Goal: Communication & Community: Participate in discussion

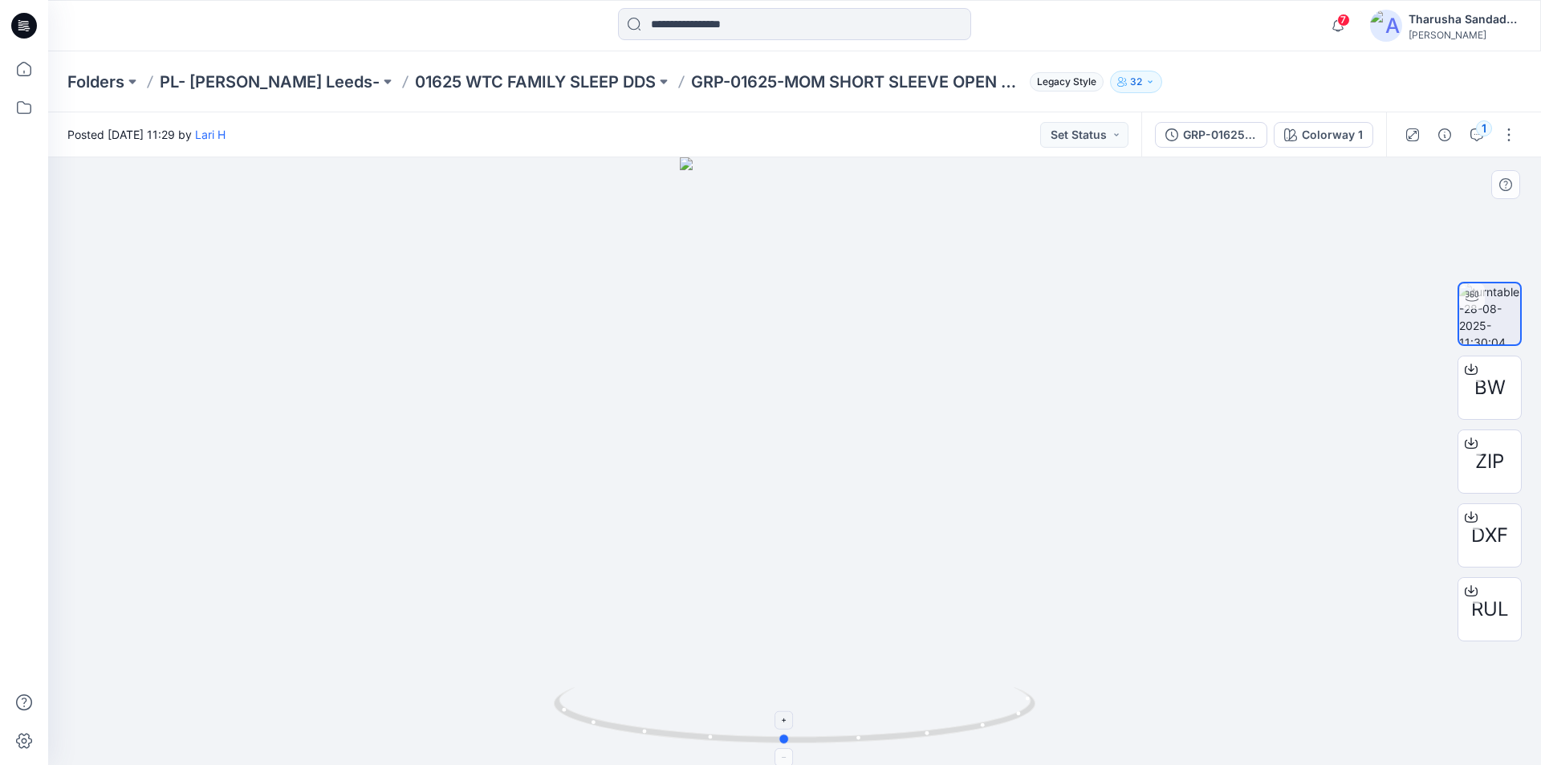
drag, startPoint x: 900, startPoint y: 743, endPoint x: 889, endPoint y: 734, distance: 13.7
click at [889, 734] on icon at bounding box center [797, 717] width 486 height 60
click at [31, 32] on icon at bounding box center [24, 26] width 26 height 26
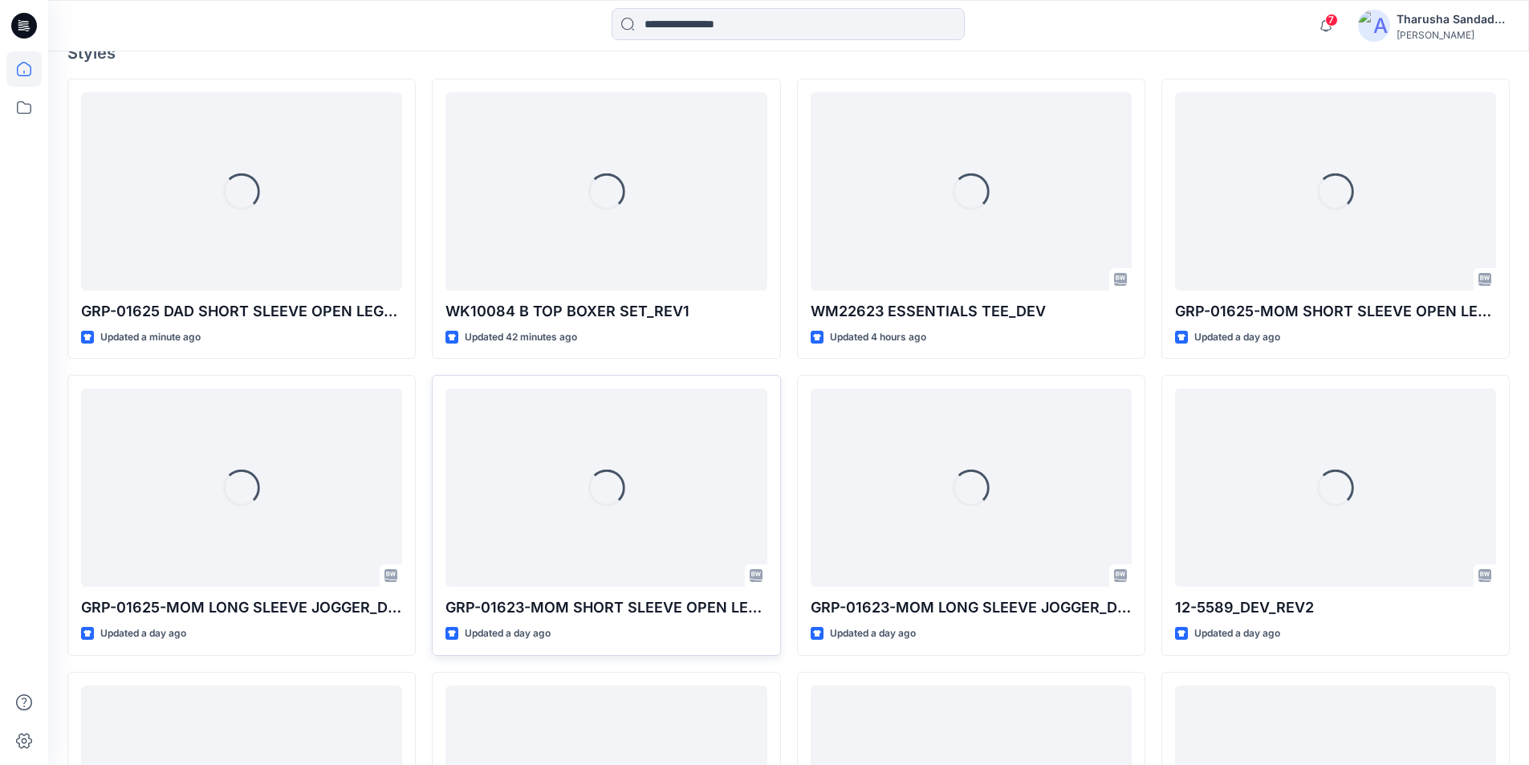
scroll to position [482, 0]
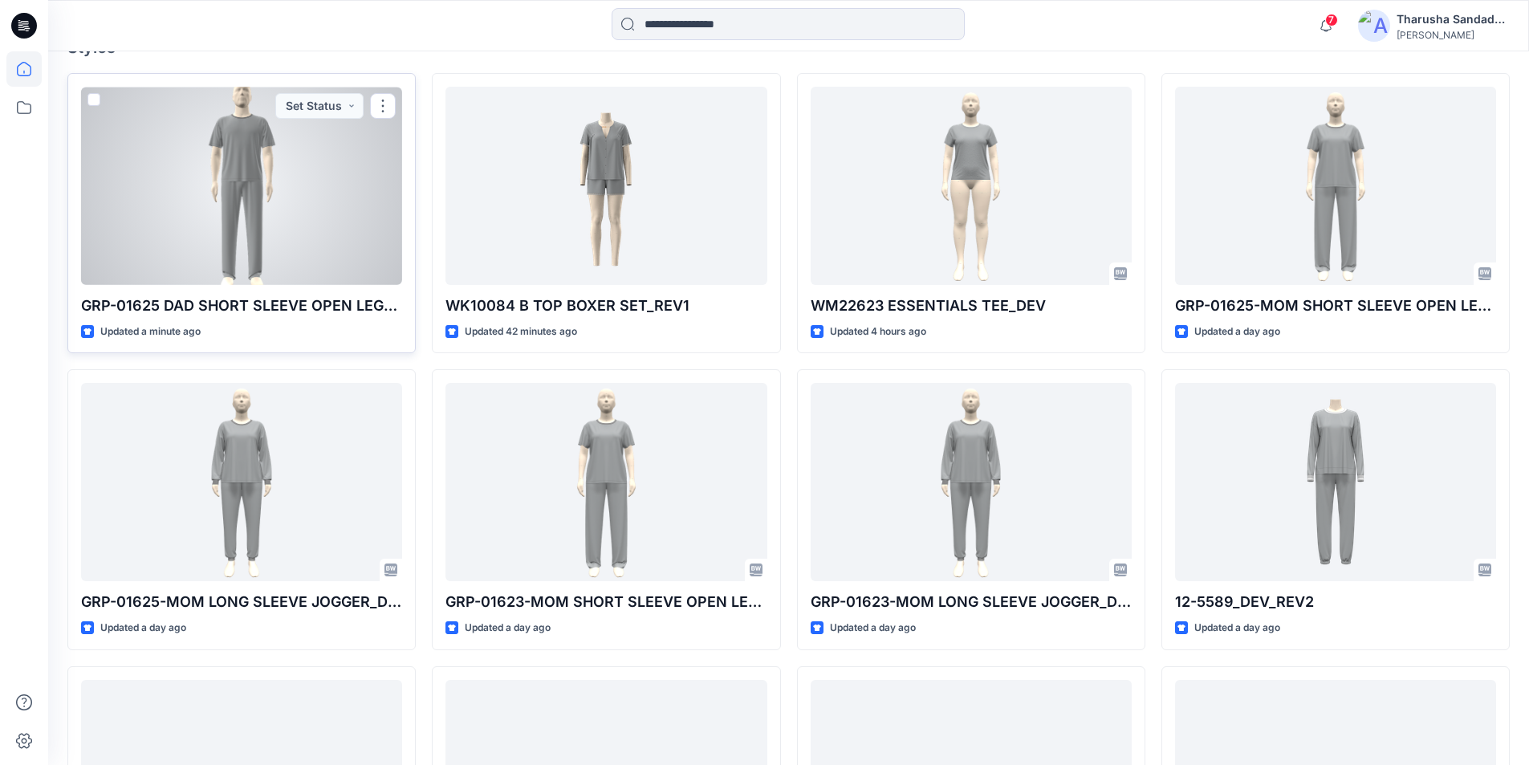
click at [248, 149] on div at bounding box center [241, 186] width 321 height 198
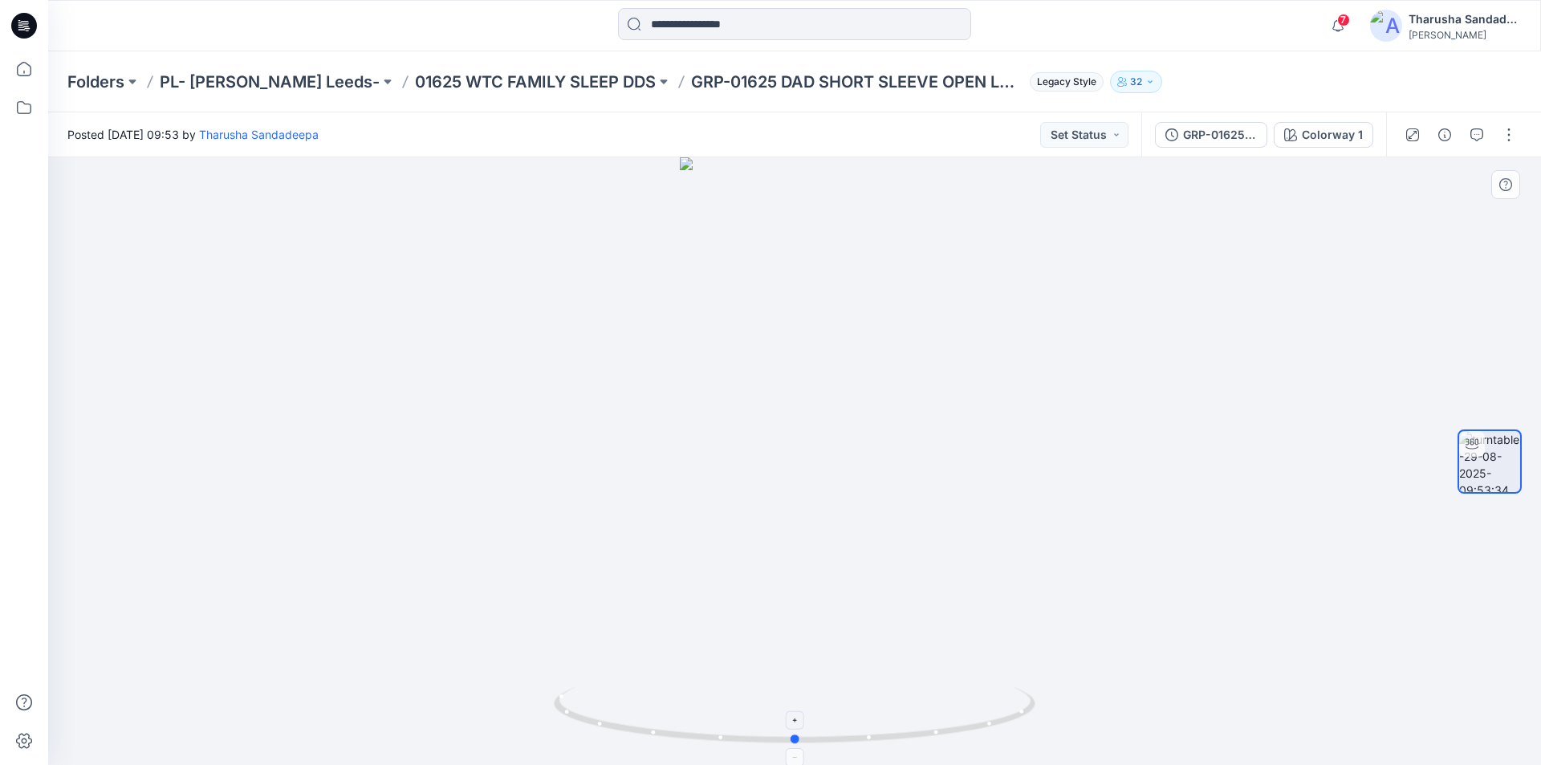
drag, startPoint x: 952, startPoint y: 711, endPoint x: 953, endPoint y: 701, distance: 10.5
click at [953, 701] on icon at bounding box center [797, 717] width 486 height 60
click at [1511, 128] on button "button" at bounding box center [1509, 135] width 26 height 26
click at [1442, 171] on button "Edit" at bounding box center [1441, 172] width 148 height 30
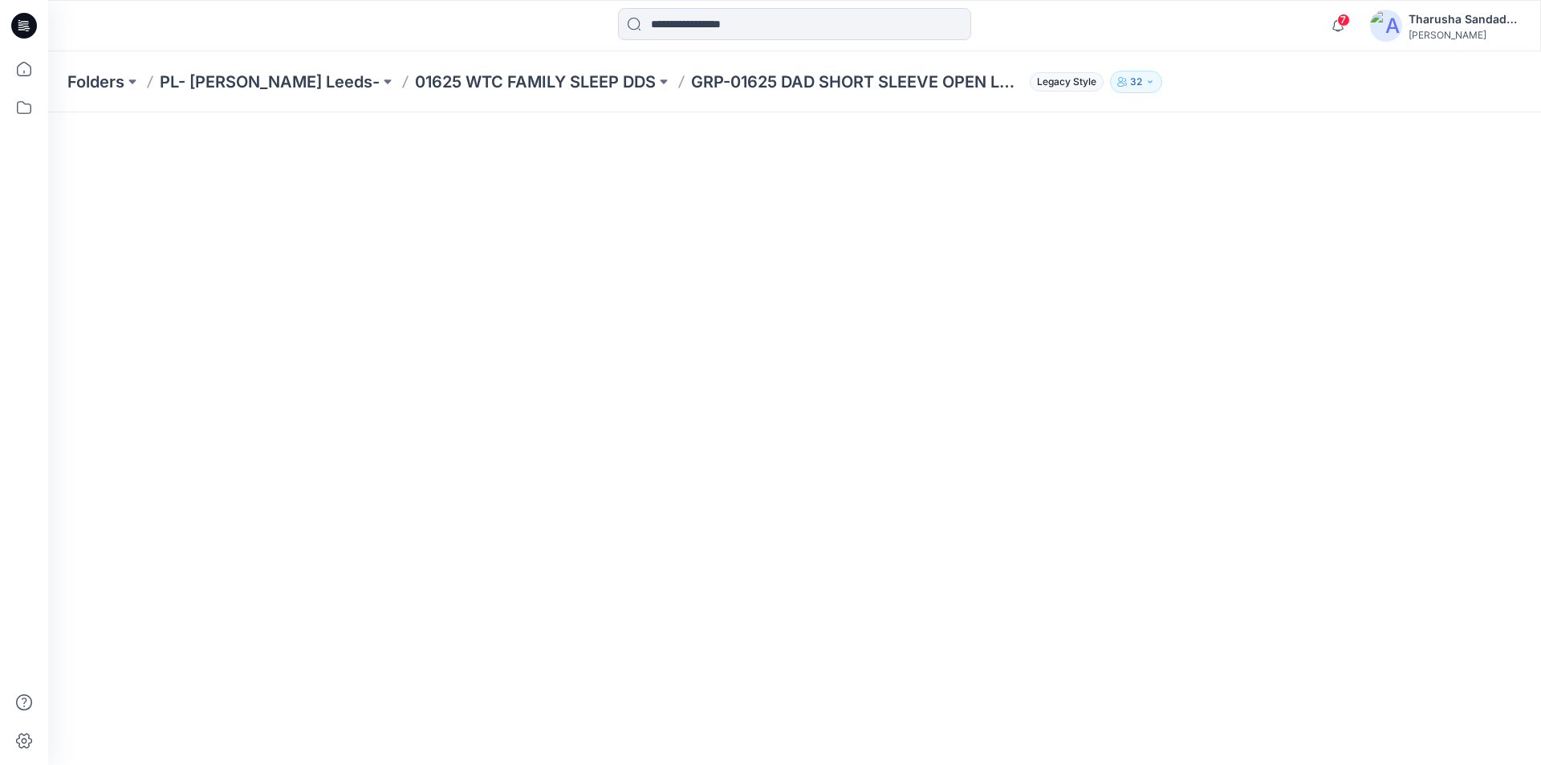
scroll to position [257, 0]
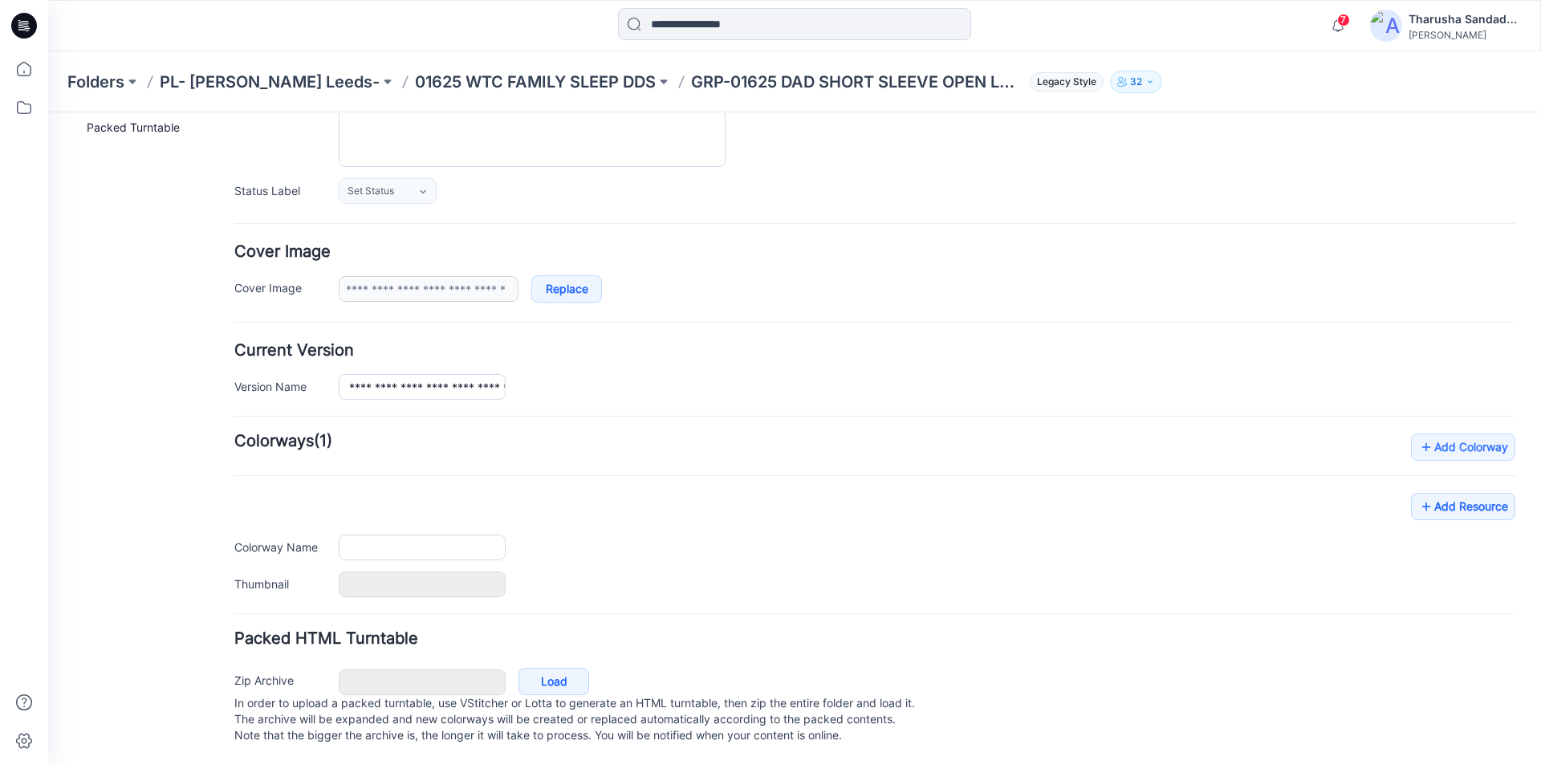
type input "**********"
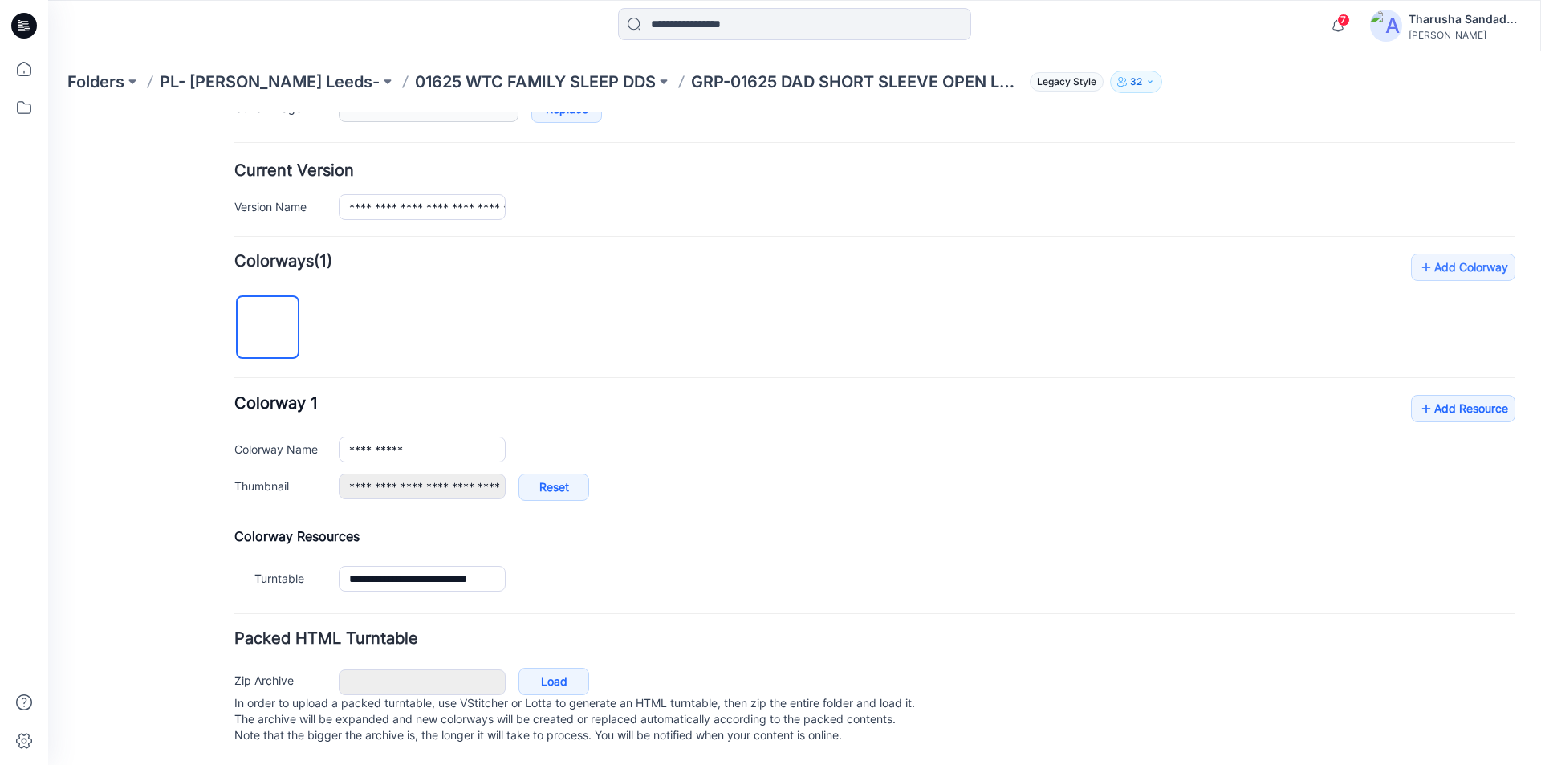
scroll to position [376, 0]
click at [1430, 396] on link "Add Resource" at bounding box center [1463, 408] width 104 height 27
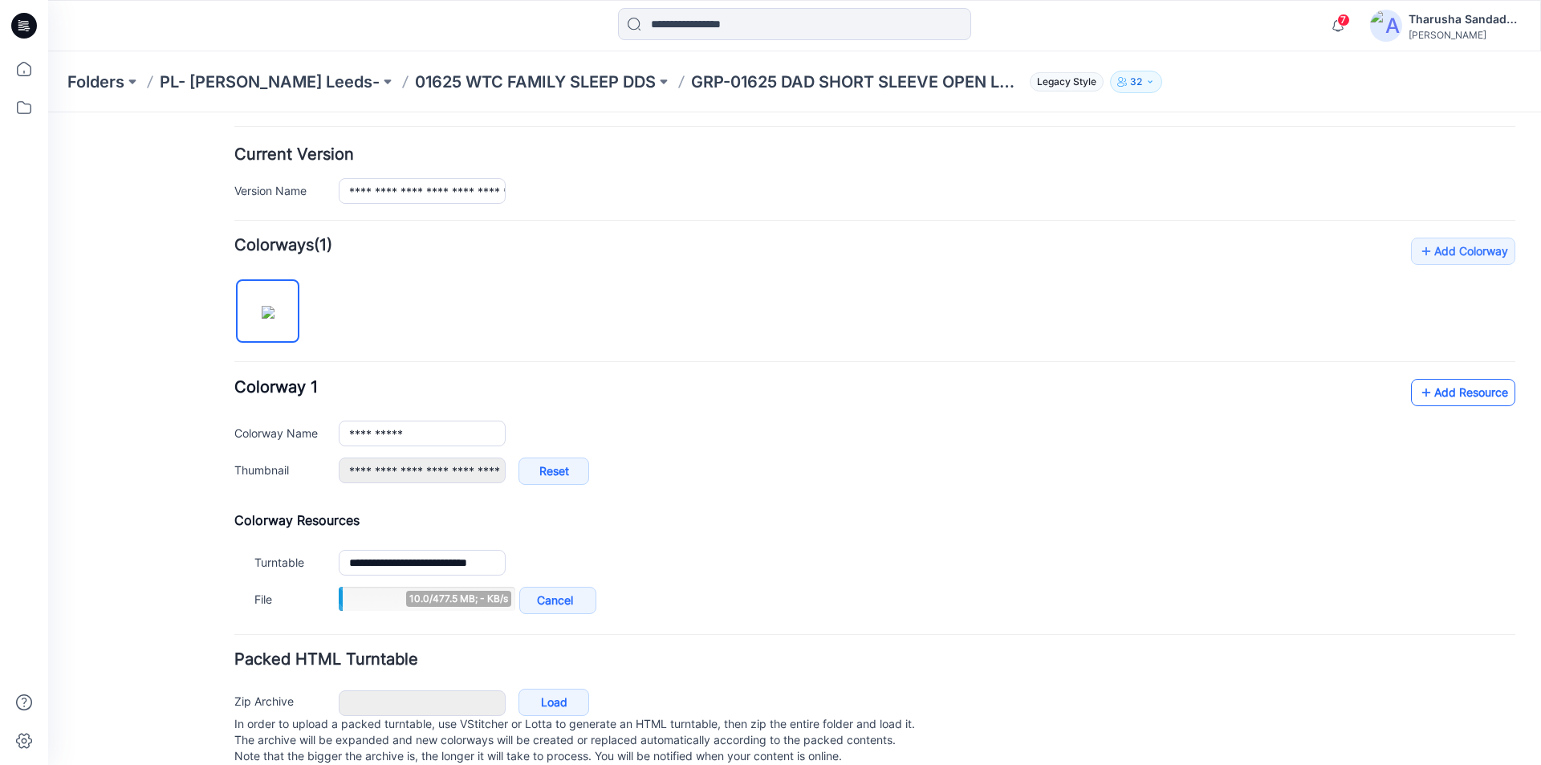
click at [1450, 393] on link "Add Resource" at bounding box center [1463, 392] width 104 height 27
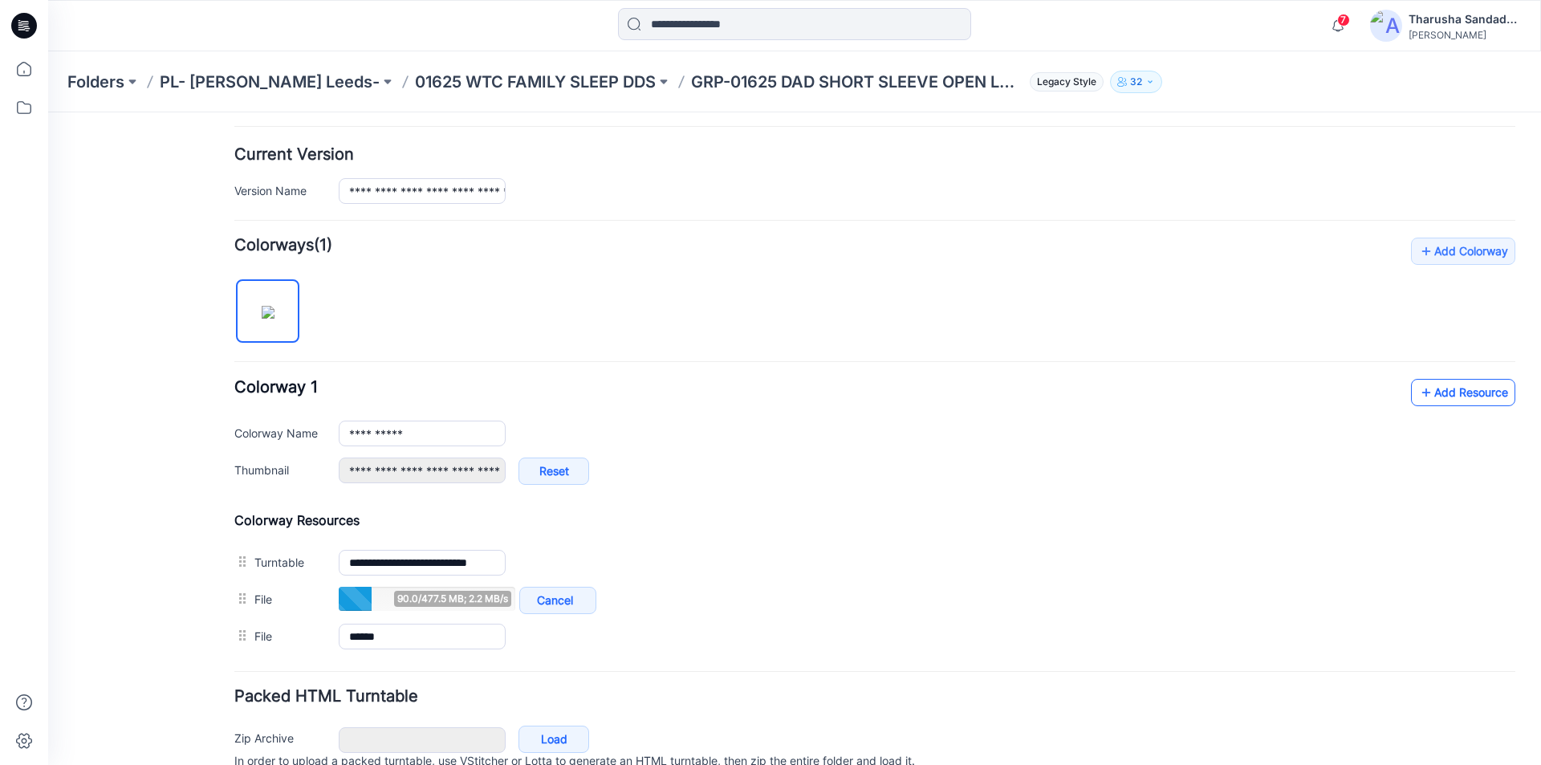
click at [1466, 392] on link "Add Resource" at bounding box center [1463, 392] width 104 height 27
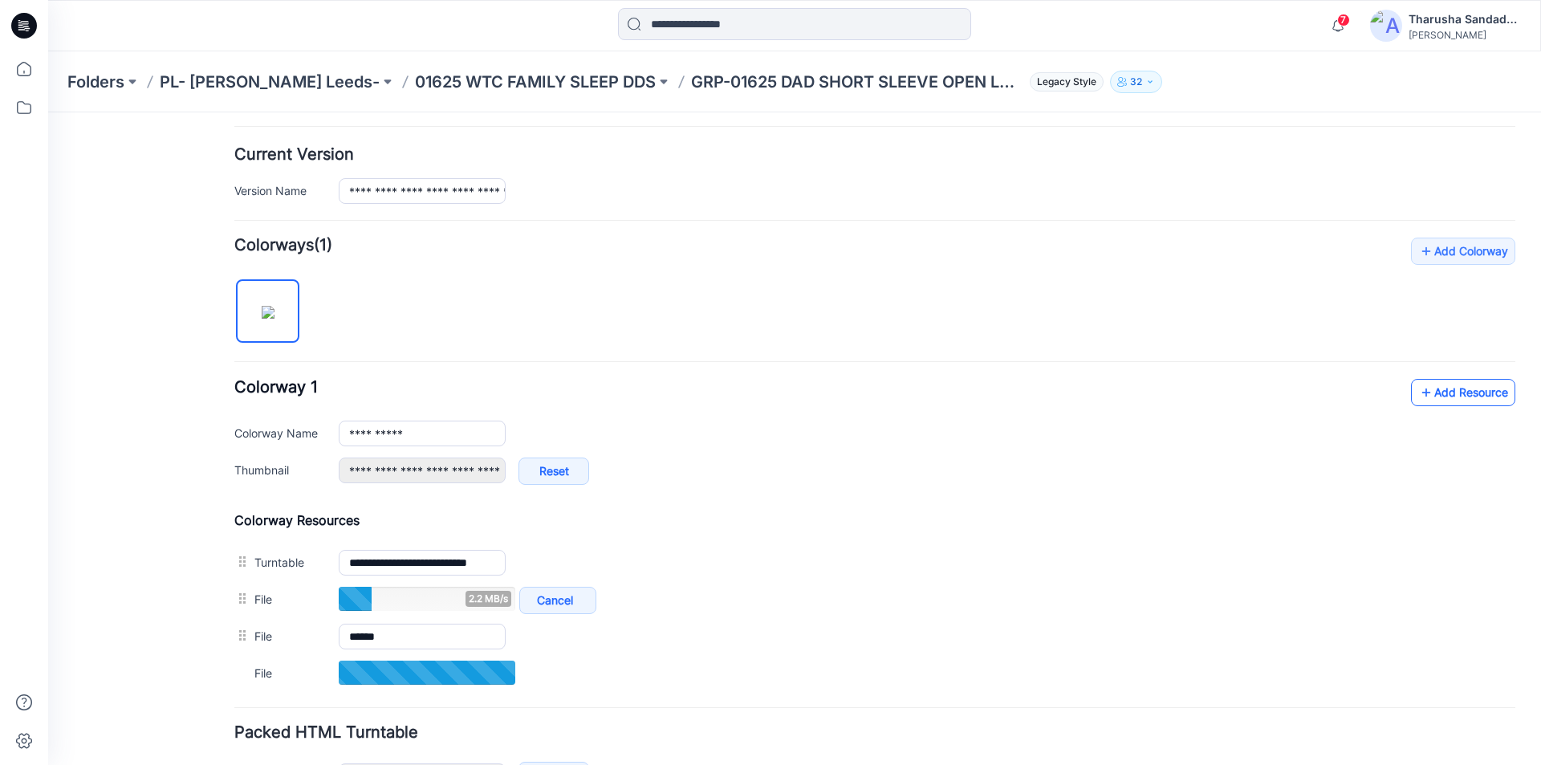
click at [1468, 392] on link "Add Resource" at bounding box center [1463, 392] width 104 height 27
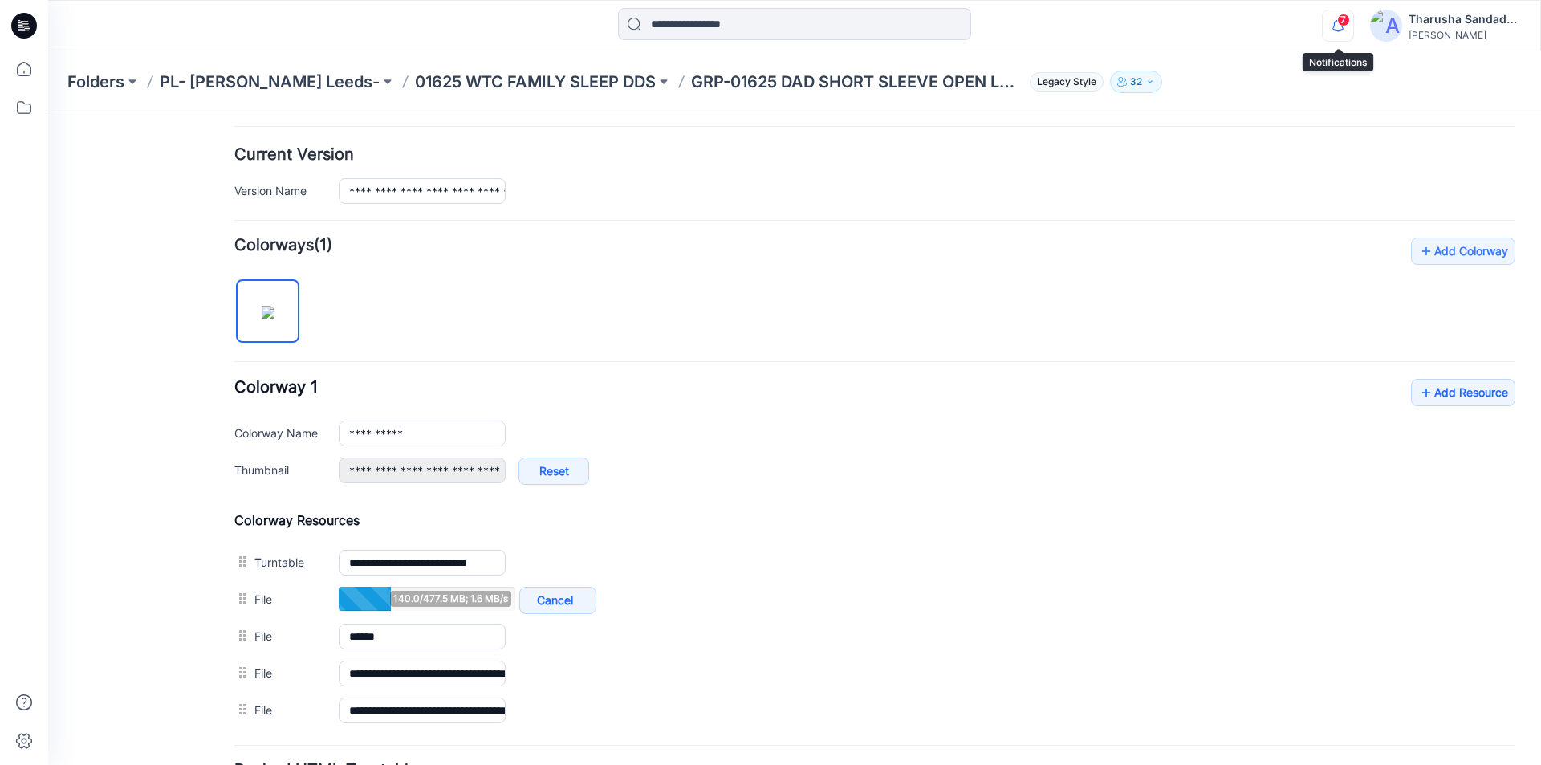
click at [1343, 30] on icon "button" at bounding box center [1338, 26] width 30 height 32
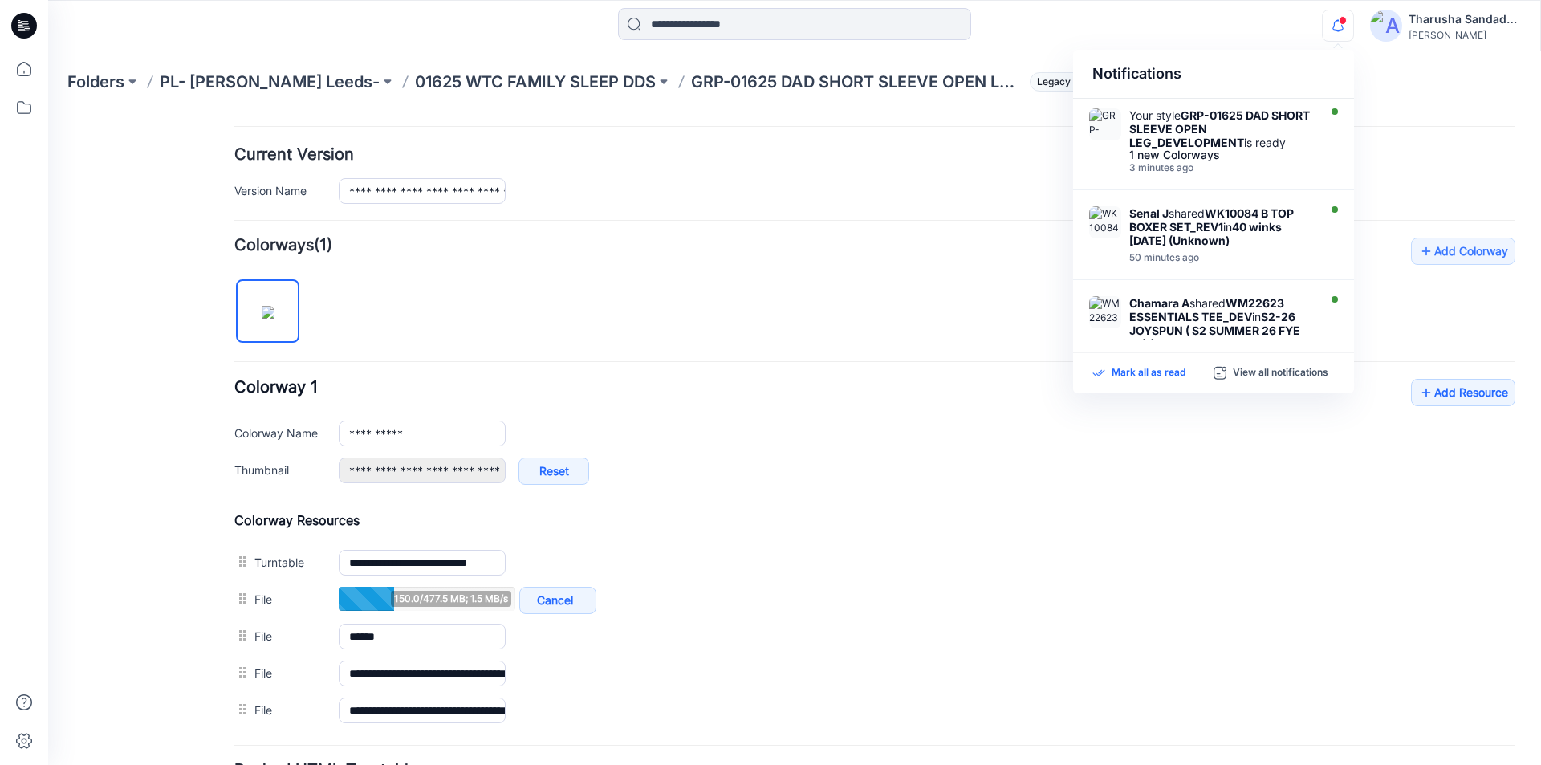
click at [1145, 376] on p "Mark all as read" at bounding box center [1148, 373] width 74 height 14
click at [1054, 24] on div at bounding box center [794, 25] width 746 height 35
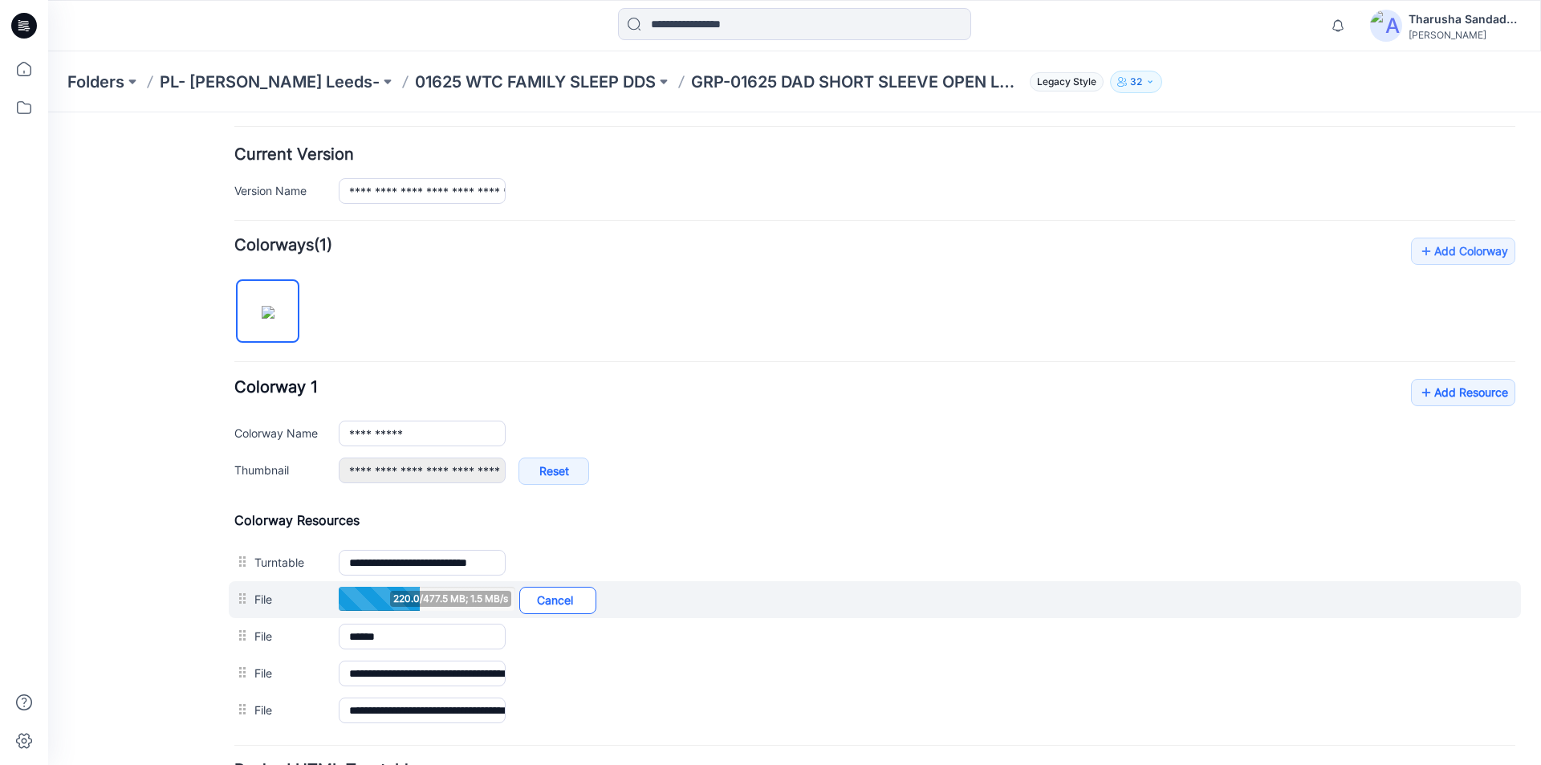
click at [584, 604] on link "Cancel" at bounding box center [557, 600] width 77 height 27
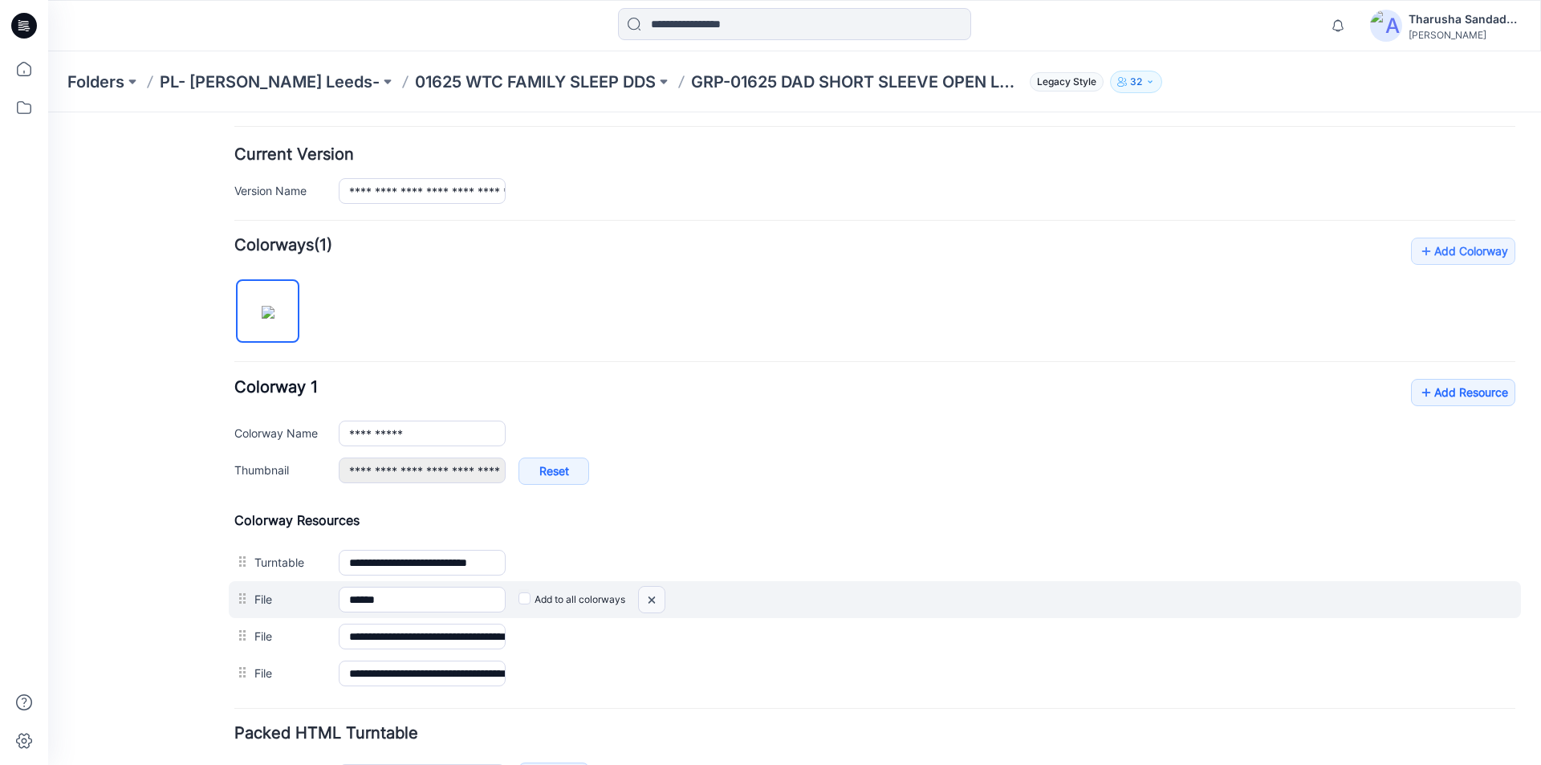
drag, startPoint x: 887, startPoint y: 198, endPoint x: 651, endPoint y: 599, distance: 464.8
click at [48, 112] on img at bounding box center [48, 112] width 0 height 0
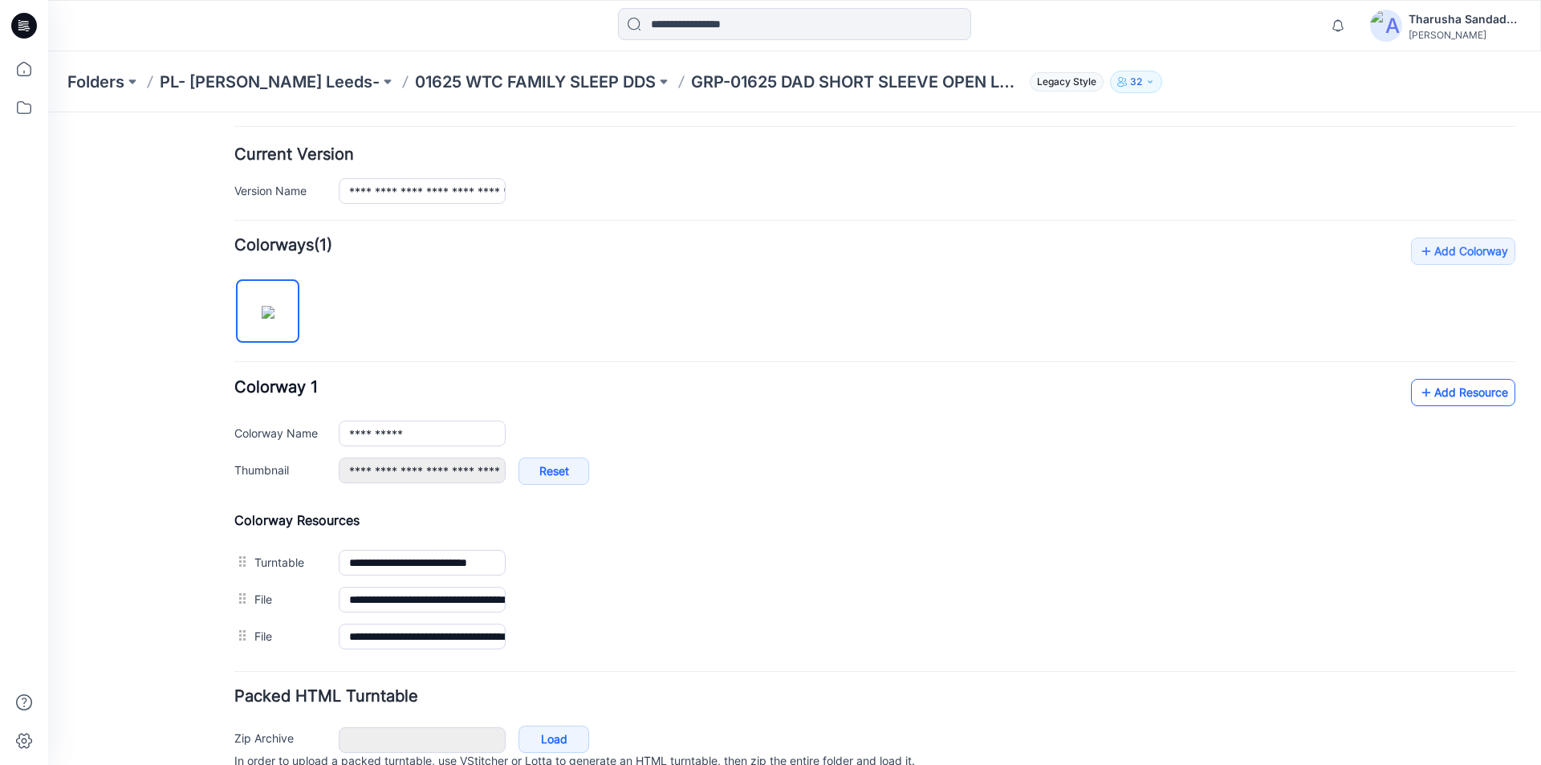
click at [1477, 391] on link "Add Resource" at bounding box center [1463, 392] width 104 height 27
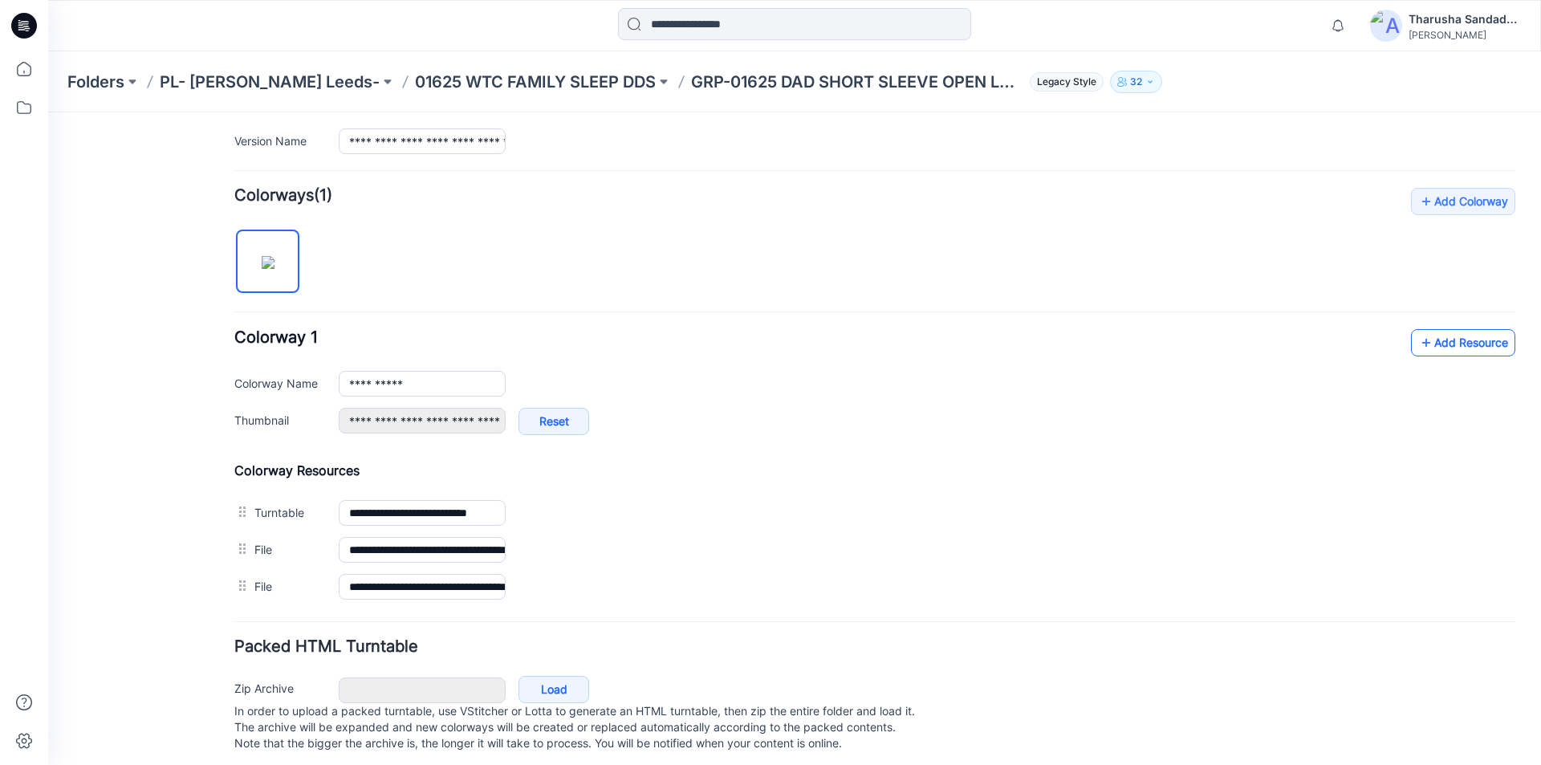
scroll to position [450, 0]
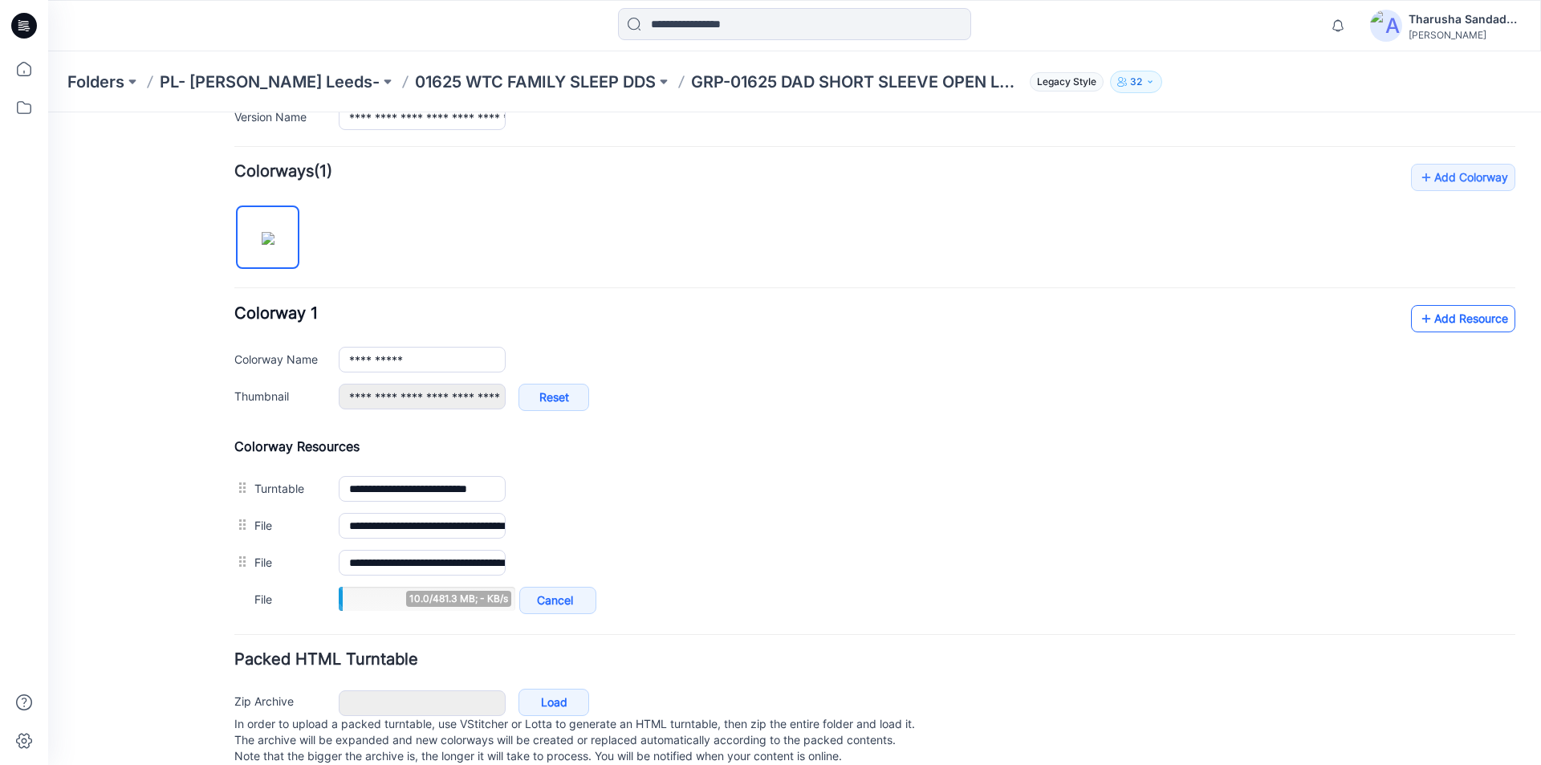
click at [1440, 319] on link "Add Resource" at bounding box center [1463, 318] width 104 height 27
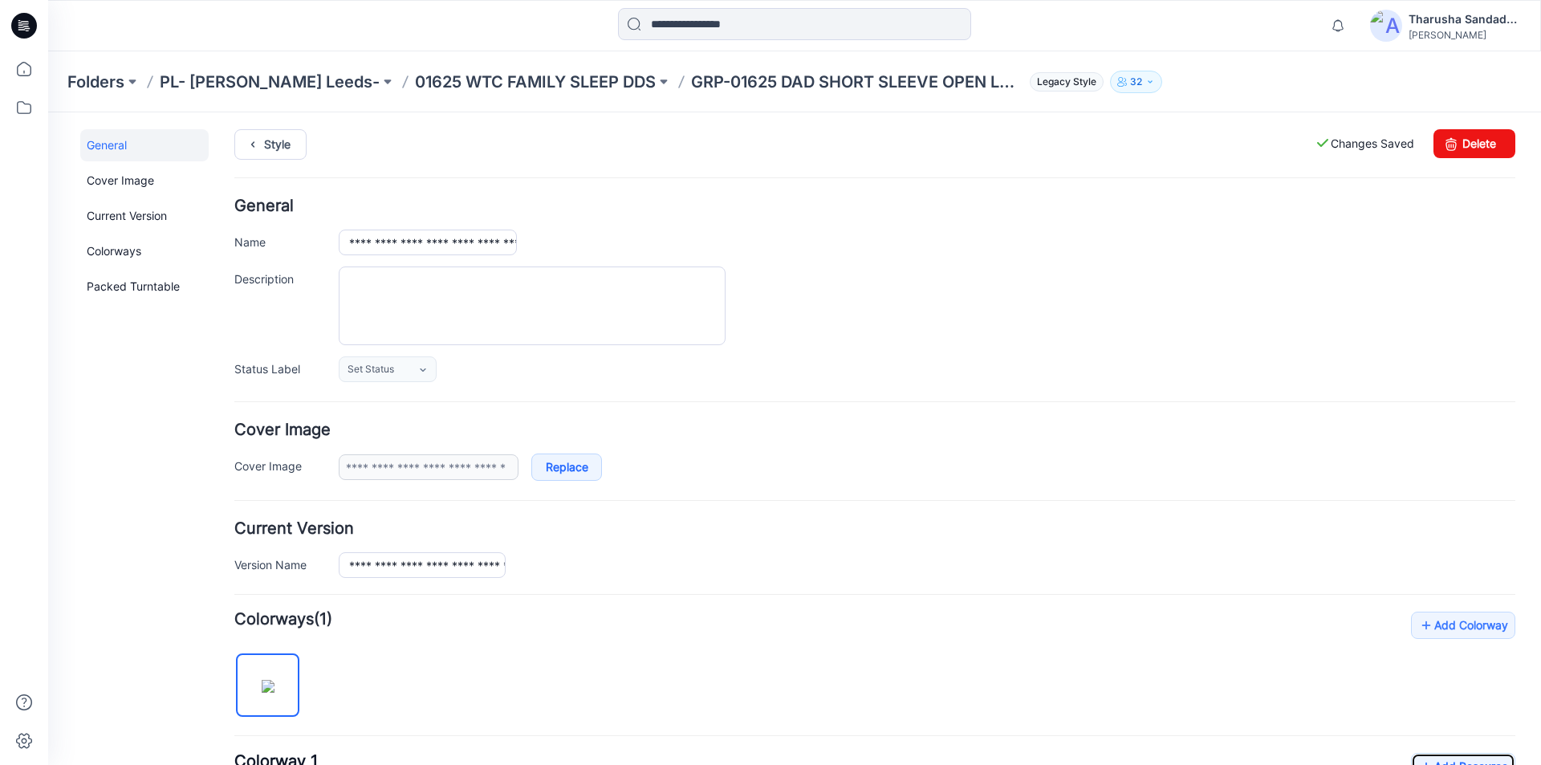
scroll to position [0, 0]
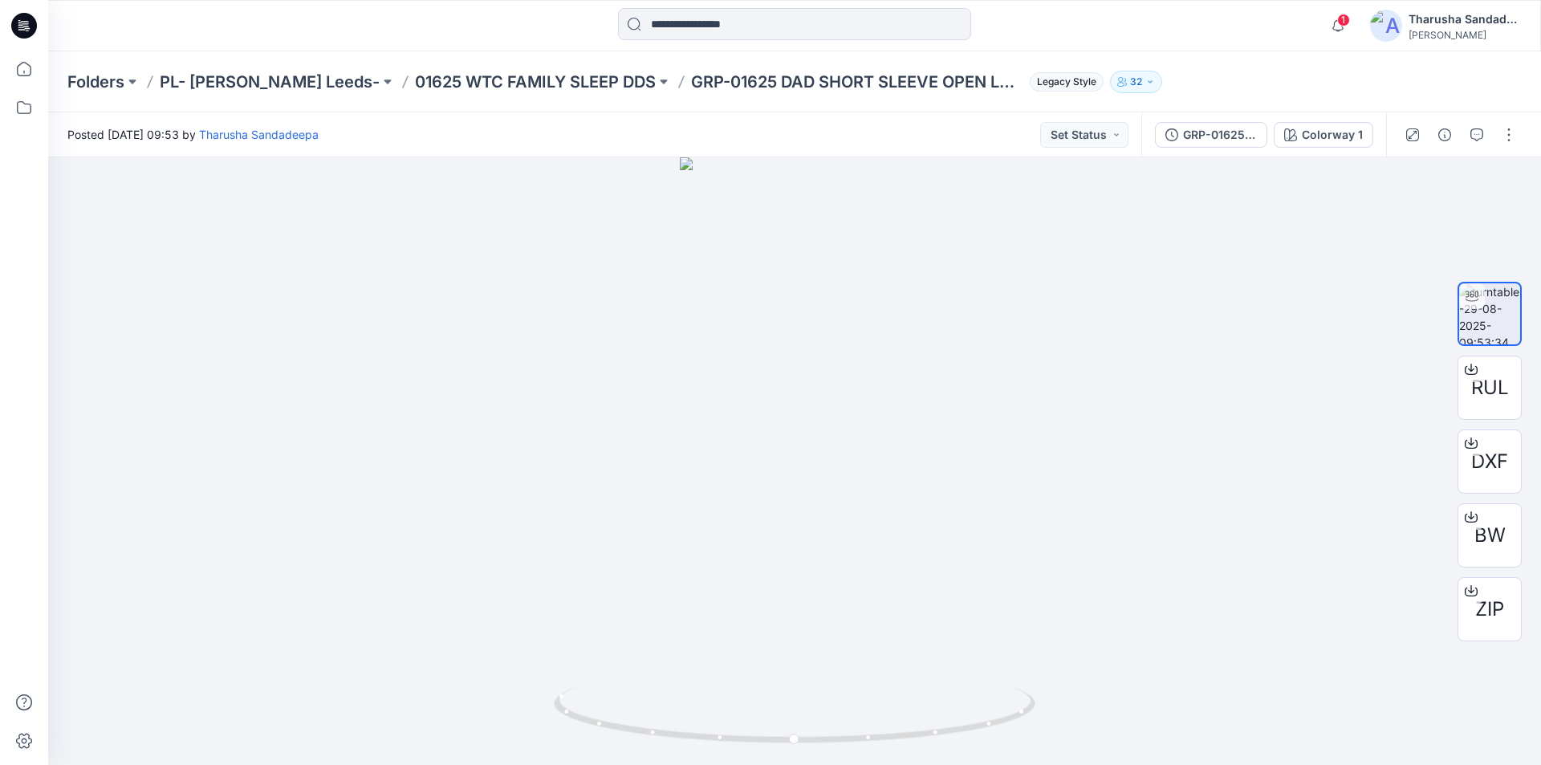
click at [14, 22] on icon at bounding box center [24, 26] width 26 height 26
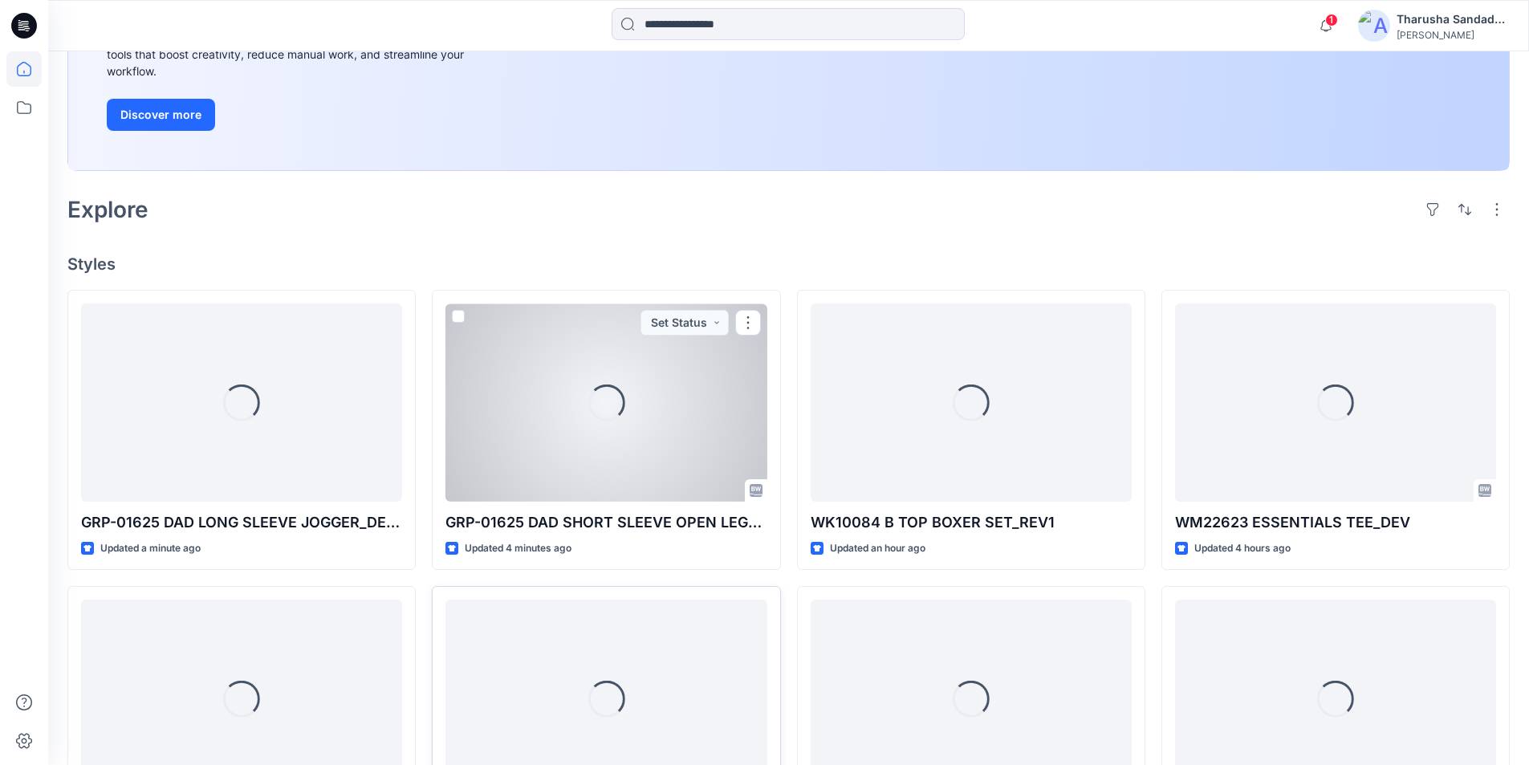
scroll to position [401, 0]
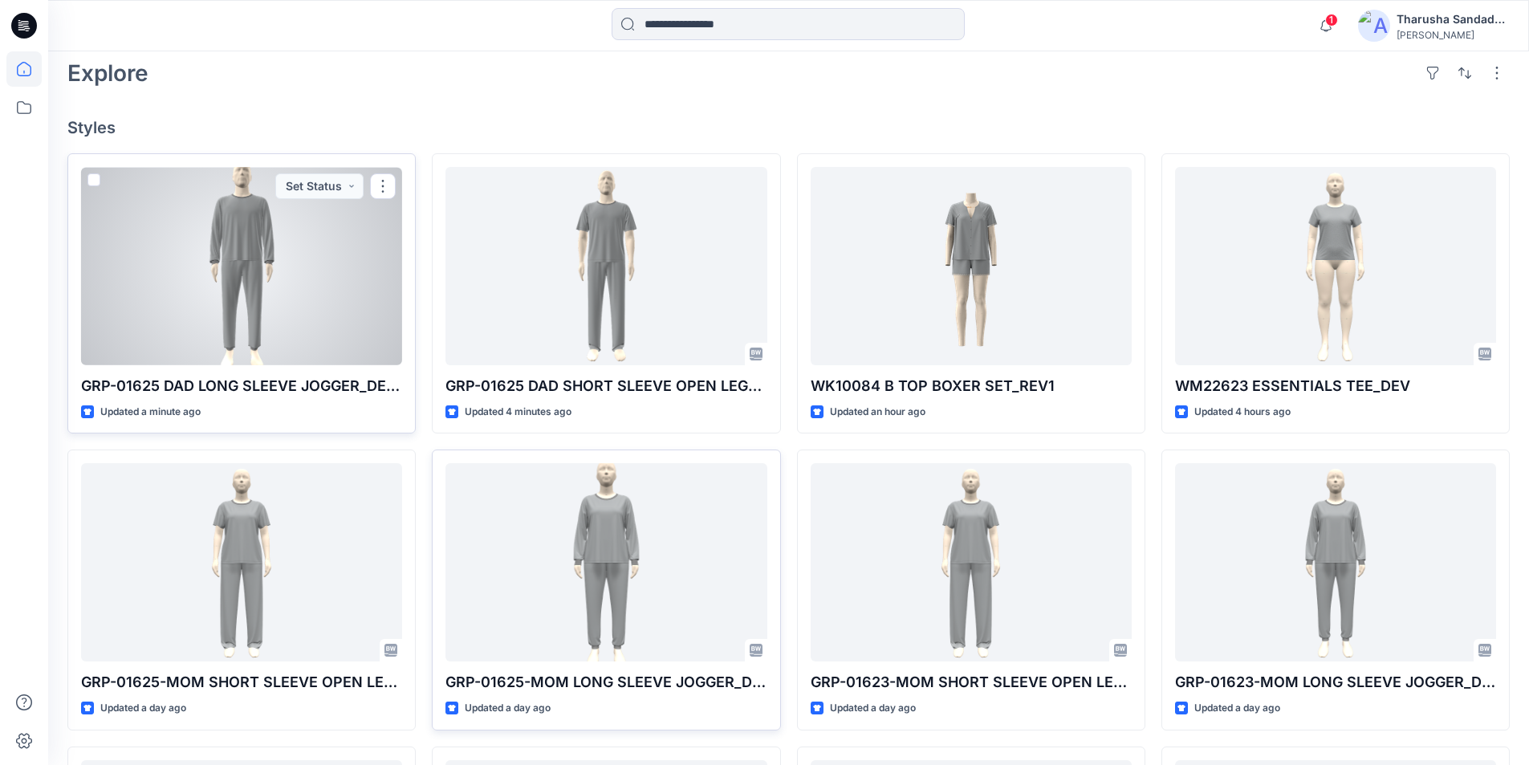
click at [260, 283] on div at bounding box center [241, 266] width 321 height 198
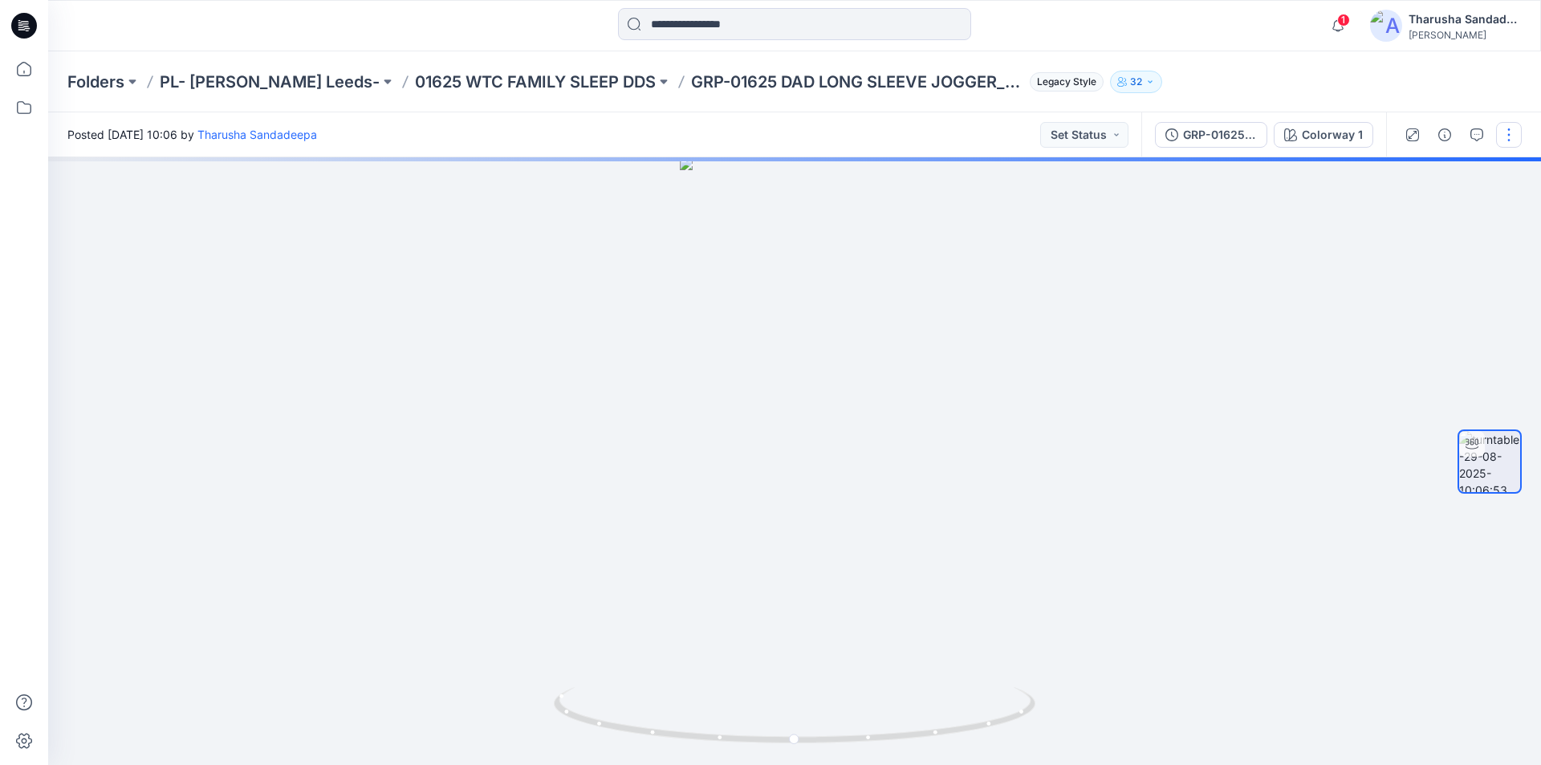
click at [1506, 135] on button "button" at bounding box center [1509, 135] width 26 height 26
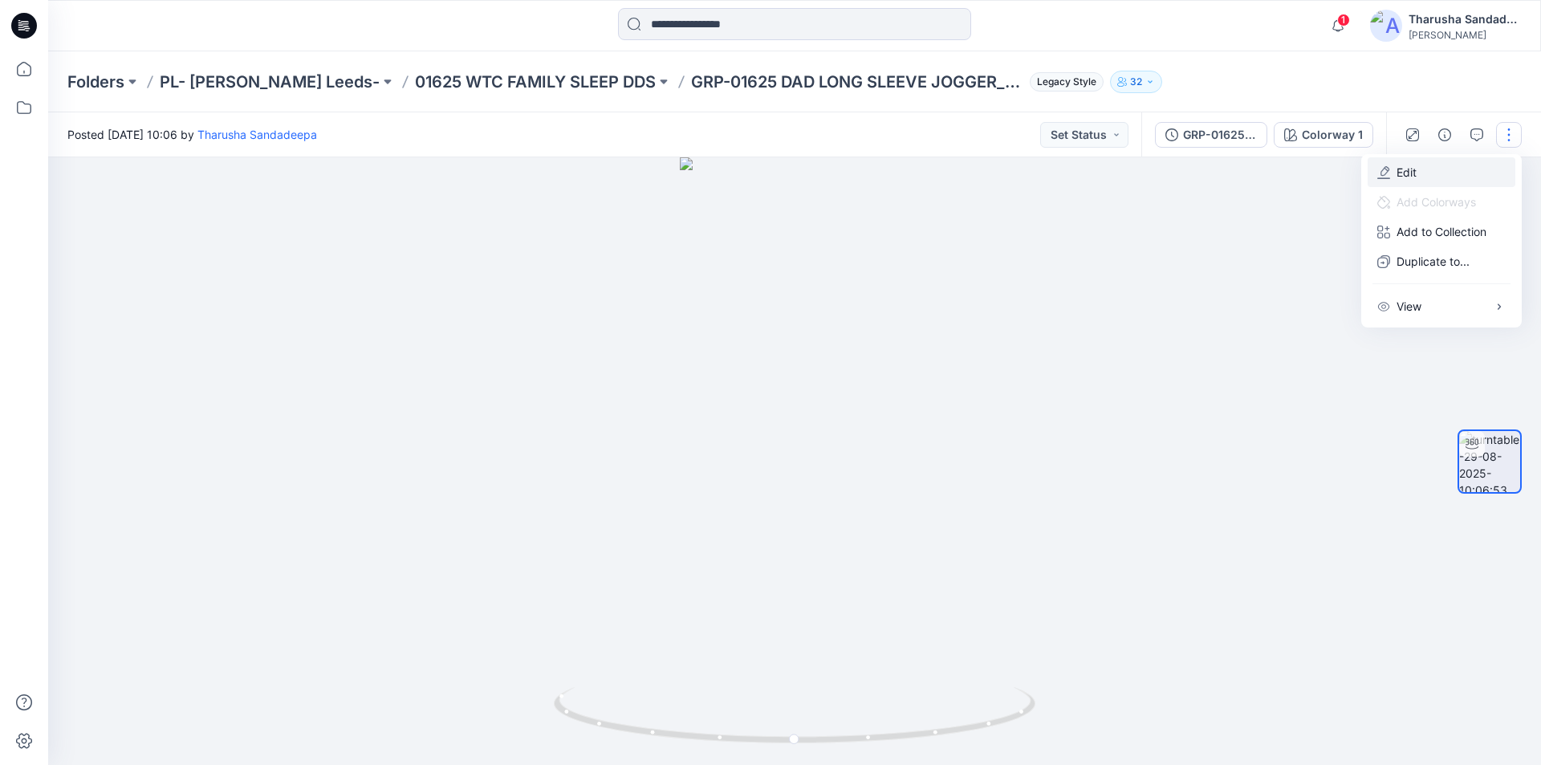
click at [1419, 167] on button "Edit" at bounding box center [1441, 172] width 148 height 30
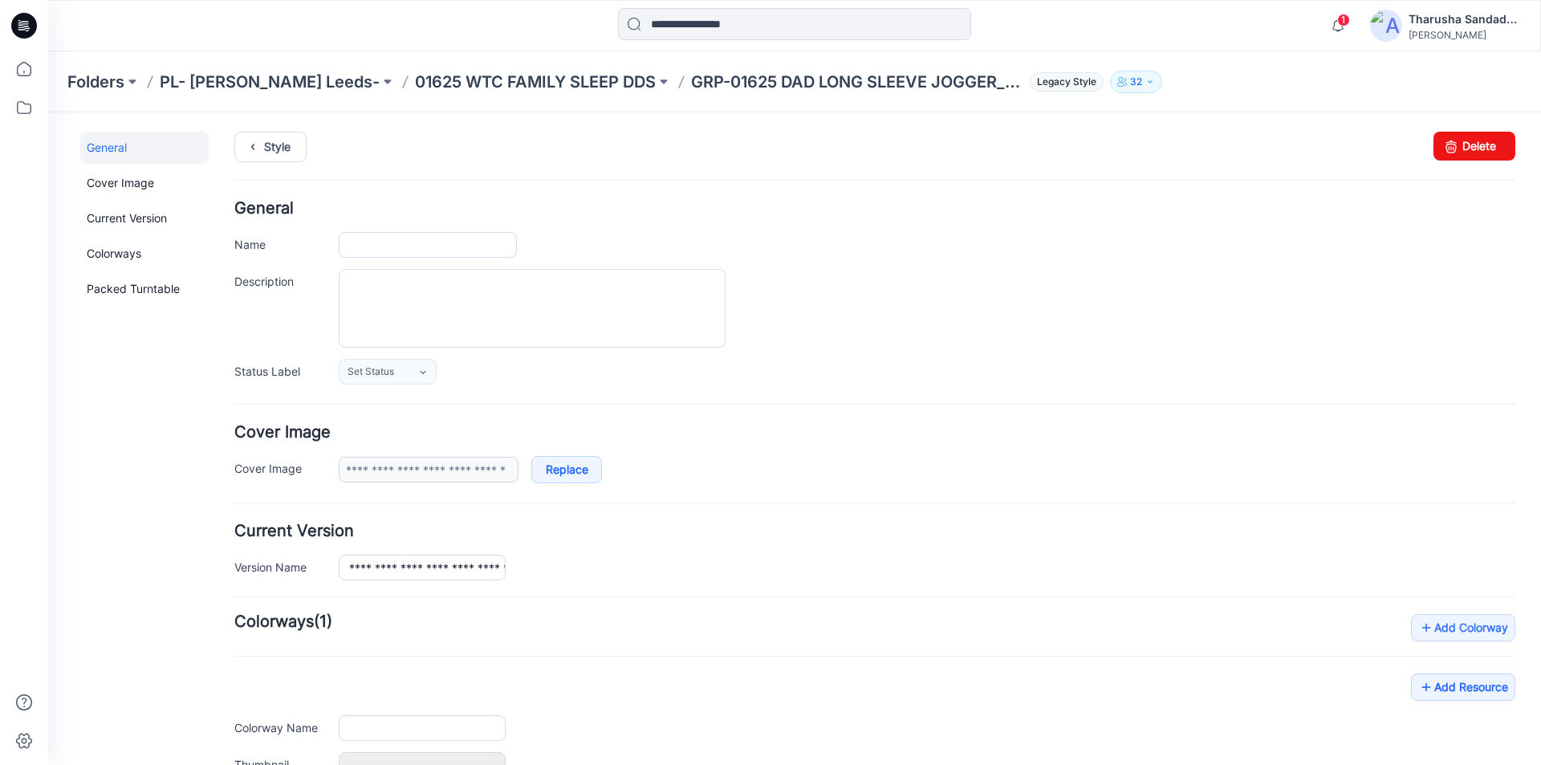
type input "**********"
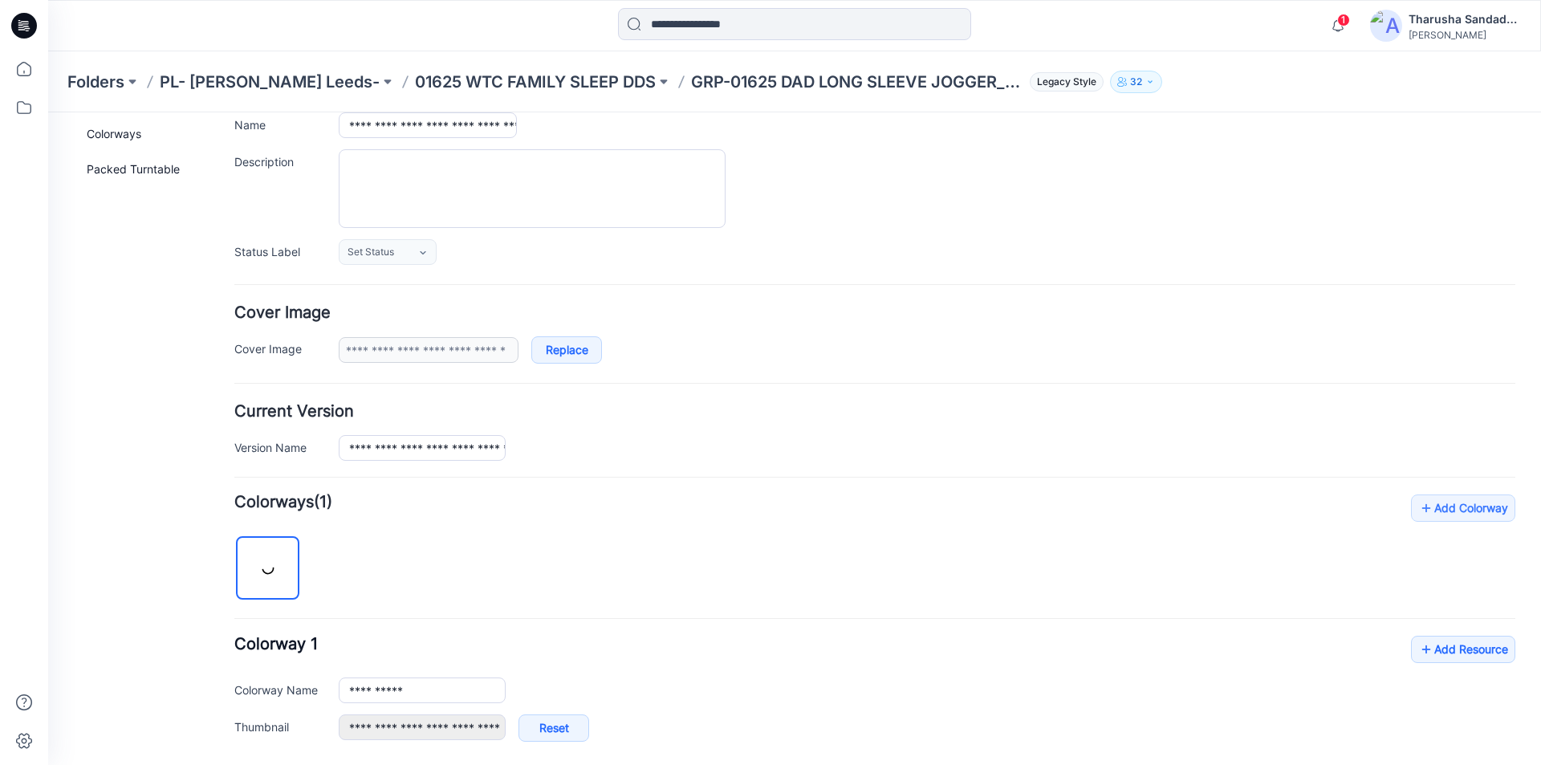
scroll to position [321, 0]
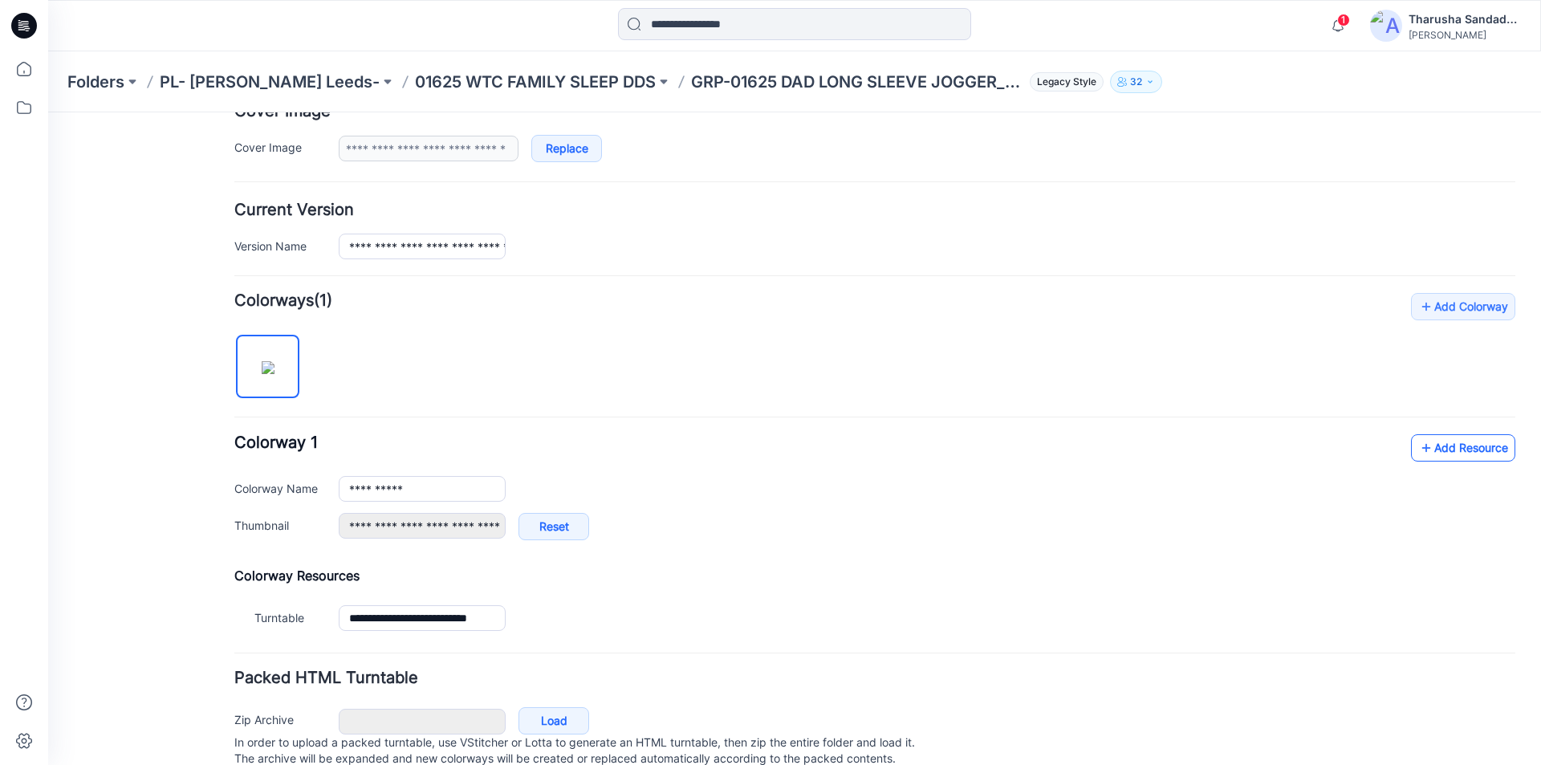
click at [1430, 443] on link "Add Resource" at bounding box center [1463, 447] width 104 height 27
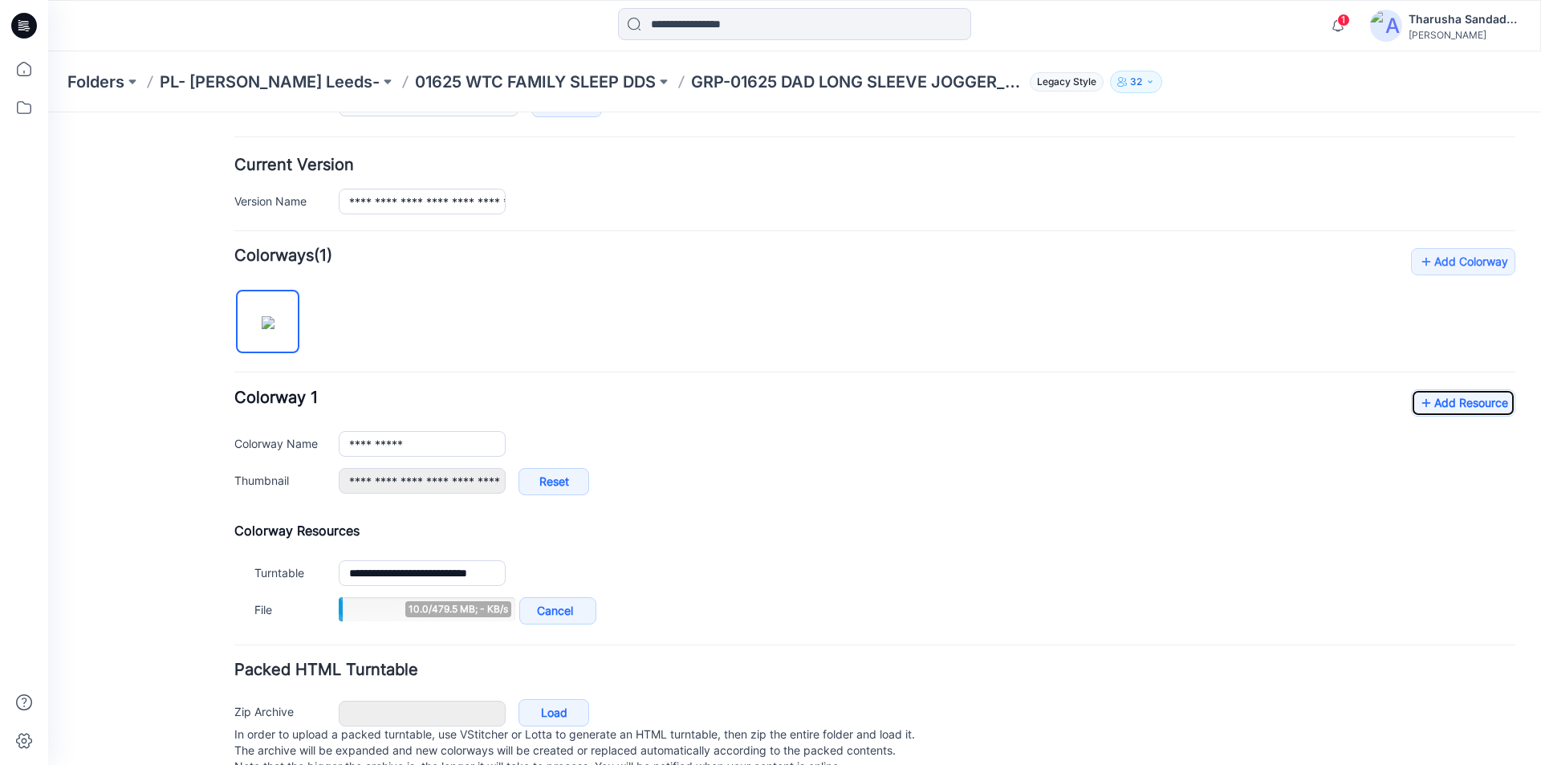
scroll to position [413, 0]
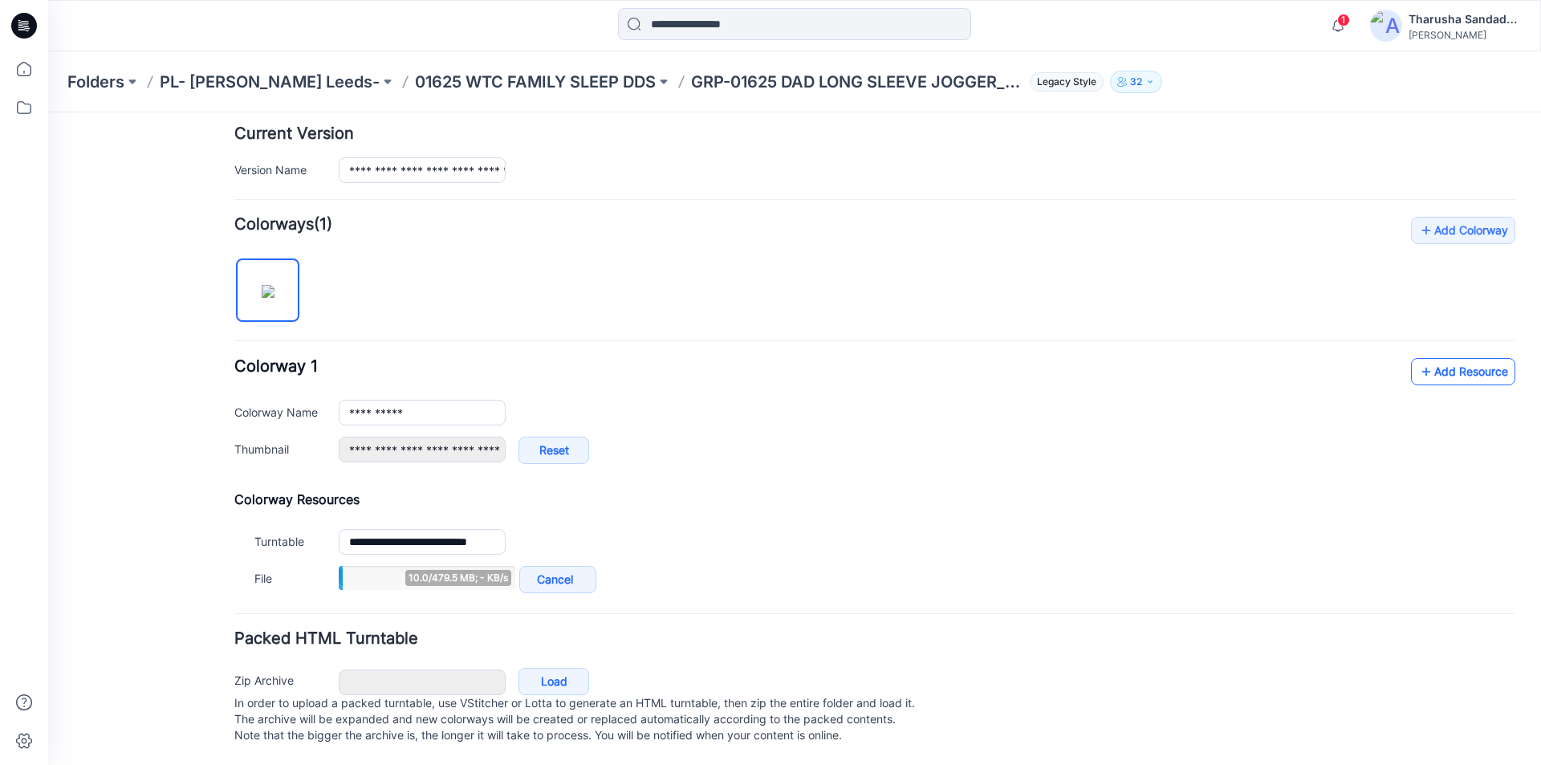
click at [1421, 358] on link "Add Resource" at bounding box center [1463, 371] width 104 height 27
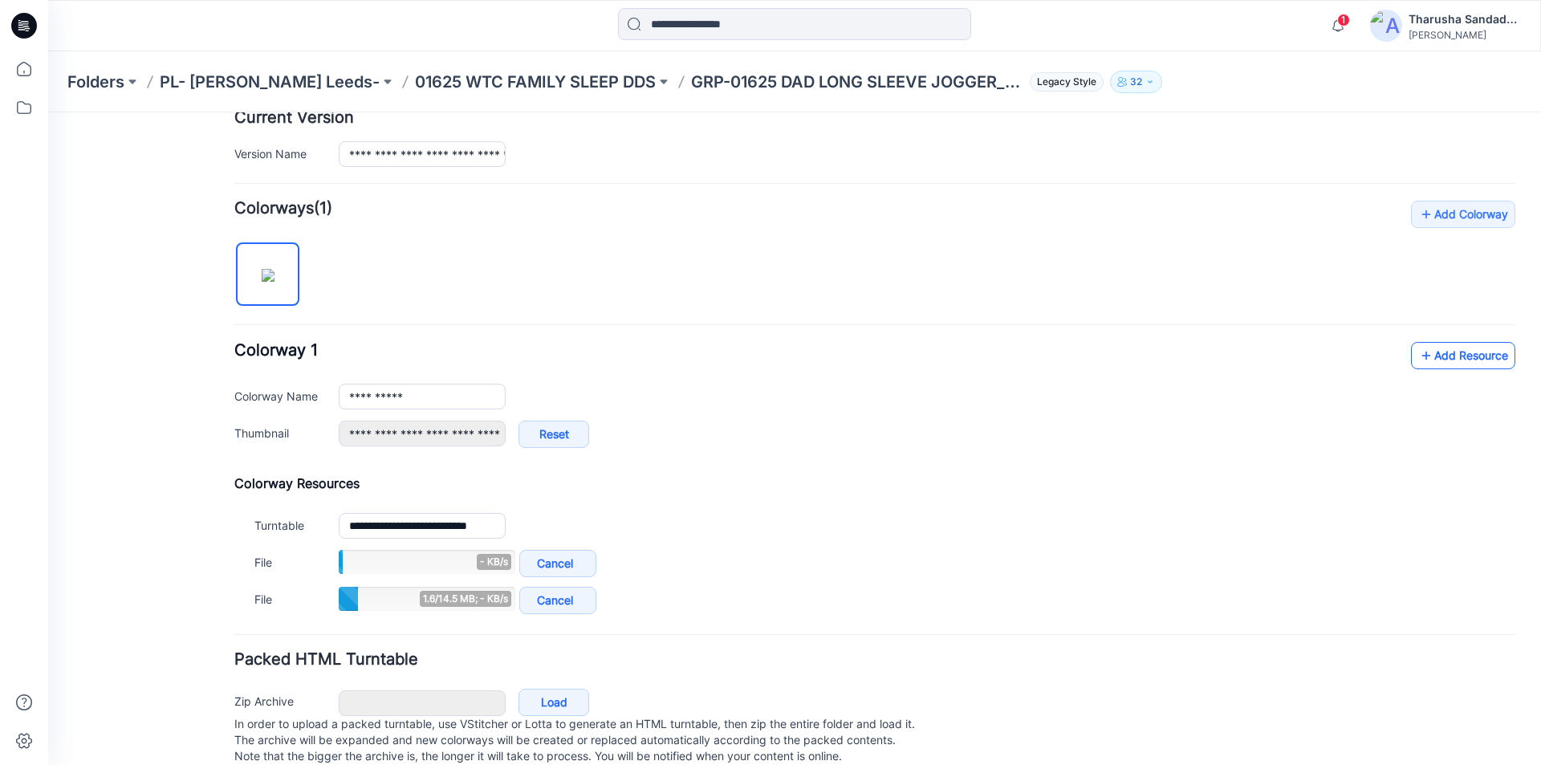
click at [1441, 344] on link "Add Resource" at bounding box center [1463, 355] width 104 height 27
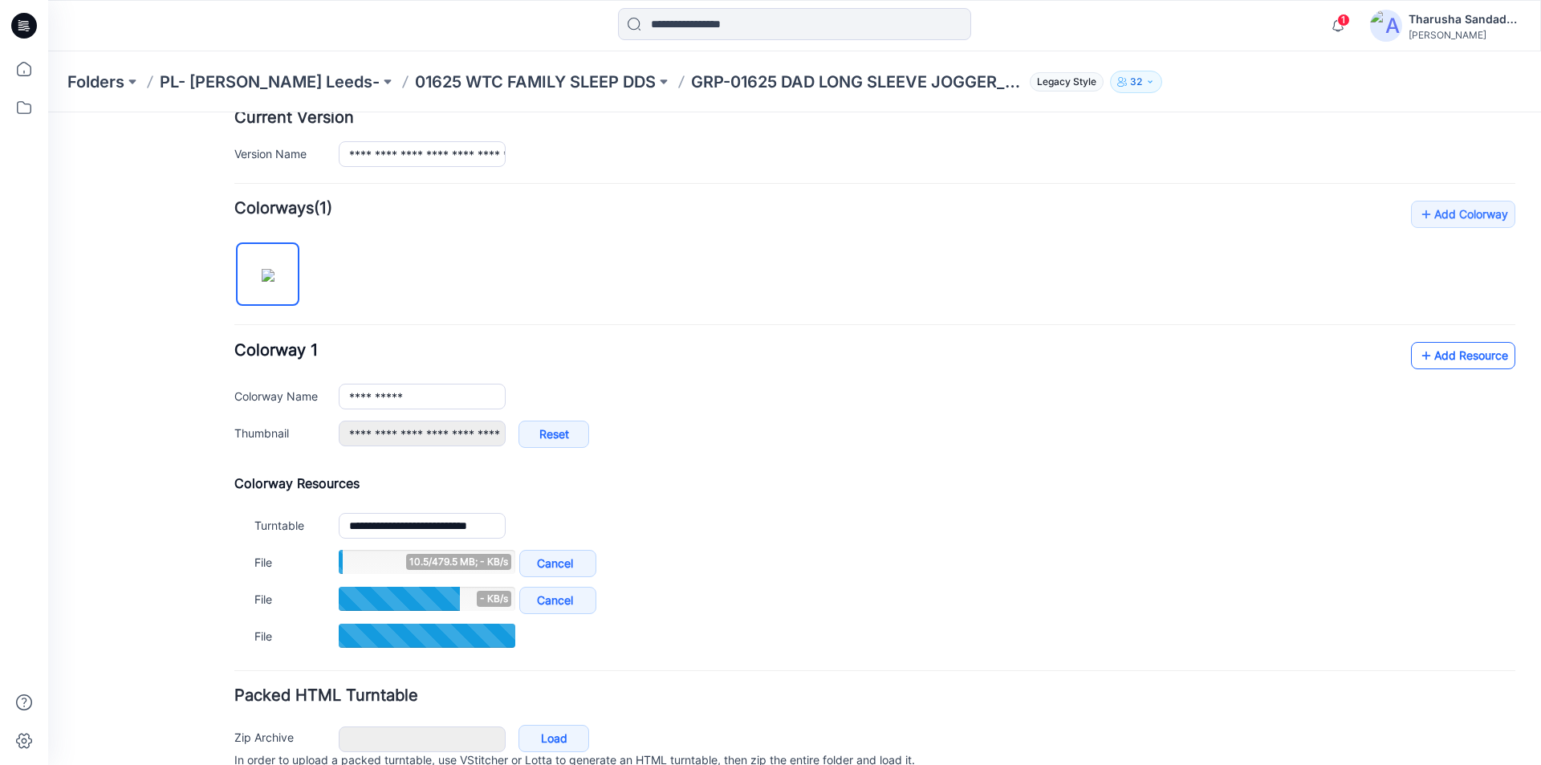
click at [1428, 352] on link "Add Resource" at bounding box center [1463, 355] width 104 height 27
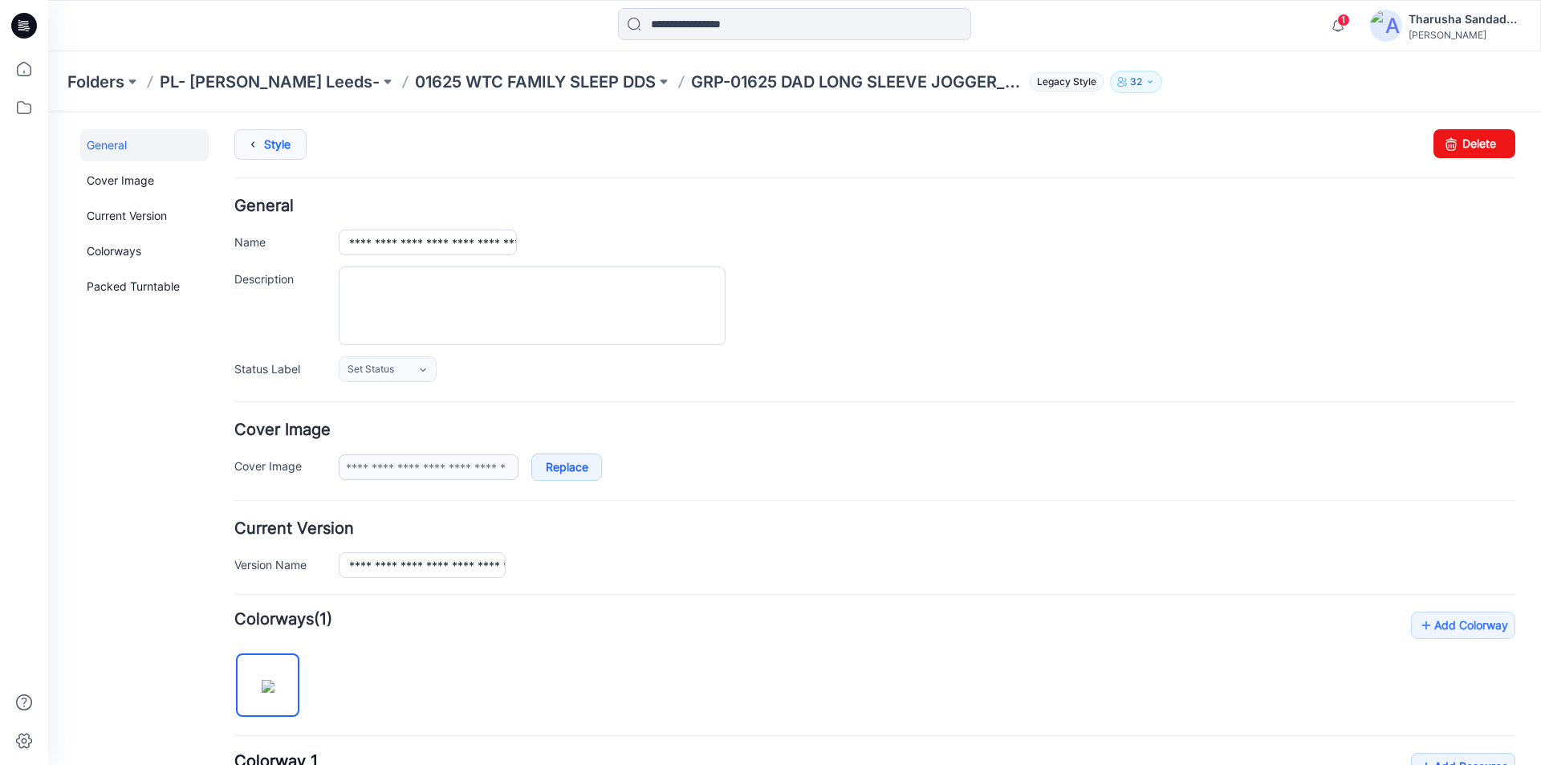
scroll to position [0, 0]
click at [275, 149] on link "Style" at bounding box center [270, 147] width 72 height 30
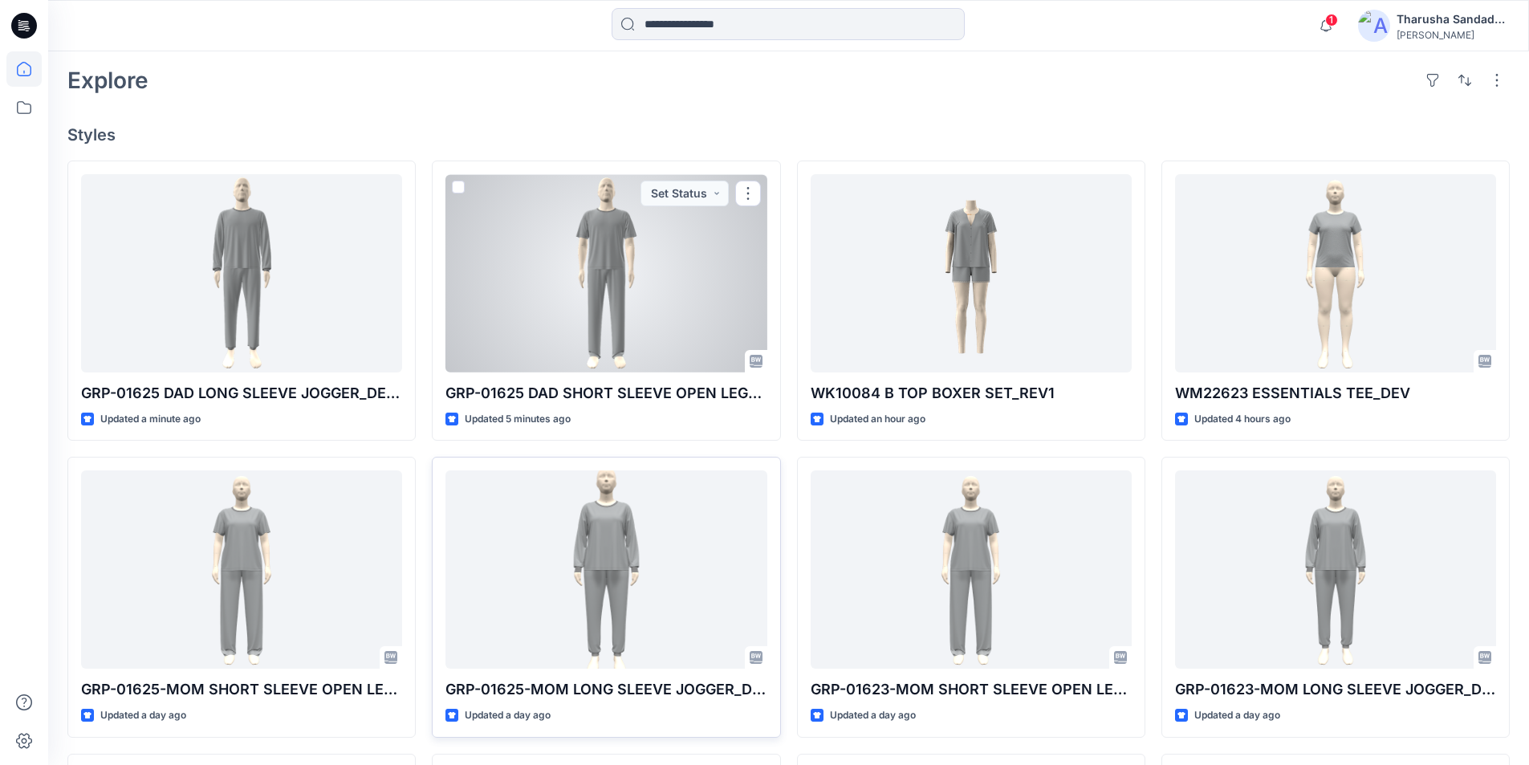
scroll to position [401, 0]
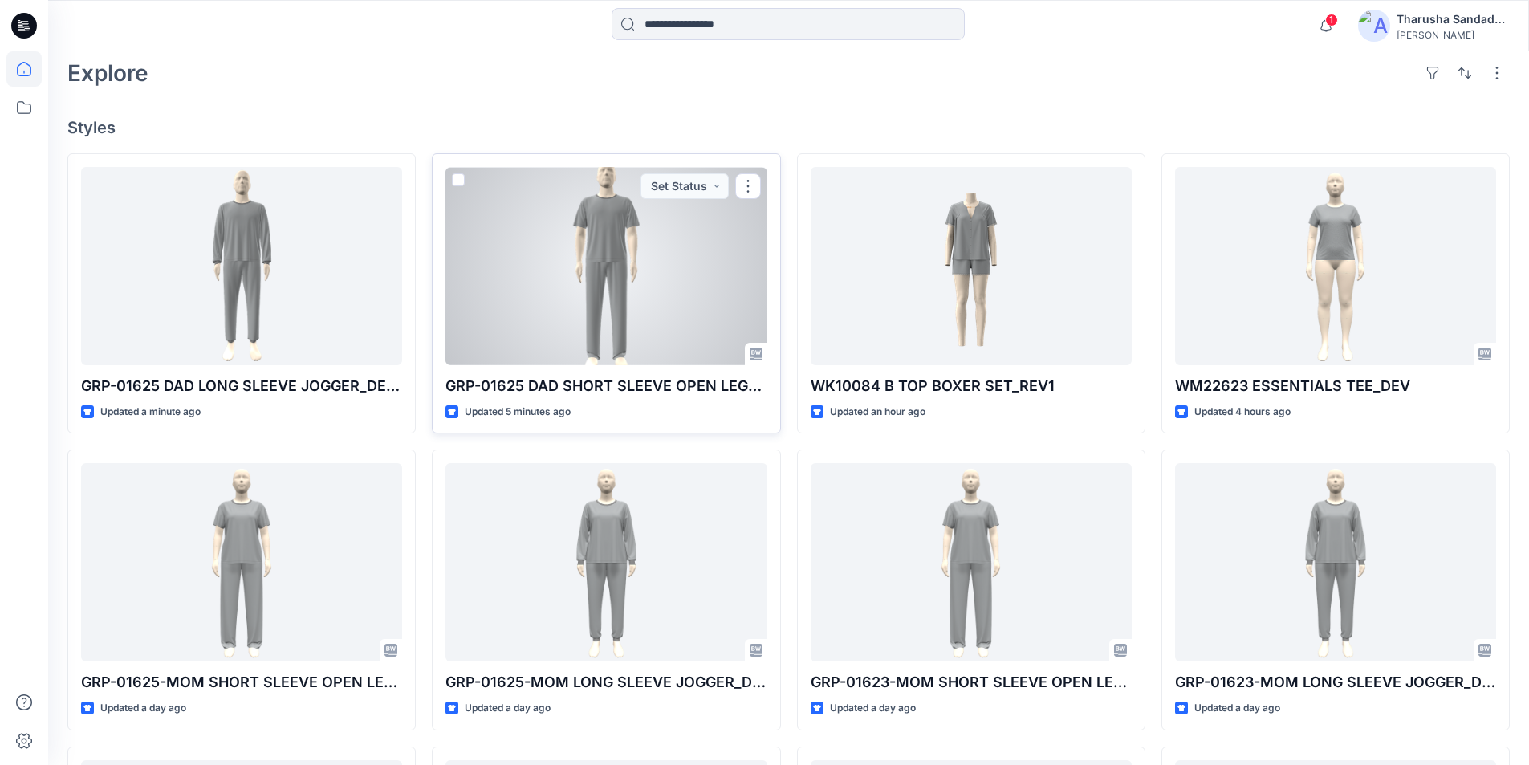
click at [610, 315] on div at bounding box center [605, 266] width 321 height 198
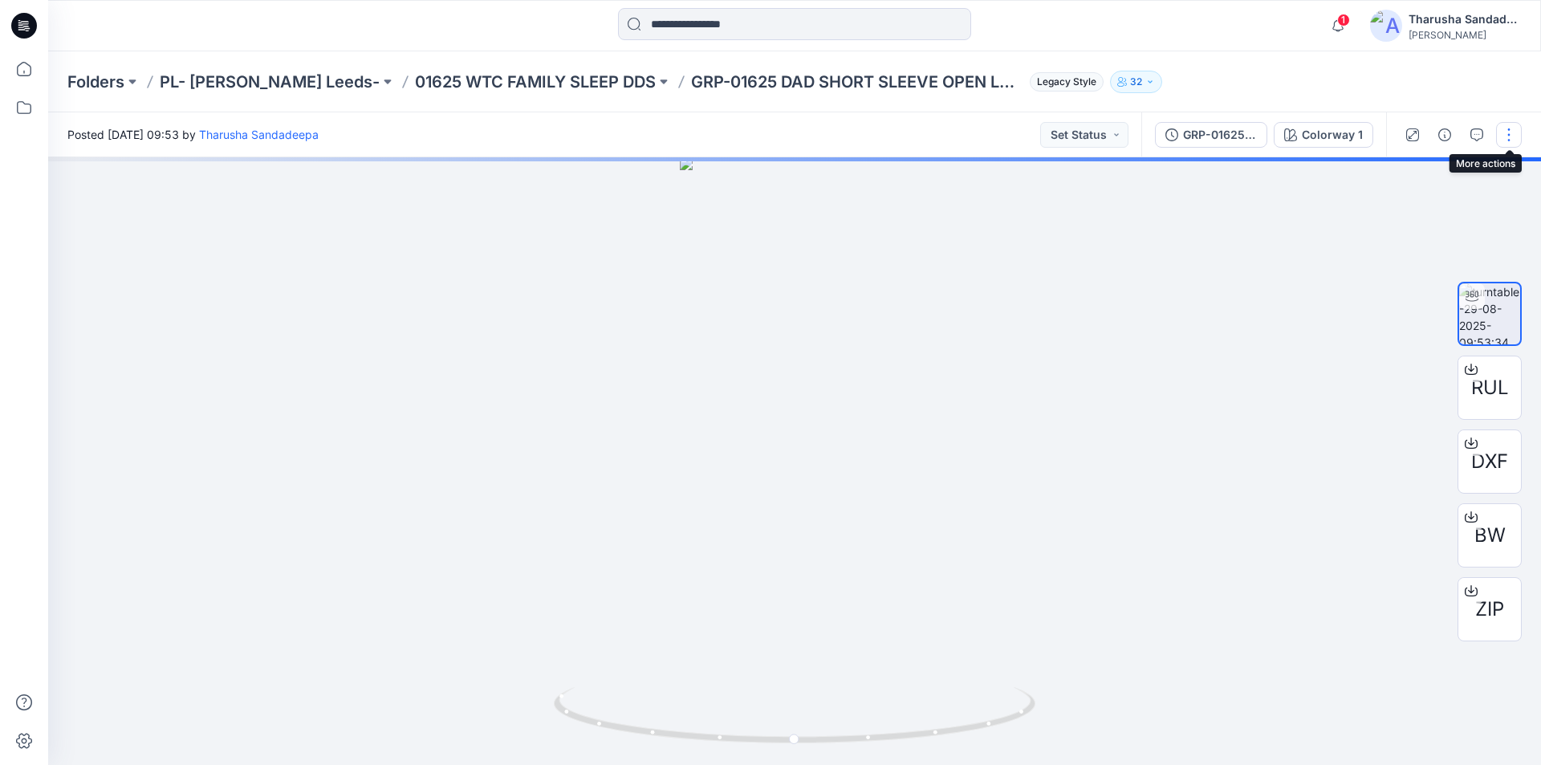
click at [1513, 138] on button "button" at bounding box center [1509, 135] width 26 height 26
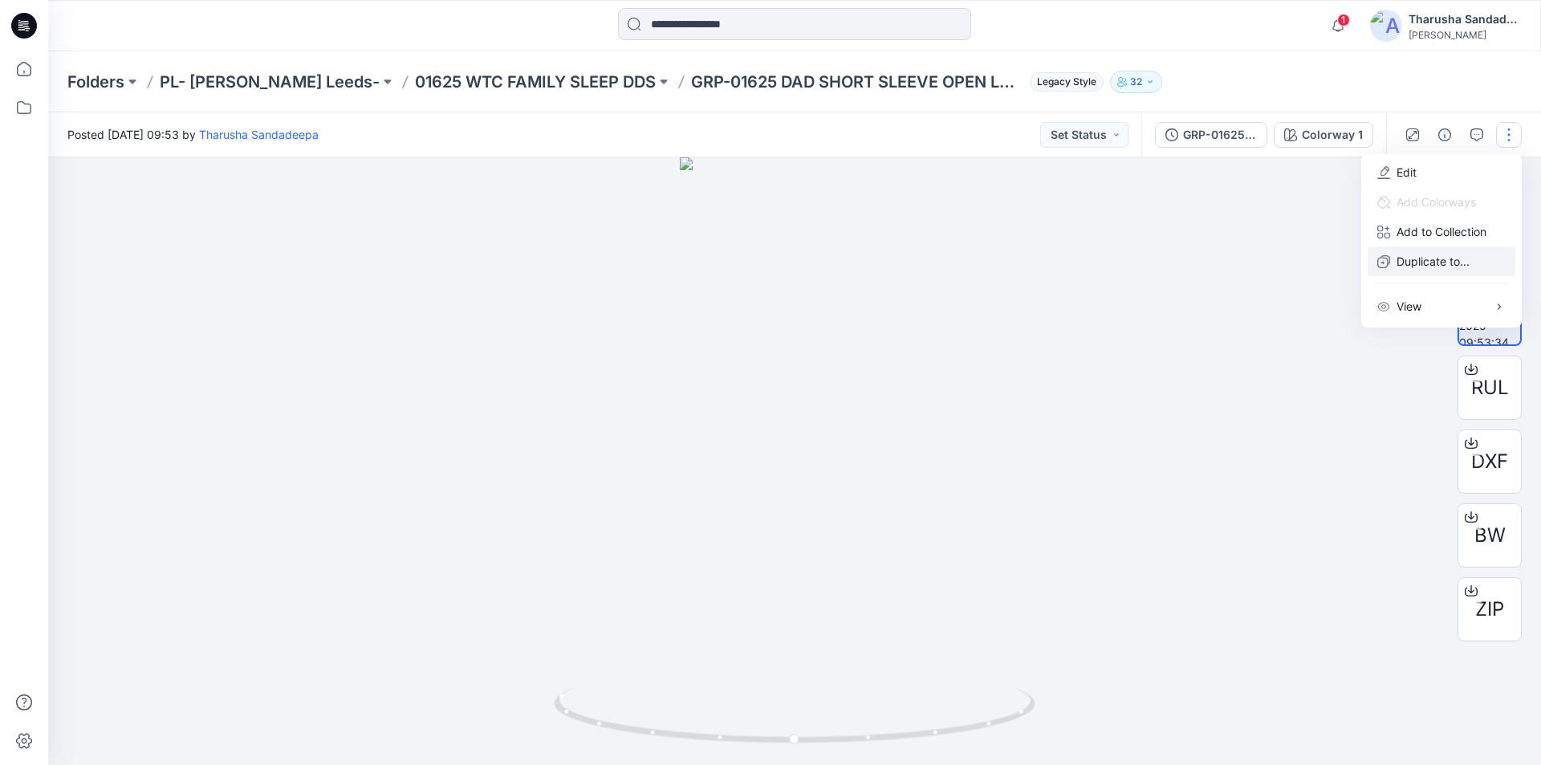
click at [1407, 265] on p "Duplicate to..." at bounding box center [1432, 261] width 73 height 17
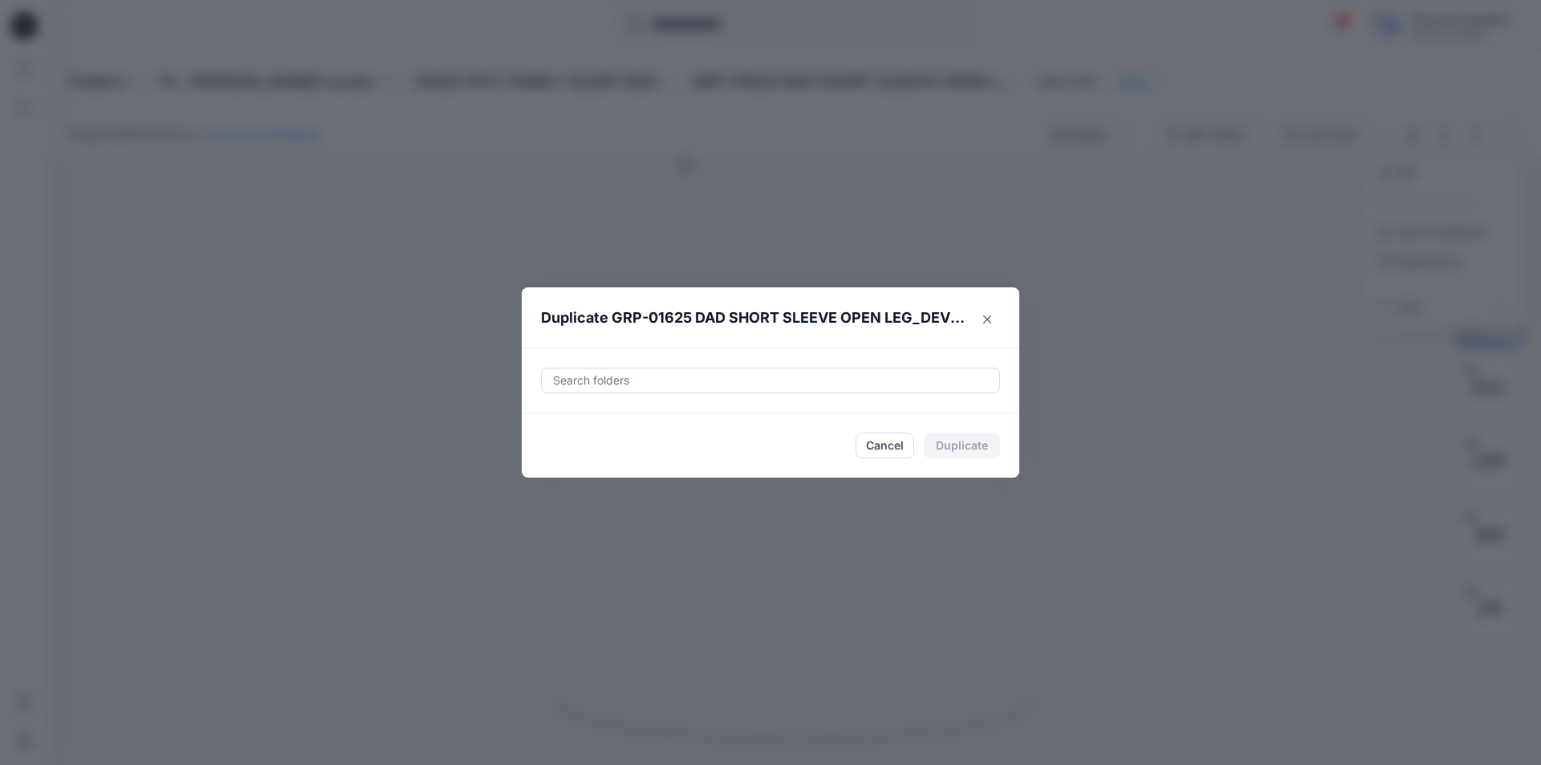
click at [667, 375] on div at bounding box center [770, 380] width 438 height 19
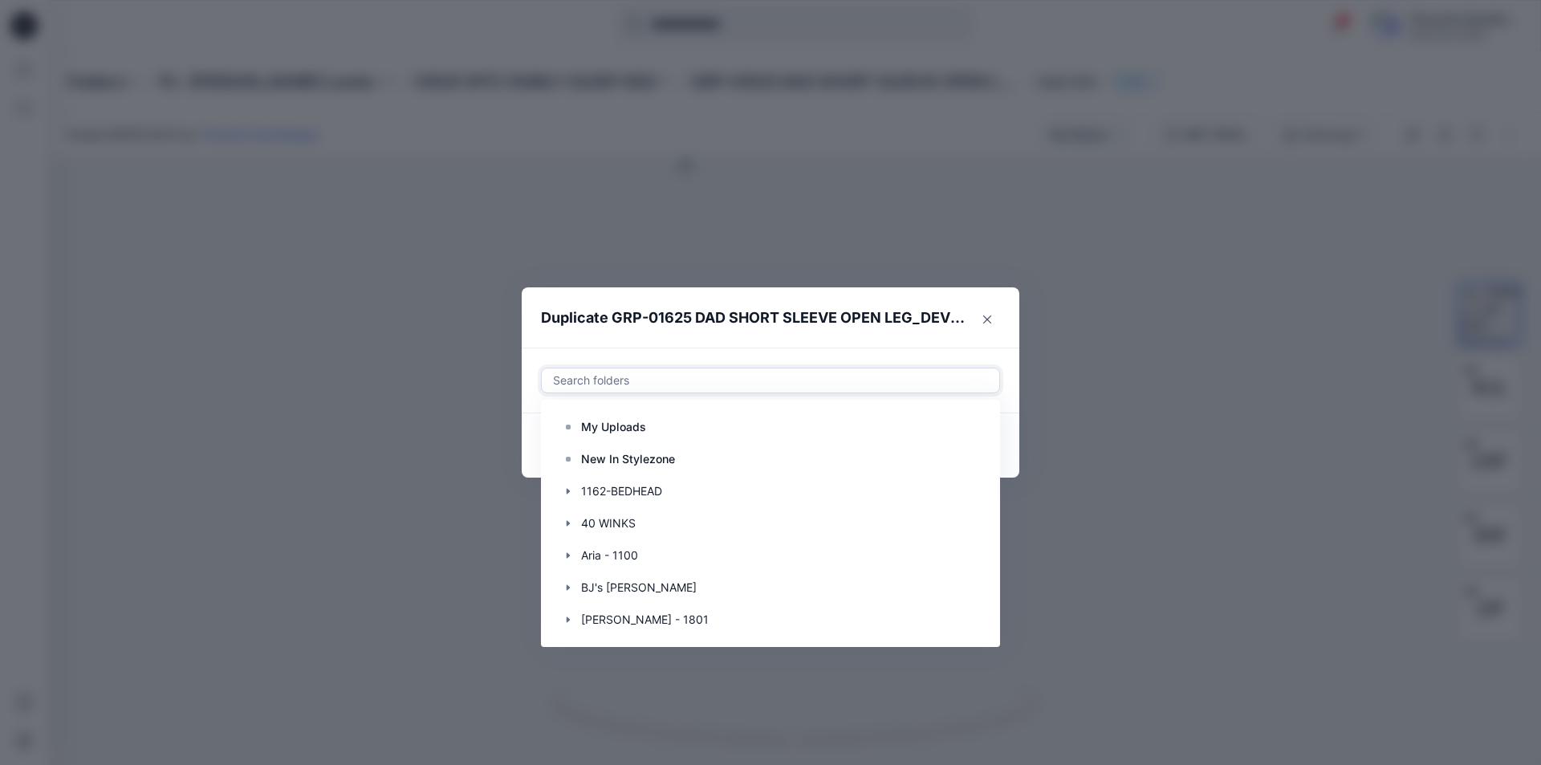
click at [59, 22] on div "Duplicate GRP-01625 DAD SHORT SLEEVE OPEN LEG_DEVELOPMENT Use Up and Down to ch…" at bounding box center [770, 382] width 1541 height 765
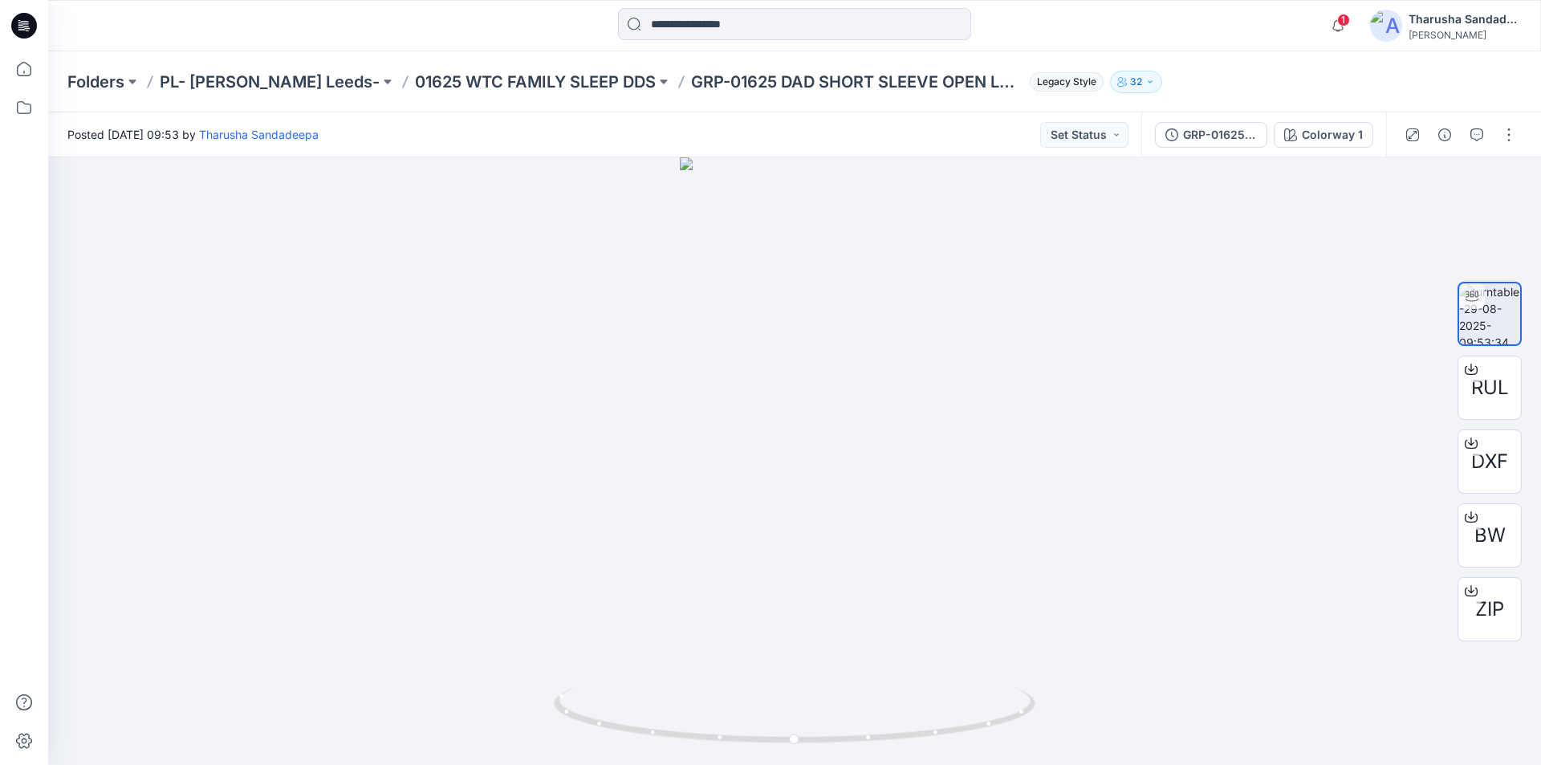
click at [31, 25] on icon at bounding box center [24, 26] width 26 height 26
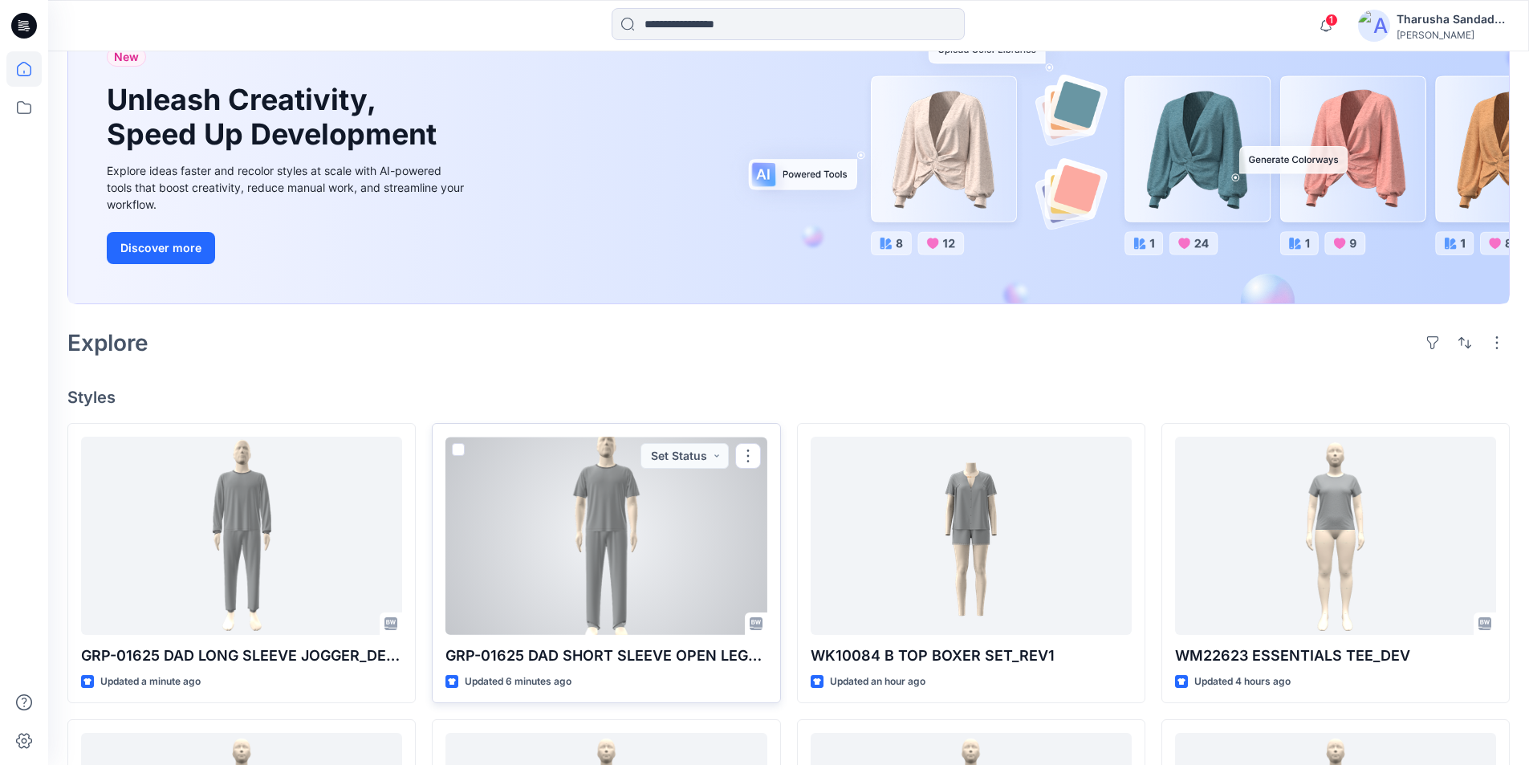
scroll to position [161, 0]
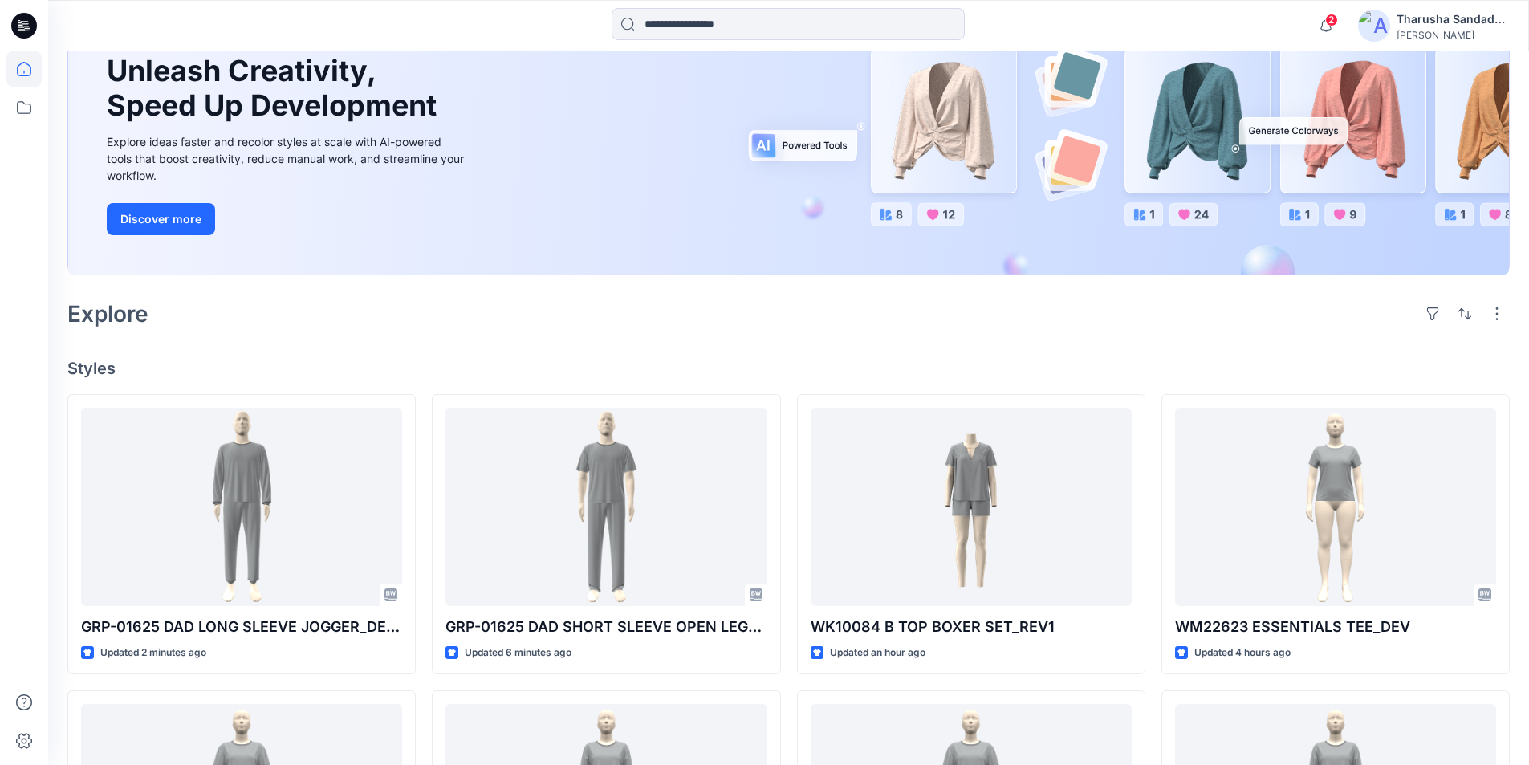
click at [30, 21] on icon at bounding box center [24, 26] width 26 height 26
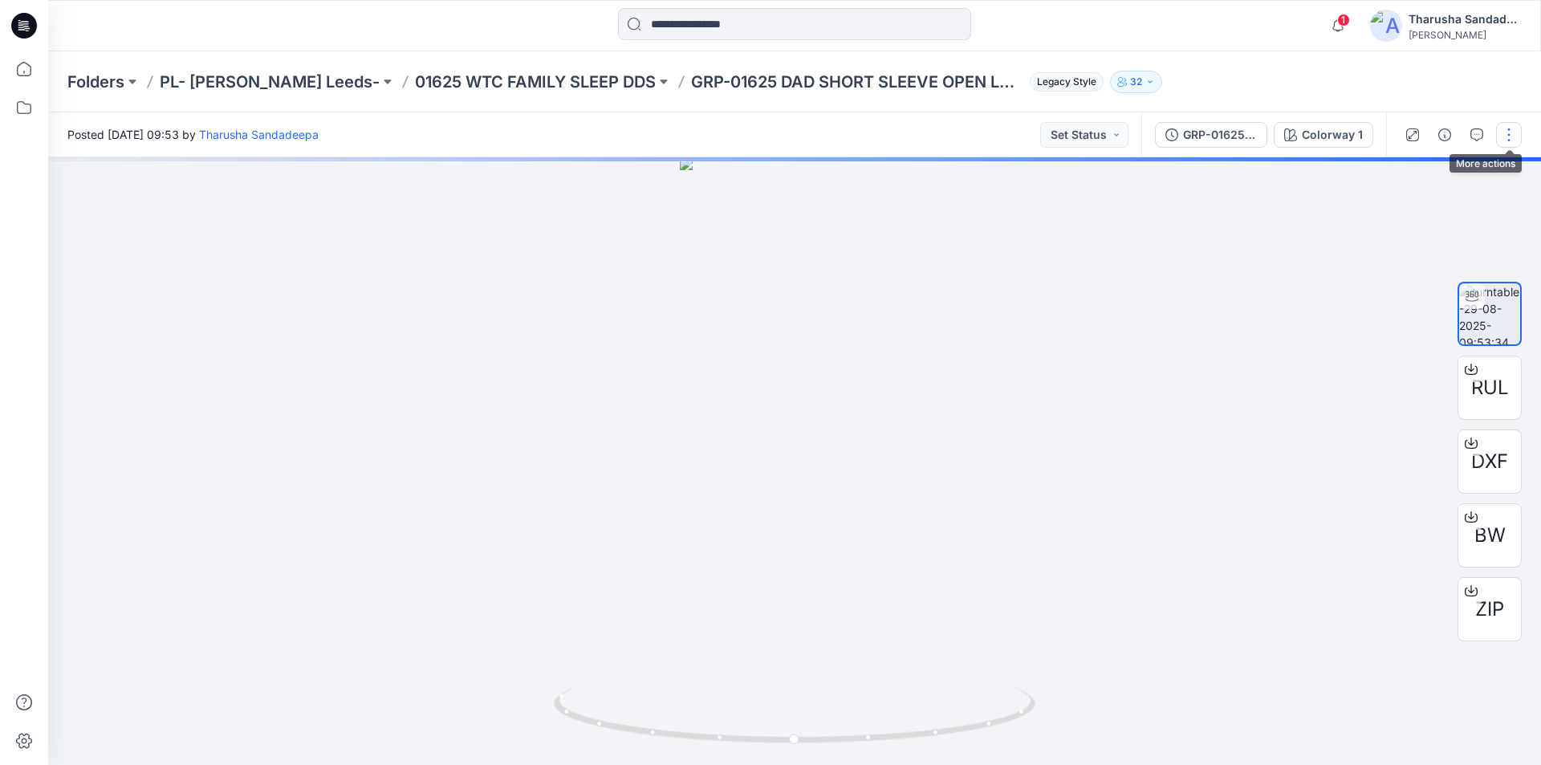
click at [1504, 133] on button "button" at bounding box center [1509, 135] width 26 height 26
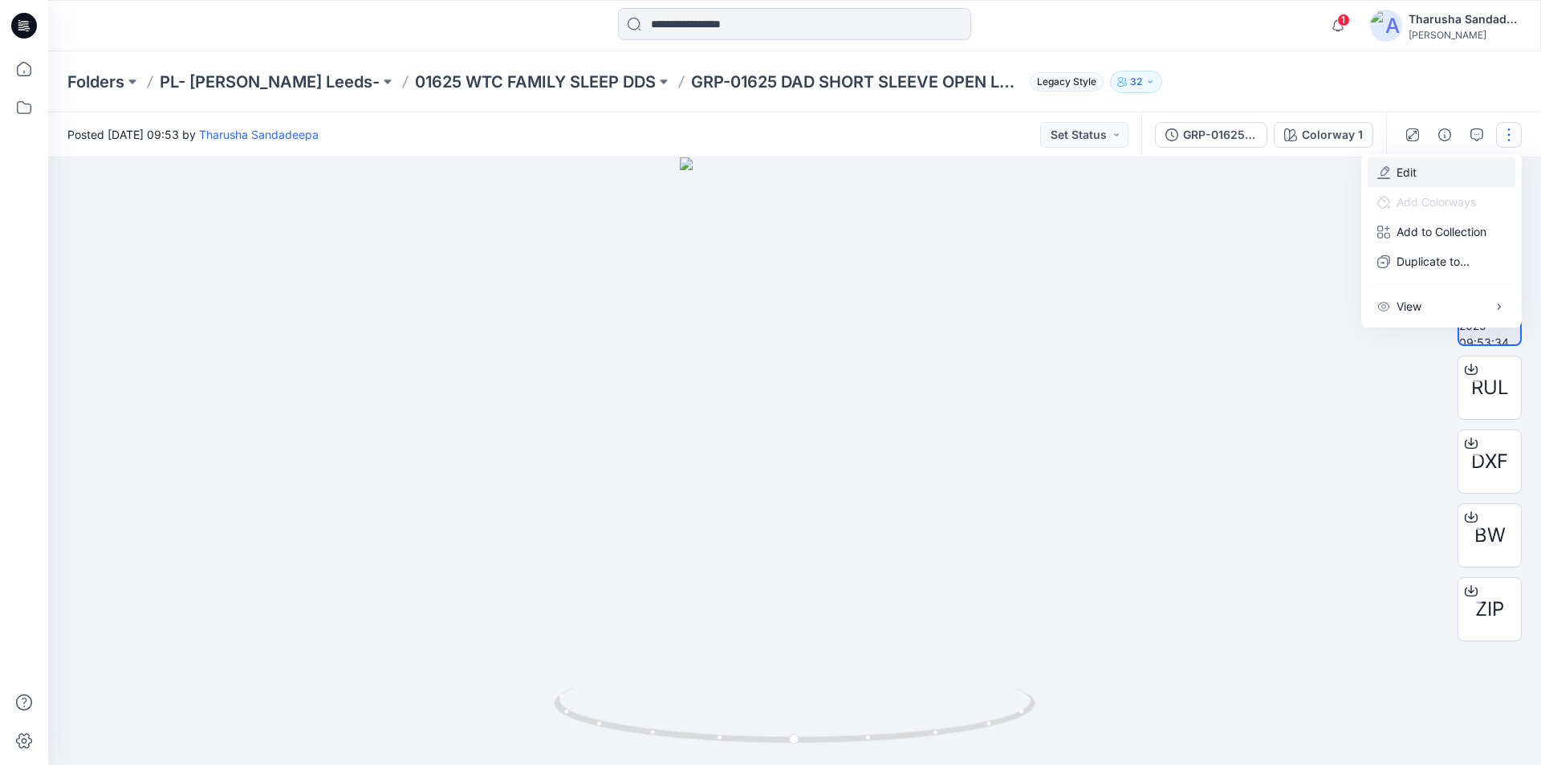
click at [1429, 173] on button "Edit" at bounding box center [1441, 172] width 148 height 30
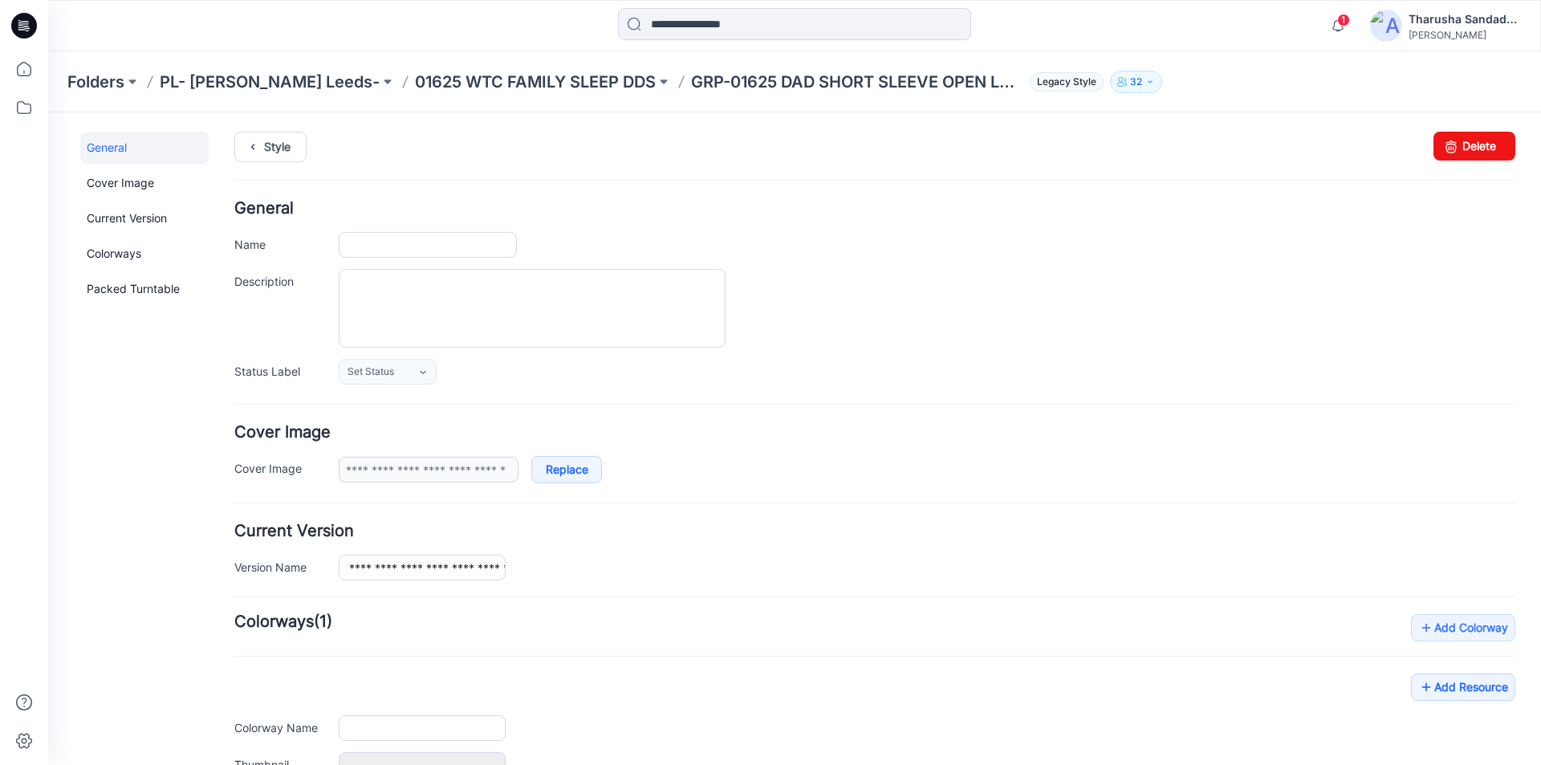
type input "**********"
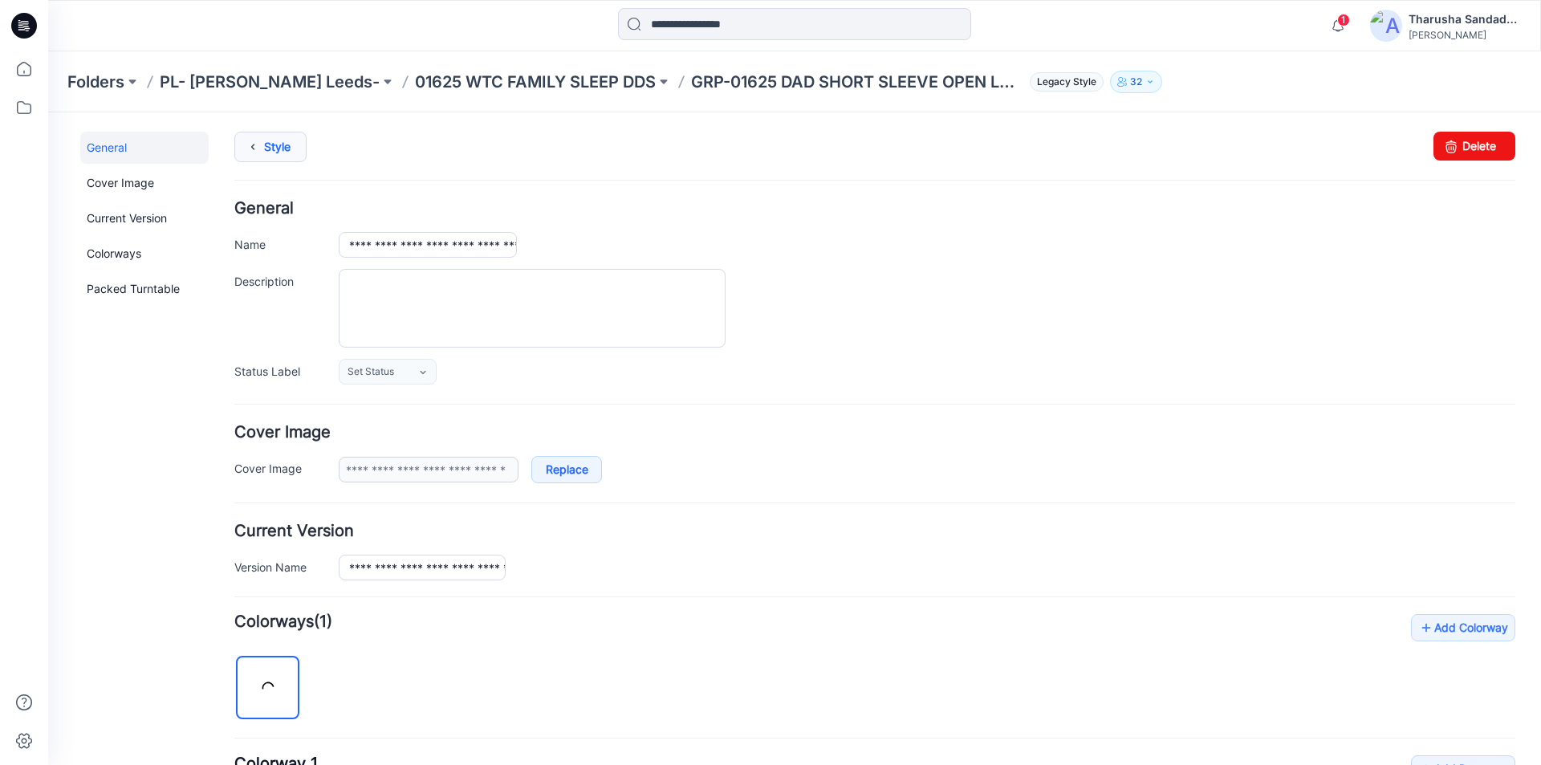
click at [282, 153] on link "Style" at bounding box center [270, 147] width 72 height 30
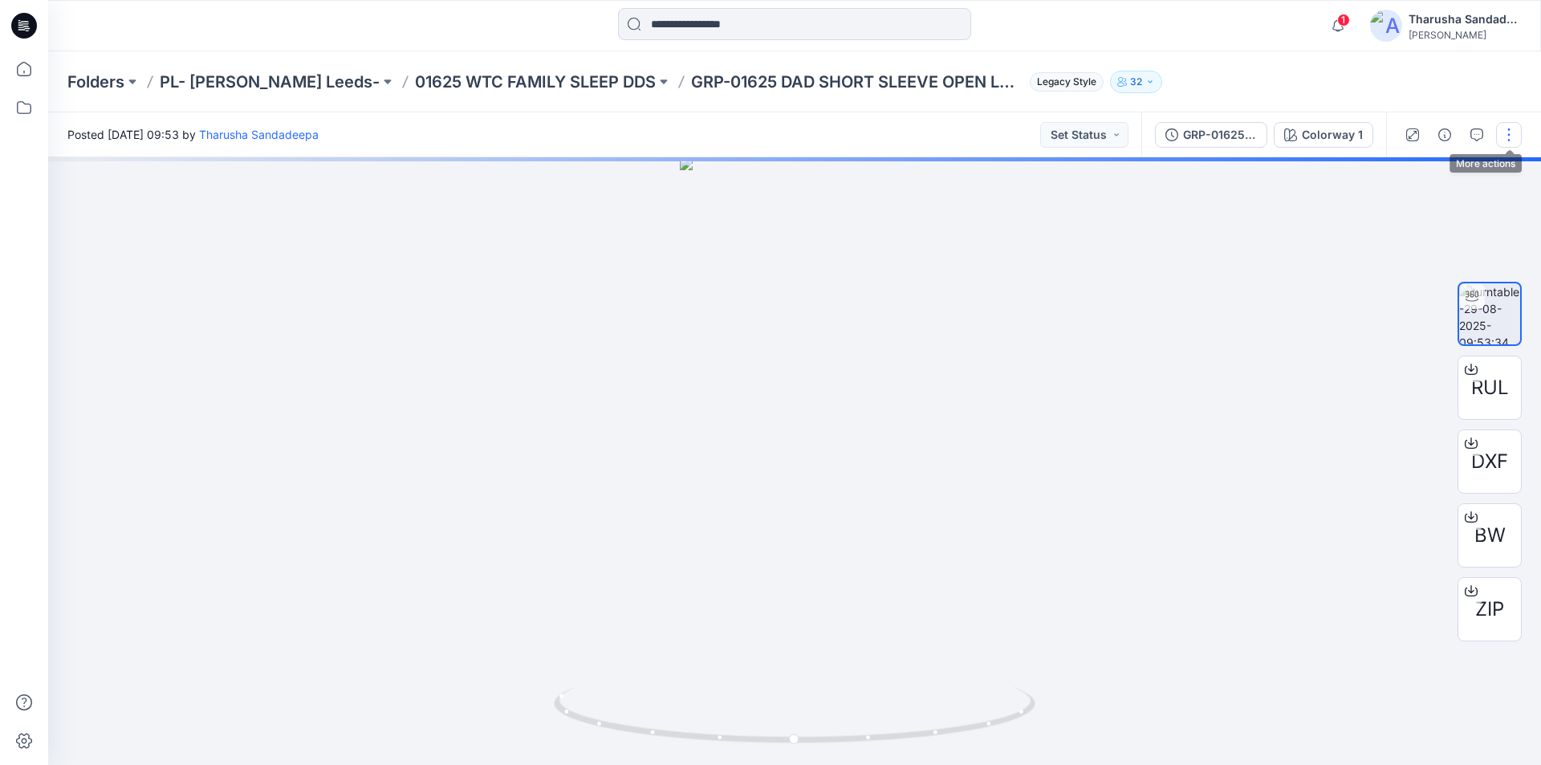
click at [1512, 135] on button "button" at bounding box center [1509, 135] width 26 height 26
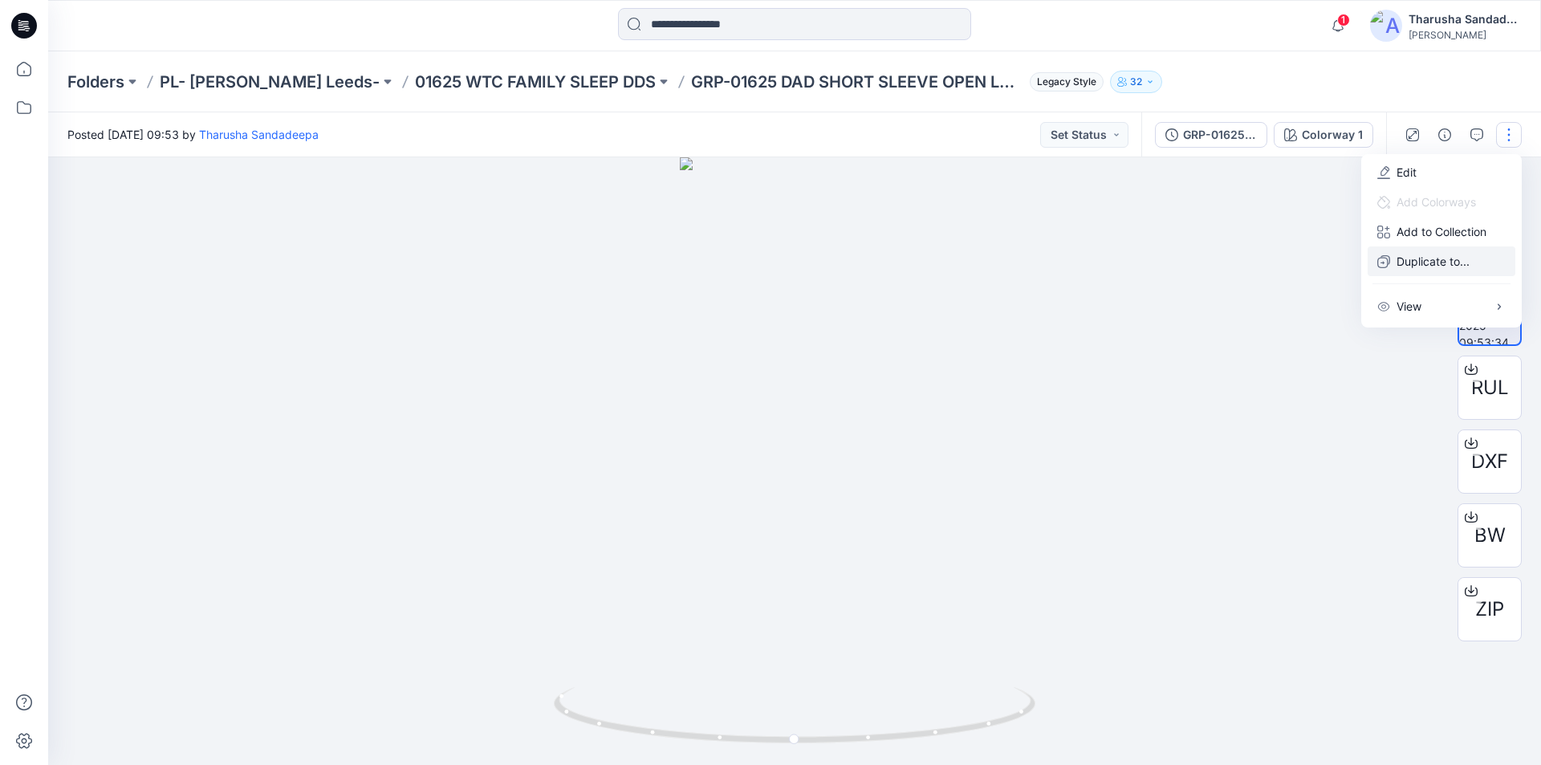
click at [1424, 260] on p "Duplicate to..." at bounding box center [1432, 261] width 73 height 17
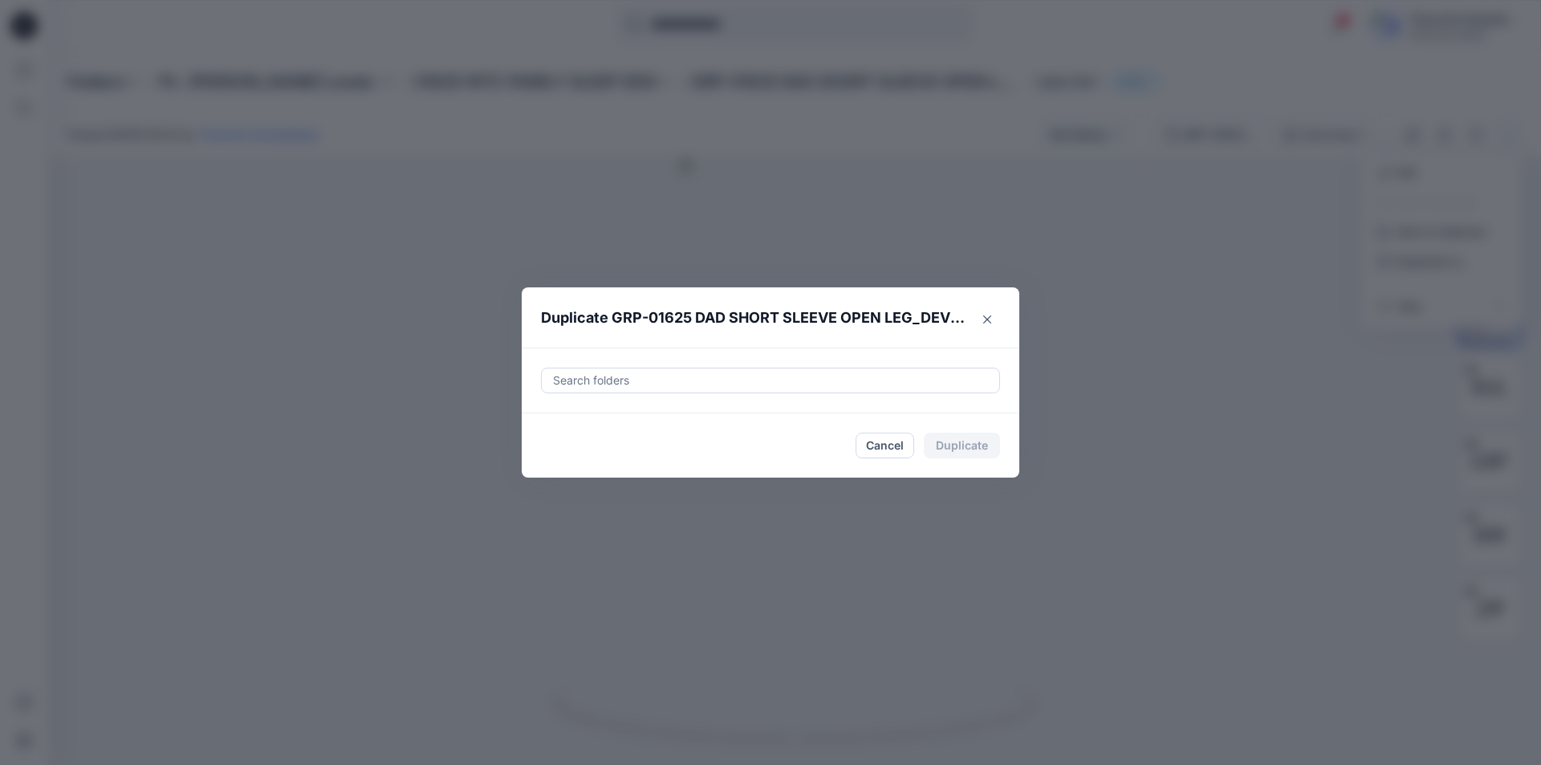
click at [652, 367] on div "Search folders" at bounding box center [771, 380] width 498 height 66
click at [641, 376] on div at bounding box center [770, 380] width 438 height 19
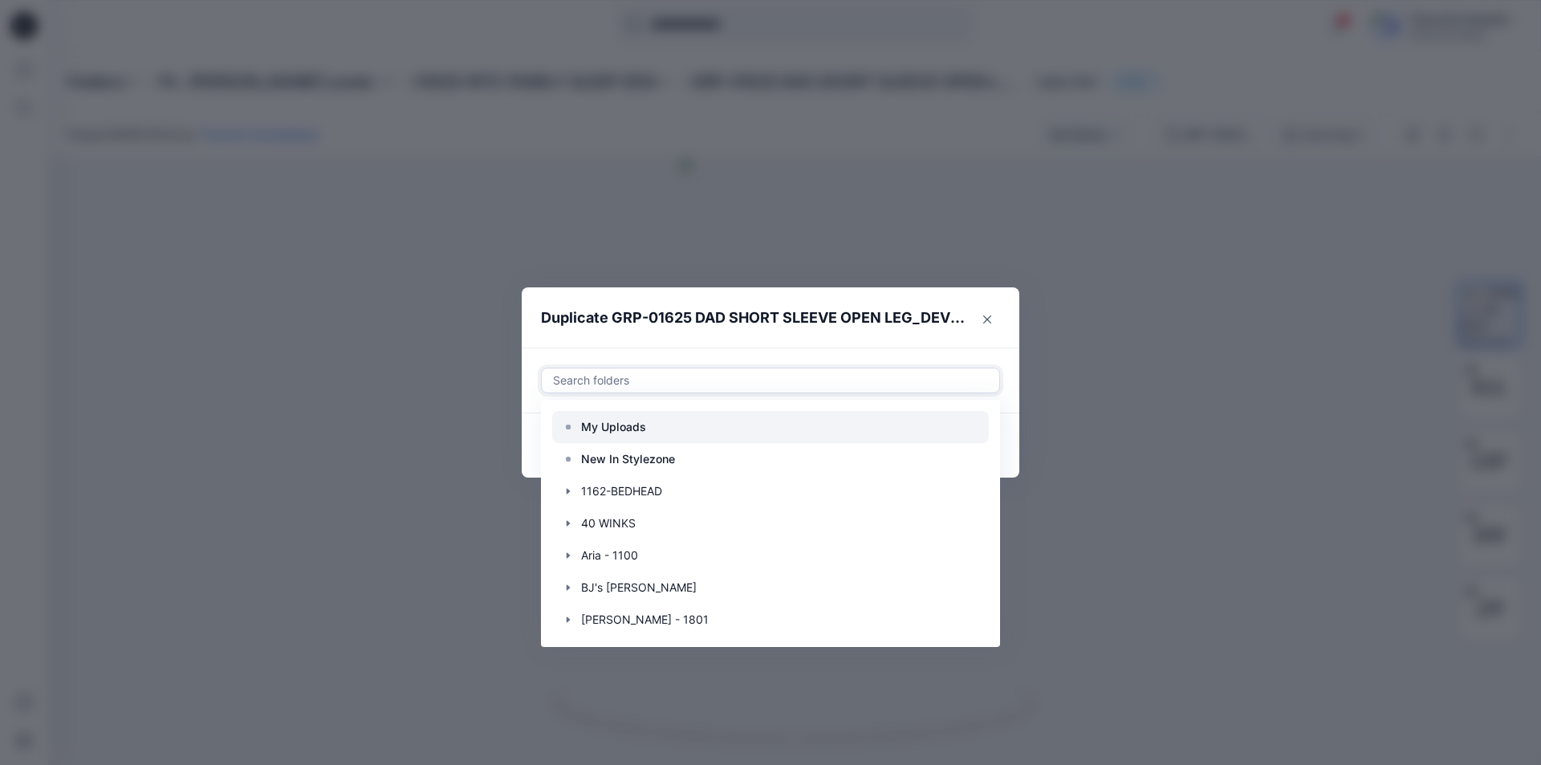
click at [600, 426] on p "My Uploads" at bounding box center [613, 426] width 65 height 19
click at [1009, 362] on div "Use Up and Down to choose options, press Enter to select the currently focused …" at bounding box center [771, 380] width 498 height 66
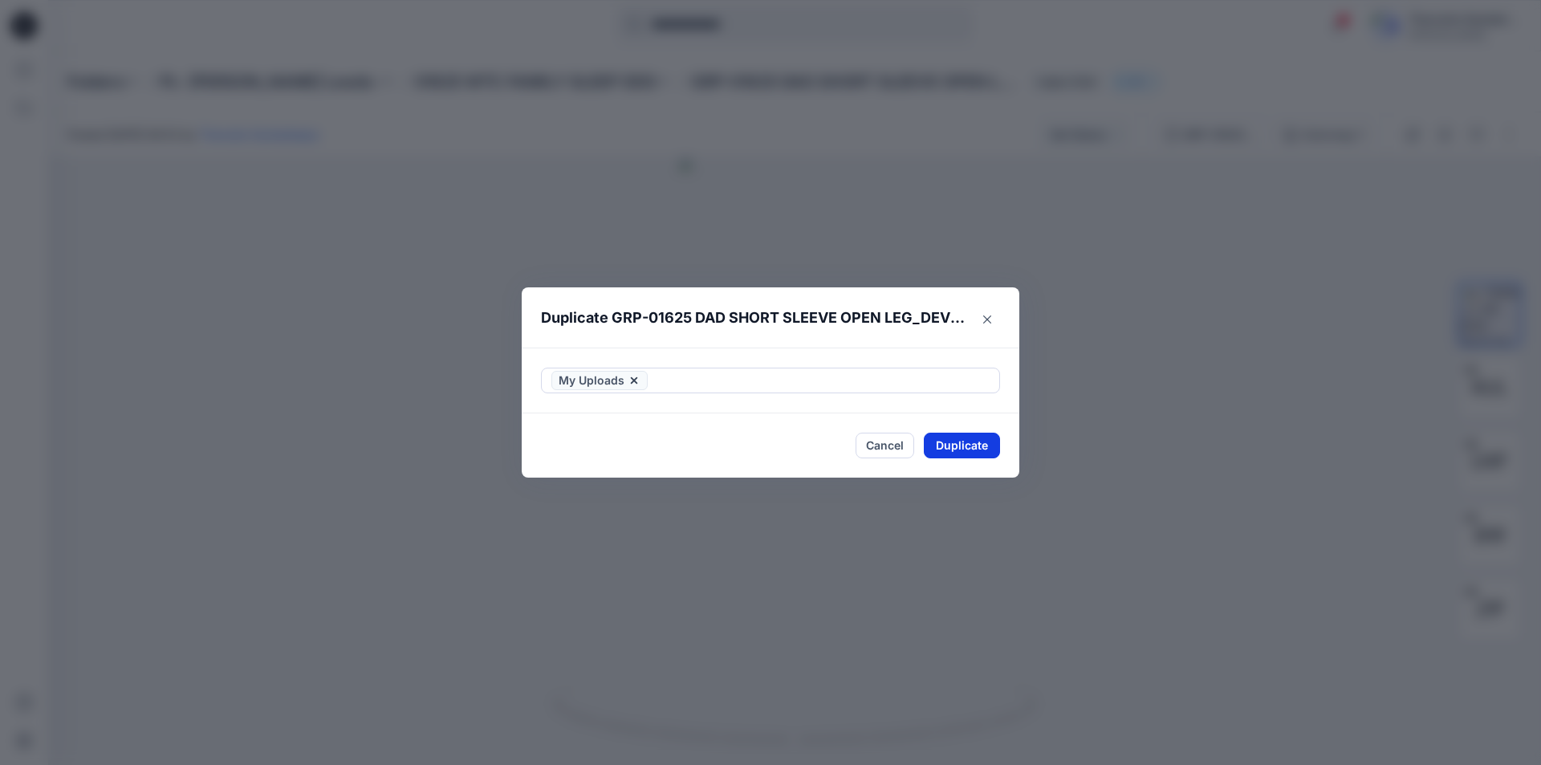
click at [968, 450] on button "Duplicate" at bounding box center [962, 446] width 76 height 26
click at [969, 452] on button "Close" at bounding box center [974, 446] width 52 height 26
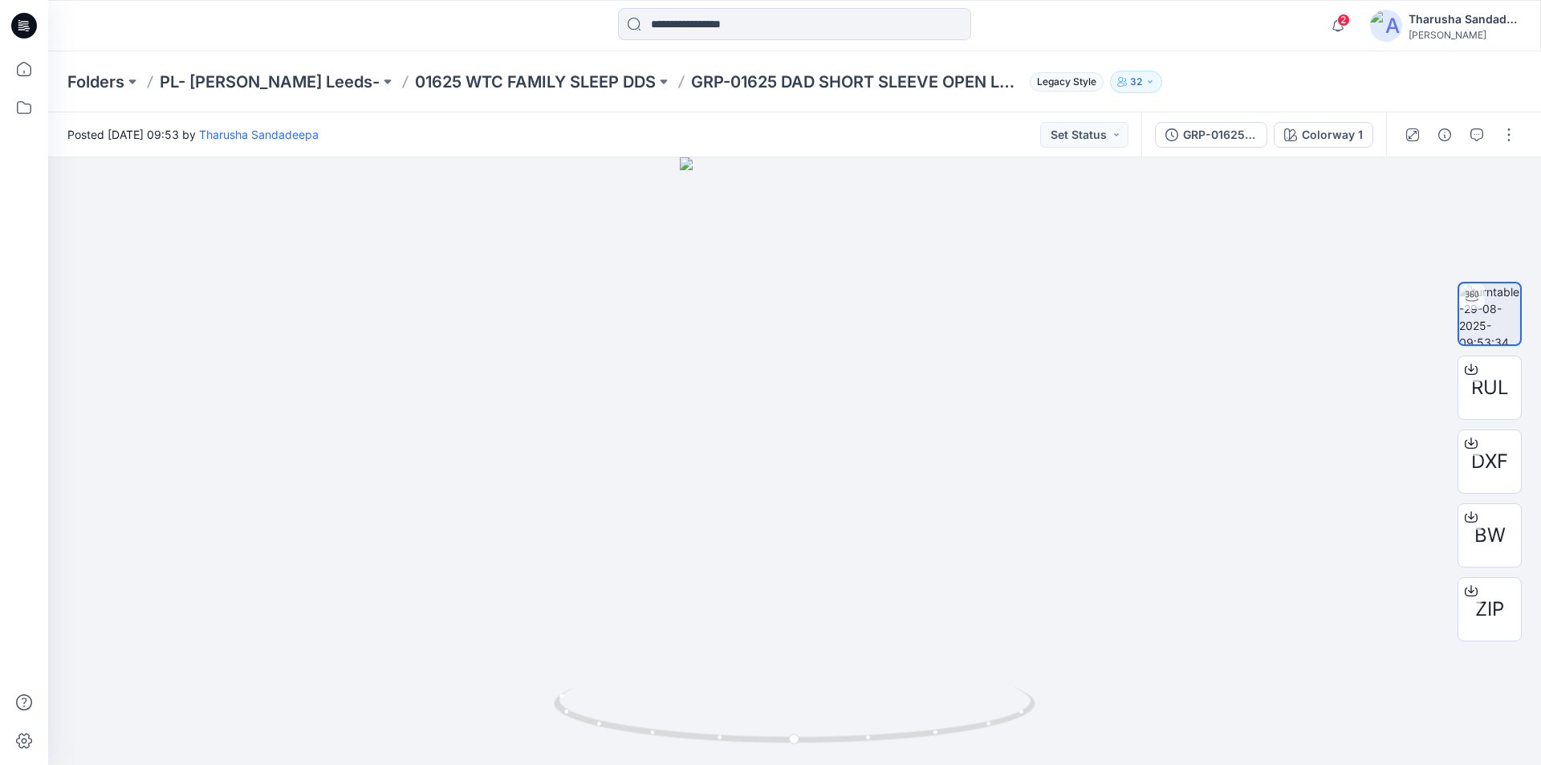
click at [26, 26] on icon at bounding box center [26, 26] width 6 height 1
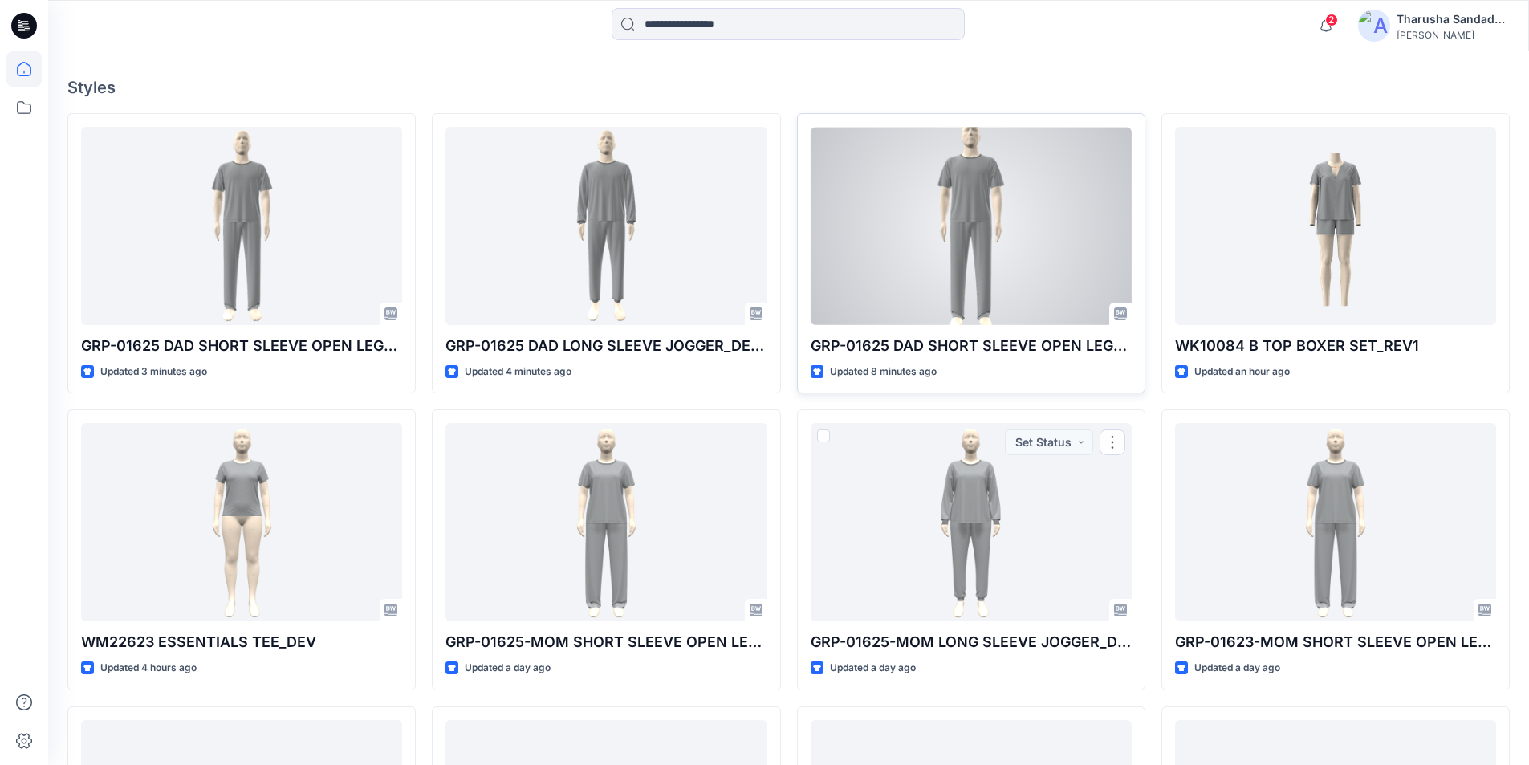
scroll to position [401, 0]
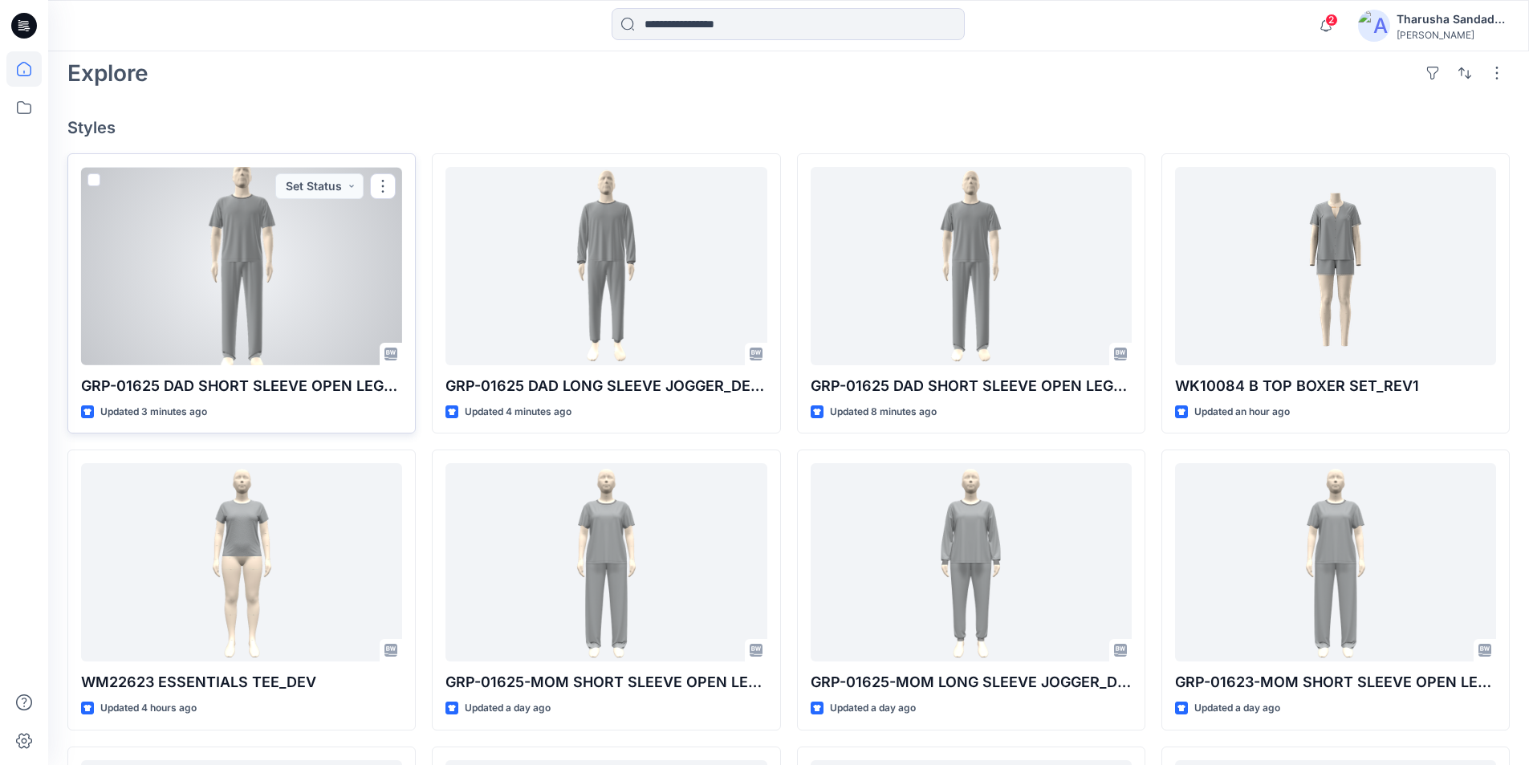
click at [227, 274] on div at bounding box center [241, 266] width 321 height 198
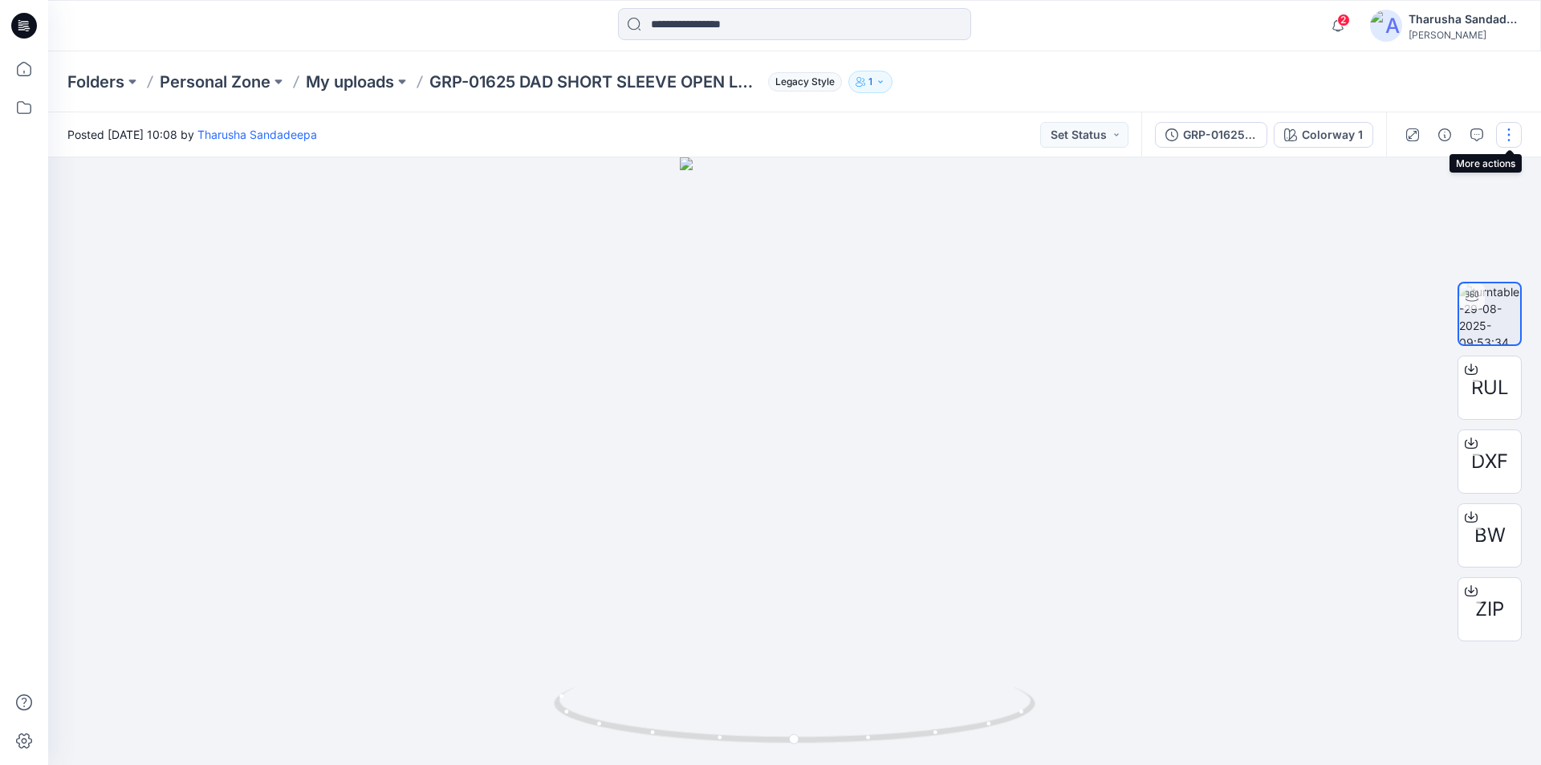
click at [1513, 135] on button "button" at bounding box center [1509, 135] width 26 height 26
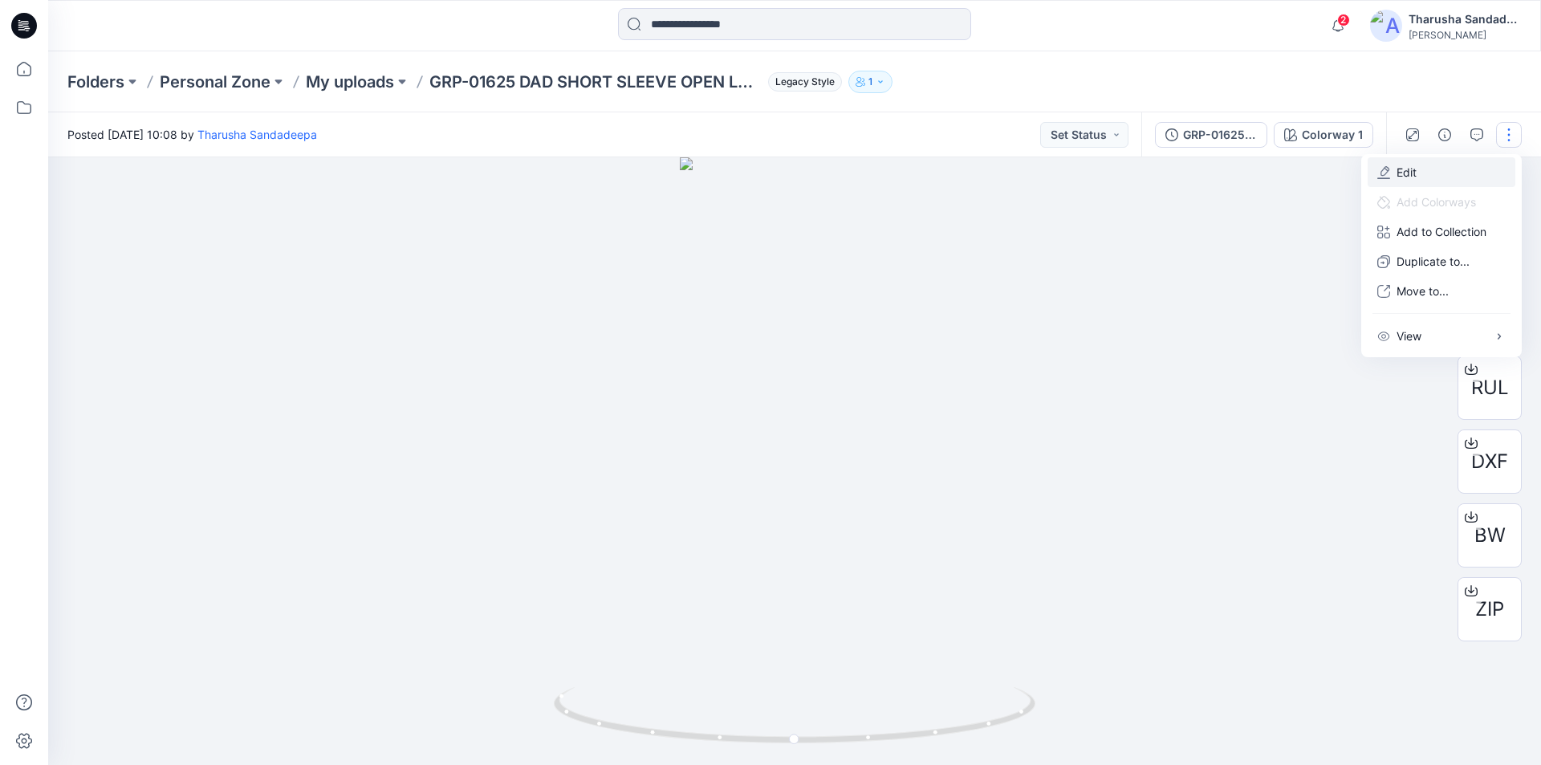
click at [1427, 177] on button "Edit" at bounding box center [1441, 172] width 148 height 30
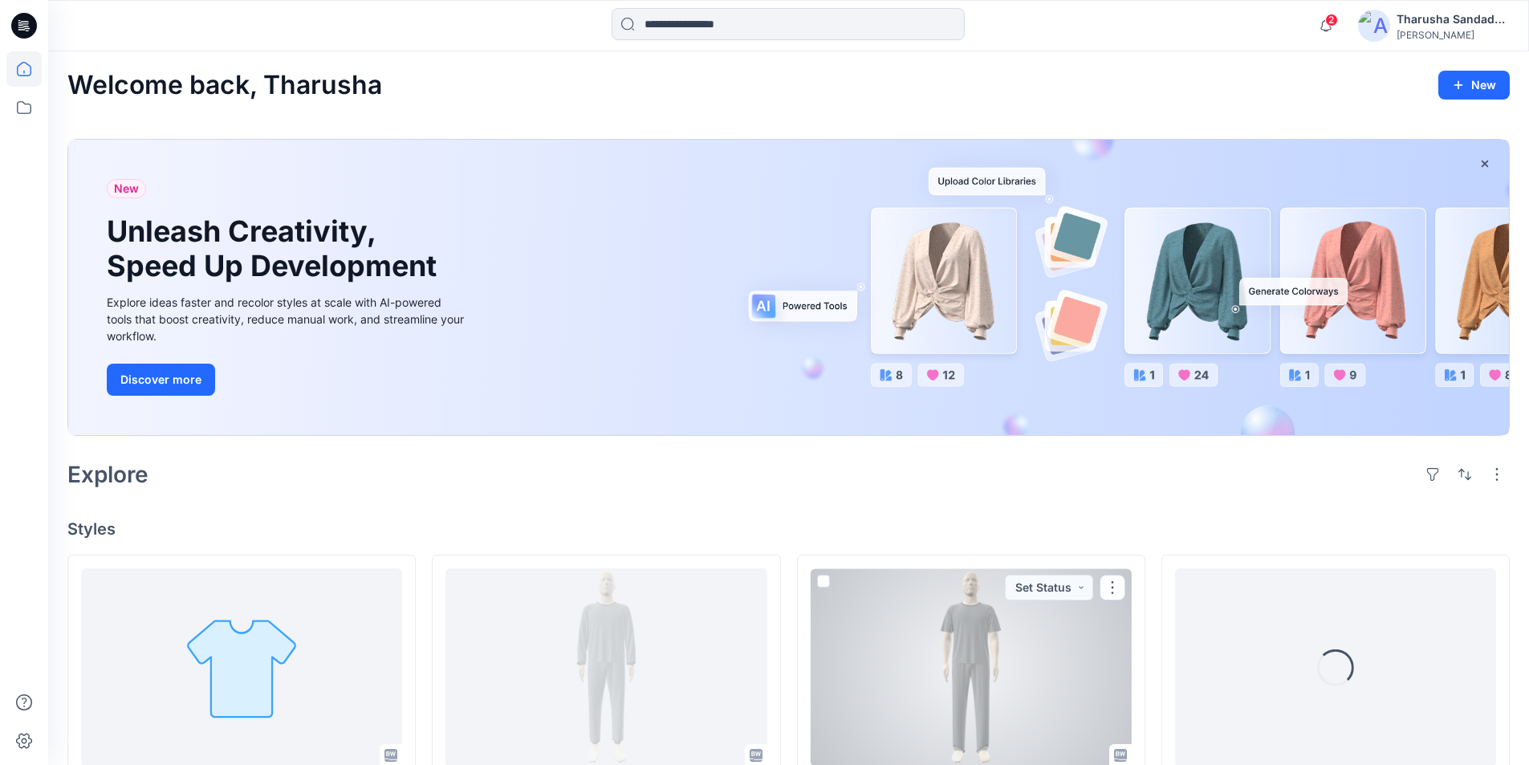
scroll to position [321, 0]
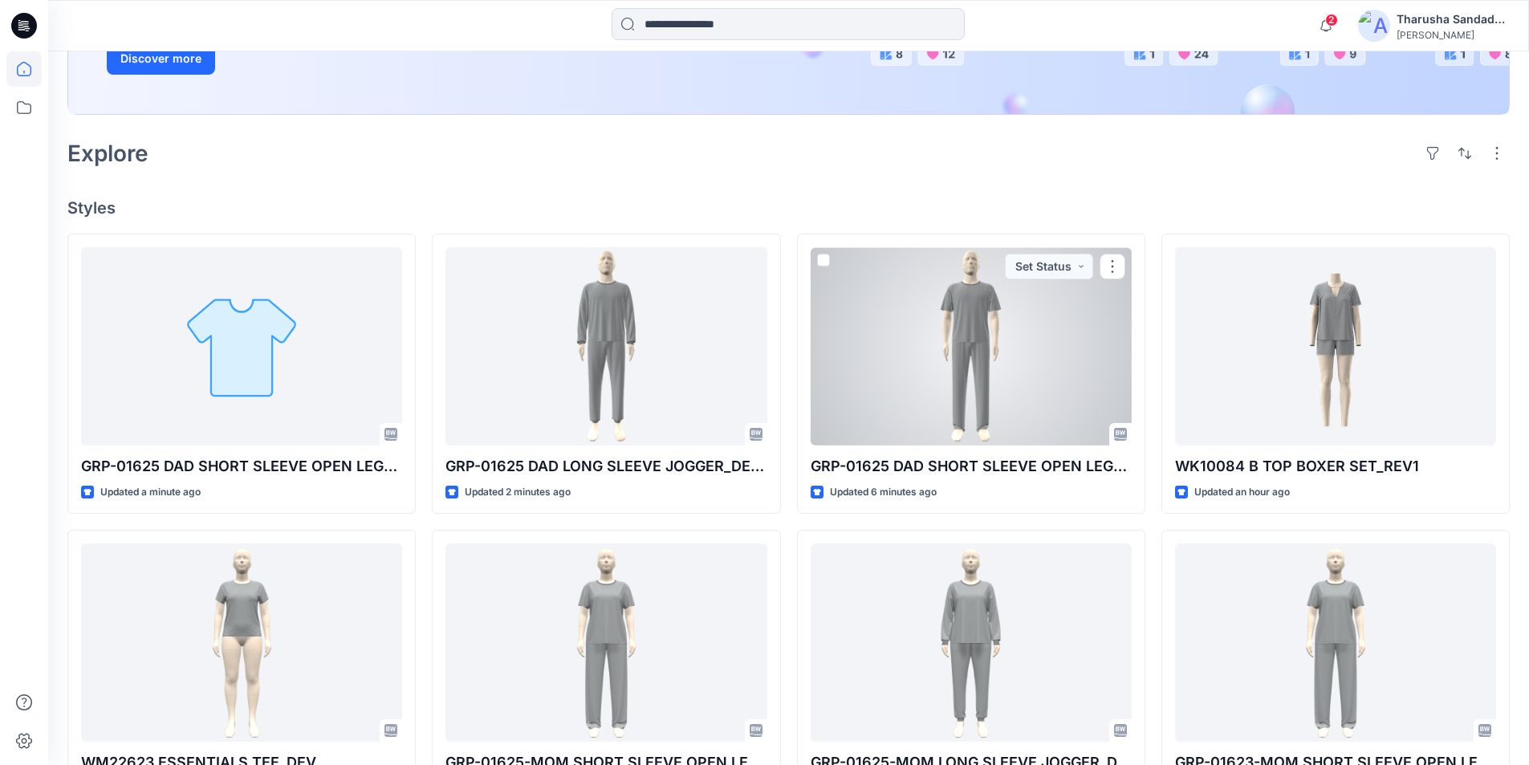
click at [981, 348] on div at bounding box center [971, 346] width 321 height 198
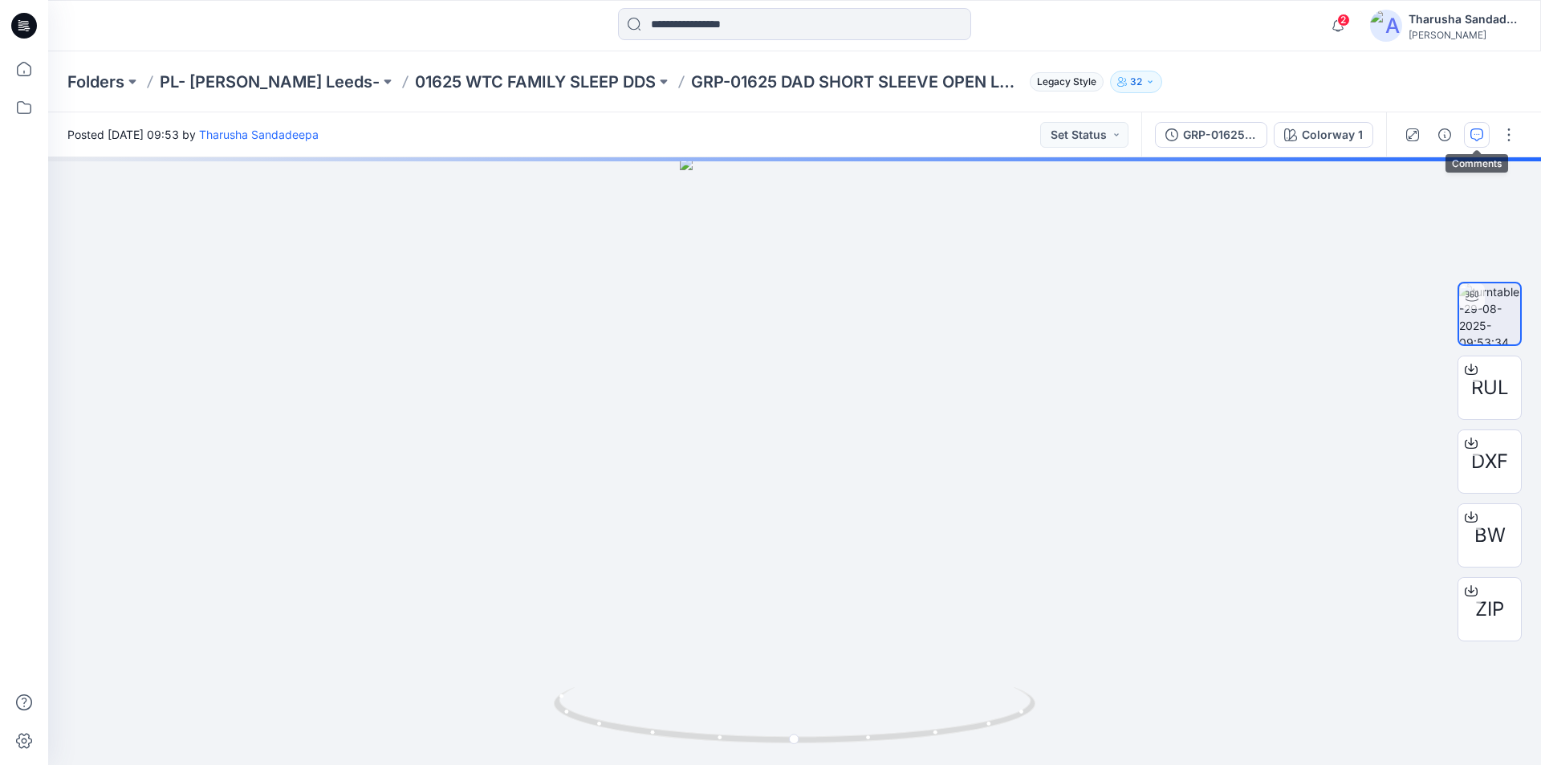
click at [1480, 140] on icon "button" at bounding box center [1476, 134] width 13 height 13
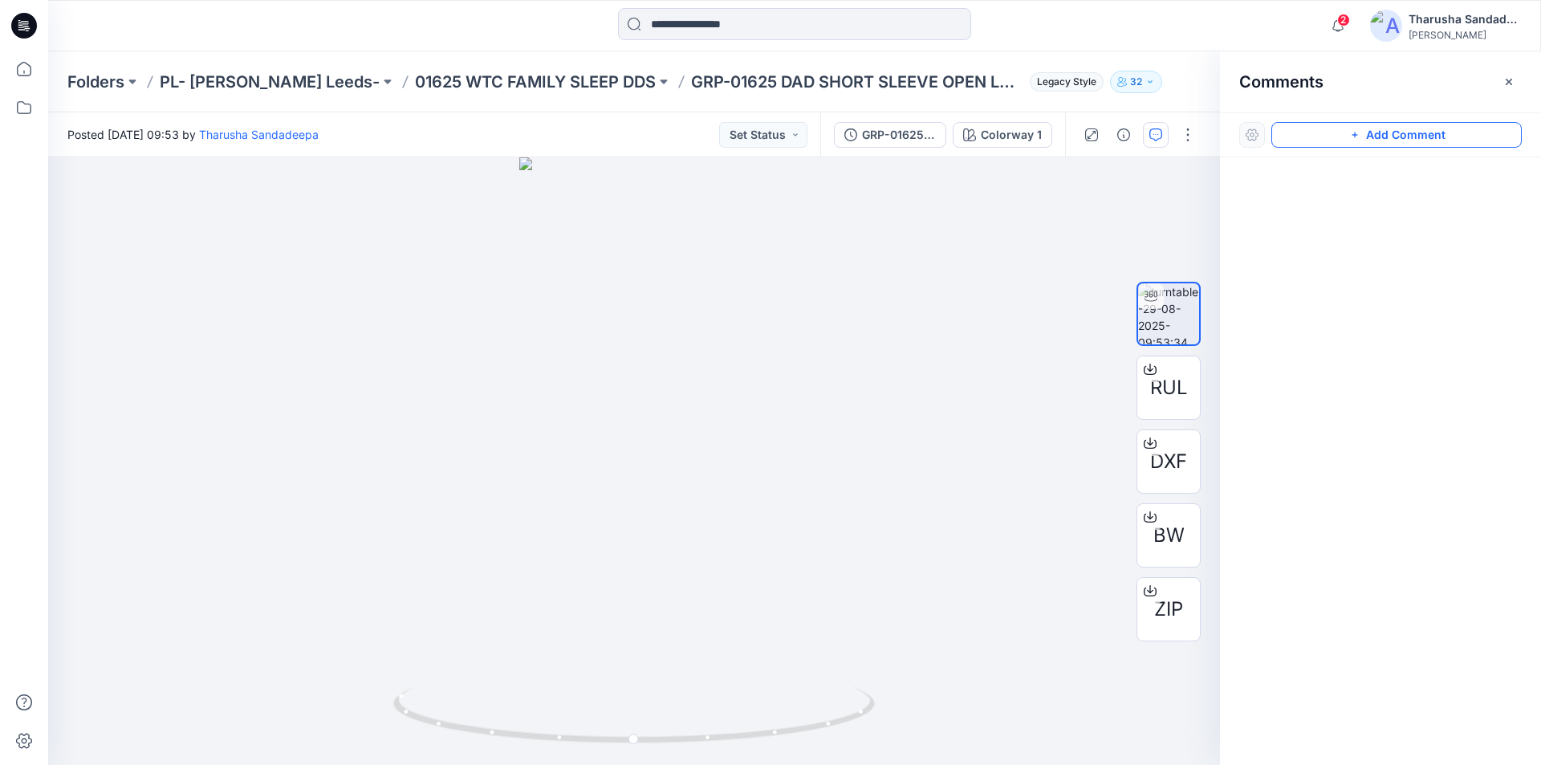
click at [1368, 137] on button "Add Comment" at bounding box center [1396, 135] width 250 height 26
click at [1405, 141] on button "Click on the style to leave a comment" at bounding box center [1396, 135] width 250 height 26
click at [629, 343] on div "1" at bounding box center [634, 461] width 1172 height 608
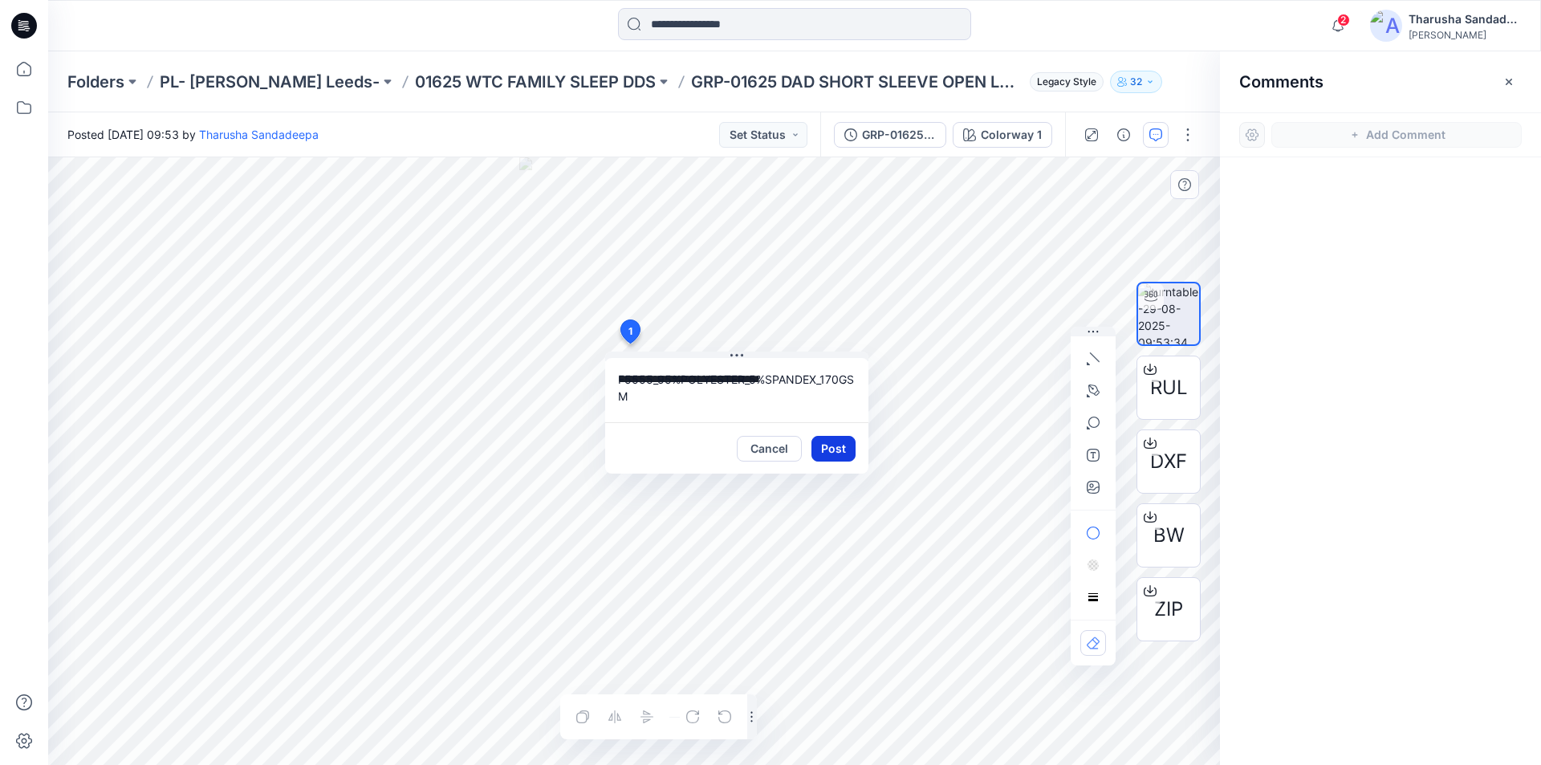
type textarea "**********"
click at [831, 449] on button "Post" at bounding box center [833, 449] width 44 height 26
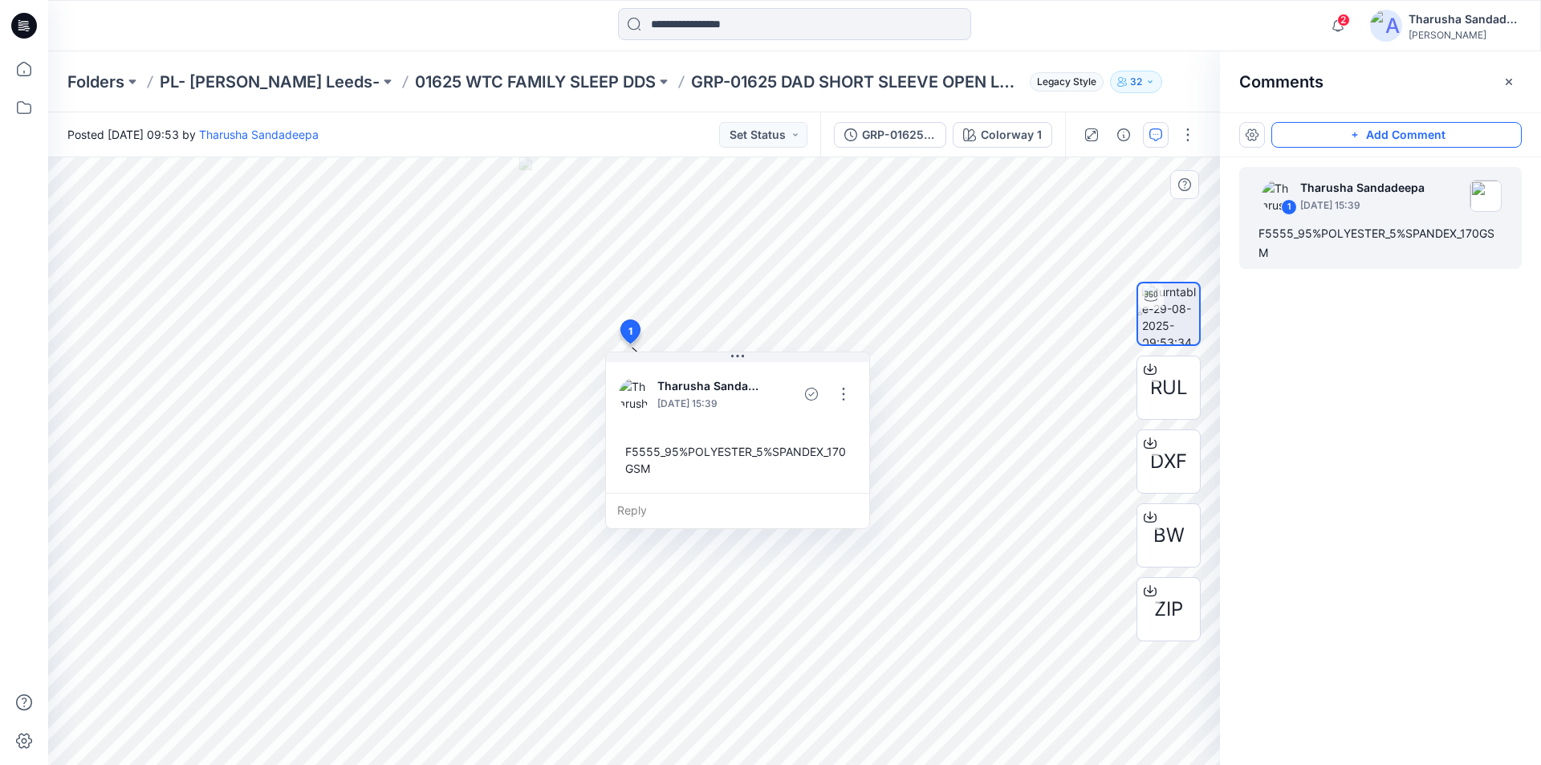
click at [1379, 133] on button "Add Comment" at bounding box center [1396, 135] width 250 height 26
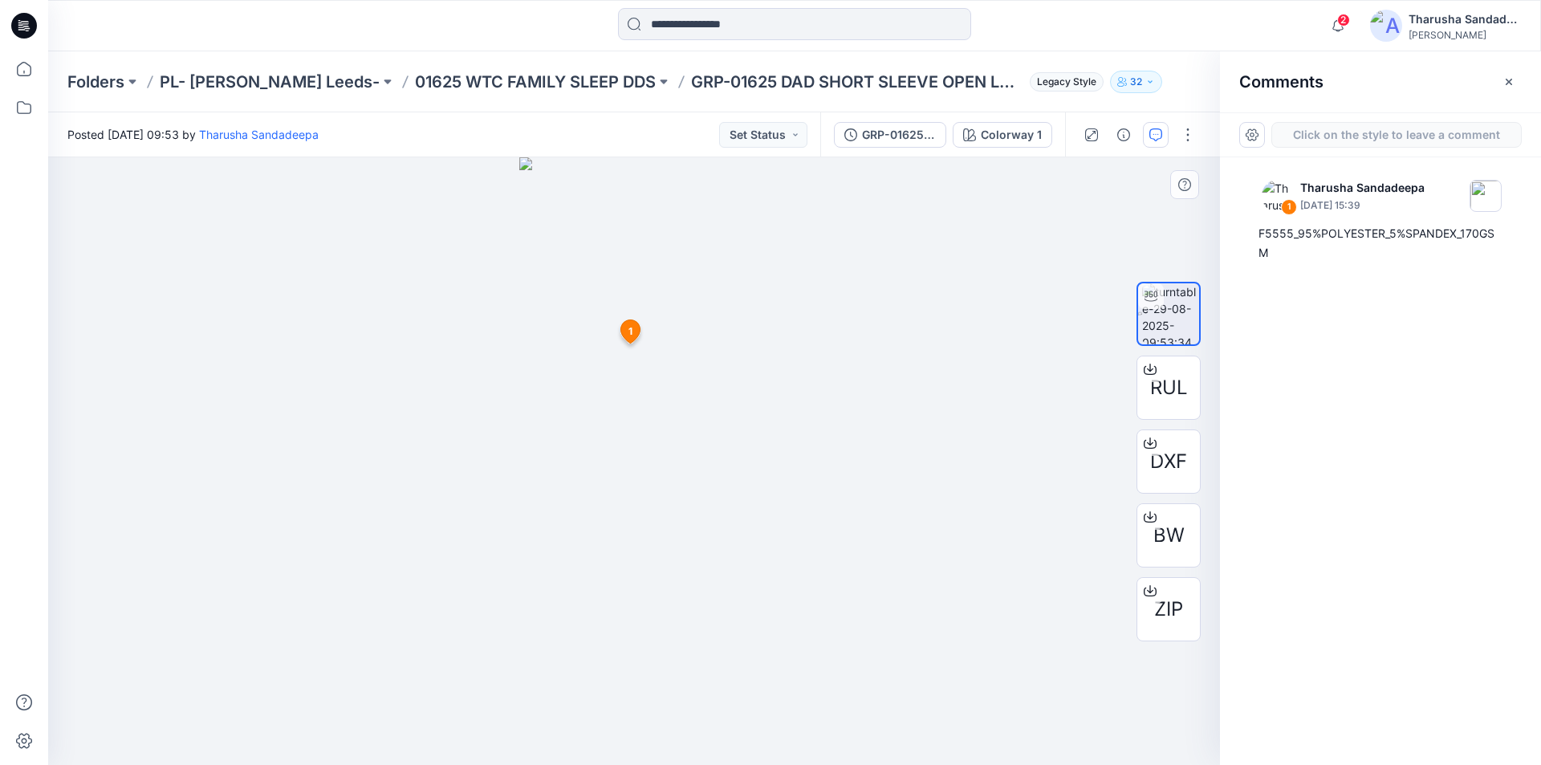
click at [641, 270] on div "2 1 Tharusha Sandadeepa August 29, 2025 15:39 F5555_95%POLYESTER_5%SPANDEX_170G…" at bounding box center [634, 461] width 1172 height 608
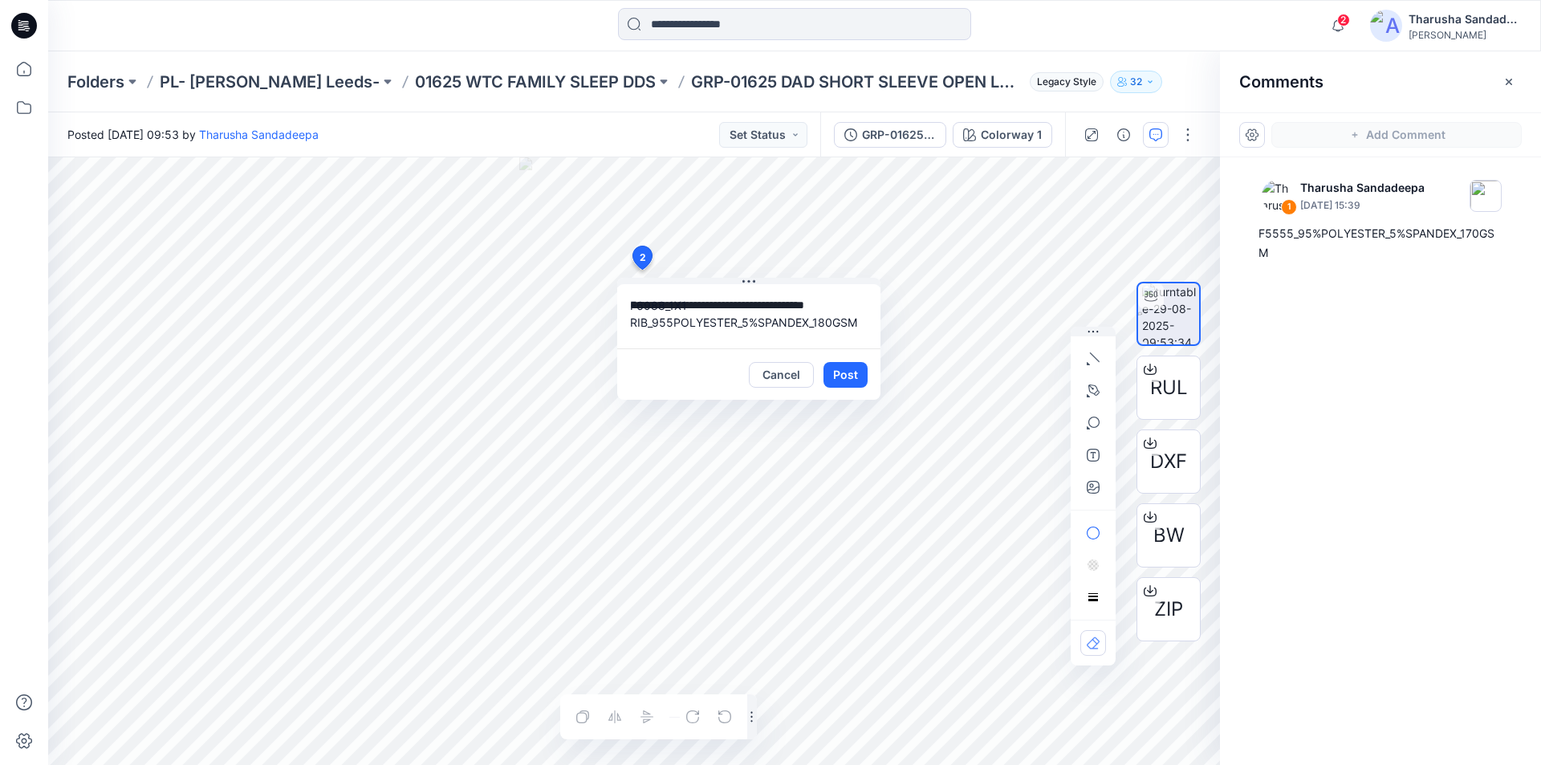
type textarea "**********"
click at [847, 378] on button "Post" at bounding box center [845, 375] width 44 height 26
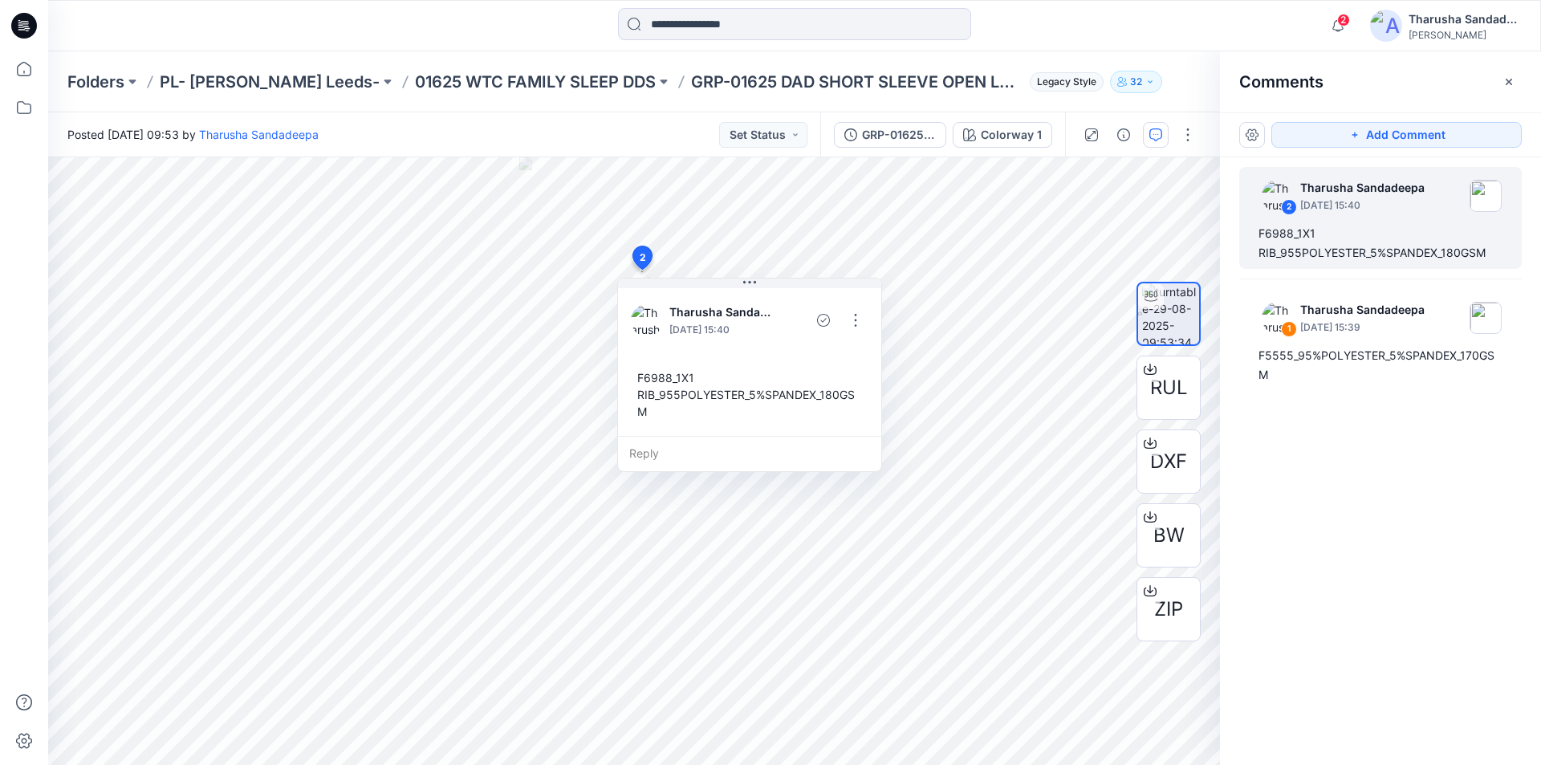
click at [39, 30] on div at bounding box center [23, 25] width 51 height 51
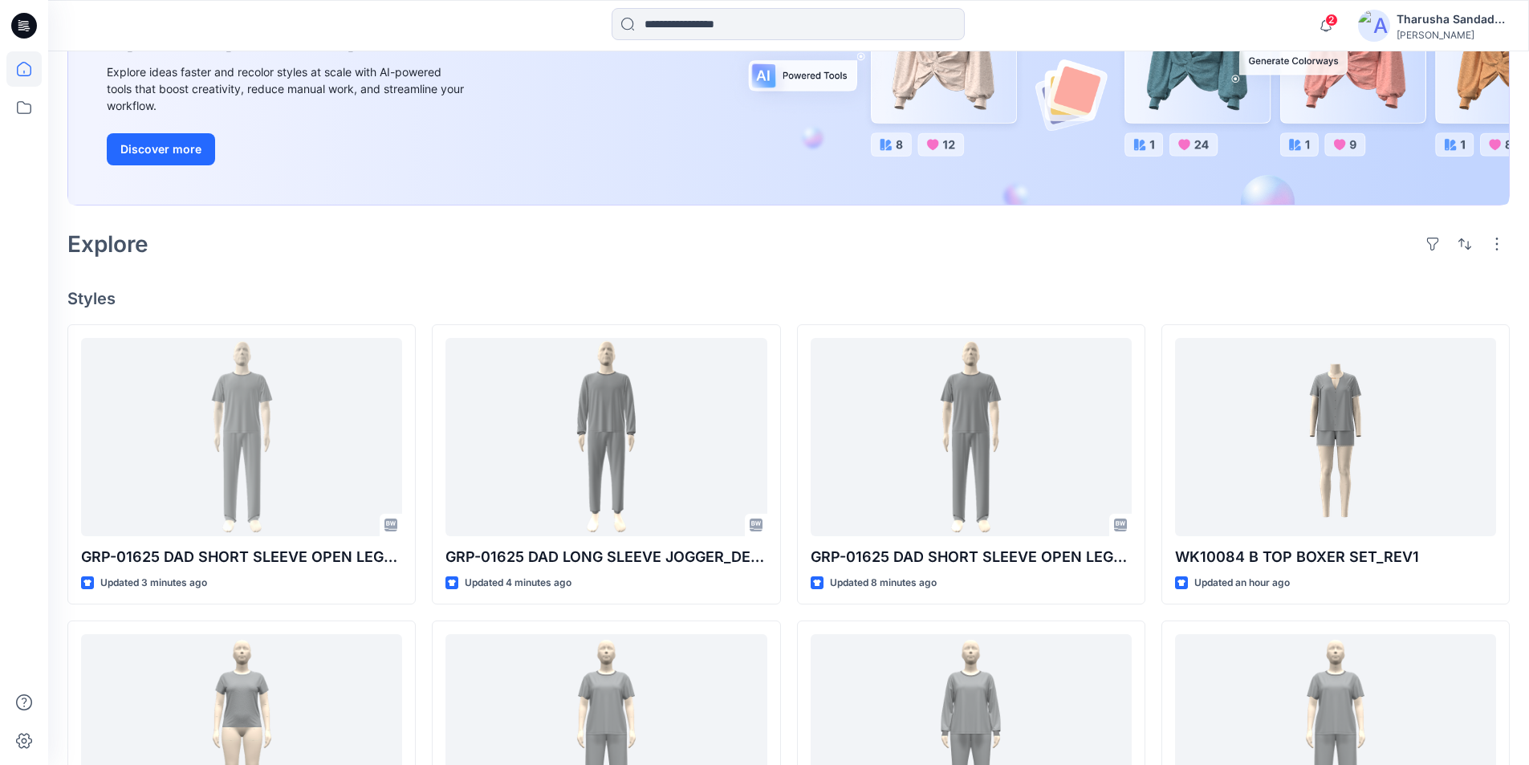
scroll to position [321, 0]
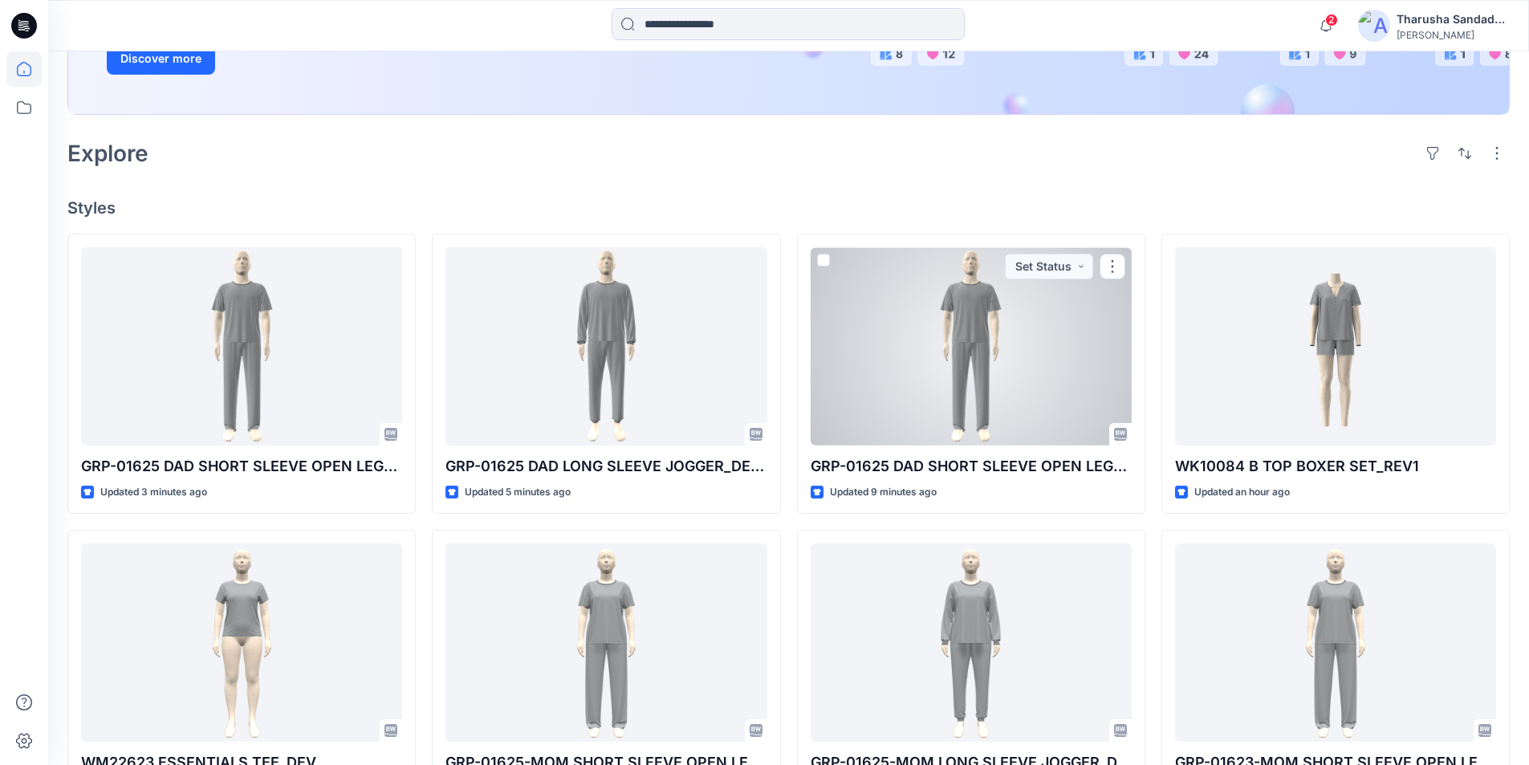
click at [1049, 365] on div at bounding box center [971, 346] width 321 height 198
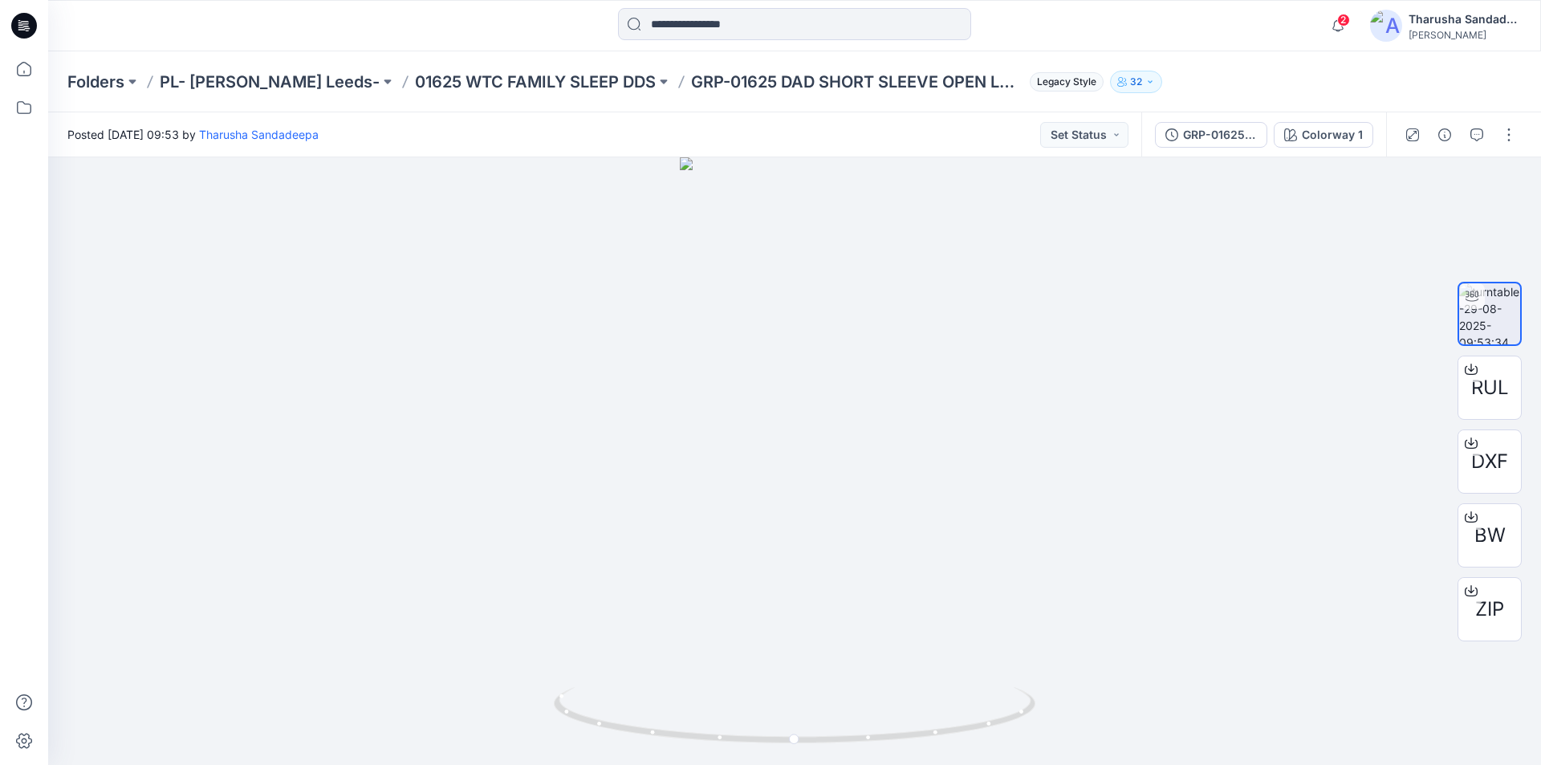
click at [20, 24] on icon at bounding box center [24, 26] width 26 height 26
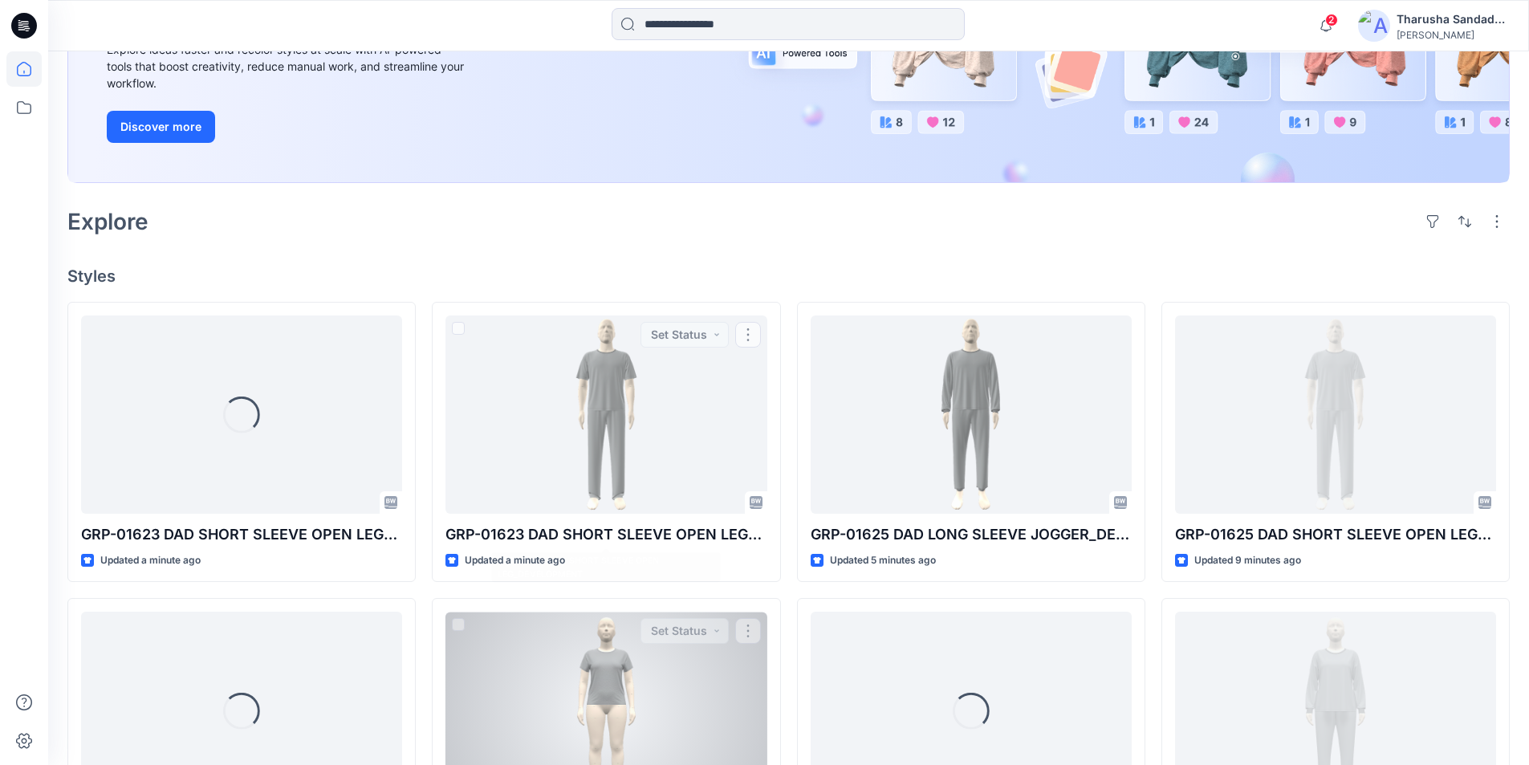
scroll to position [321, 0]
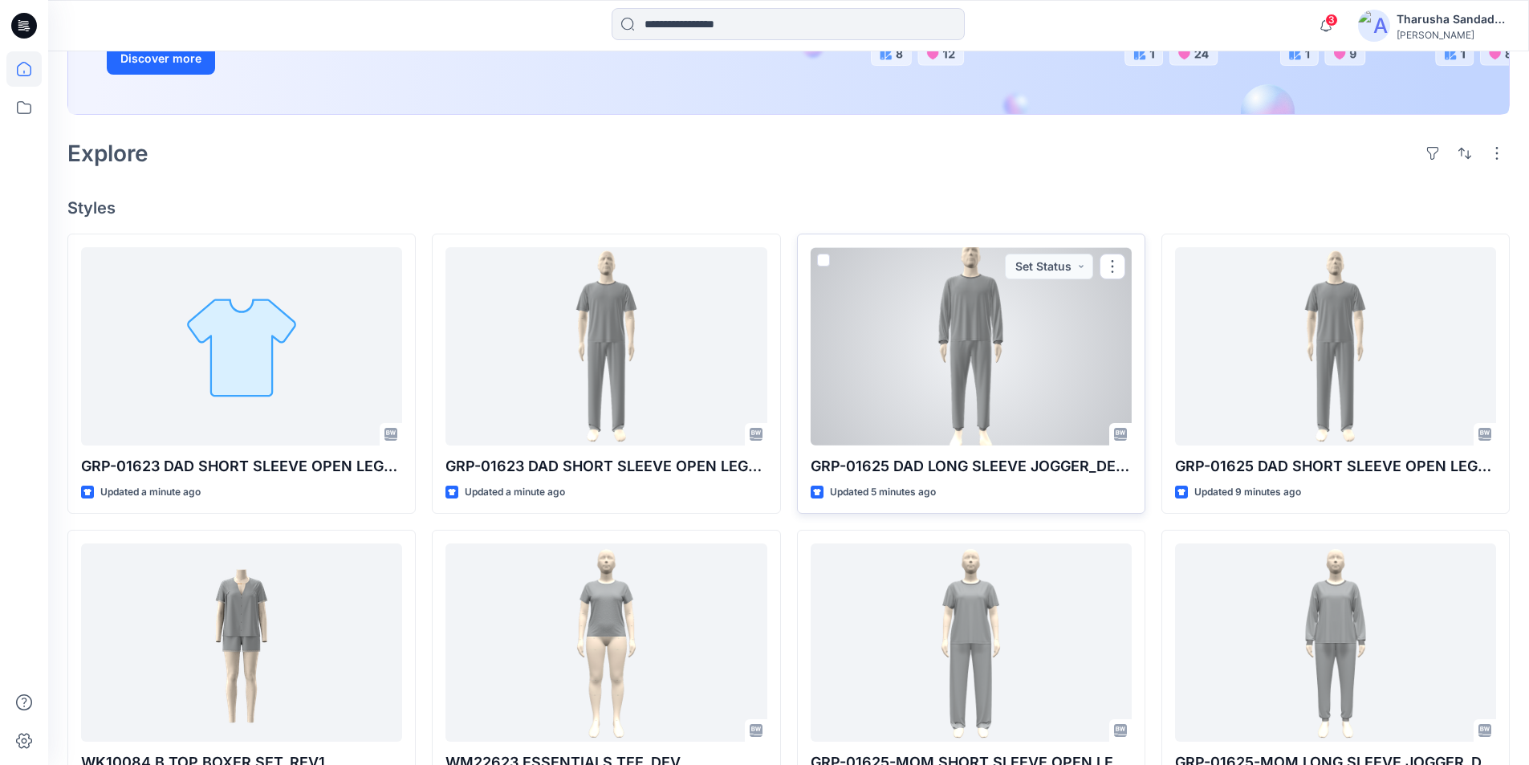
click at [1011, 343] on div at bounding box center [971, 346] width 321 height 198
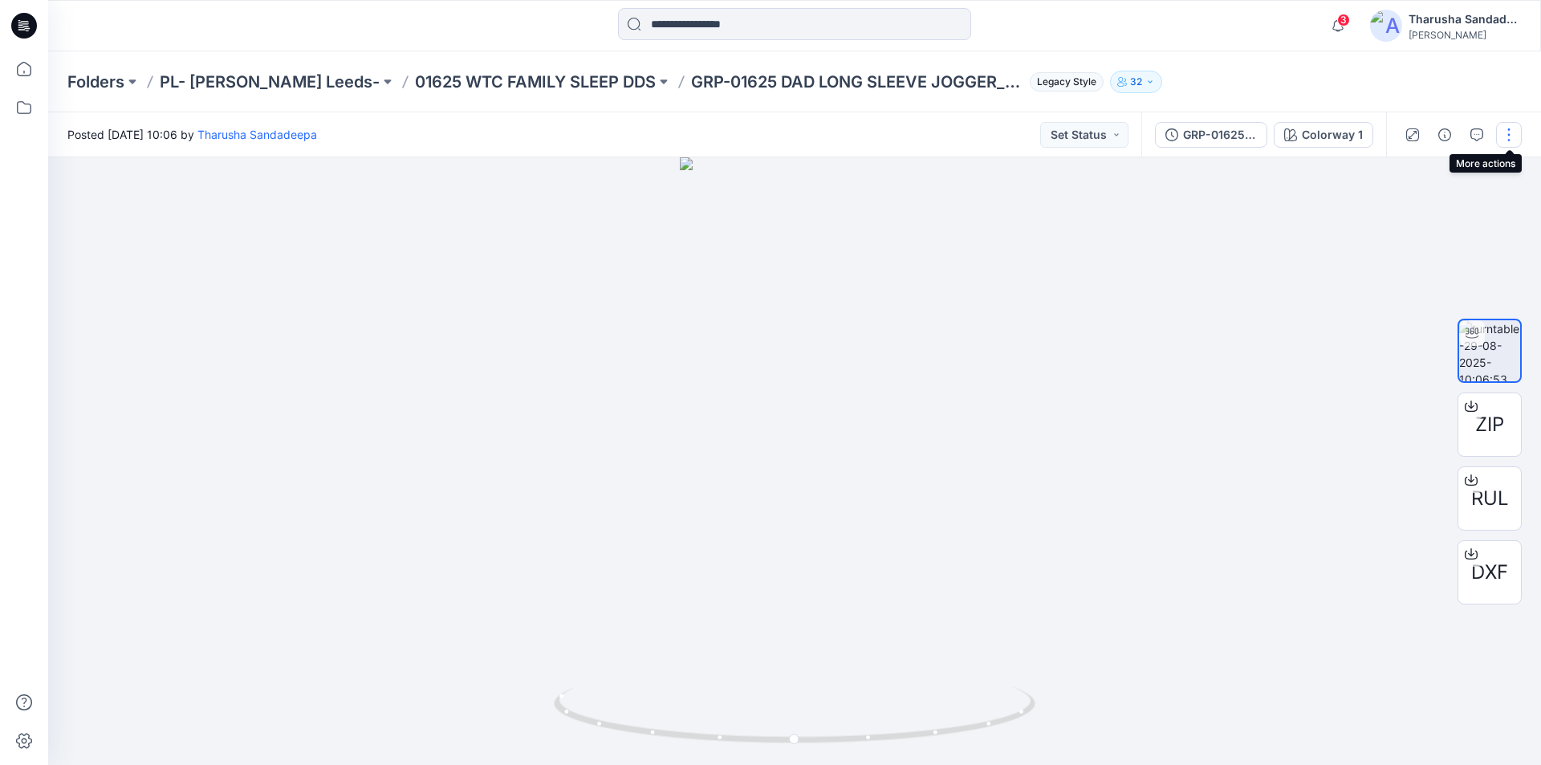
click at [1506, 140] on button "button" at bounding box center [1509, 135] width 26 height 26
click at [1461, 266] on p "Duplicate to..." at bounding box center [1432, 261] width 73 height 17
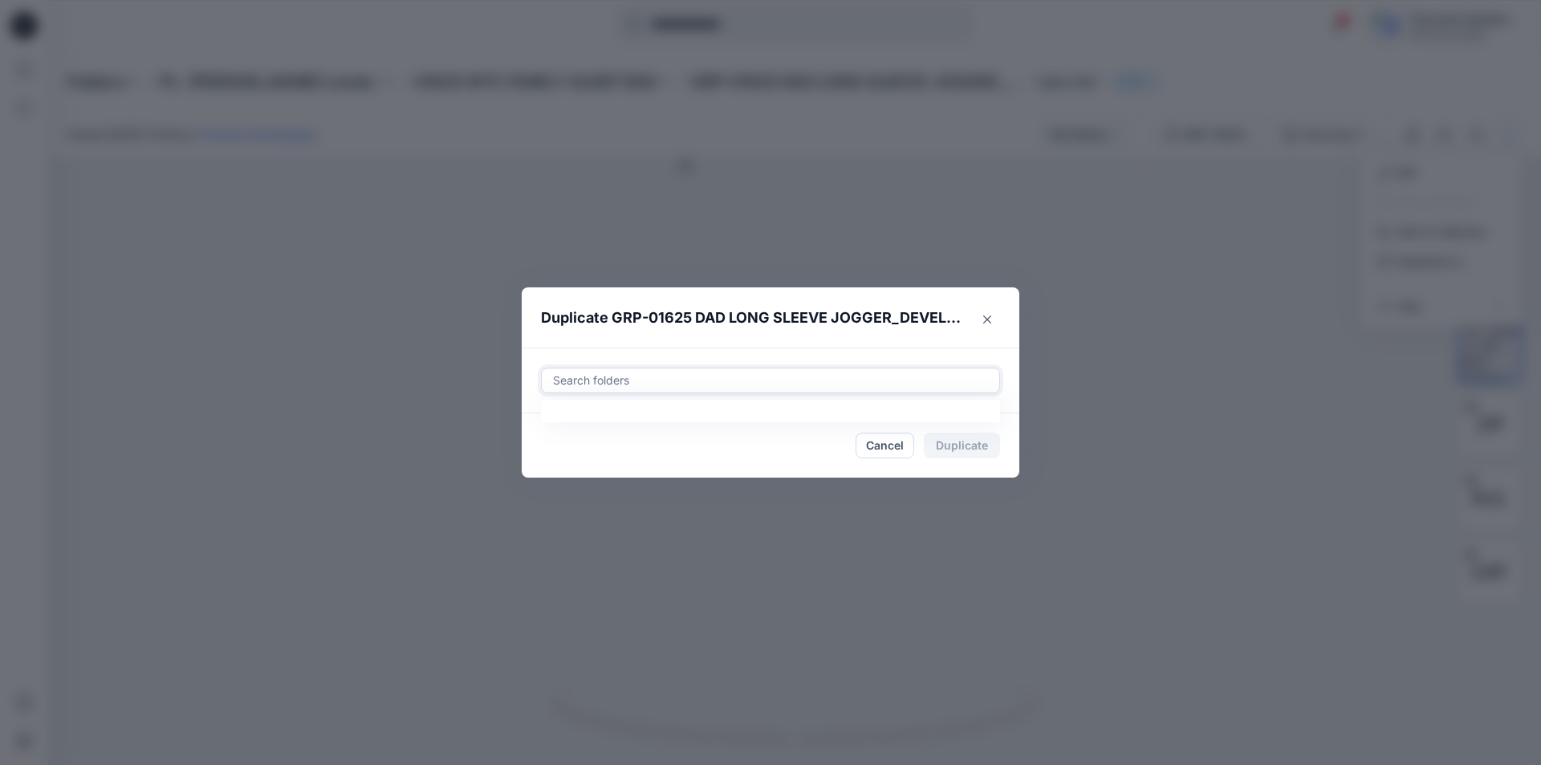
click at [601, 376] on div at bounding box center [770, 380] width 438 height 19
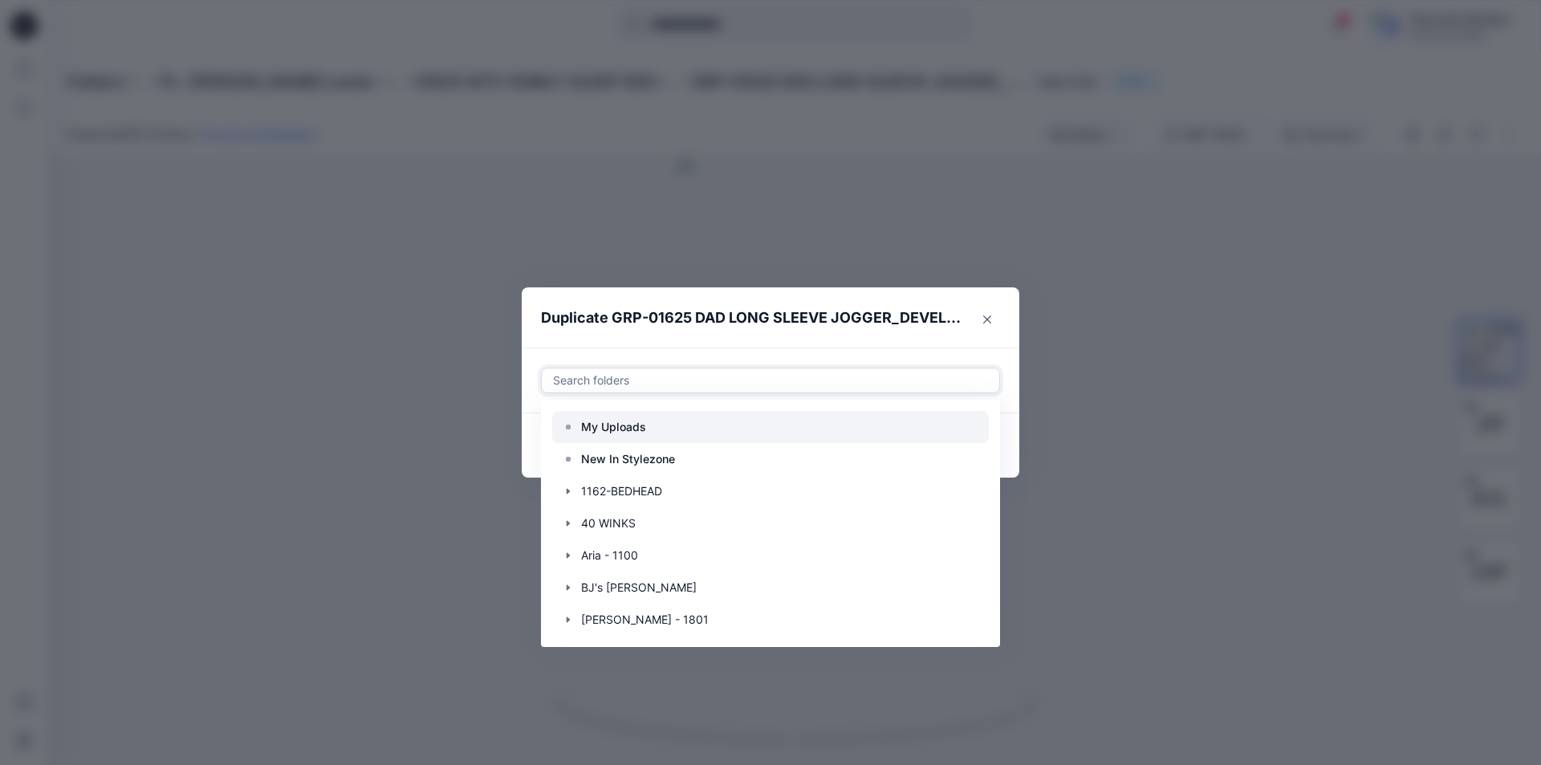
click at [612, 417] on p "My Uploads" at bounding box center [613, 426] width 65 height 19
click at [969, 337] on header "Duplicate GRP-01625 DAD LONG SLEEVE JOGGER_DEVEL0PMENT" at bounding box center [754, 317] width 465 height 61
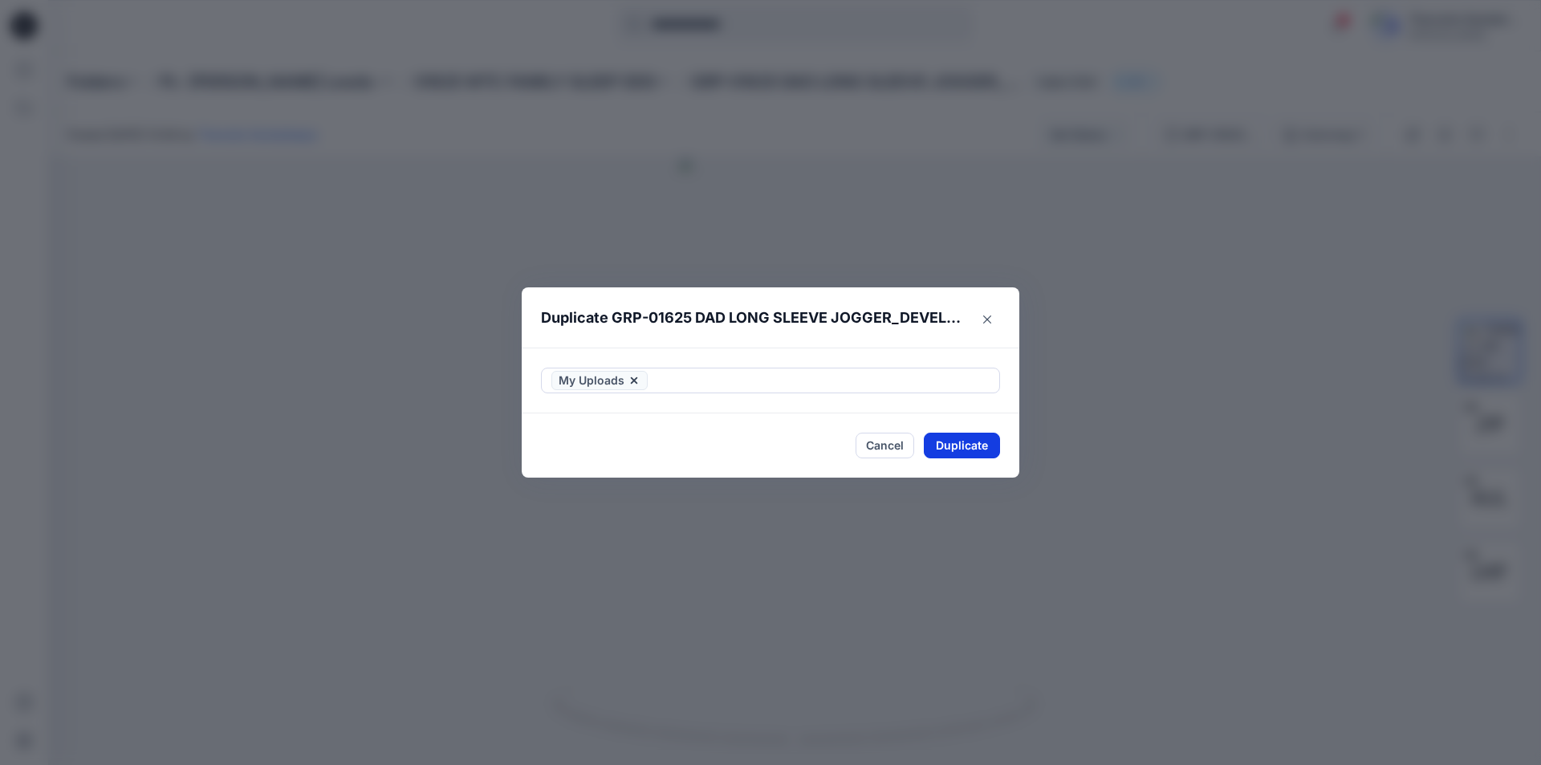
click at [949, 447] on button "Duplicate" at bounding box center [962, 446] width 76 height 26
click at [981, 453] on button "Close" at bounding box center [974, 446] width 52 height 26
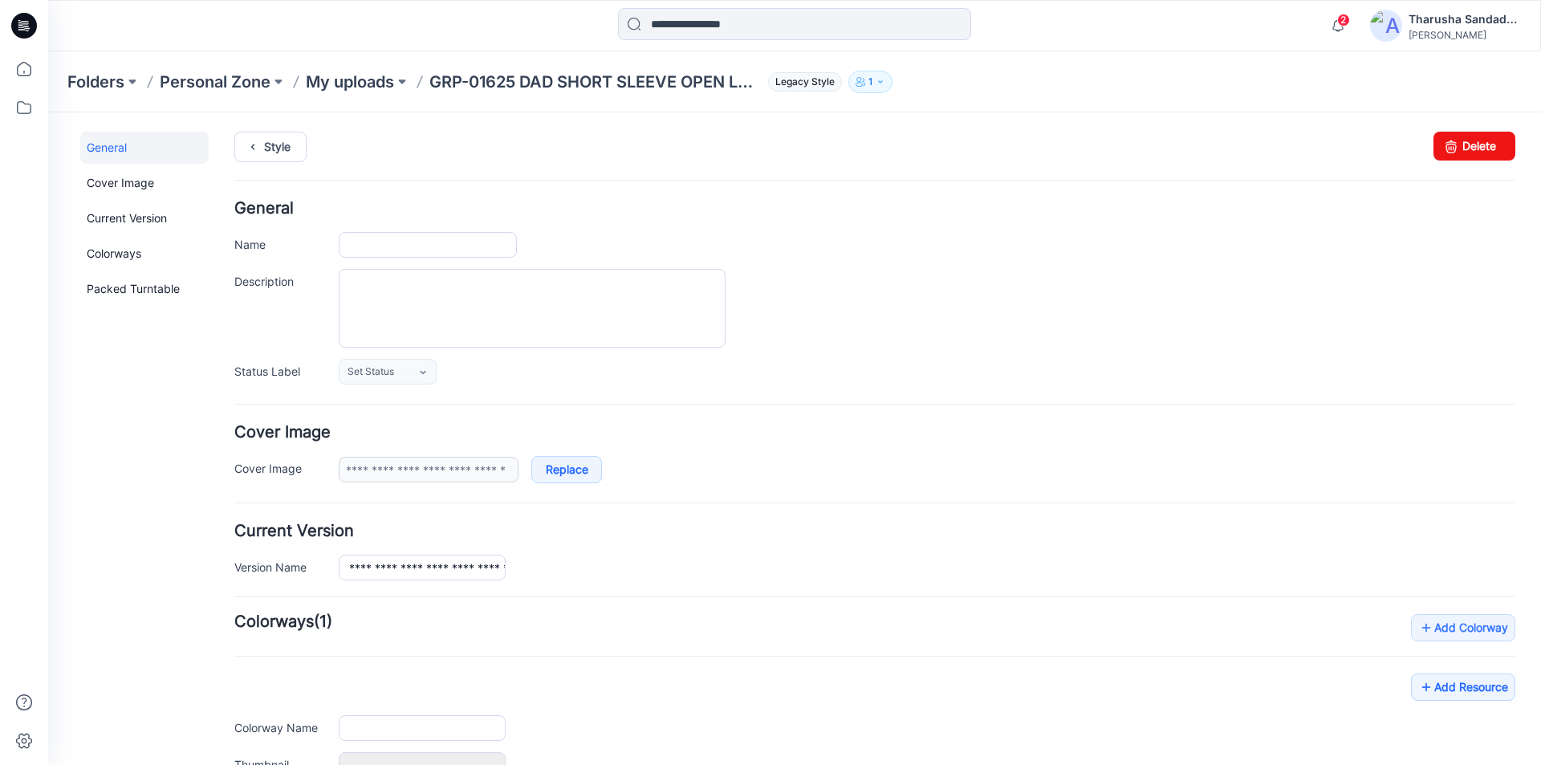
type input "**********"
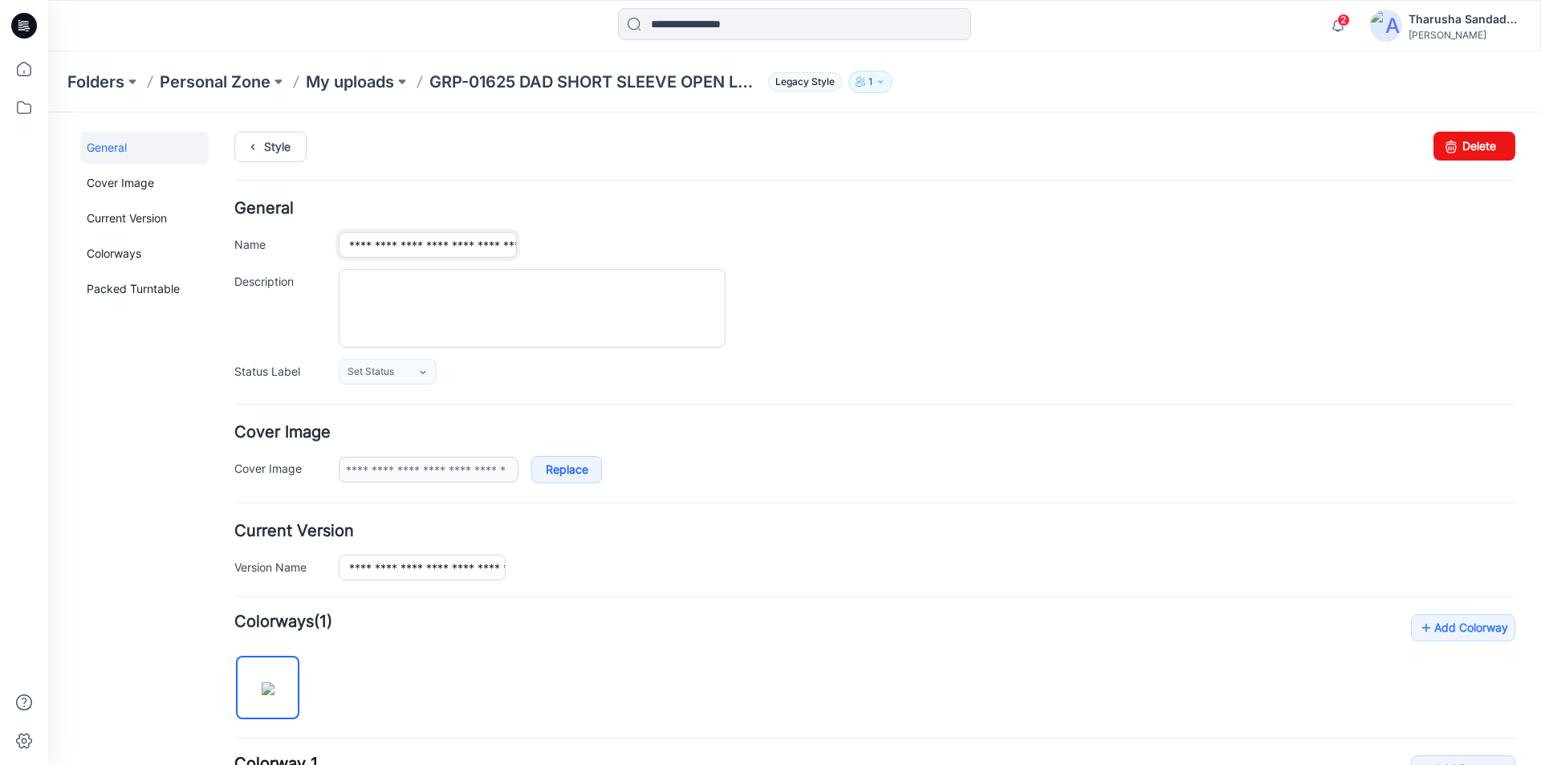
click at [406, 247] on input "**********" at bounding box center [428, 245] width 178 height 26
type input "**********"
click at [473, 203] on h4 "General" at bounding box center [874, 208] width 1281 height 15
drag, startPoint x: 393, startPoint y: 240, endPoint x: 779, endPoint y: 278, distance: 387.9
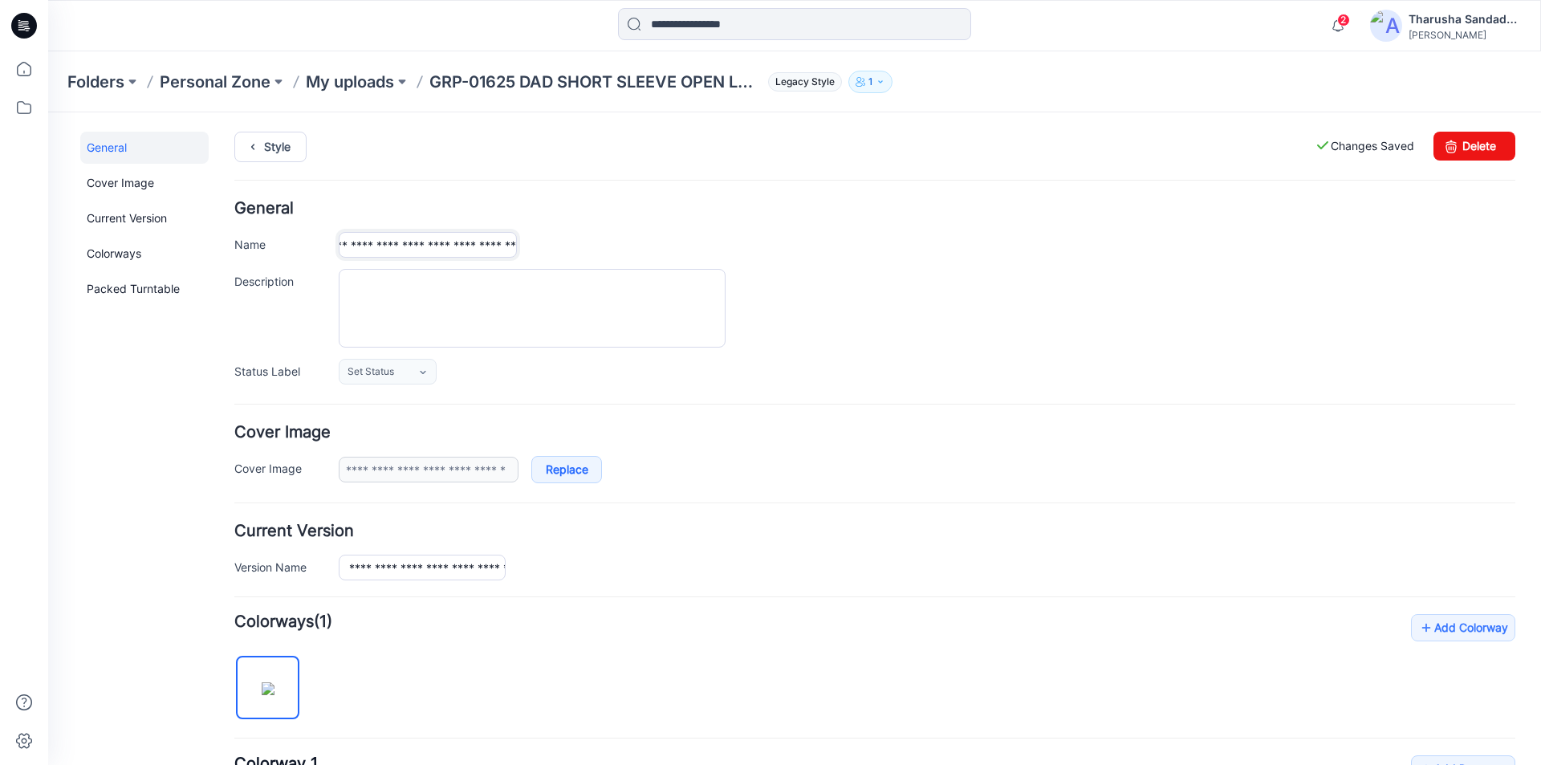
click at [774, 278] on div "**********" at bounding box center [874, 293] width 1281 height 184
click at [648, 206] on h4 "General" at bounding box center [874, 208] width 1281 height 15
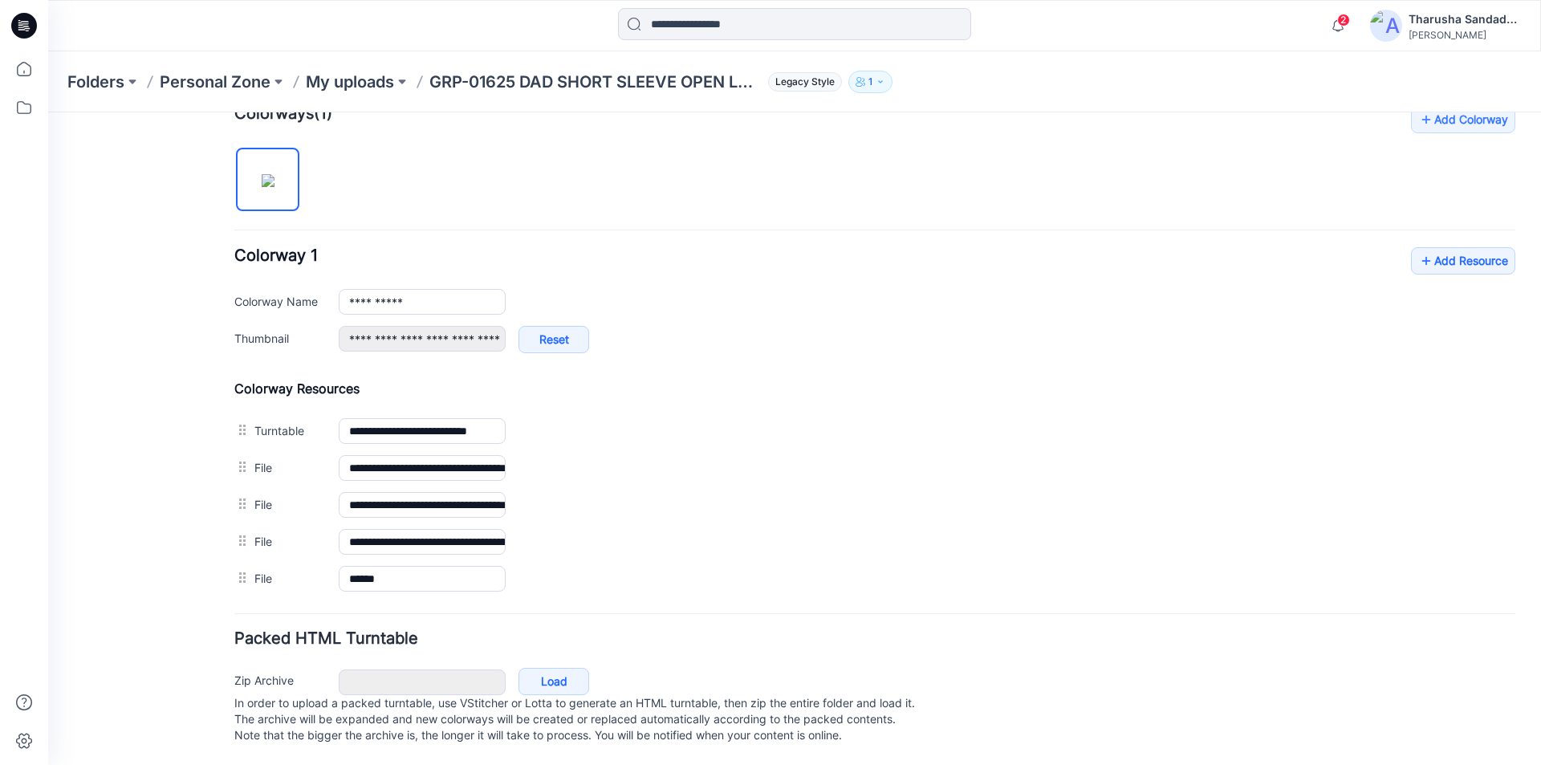
scroll to position [524, 0]
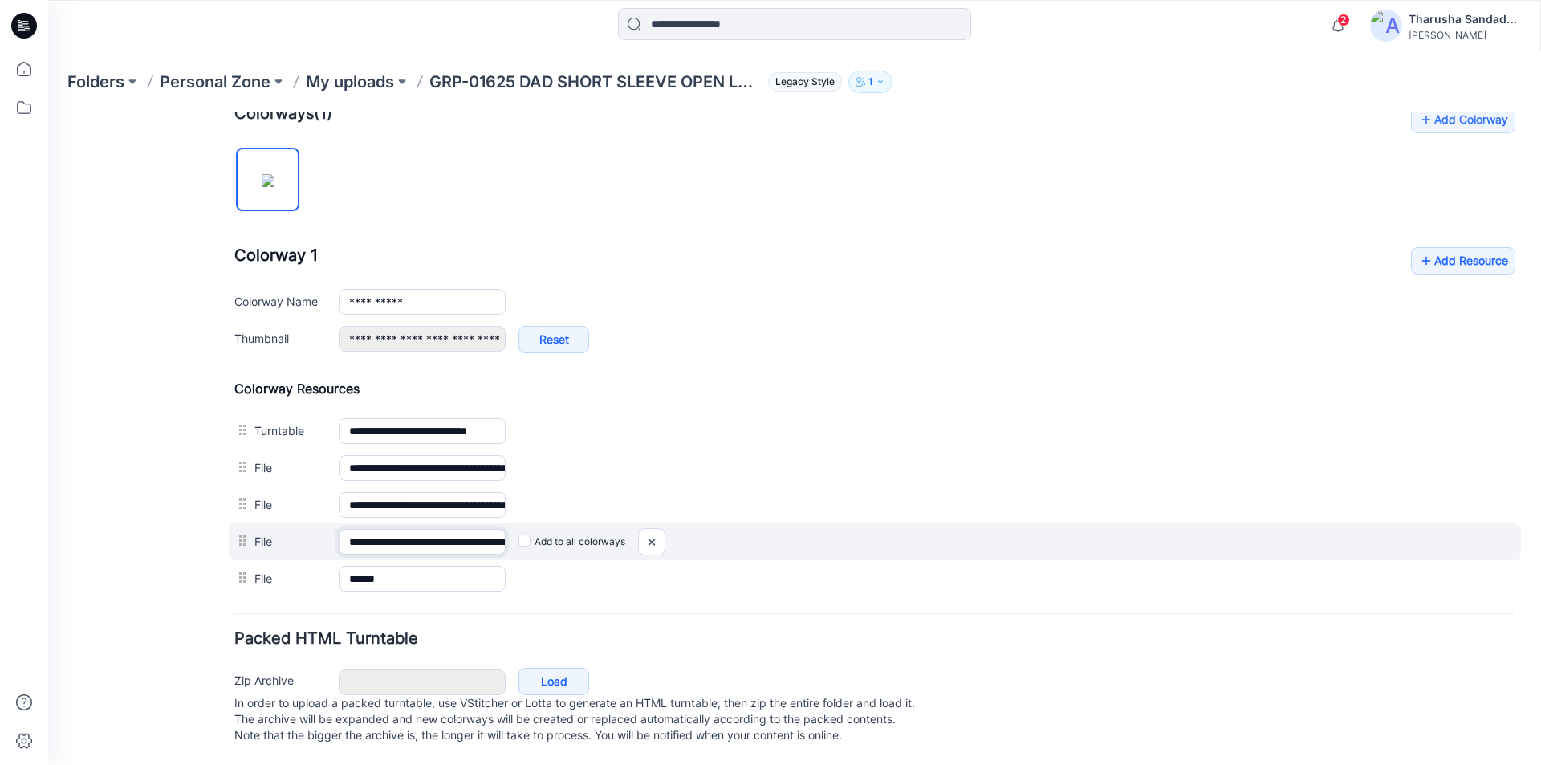
drag, startPoint x: 409, startPoint y: 528, endPoint x: 417, endPoint y: 531, distance: 8.6
click at [411, 529] on input "**********" at bounding box center [422, 542] width 167 height 26
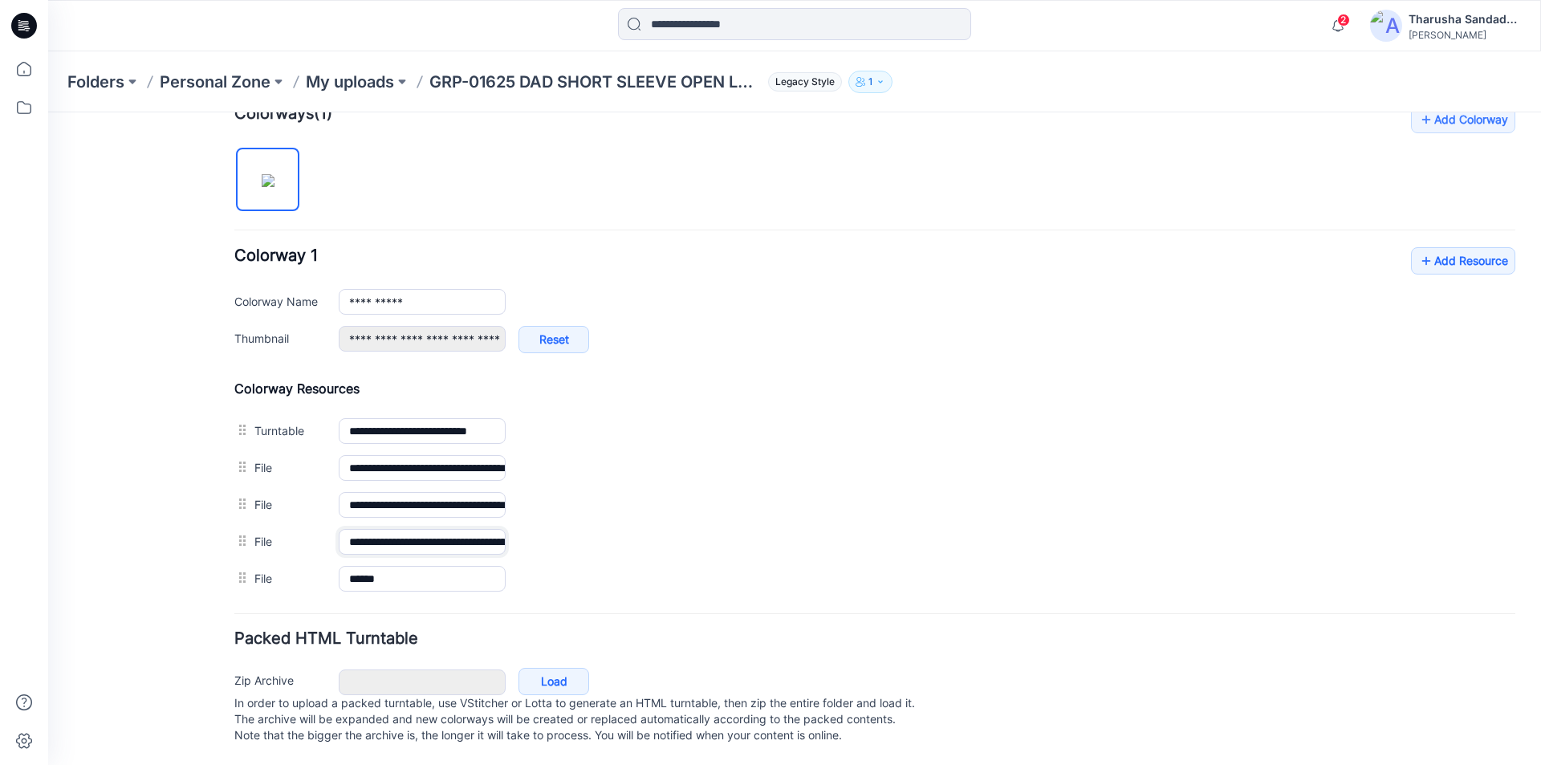
type input "**********"
click at [782, 132] on div "**********" at bounding box center [874, 351] width 1281 height 491
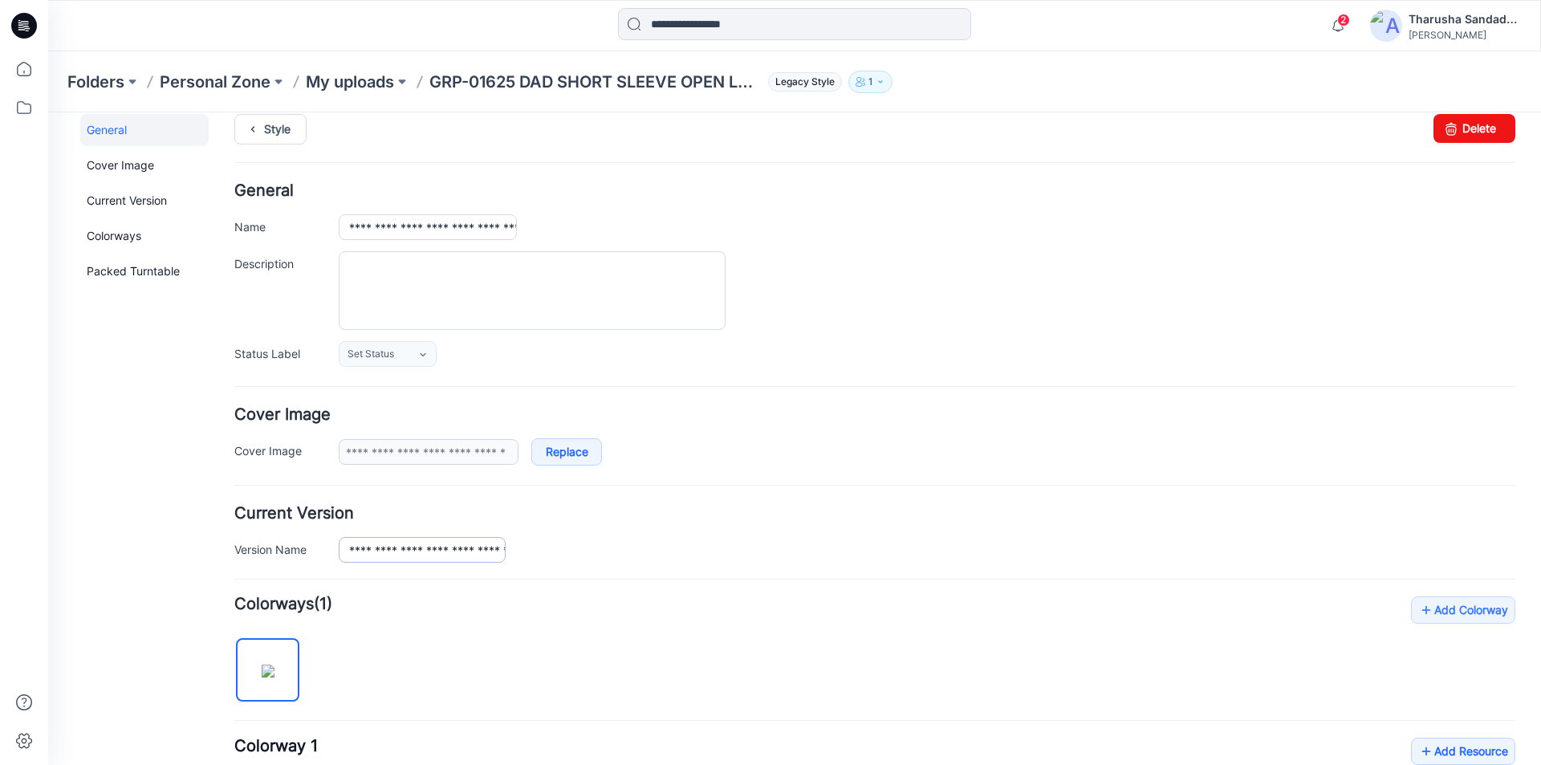
scroll to position [0, 0]
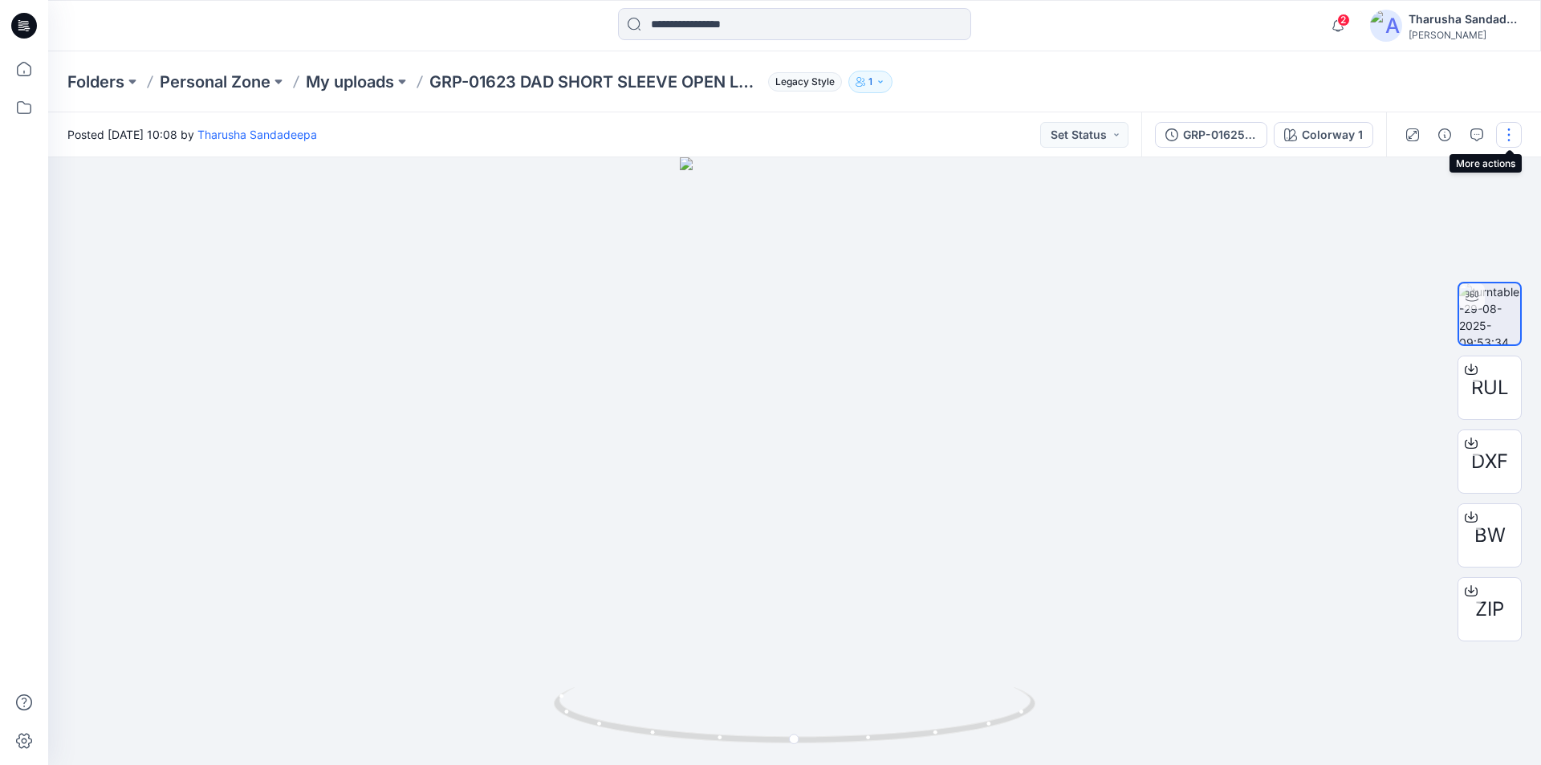
click at [1508, 130] on button "button" at bounding box center [1509, 135] width 26 height 26
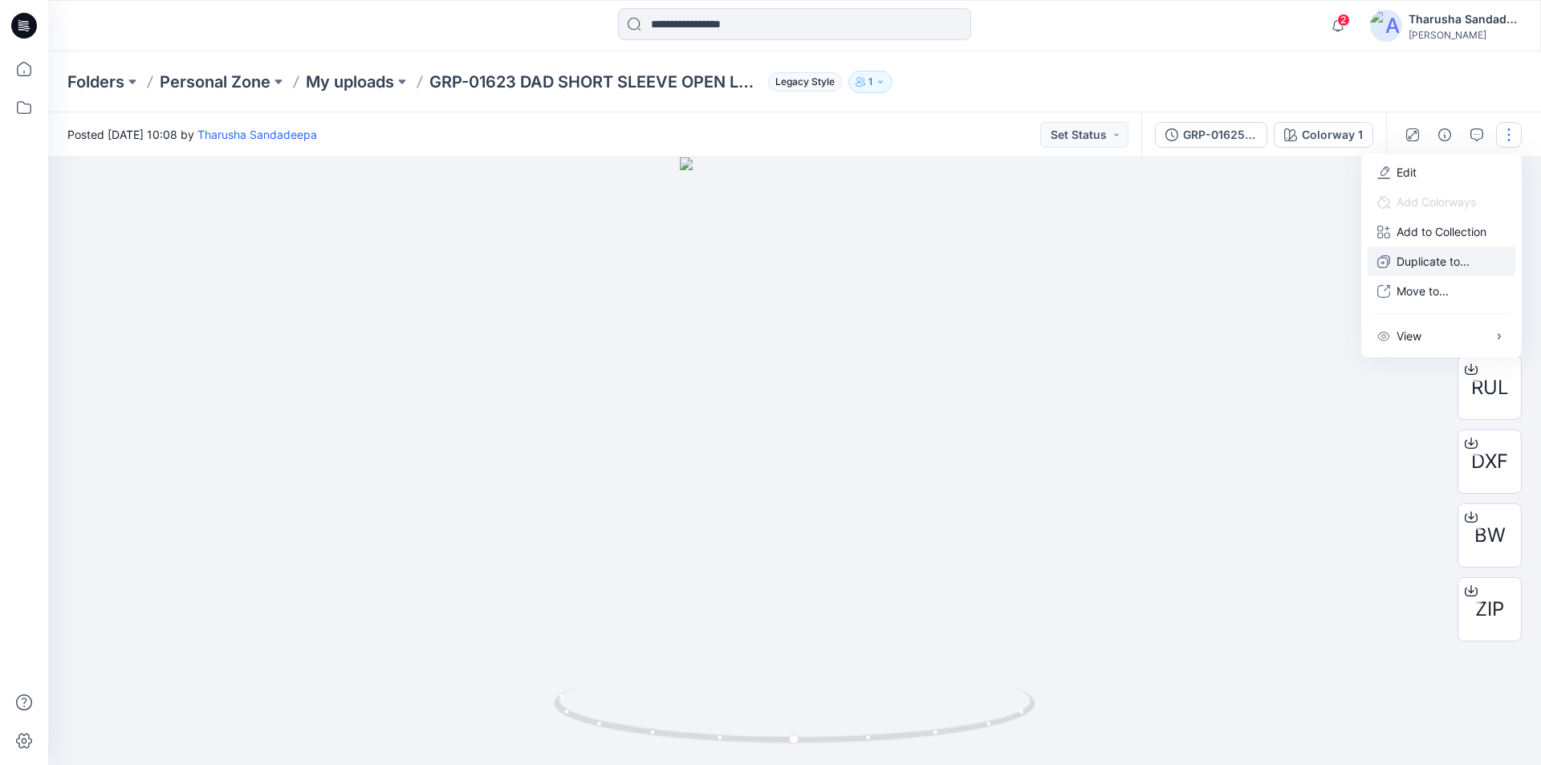
click at [1412, 264] on p "Duplicate to..." at bounding box center [1432, 261] width 73 height 17
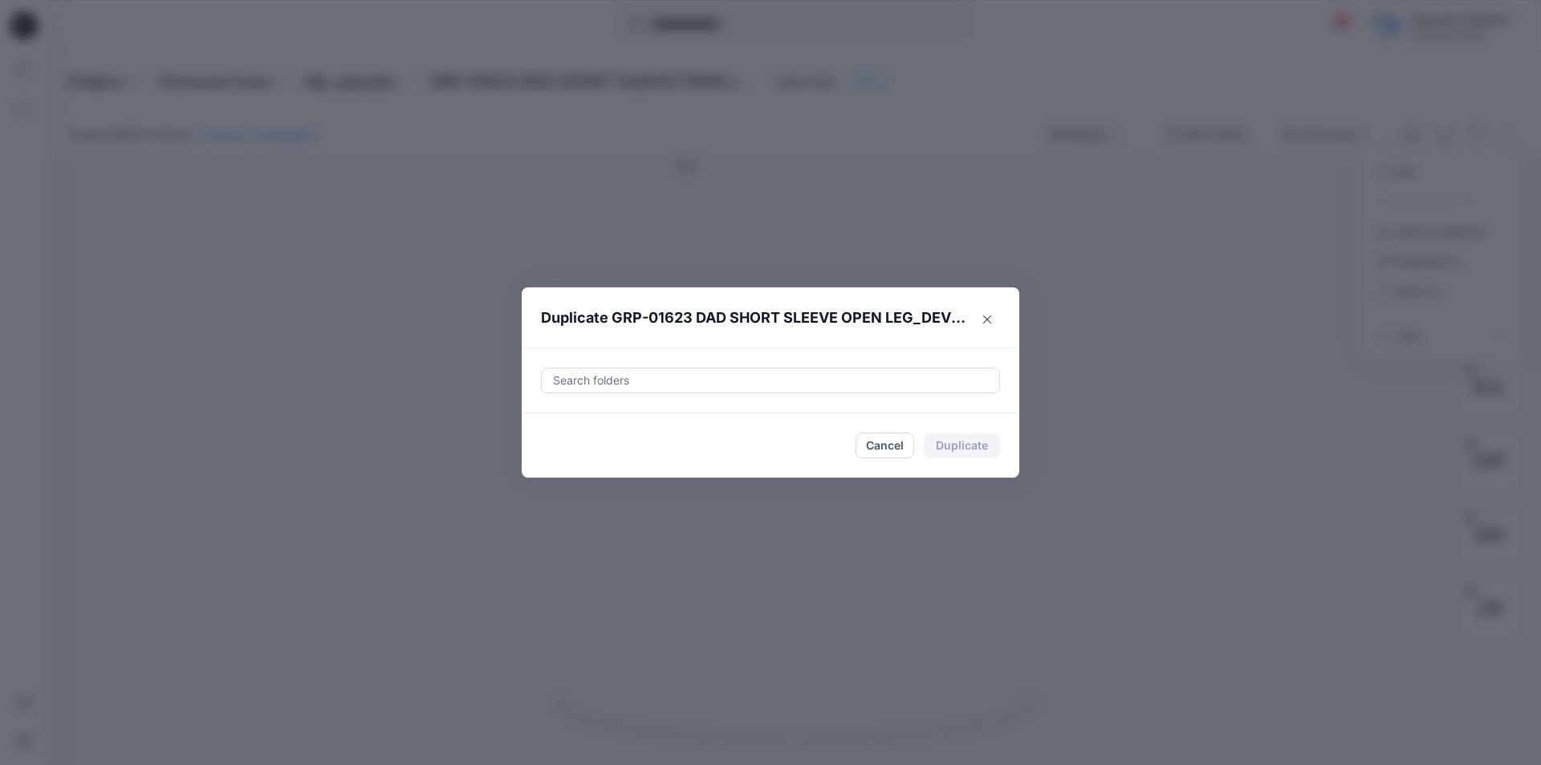
click at [708, 383] on div at bounding box center [770, 380] width 438 height 19
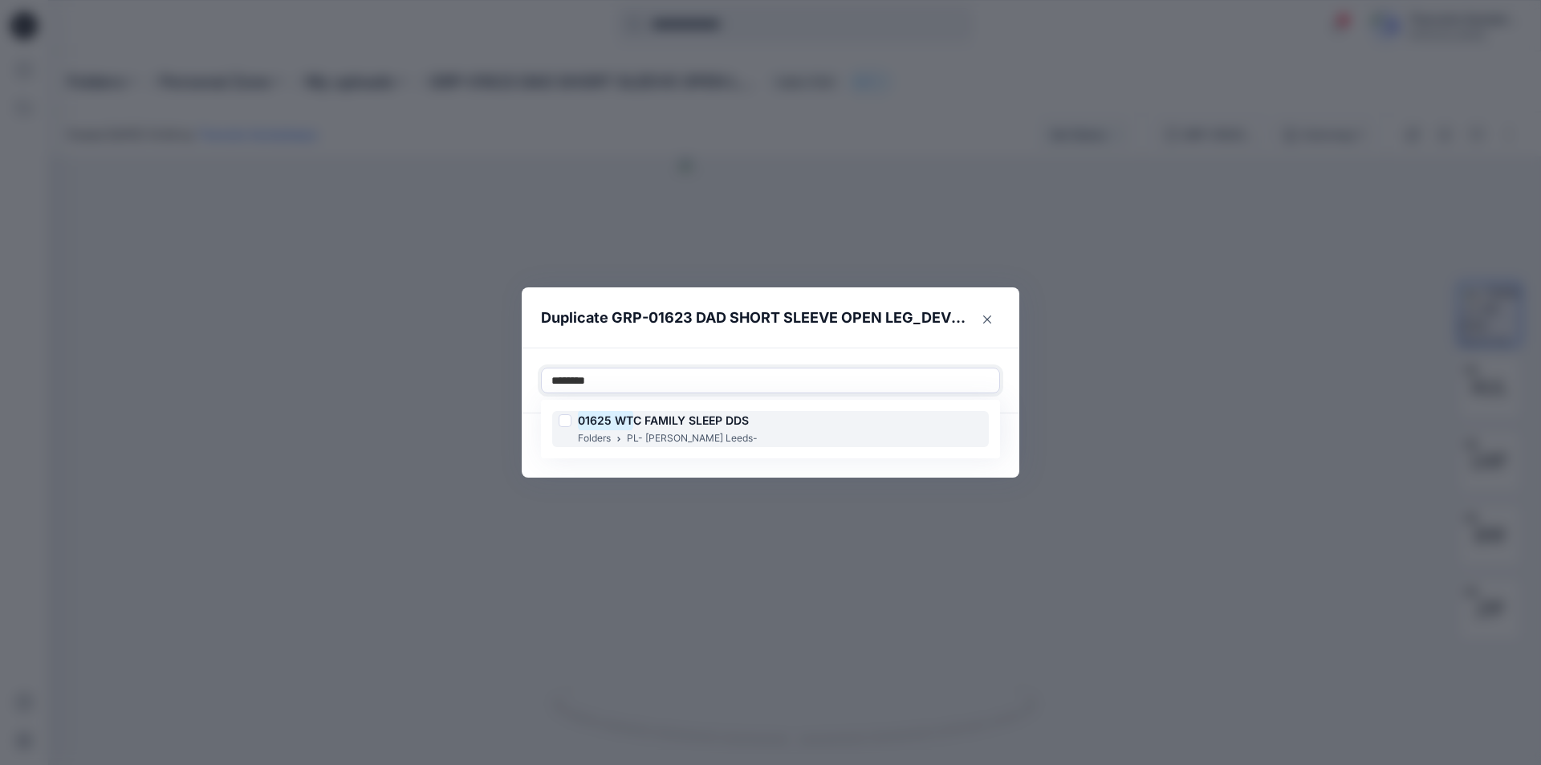
click at [677, 415] on span "C FAMILY SLEEP DDS" at bounding box center [691, 420] width 116 height 14
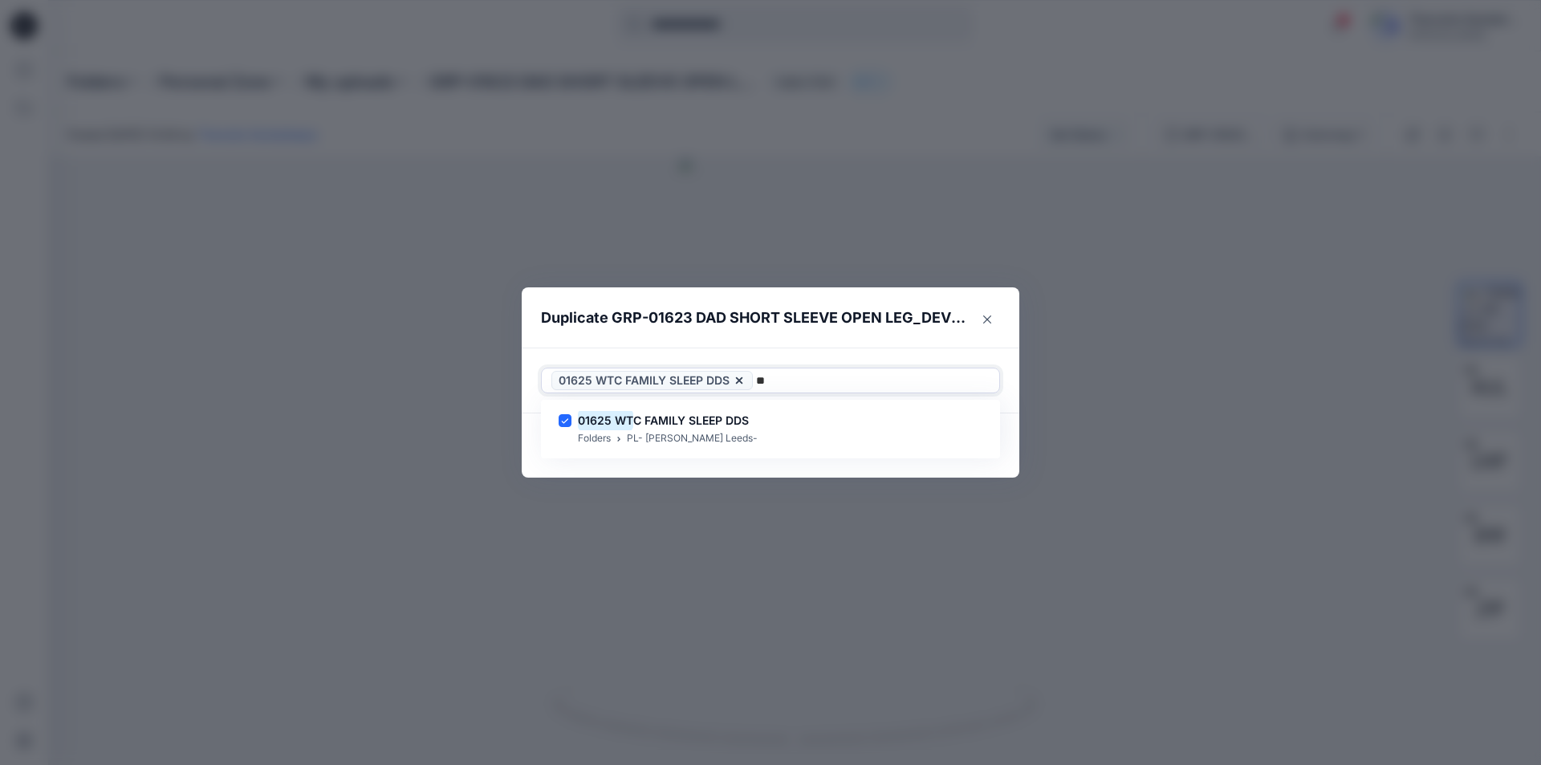
type input "*"
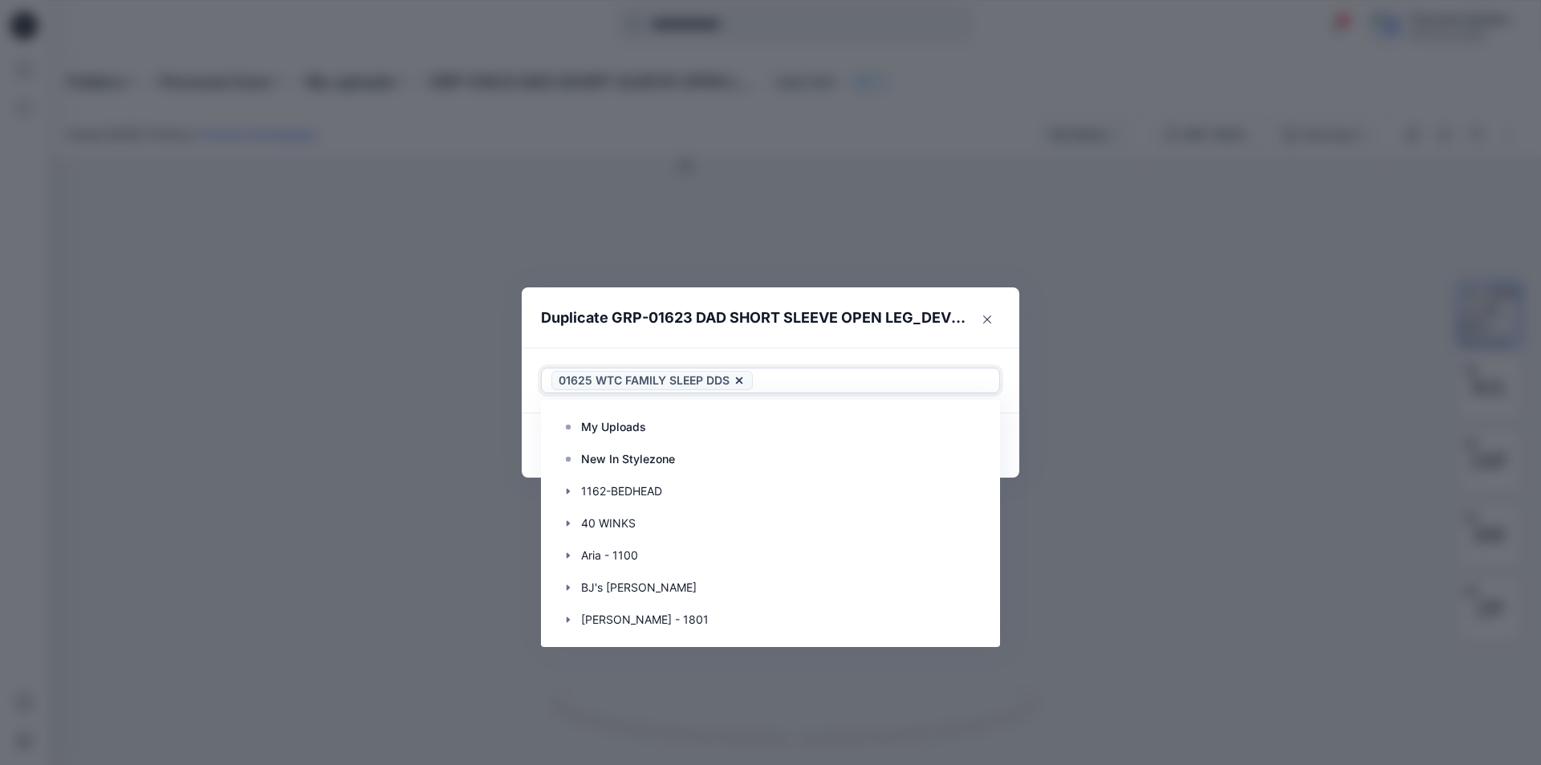
click at [856, 356] on div "Use Up and Down to choose options, press Enter to select the currently focused …" at bounding box center [771, 380] width 498 height 66
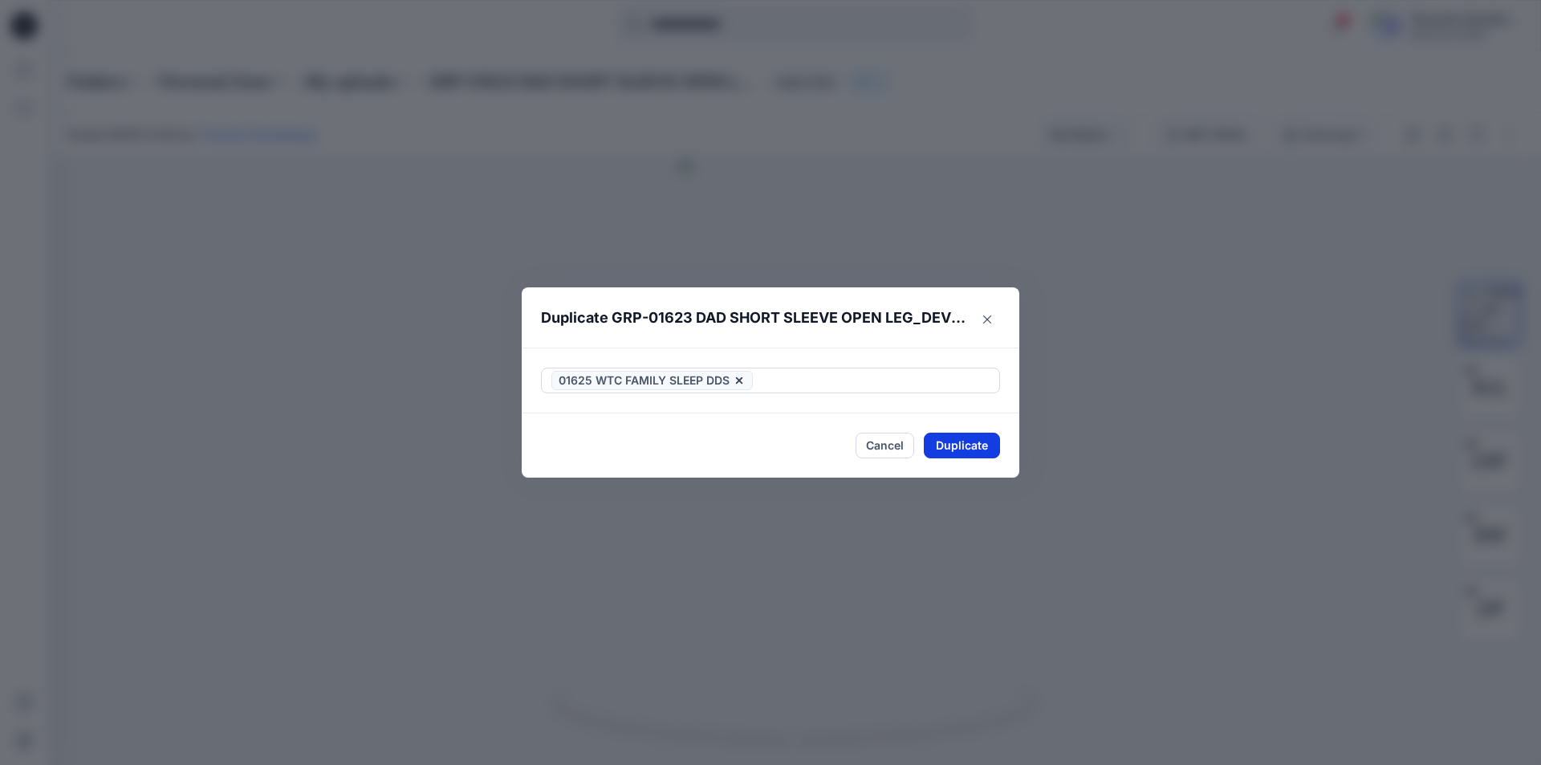
click at [979, 445] on button "Duplicate" at bounding box center [962, 446] width 76 height 26
click at [973, 445] on button "Close" at bounding box center [974, 446] width 52 height 26
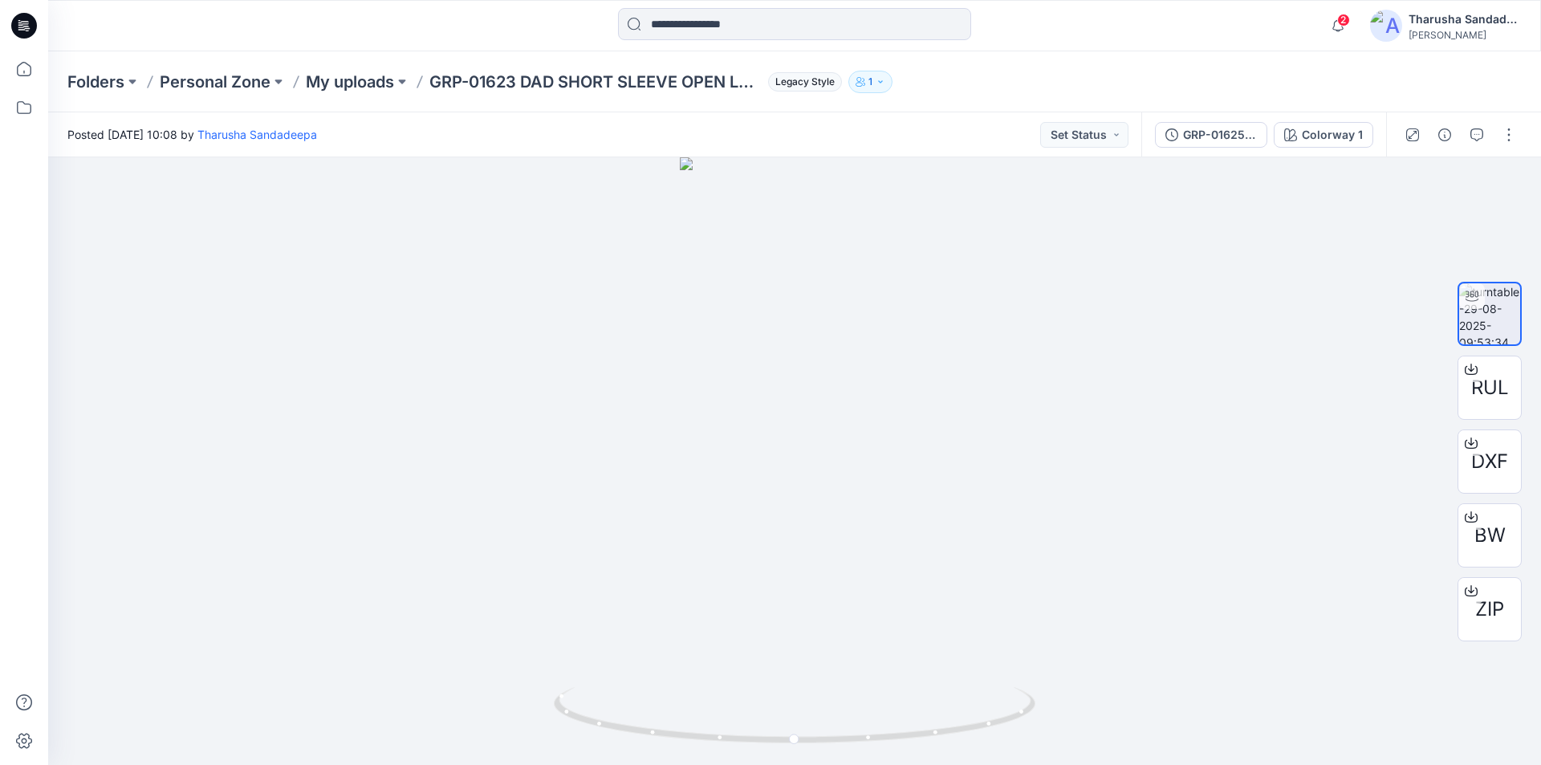
click at [14, 19] on icon at bounding box center [24, 26] width 26 height 26
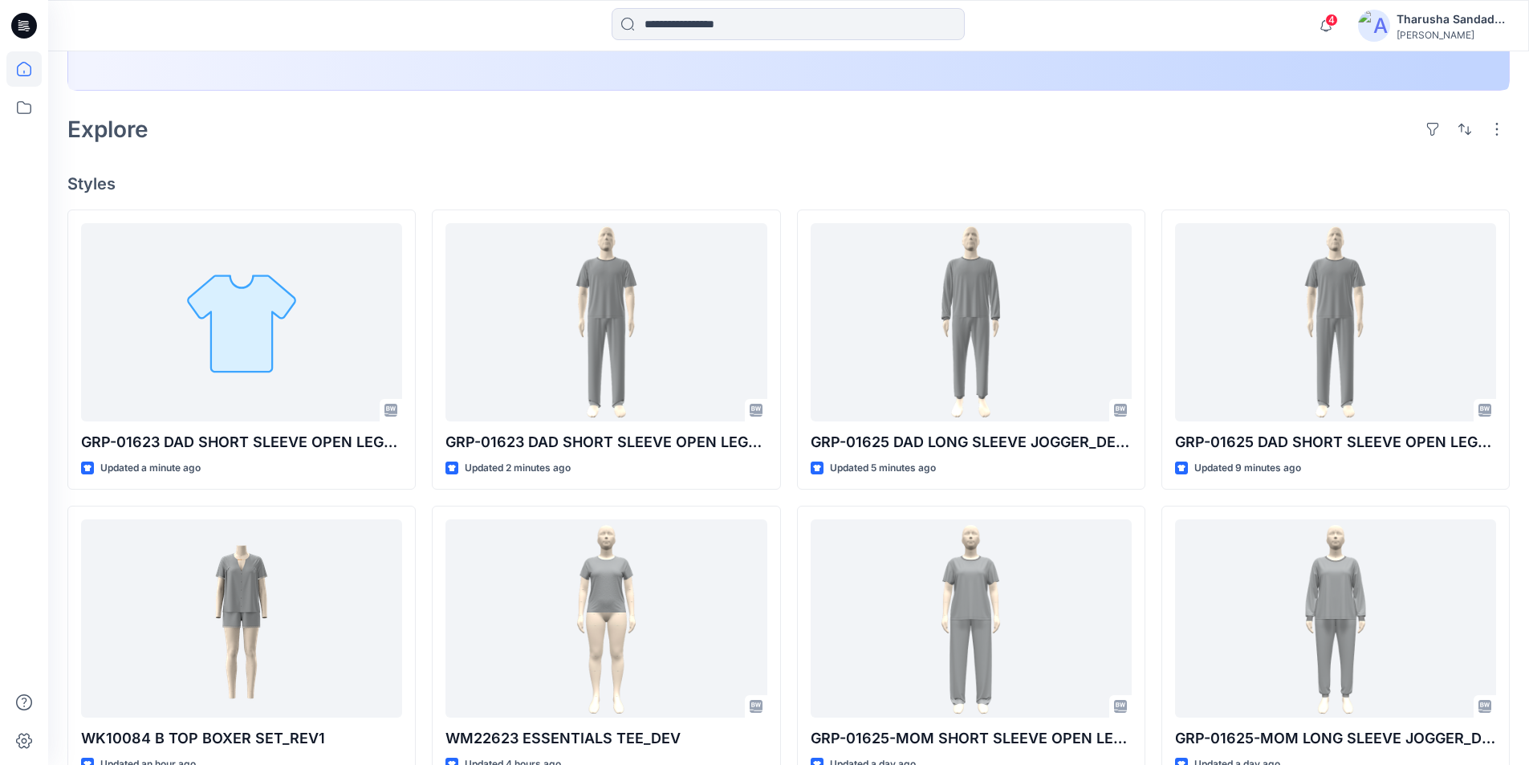
scroll to position [409, 0]
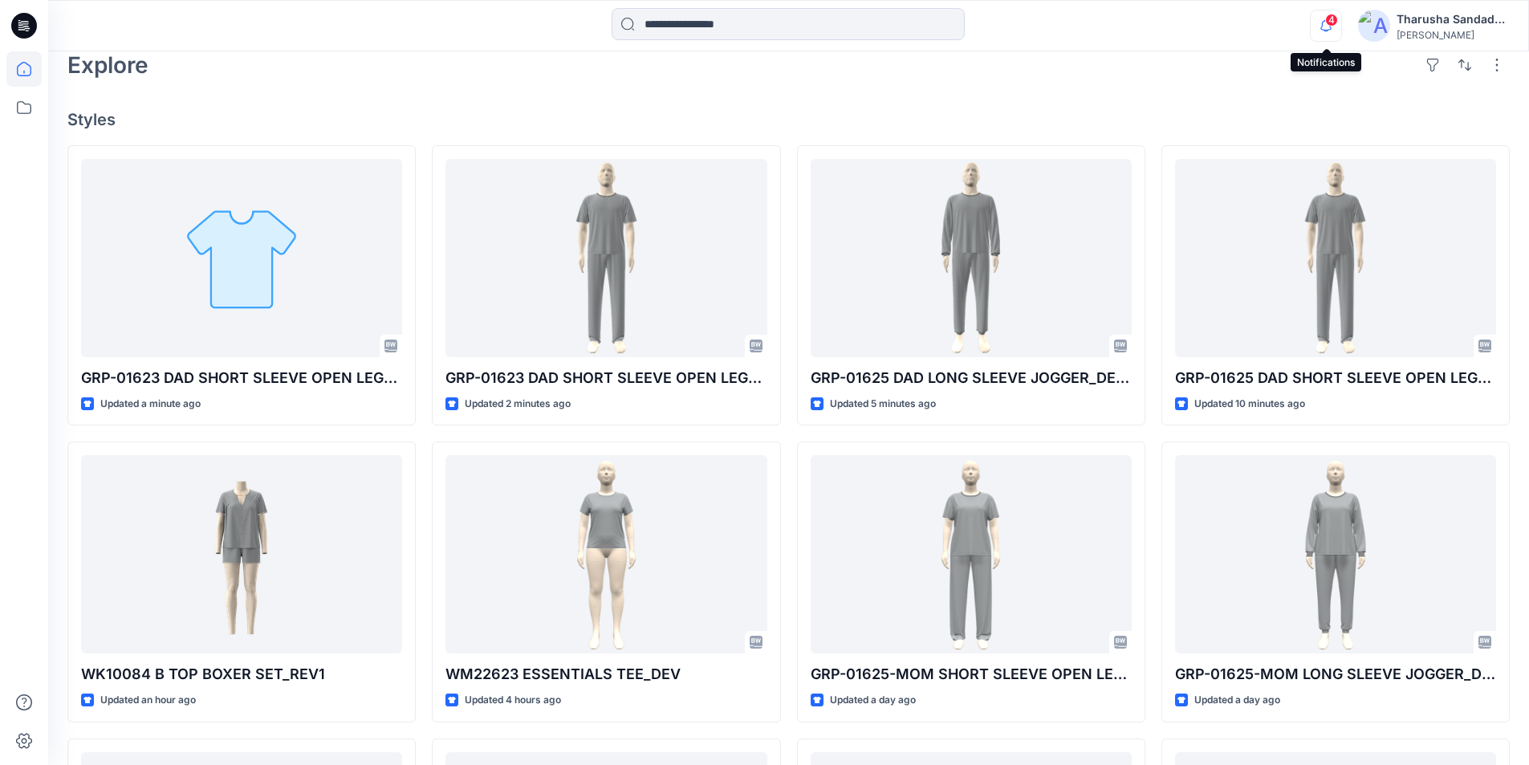
click at [1329, 28] on icon "button" at bounding box center [1325, 26] width 30 height 32
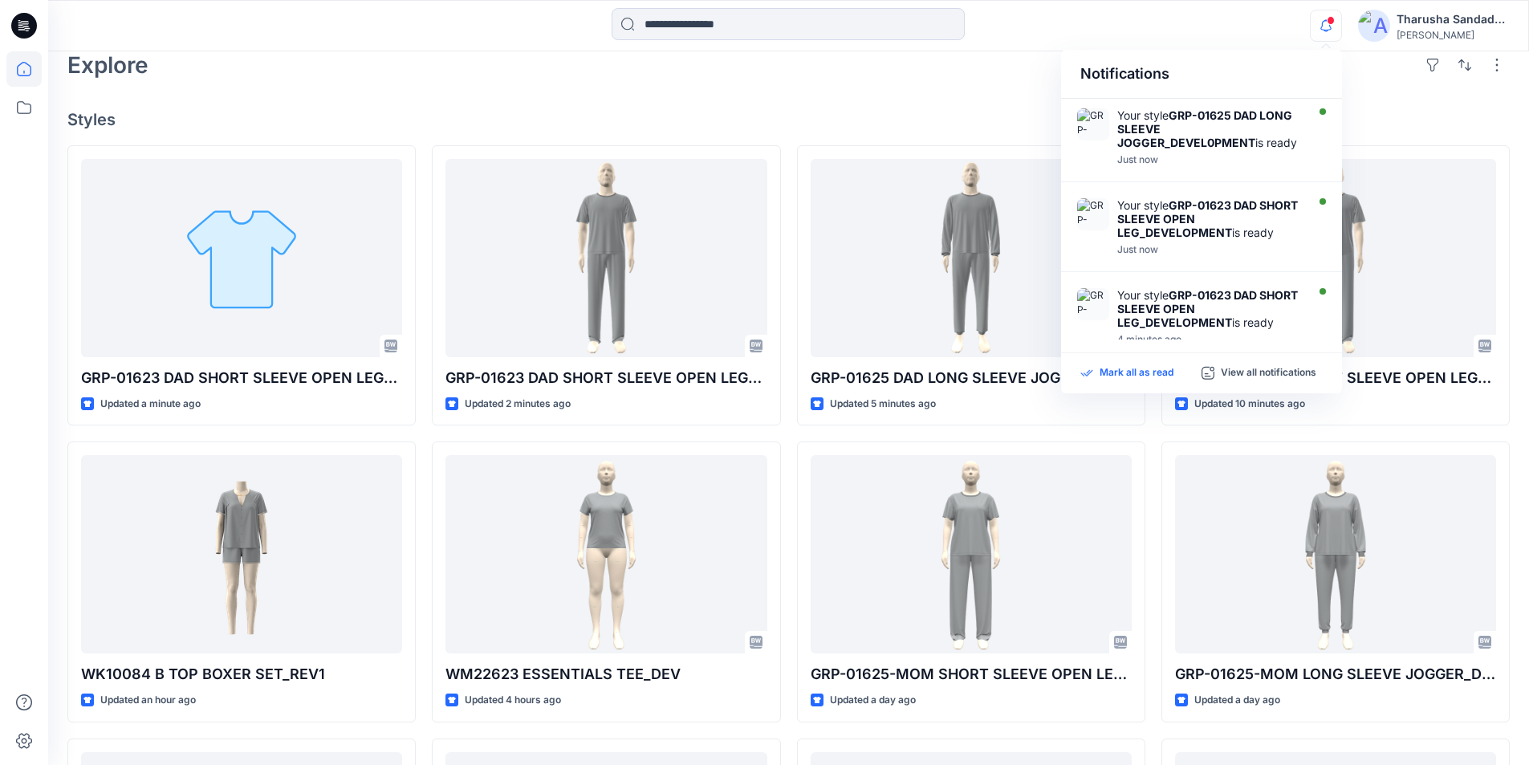
click at [1169, 373] on p "Mark all as read" at bounding box center [1136, 373] width 74 height 14
click at [963, 104] on div "Welcome back, Tharusha New New Unleash Creativity, Speed Up Development Explore…" at bounding box center [788, 368] width 1481 height 1453
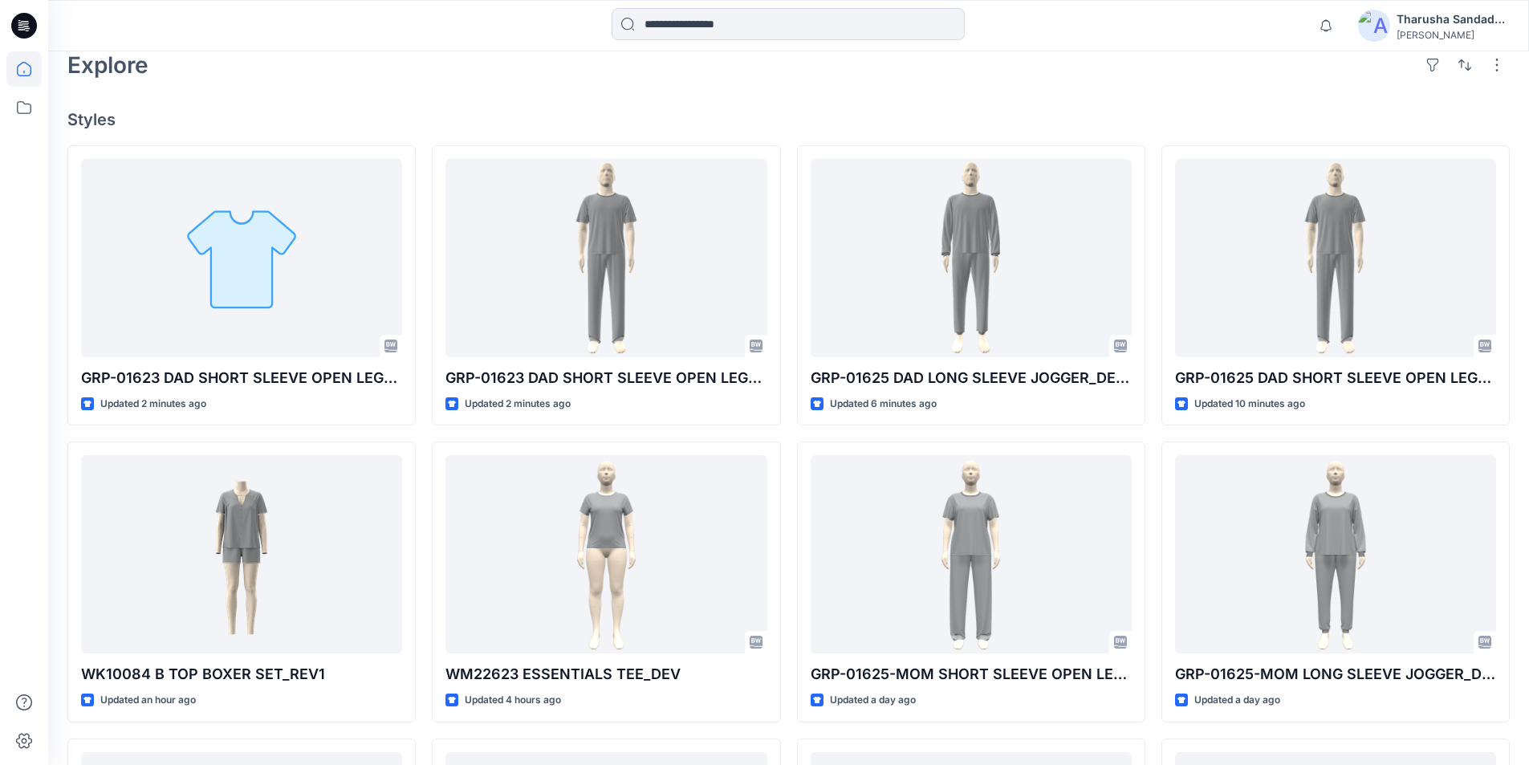
click at [31, 24] on icon at bounding box center [24, 26] width 26 height 26
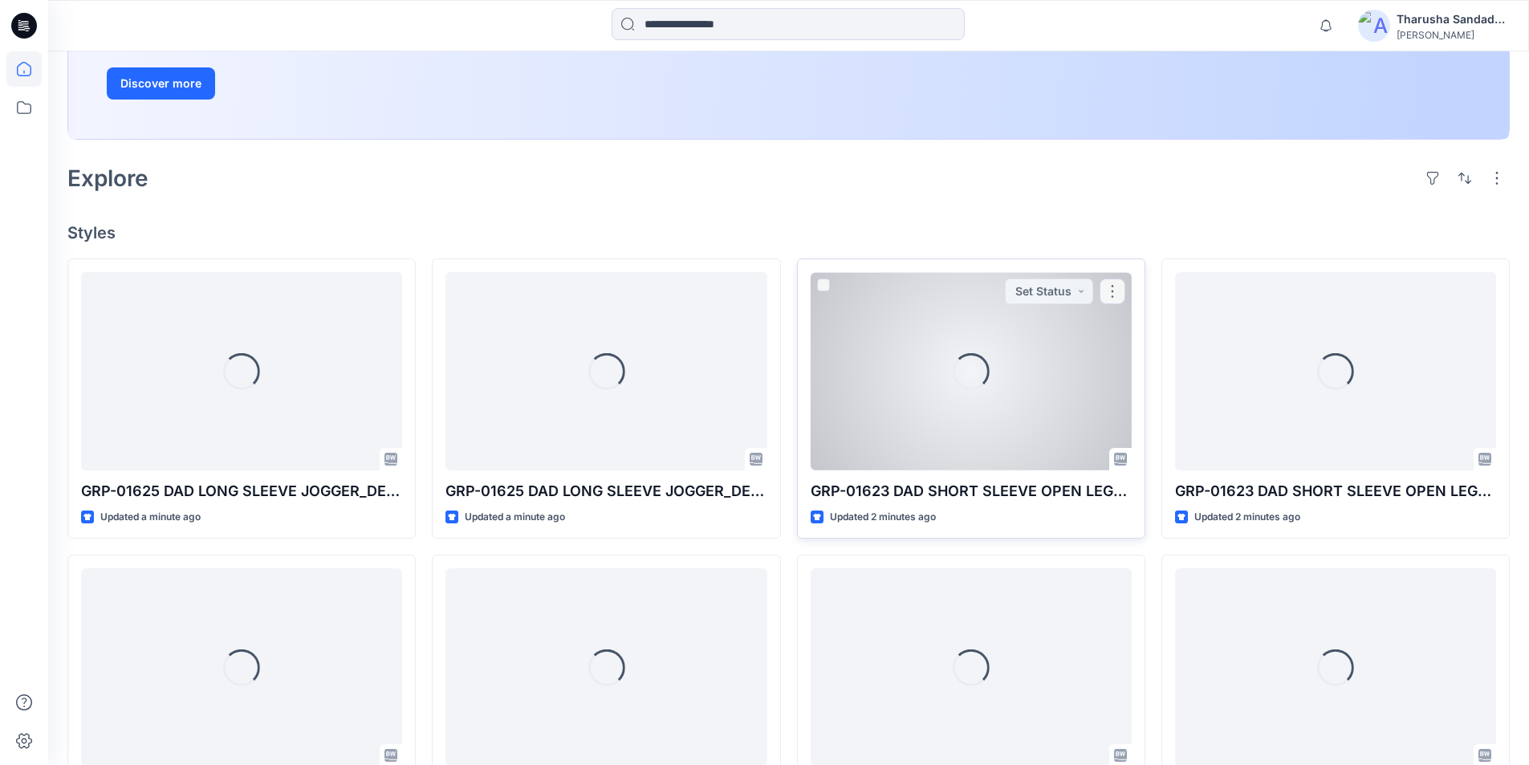
scroll to position [351, 0]
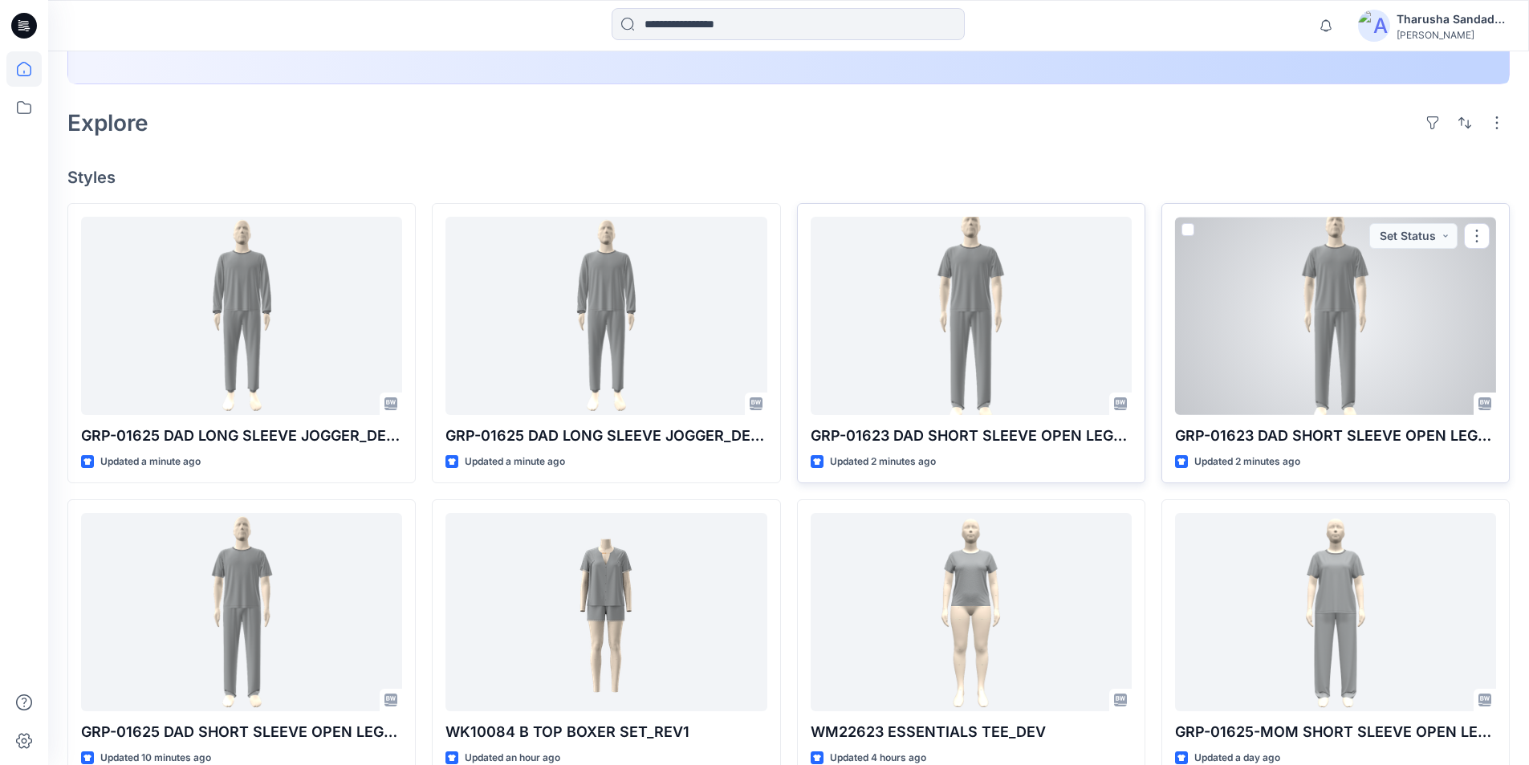
click at [1308, 322] on div at bounding box center [1335, 316] width 321 height 198
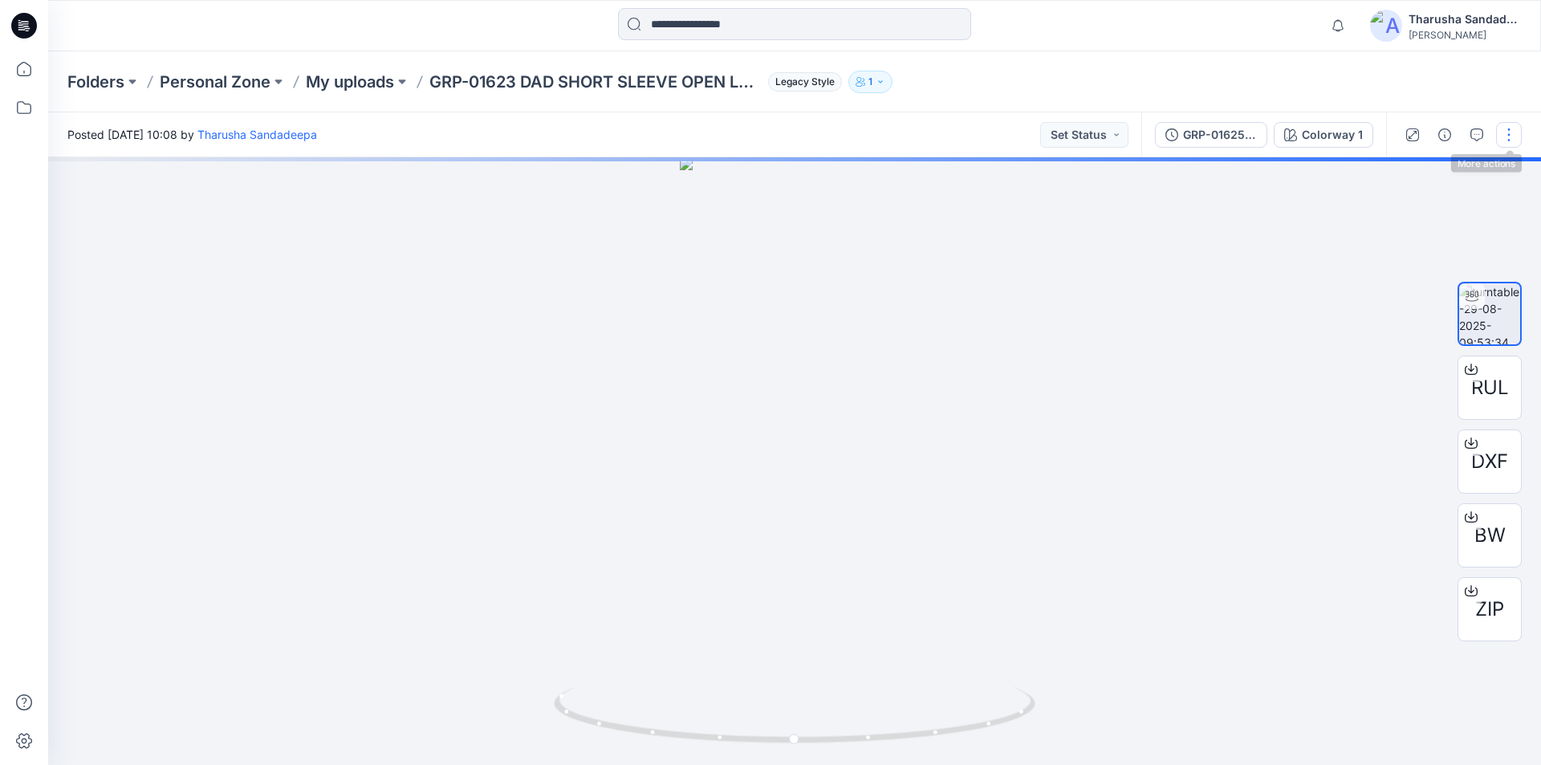
click at [1508, 136] on button "button" at bounding box center [1509, 135] width 26 height 26
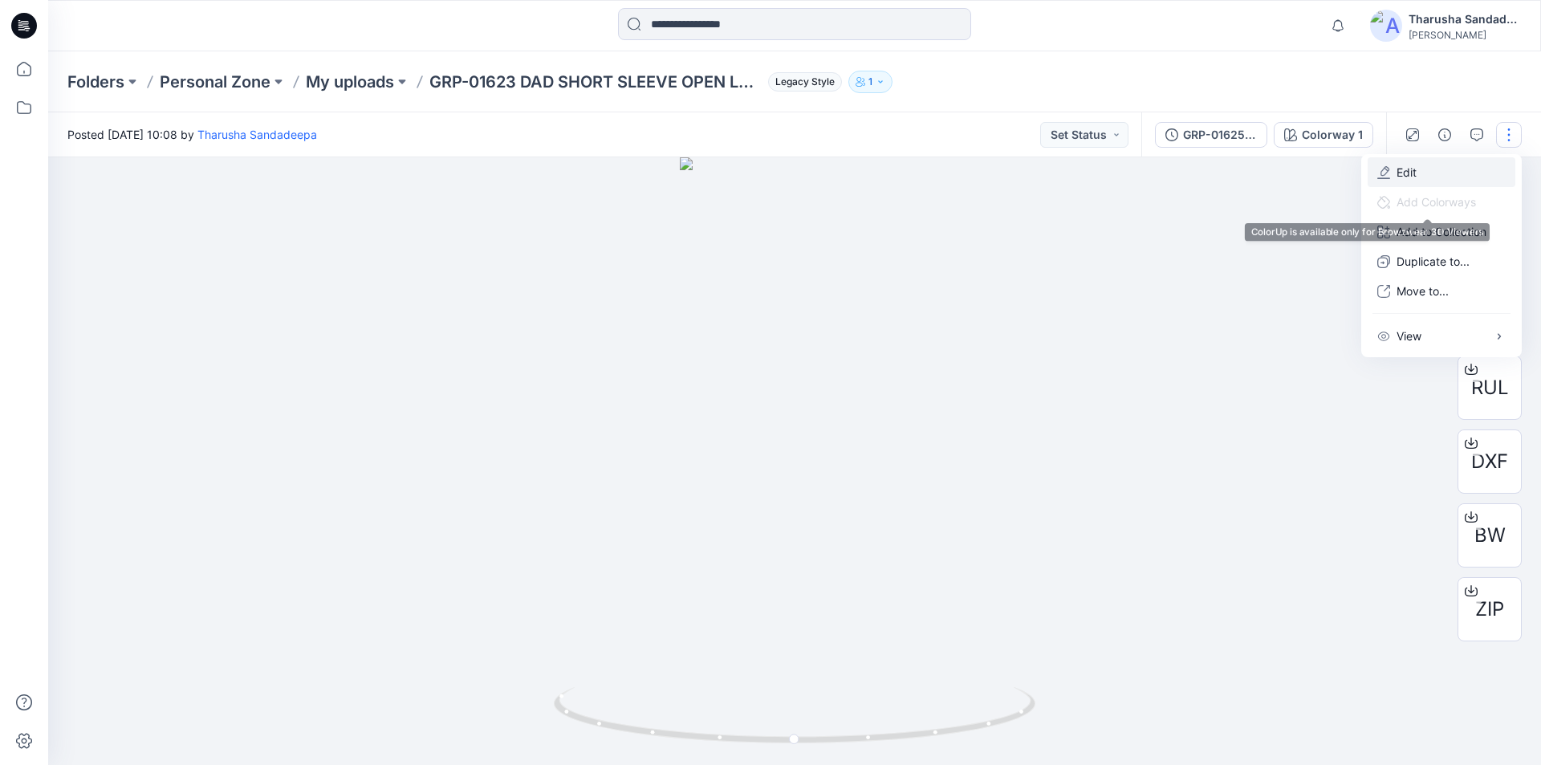
click at [1416, 171] on p "Edit" at bounding box center [1406, 172] width 20 height 17
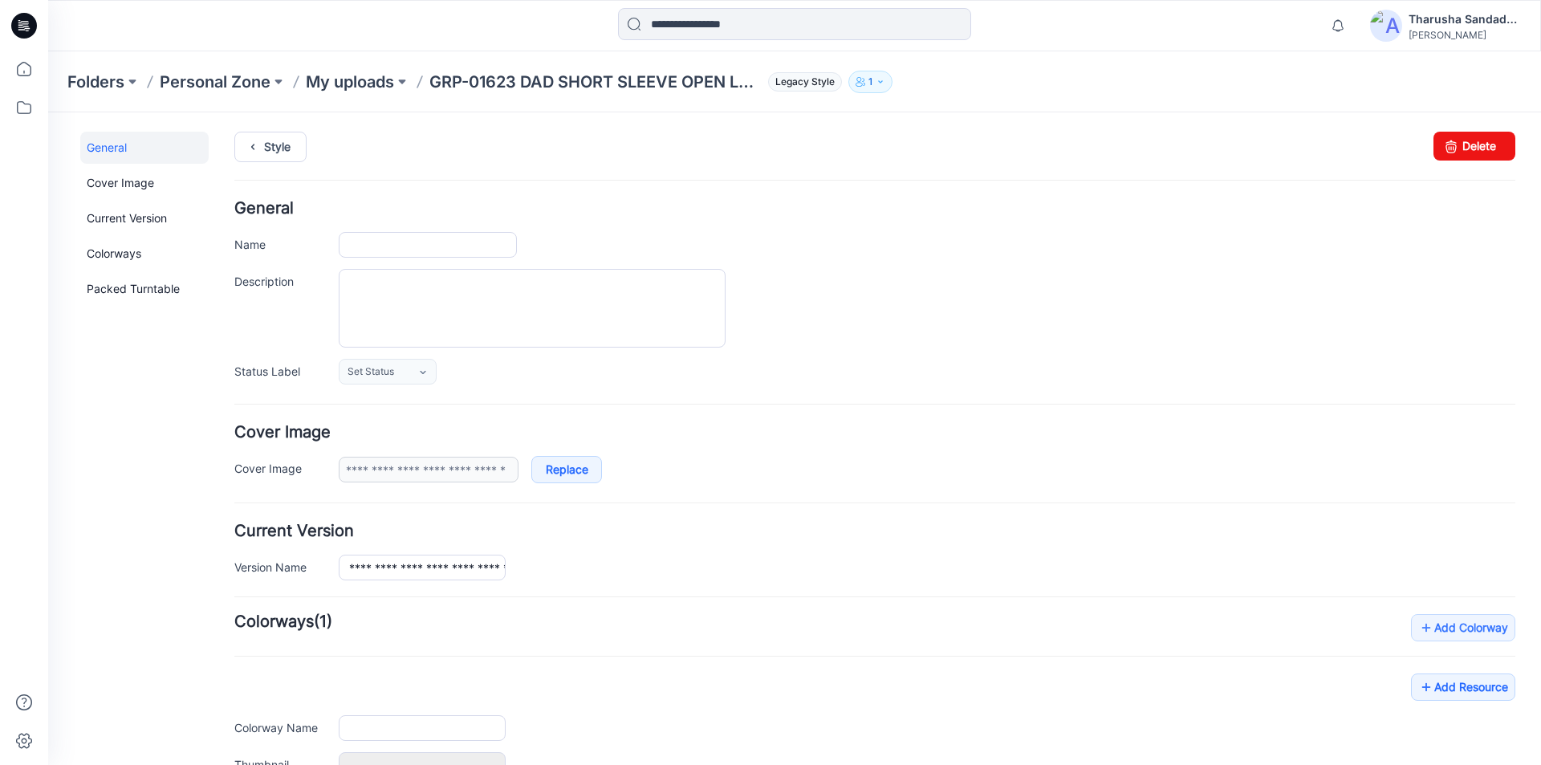
type input "**********"
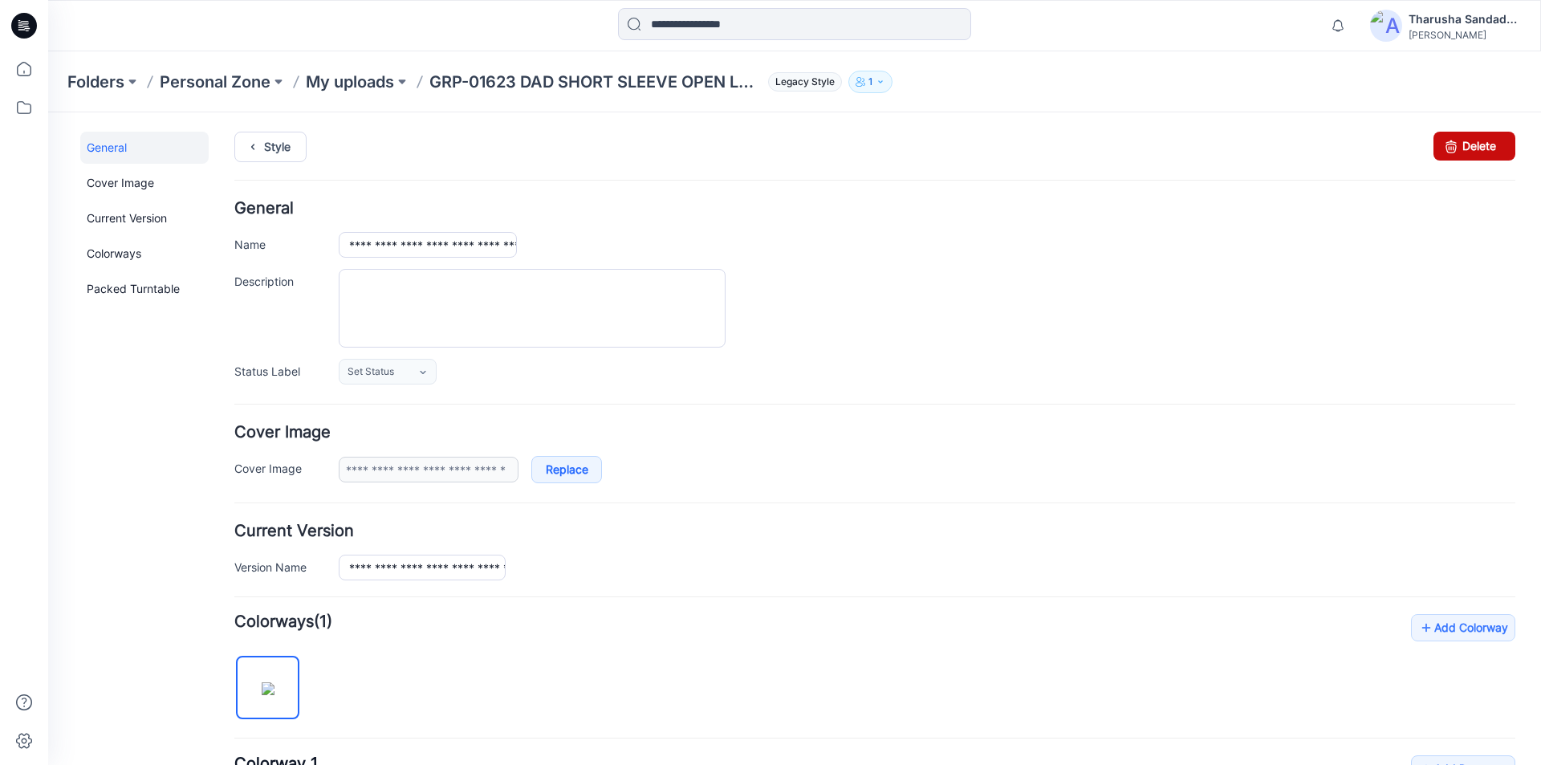
drag, startPoint x: 1490, startPoint y: 141, endPoint x: 884, endPoint y: 217, distance: 610.6
click at [1490, 141] on link "Delete" at bounding box center [1474, 146] width 82 height 29
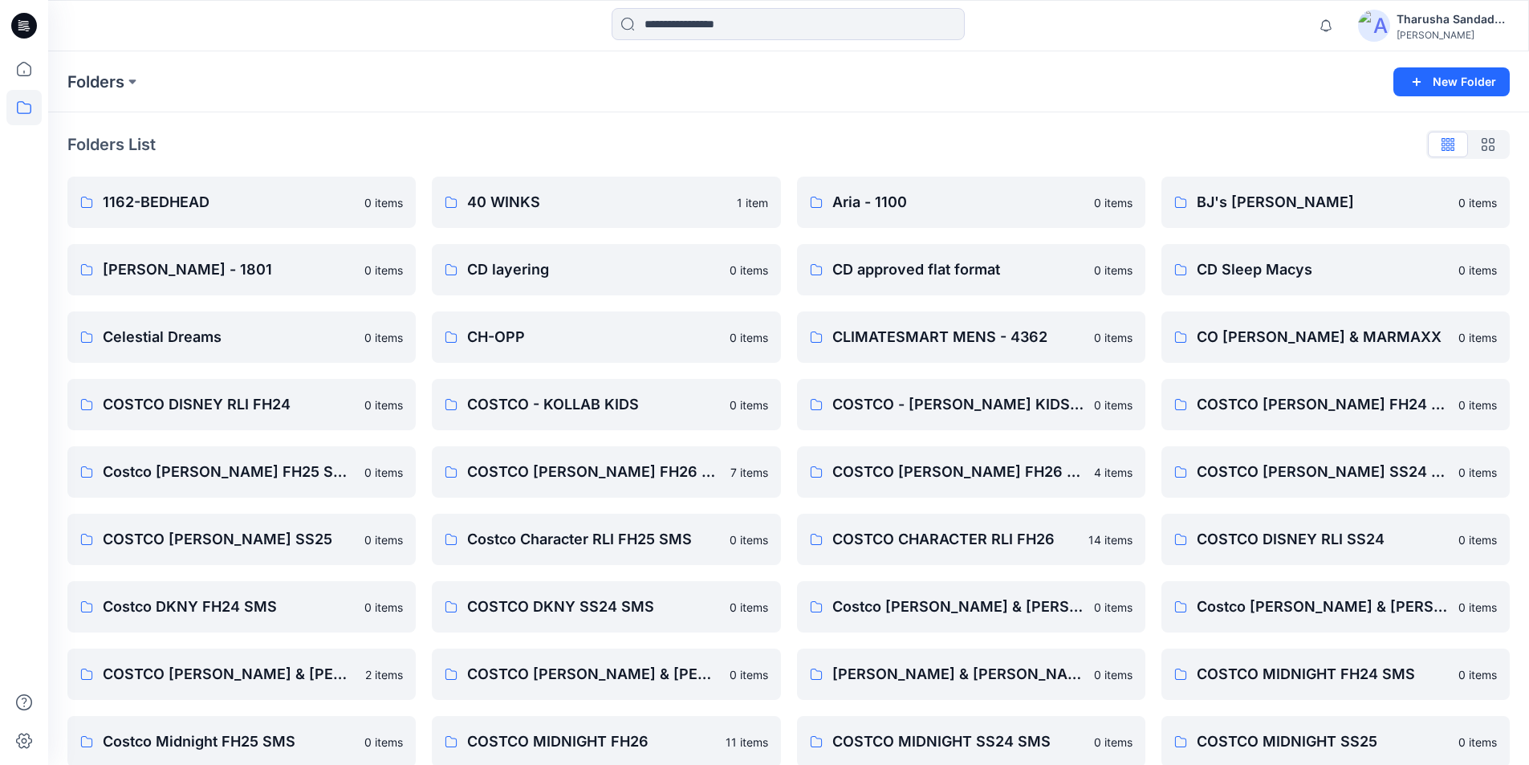
click at [17, 22] on icon at bounding box center [24, 26] width 26 height 26
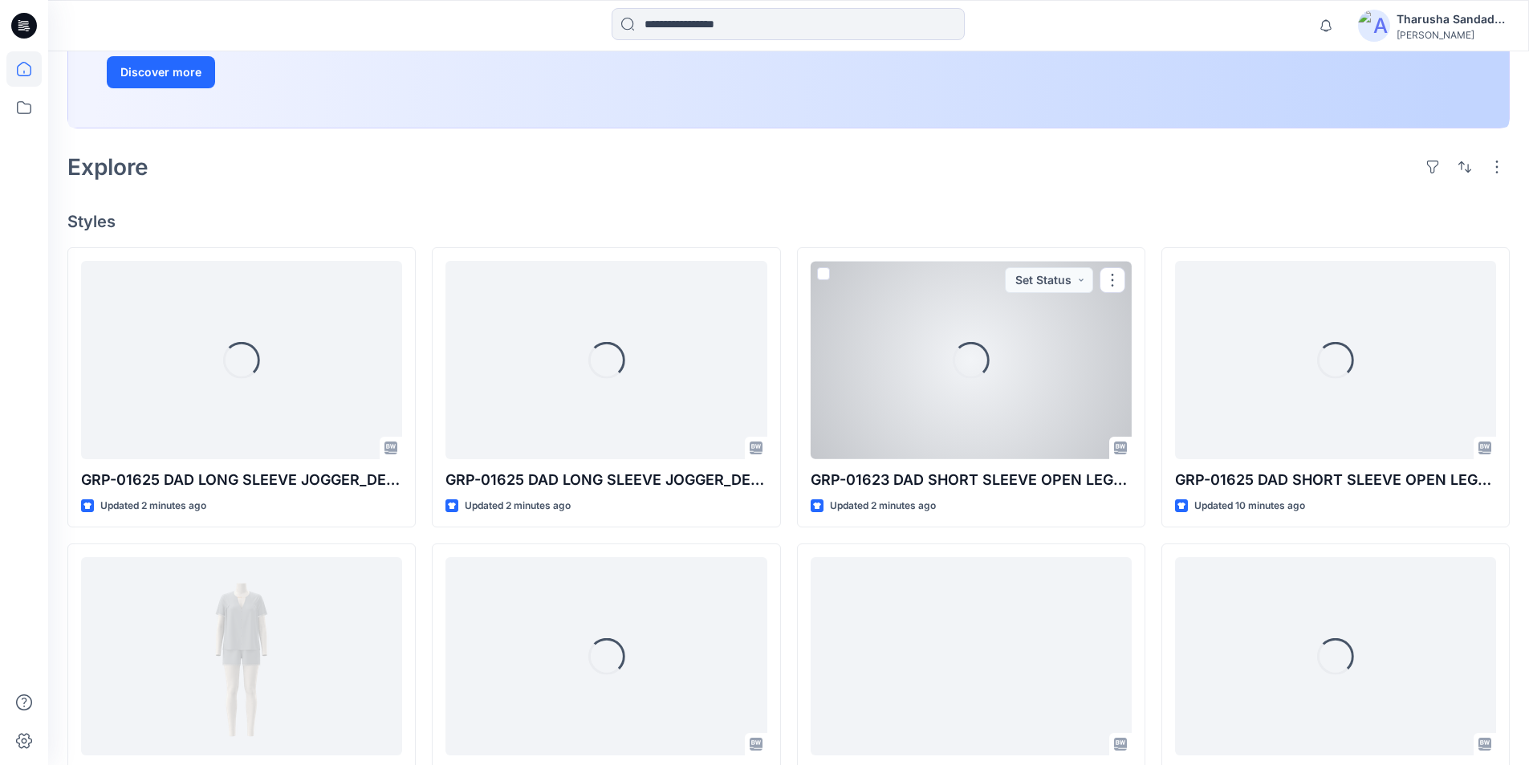
scroll to position [432, 0]
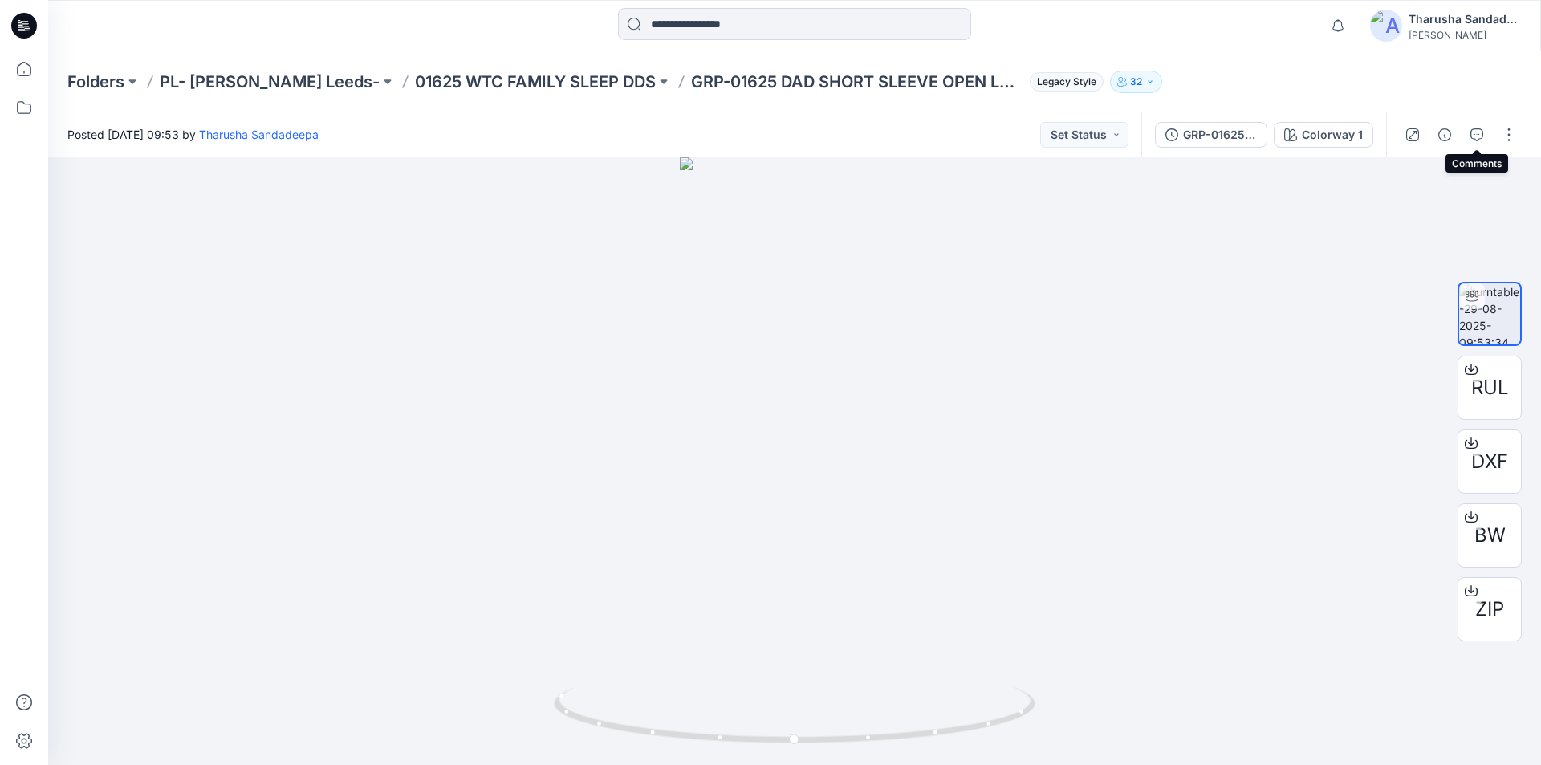
click at [1473, 136] on icon "button" at bounding box center [1476, 134] width 13 height 13
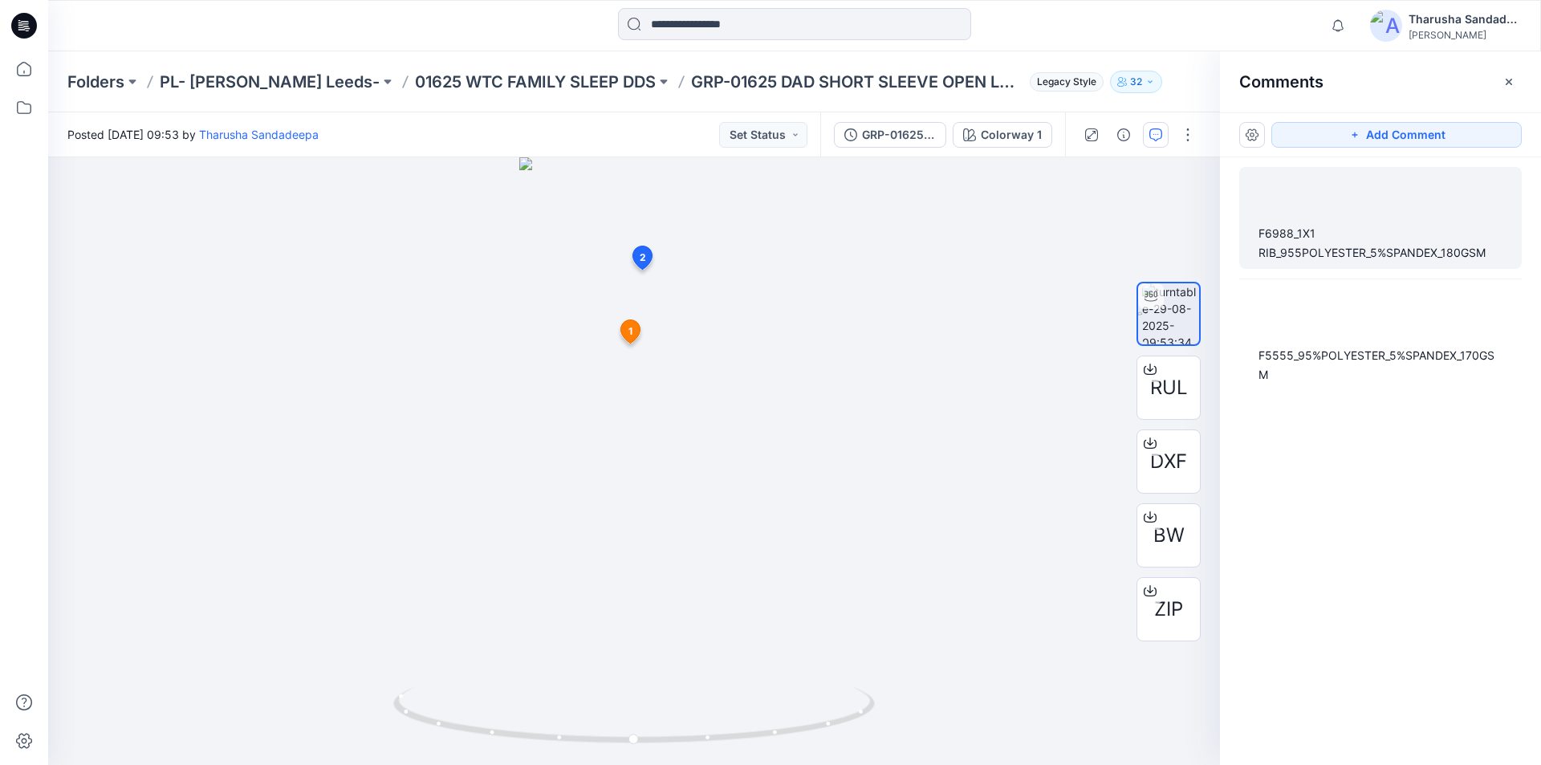
click at [1270, 234] on div "F6988_1X1 RIB_955POLYESTER_5%SPANDEX_180GSM" at bounding box center [1380, 243] width 244 height 39
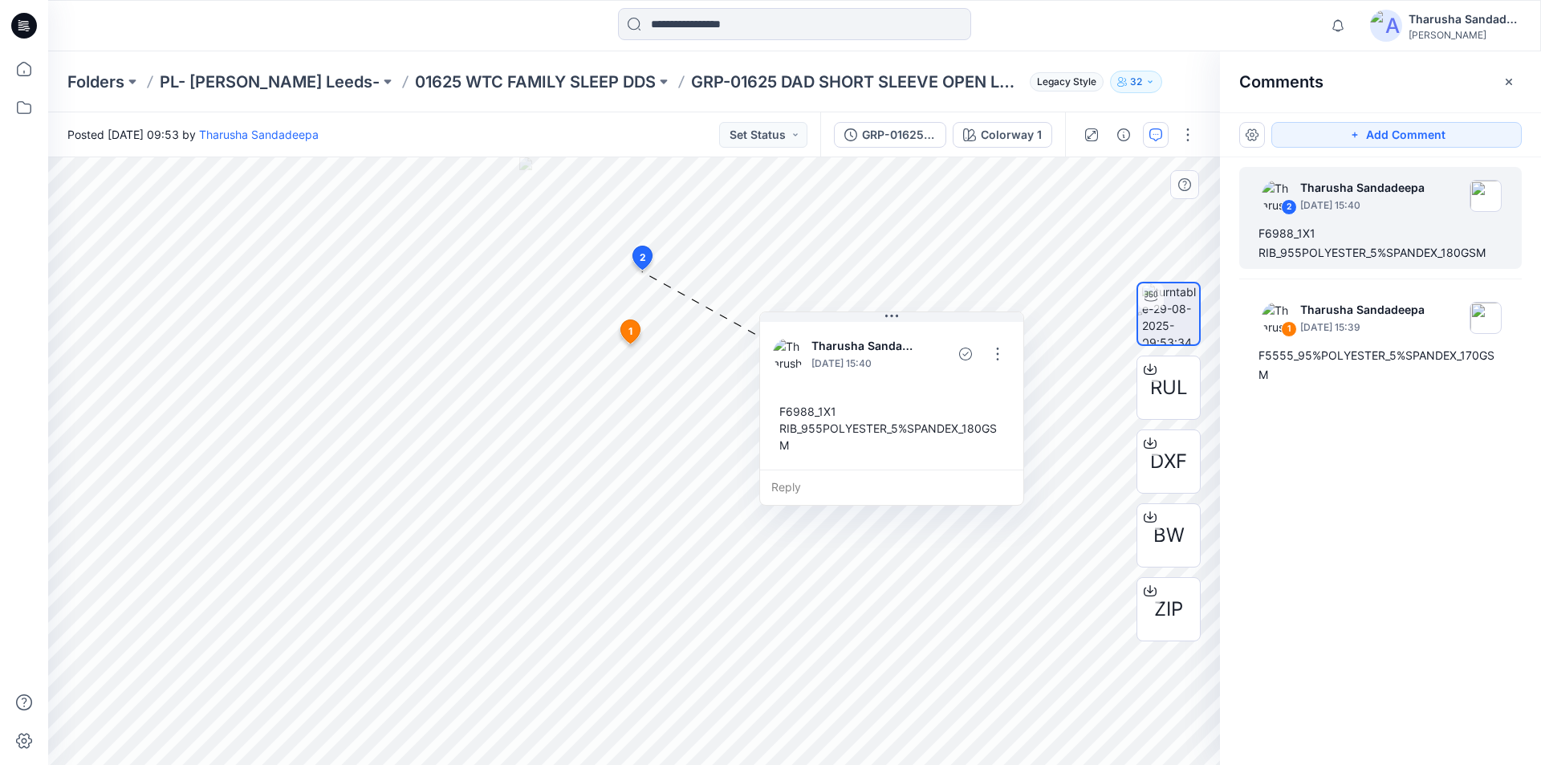
drag, startPoint x: 638, startPoint y: 375, endPoint x: 930, endPoint y: 374, distance: 292.1
click at [780, 408] on div "F6988_1X1 RIB_955POLYESTER_5%SPANDEX_180GSM" at bounding box center [892, 427] width 238 height 63
drag, startPoint x: 1258, startPoint y: 231, endPoint x: 1500, endPoint y: 262, distance: 243.5
click at [1500, 262] on div "F6988_1X1 RIB_955POLYESTER_5%SPANDEX_180GSM" at bounding box center [1380, 243] width 244 height 39
copy div "F6988_1X1 RIB_955POLYESTER_5%SPANDEX_180GSM"
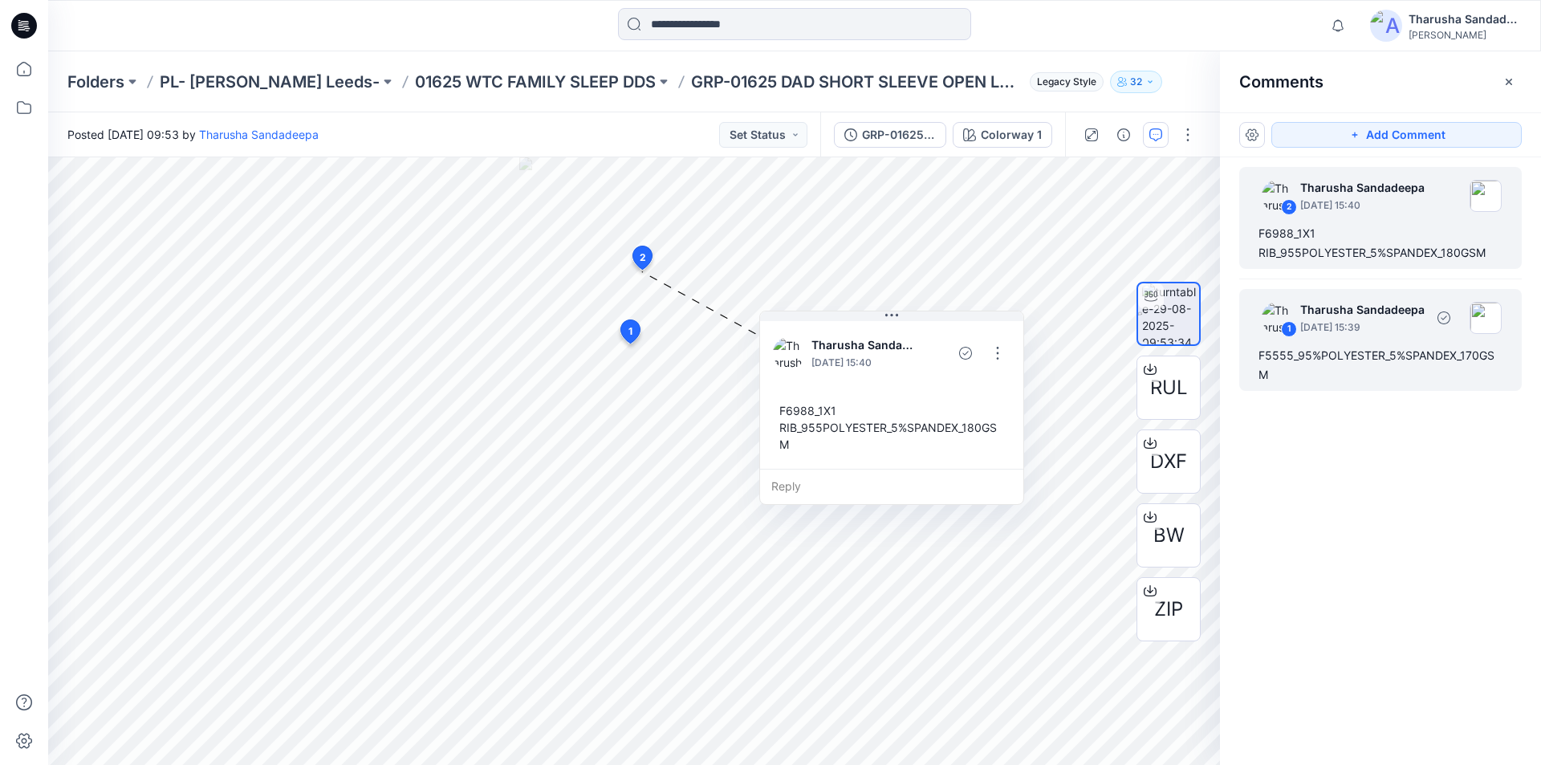
click at [1323, 345] on div "1 Tharusha Sandadeepa August 29, 2025 15:39 F5555_95%POLYESTER_5%SPANDEX_170GSM" at bounding box center [1380, 340] width 282 height 102
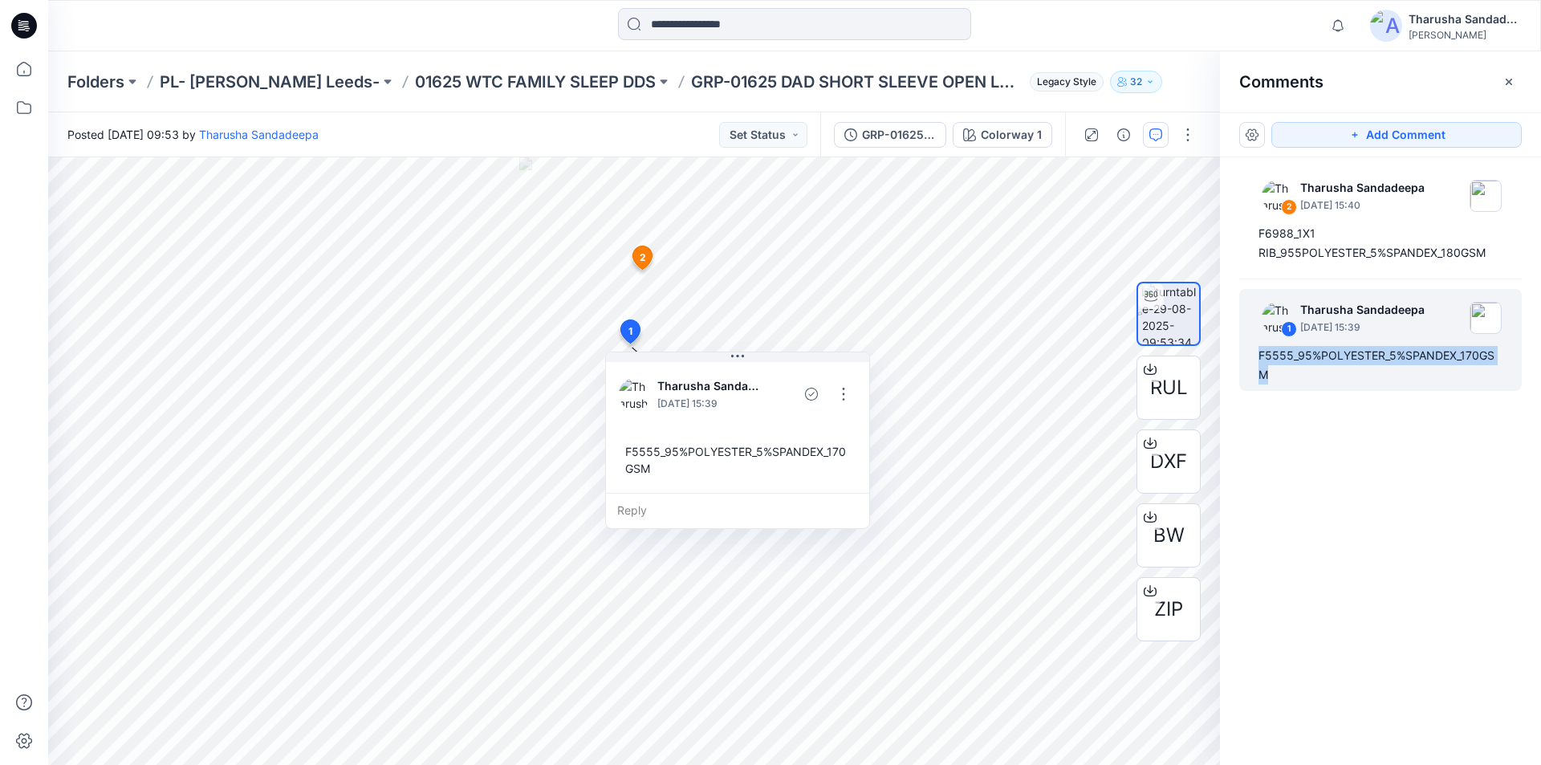
drag, startPoint x: 1261, startPoint y: 356, endPoint x: 1321, endPoint y: 408, distance: 79.6
click at [1321, 408] on div "2 Tharusha Sandadeepa August 29, 2025 15:40 F6988_1X1 RIB_955POLYESTER_5%SPANDE…" at bounding box center [1380, 431] width 321 height 548
copy div "F5555_95%POLYESTER_5%SPANDEX_170GSM"
click at [20, 34] on icon at bounding box center [24, 26] width 26 height 26
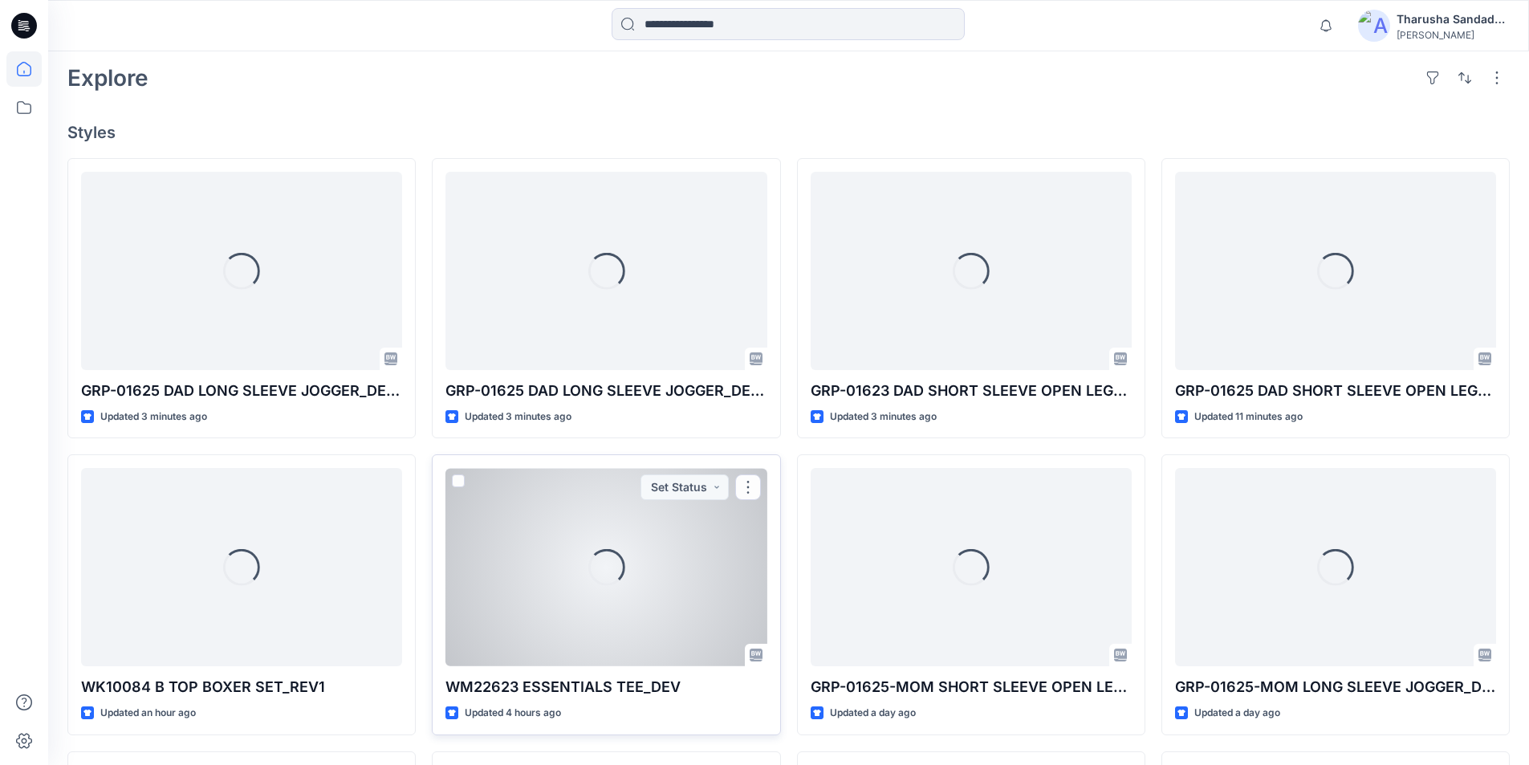
scroll to position [401, 0]
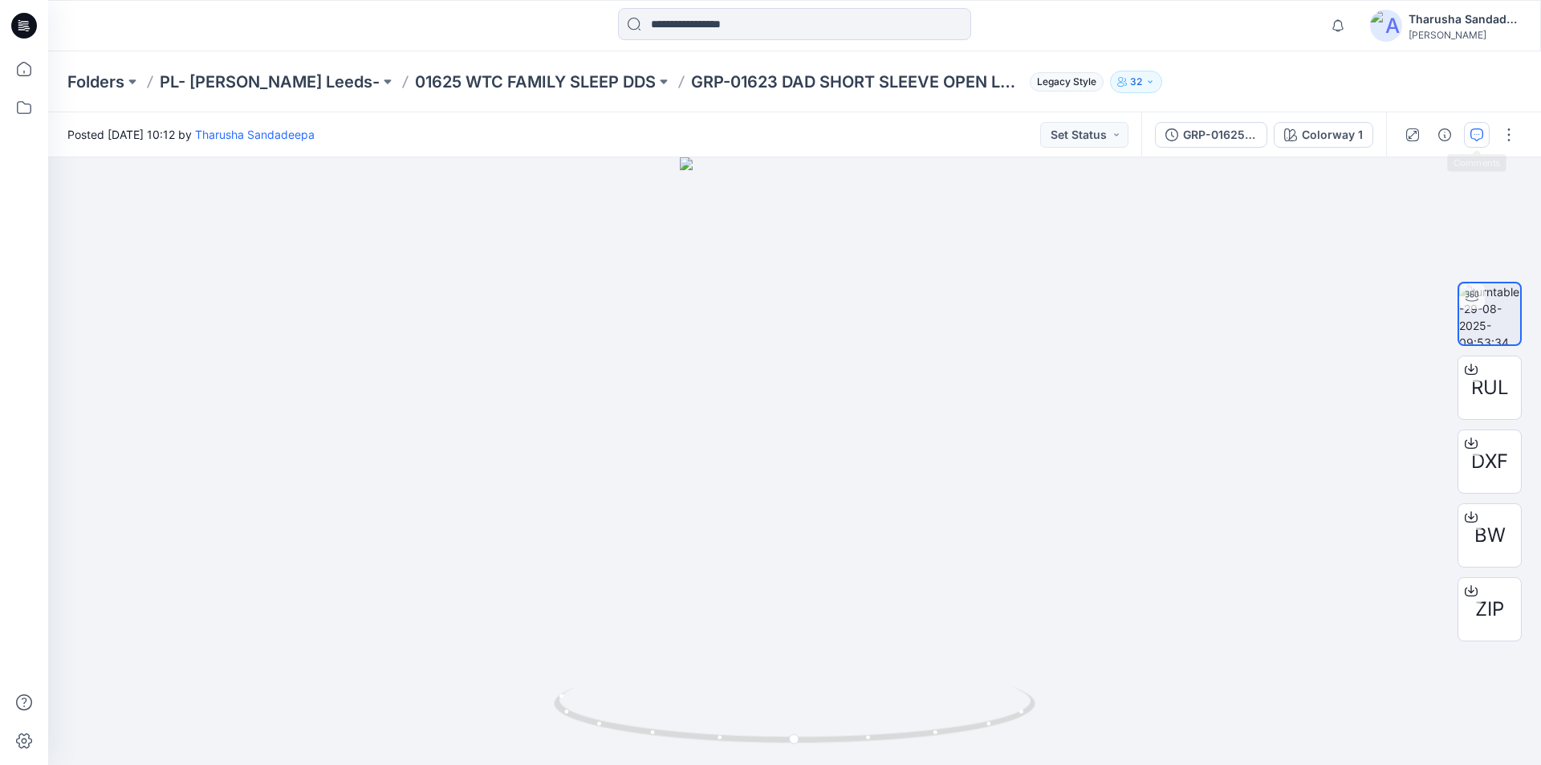
click at [1474, 141] on button "button" at bounding box center [1477, 135] width 26 height 26
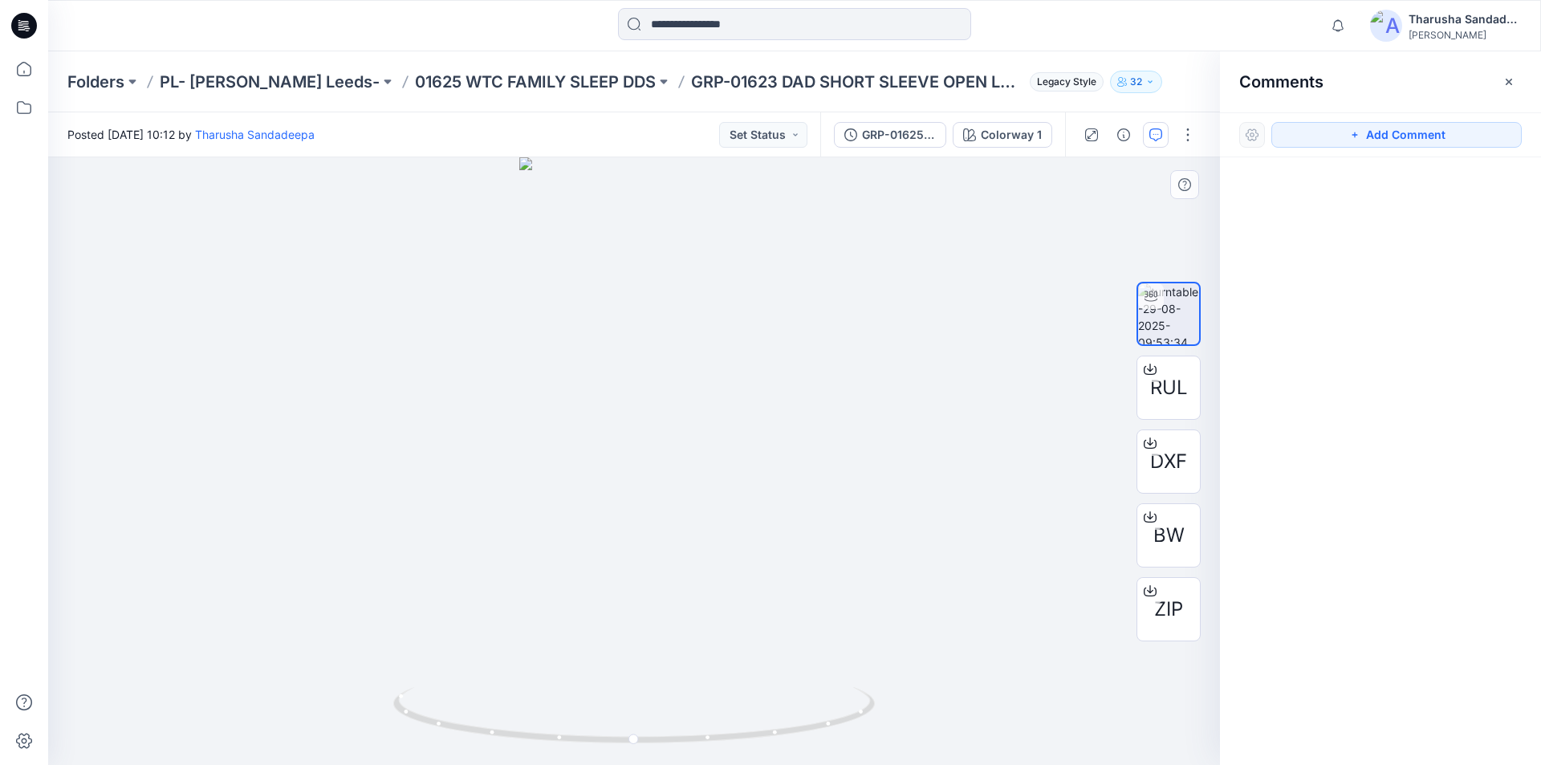
drag, startPoint x: 1409, startPoint y: 137, endPoint x: 607, endPoint y: 358, distance: 832.3
click at [1402, 141] on button "Add Comment" at bounding box center [1396, 135] width 250 height 26
click at [626, 335] on div "1" at bounding box center [634, 461] width 1172 height 608
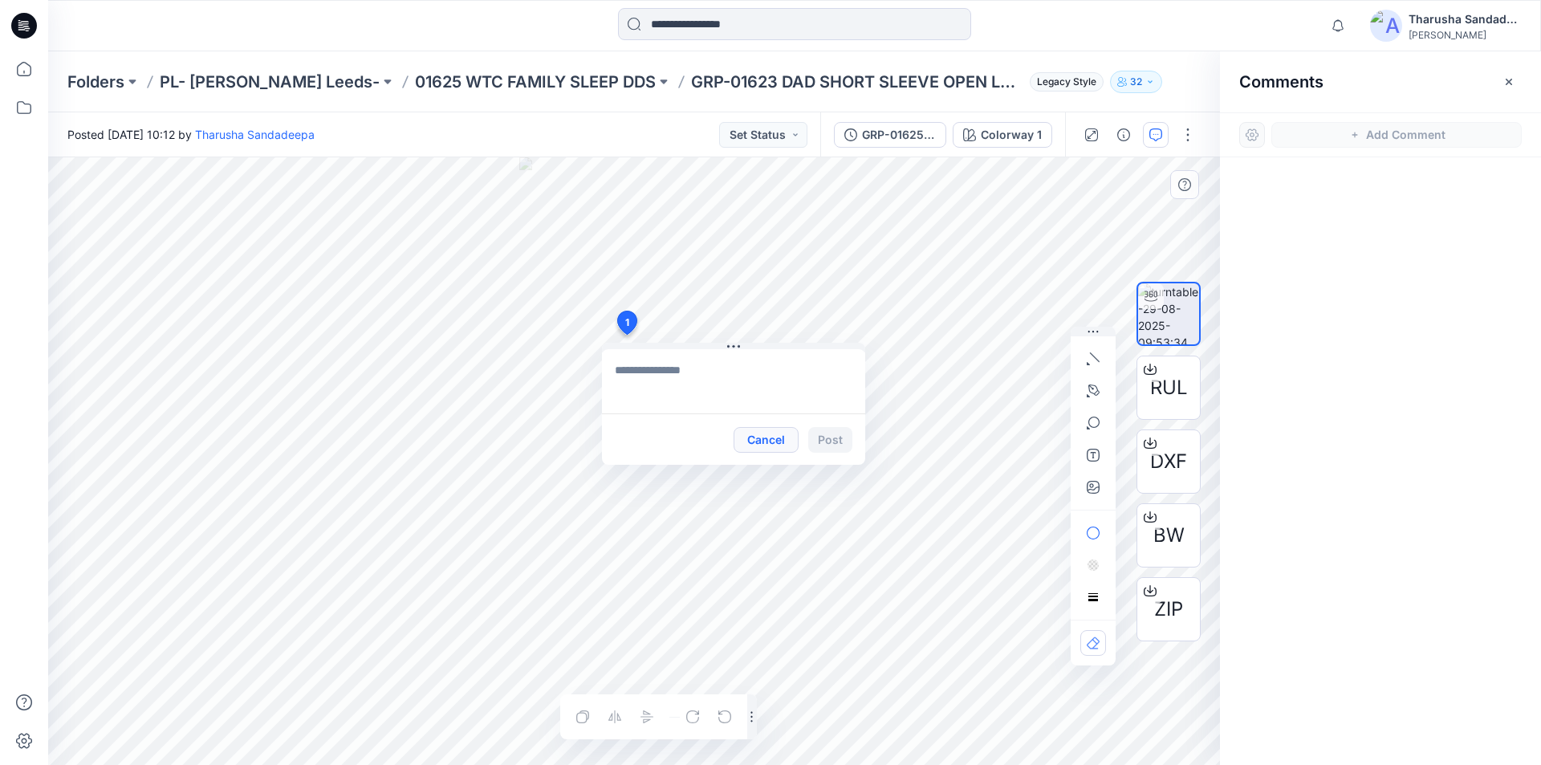
click at [767, 442] on button "Cancel" at bounding box center [765, 440] width 65 height 26
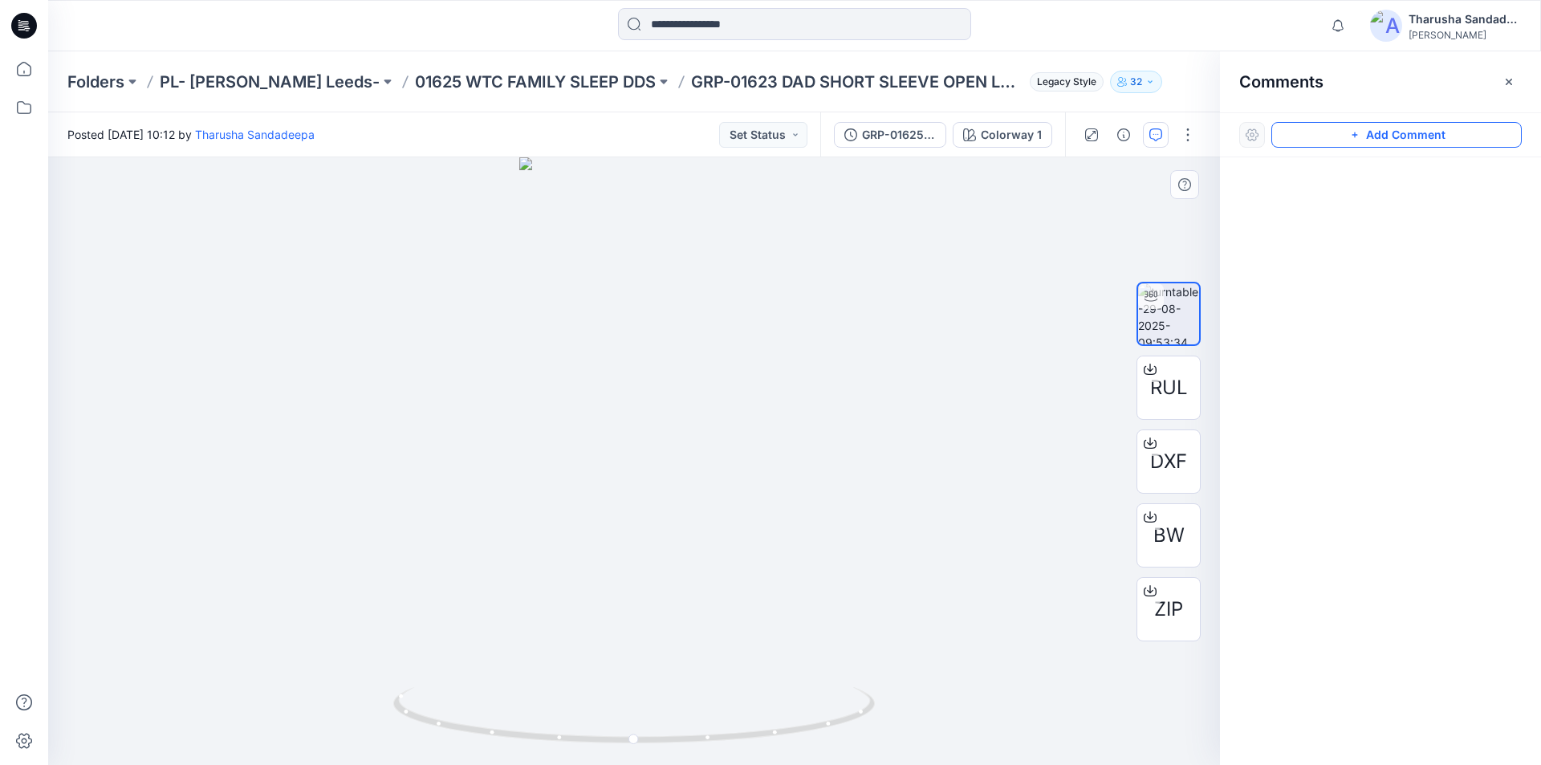
click at [1376, 138] on button "Add Comment" at bounding box center [1396, 135] width 250 height 26
click at [640, 271] on div "1" at bounding box center [634, 461] width 1172 height 608
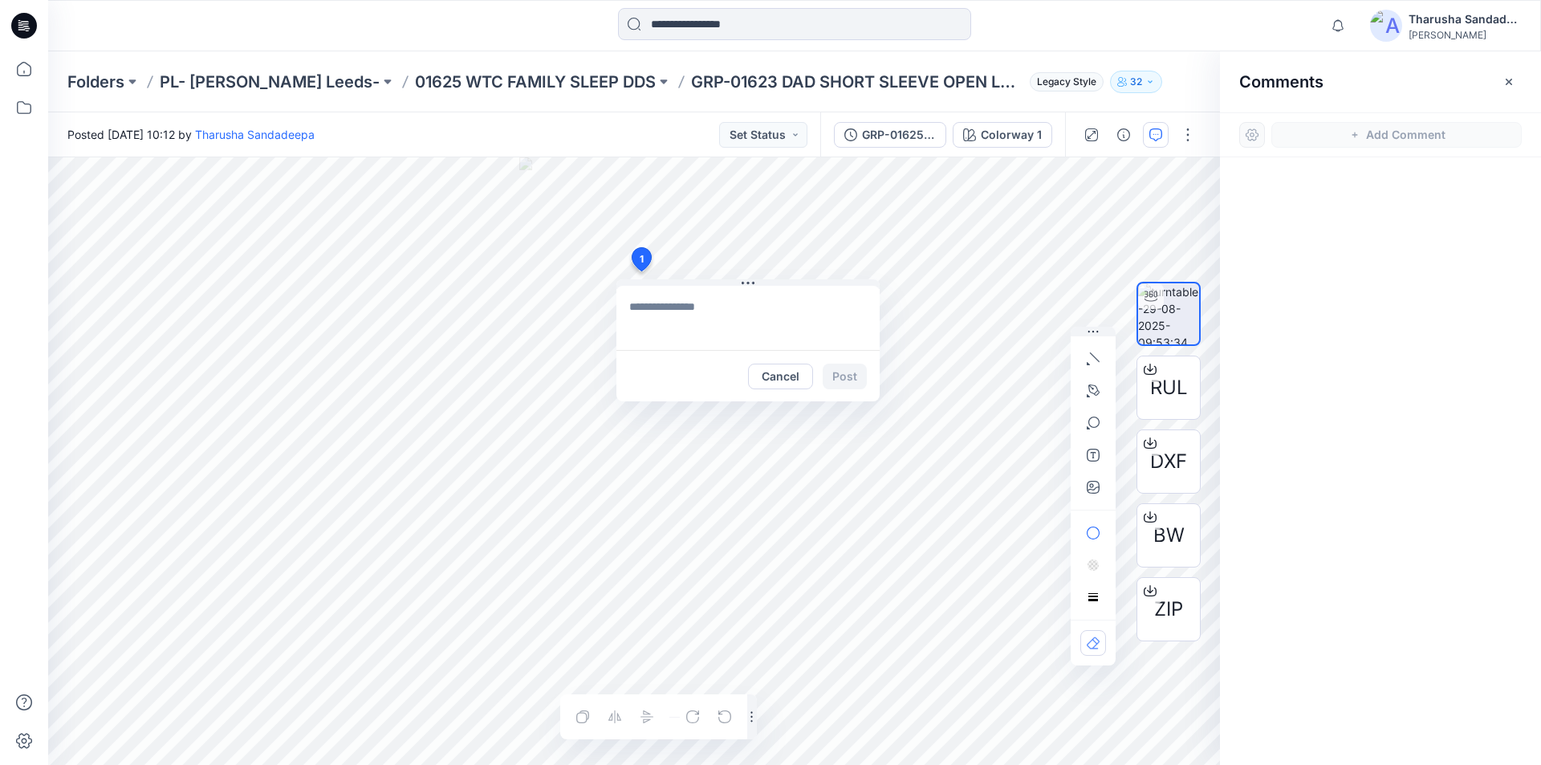
type textarea "**********"
click at [835, 377] on button "Post" at bounding box center [845, 377] width 44 height 26
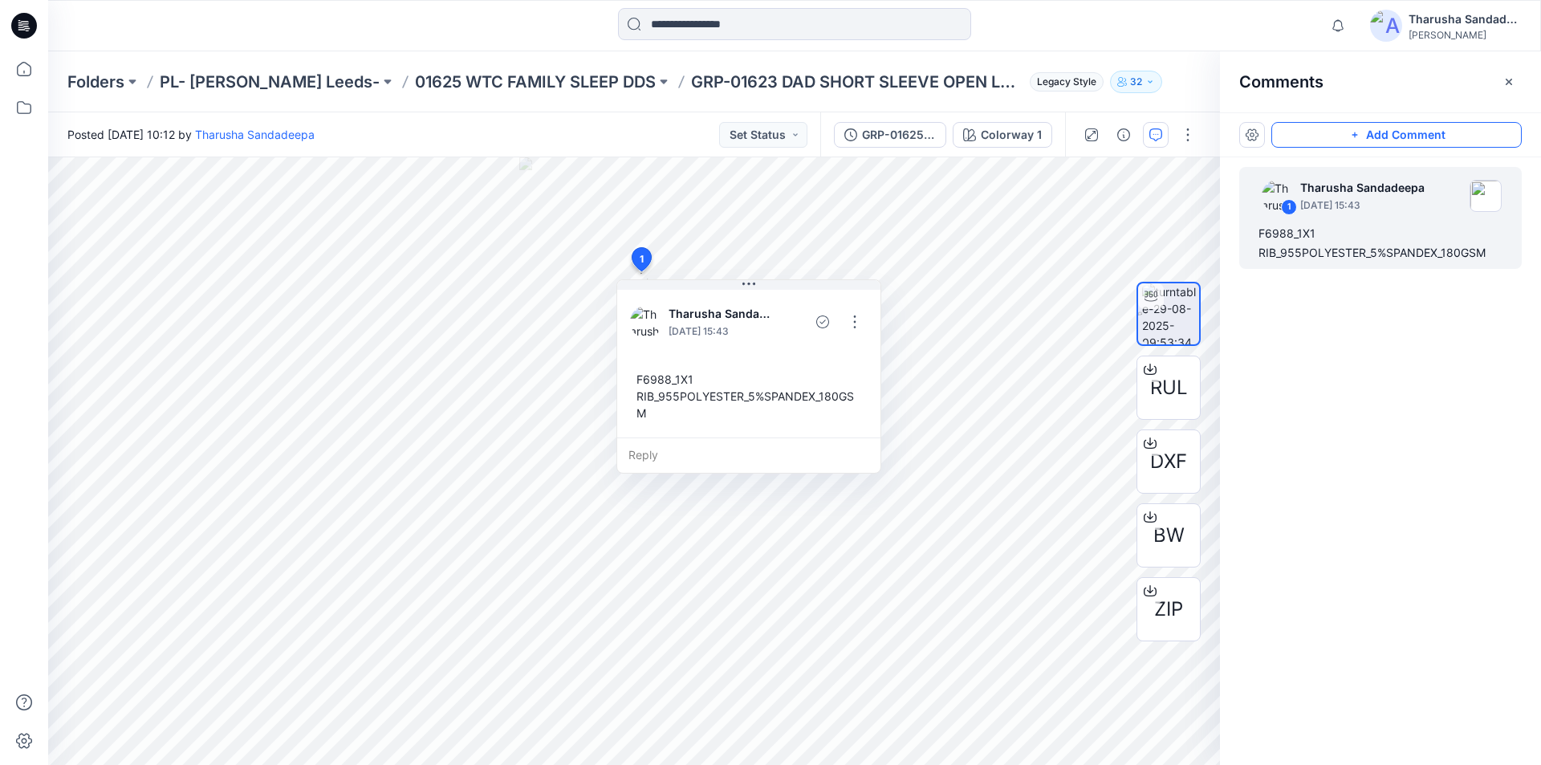
click at [1388, 139] on button "Add Comment" at bounding box center [1396, 135] width 250 height 26
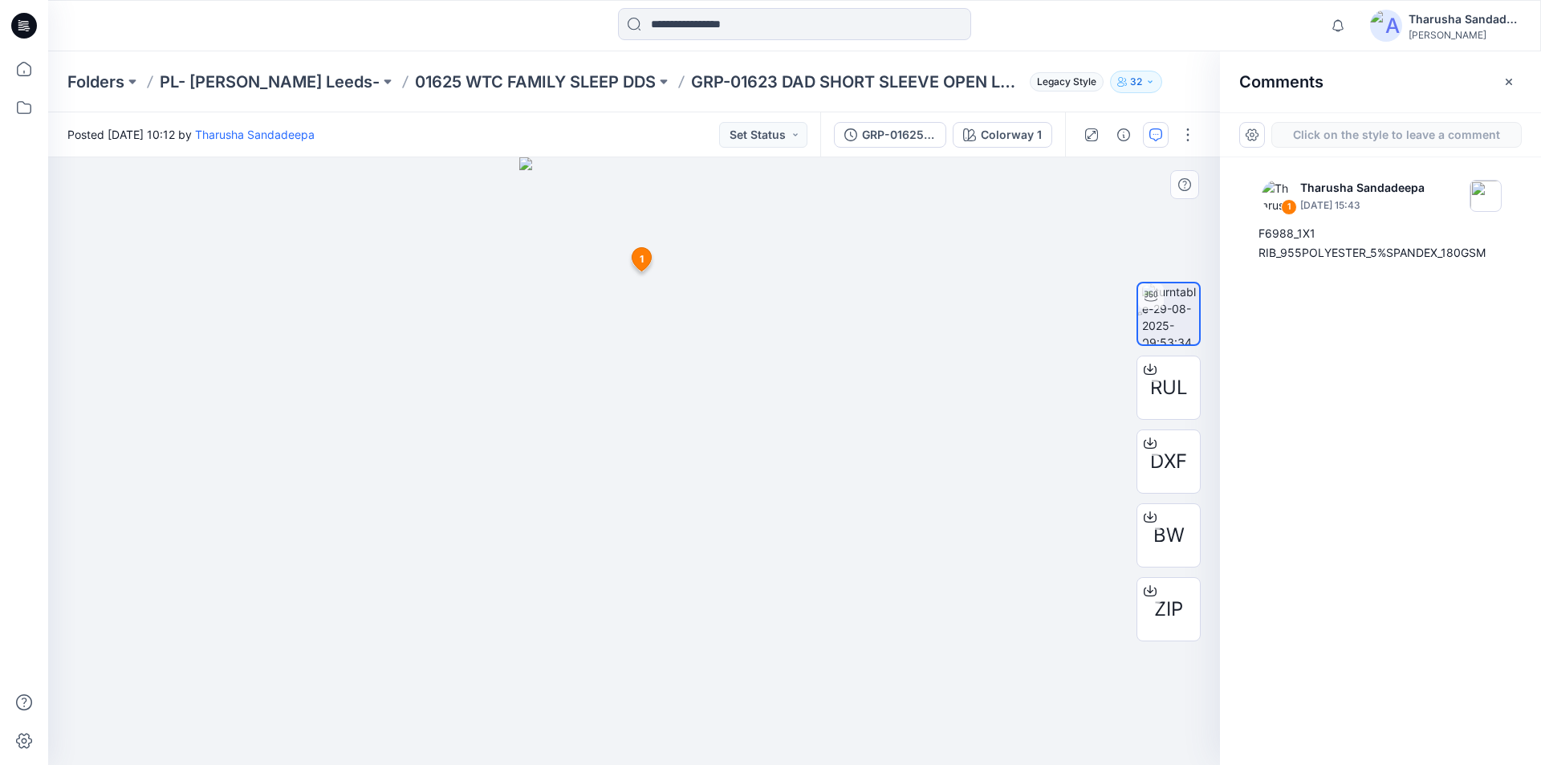
click at [623, 379] on div "2 1 Tharusha Sandadeepa August 29, 2025 15:43 F6988_1X1 RIB_955POLYESTER_5%SPAN…" at bounding box center [634, 461] width 1172 height 608
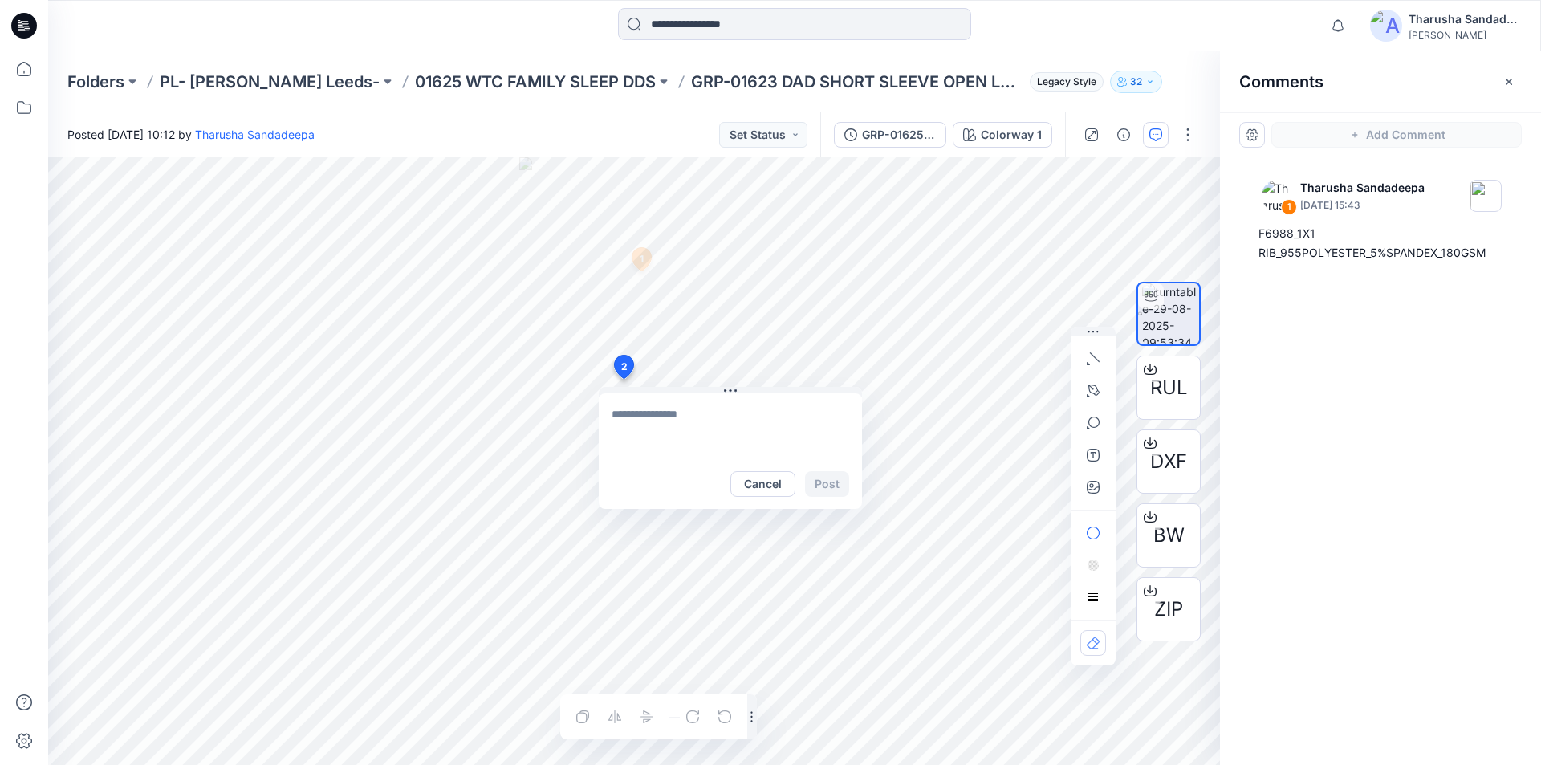
type textarea "**********"
click at [829, 482] on button "Post" at bounding box center [827, 484] width 44 height 26
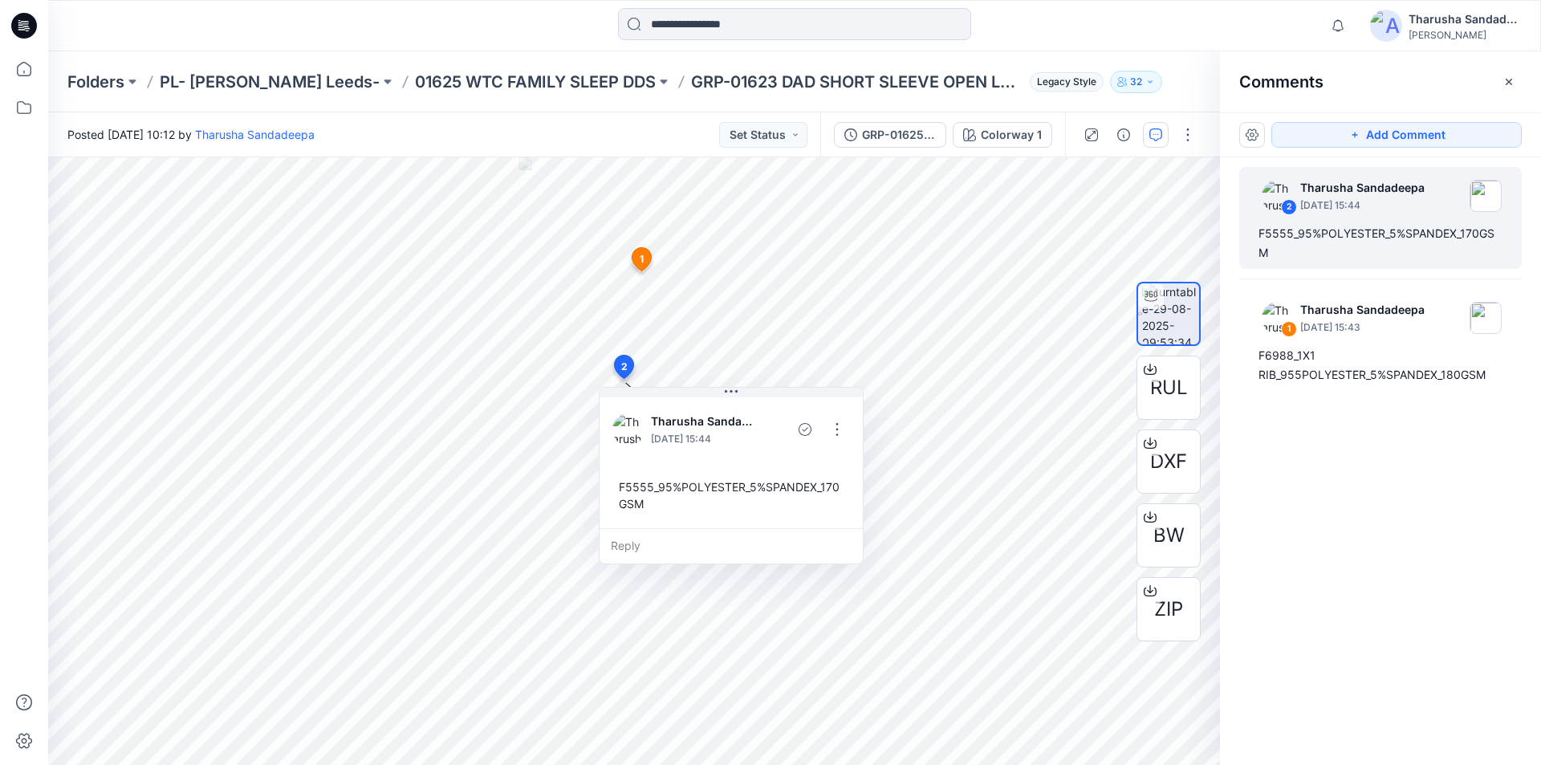
click at [29, 30] on icon at bounding box center [28, 30] width 4 height 1
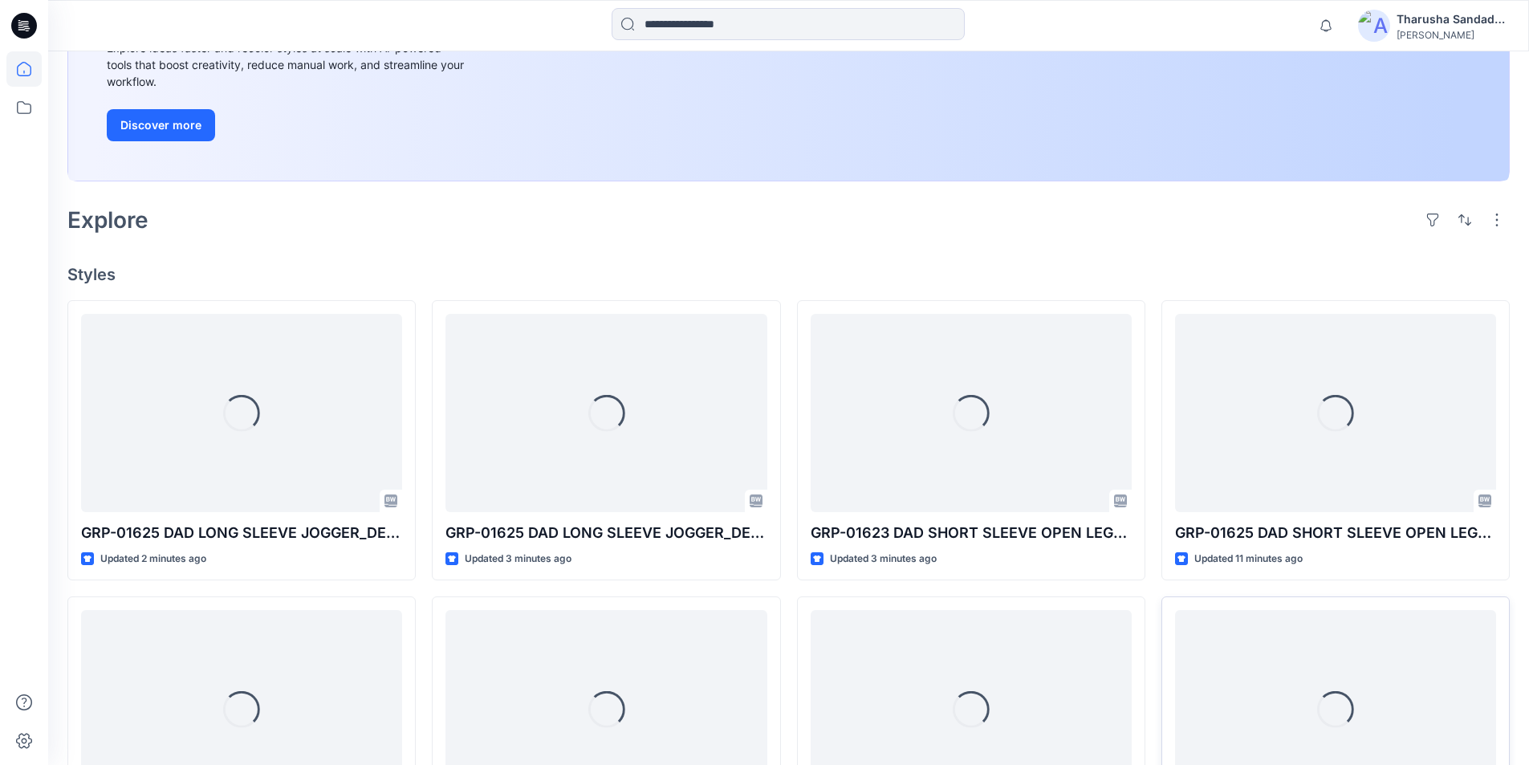
scroll to position [321, 0]
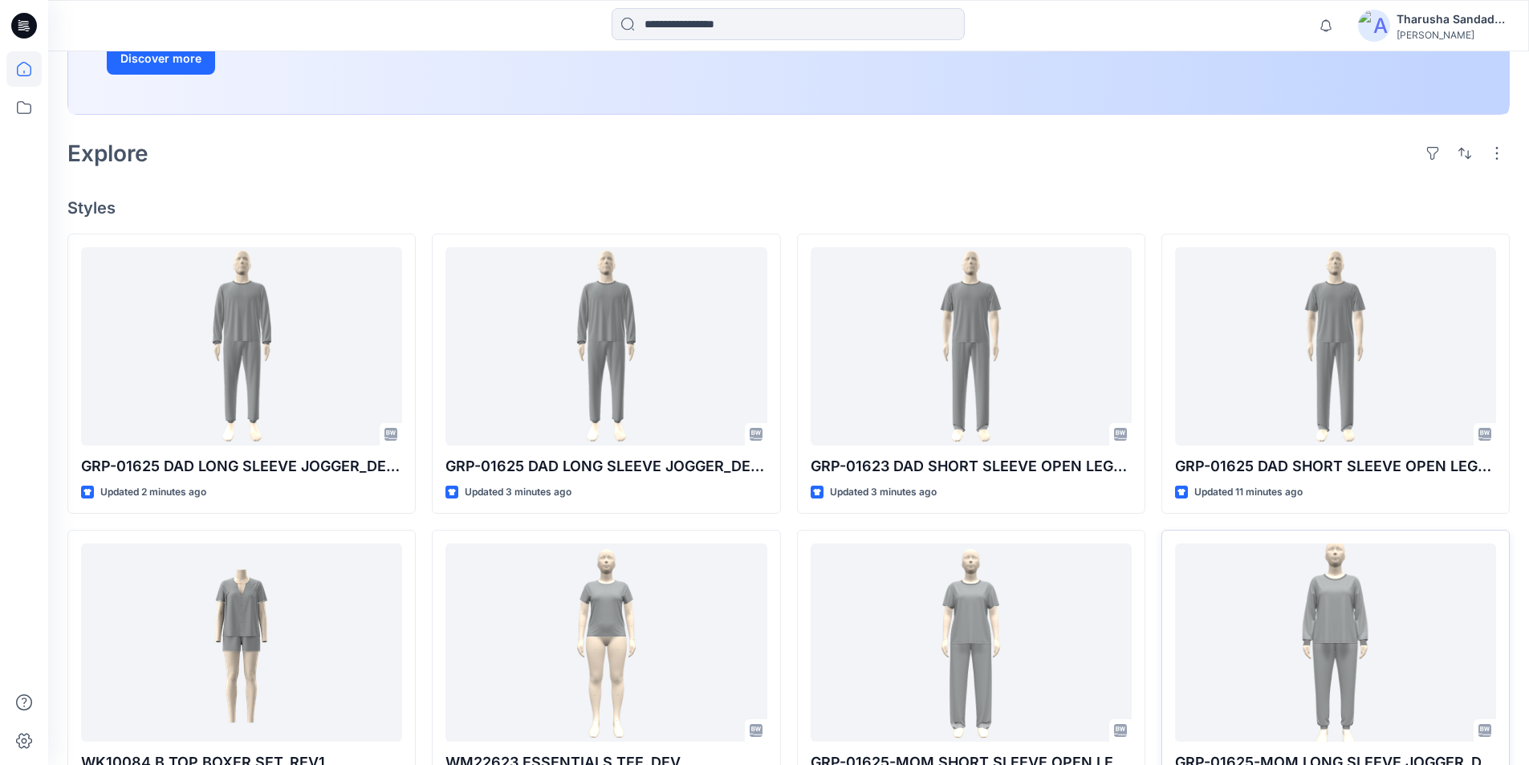
click at [823, 199] on h4 "Styles" at bounding box center [788, 207] width 1442 height 19
click at [953, 200] on h4 "Styles" at bounding box center [788, 207] width 1442 height 19
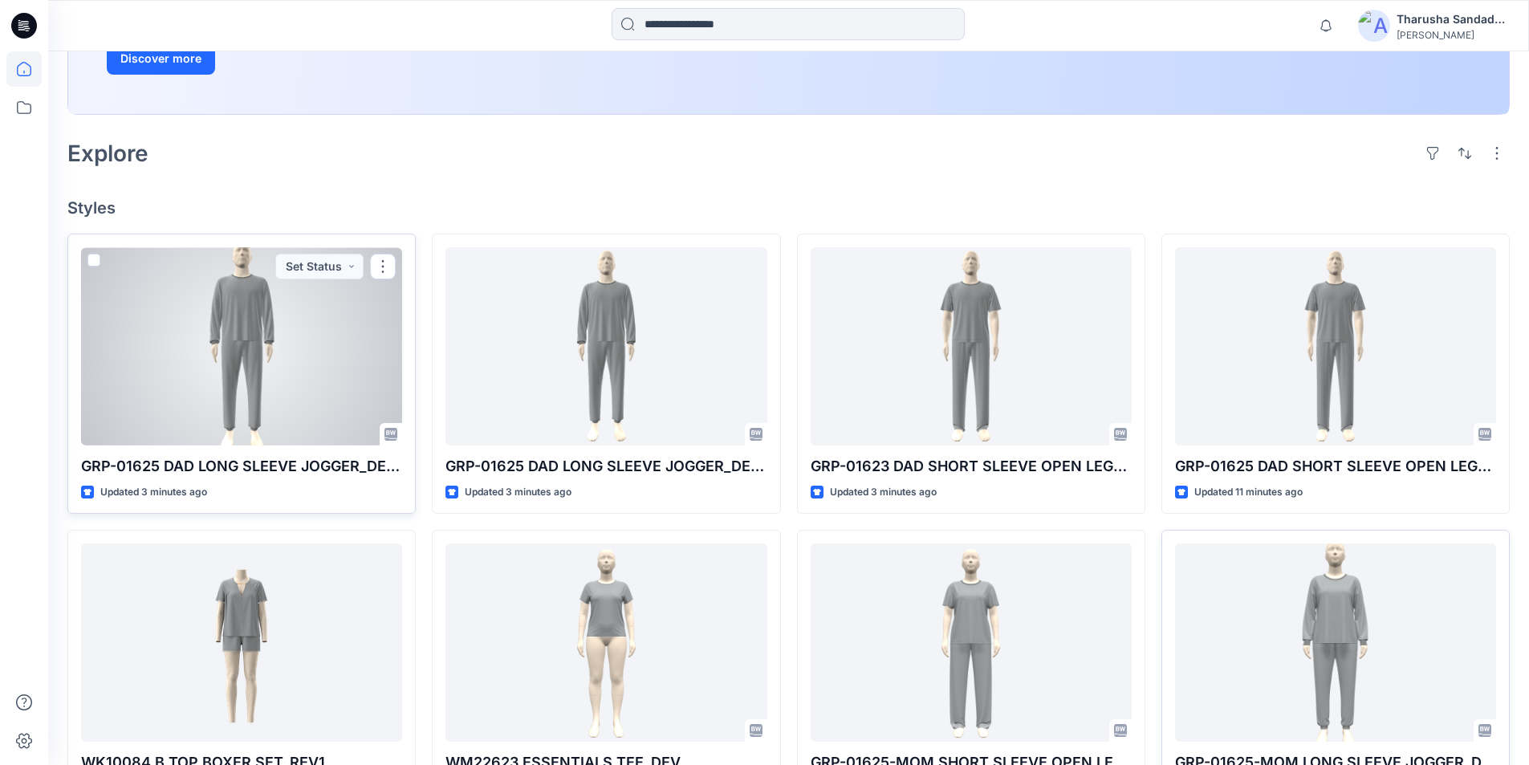
click at [244, 372] on div at bounding box center [241, 346] width 321 height 198
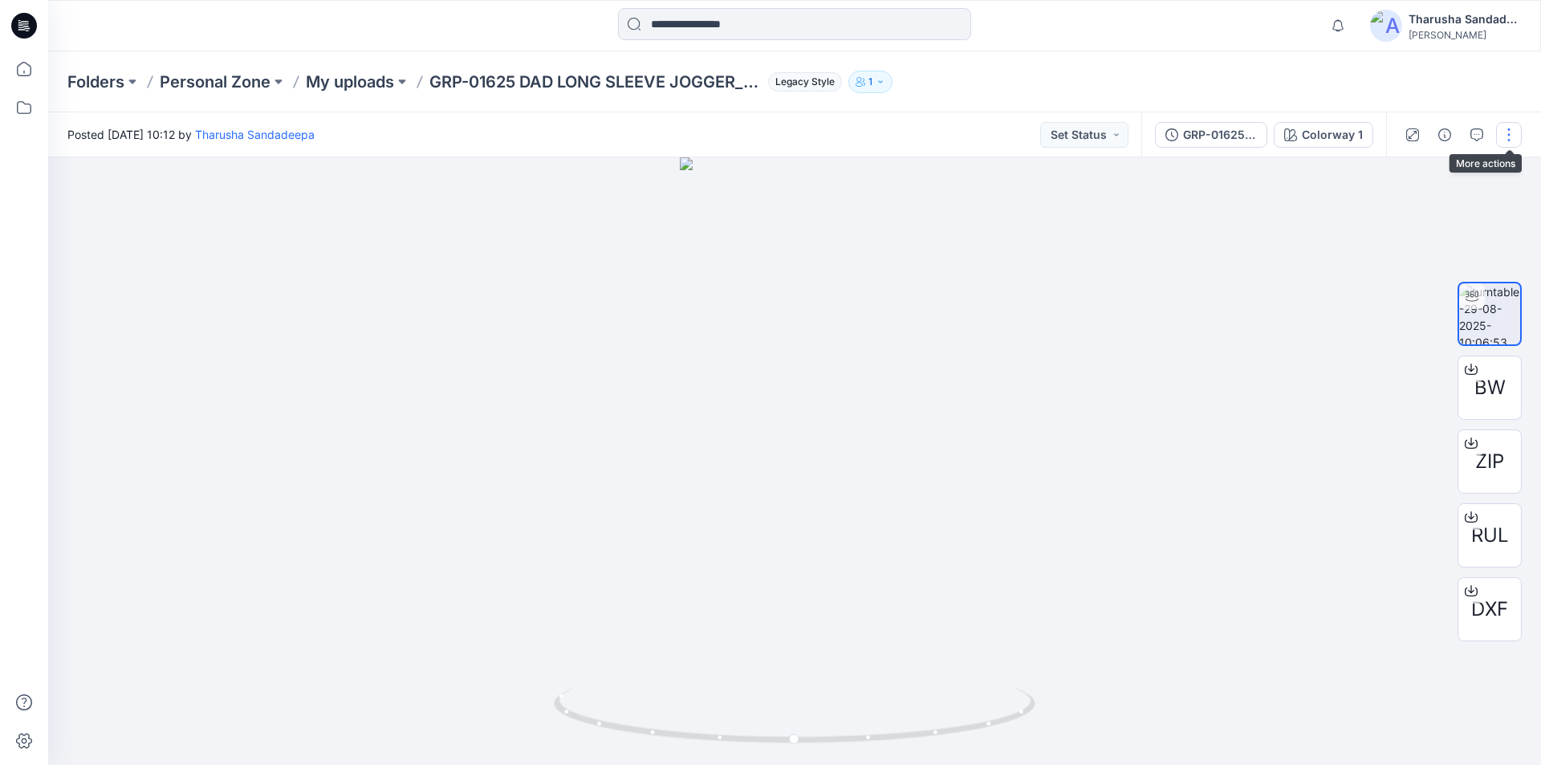
click at [1514, 140] on button "button" at bounding box center [1509, 135] width 26 height 26
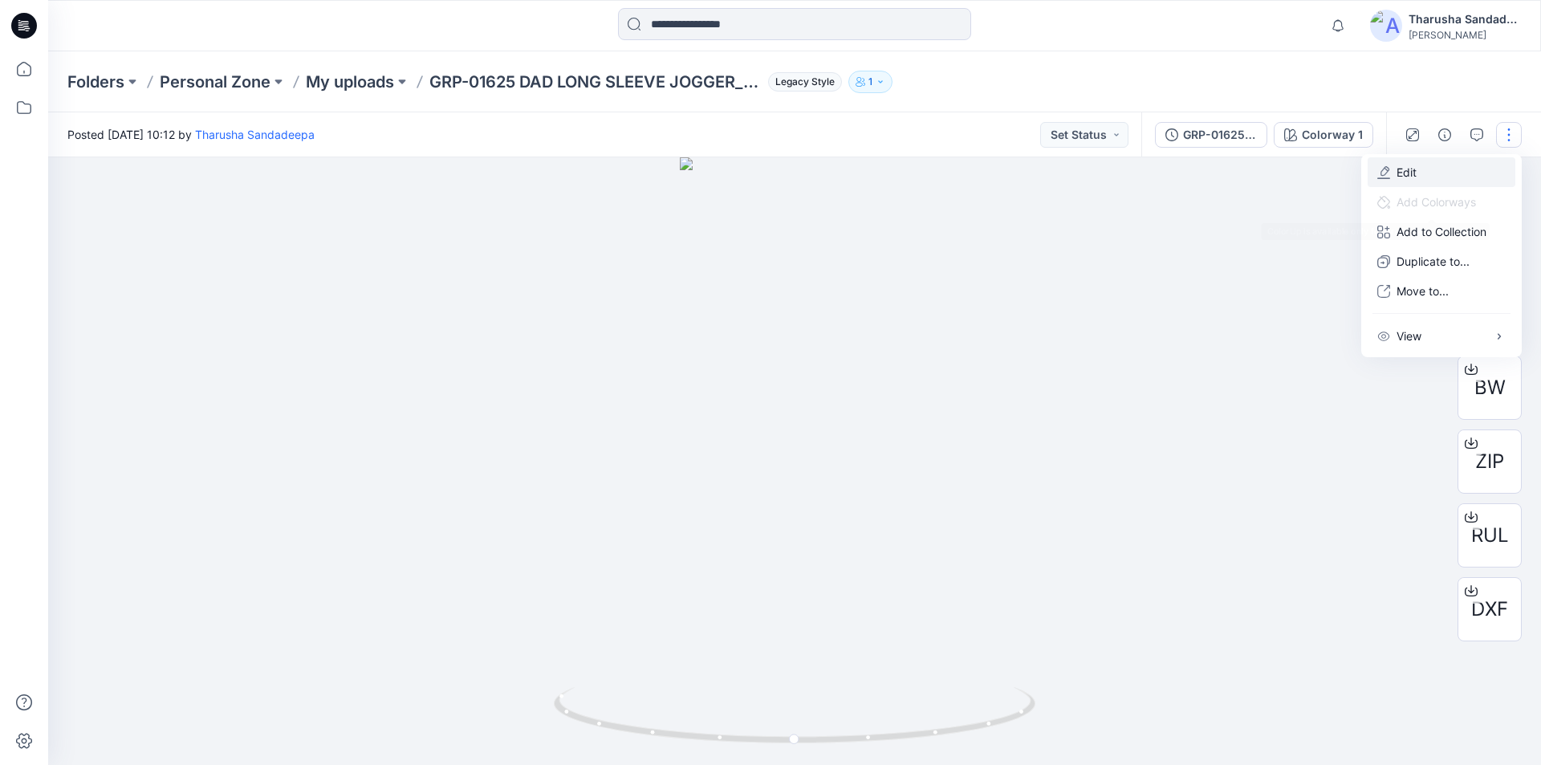
click at [1409, 177] on p "Edit" at bounding box center [1406, 172] width 20 height 17
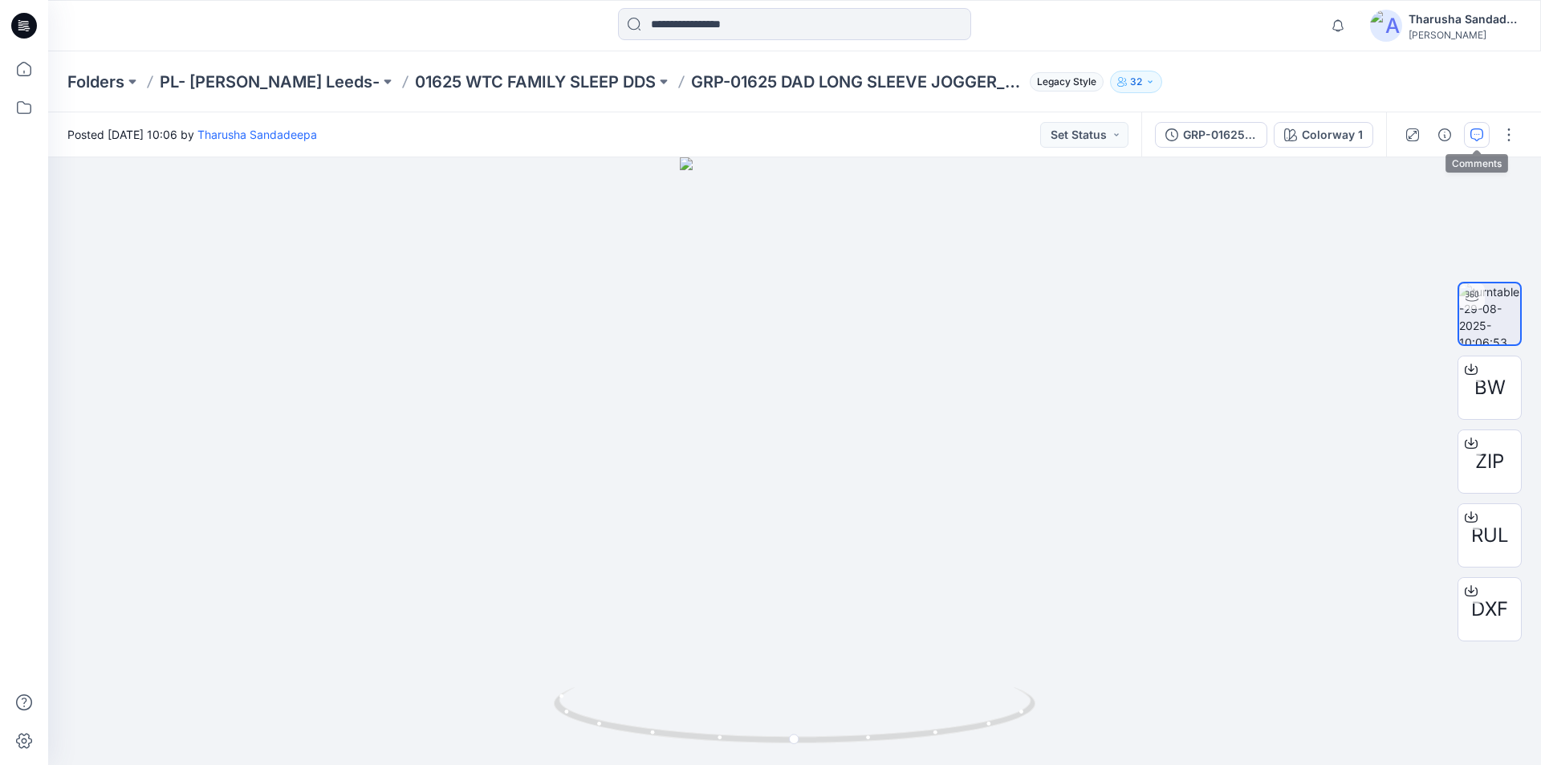
click at [1482, 138] on icon "button" at bounding box center [1476, 134] width 13 height 13
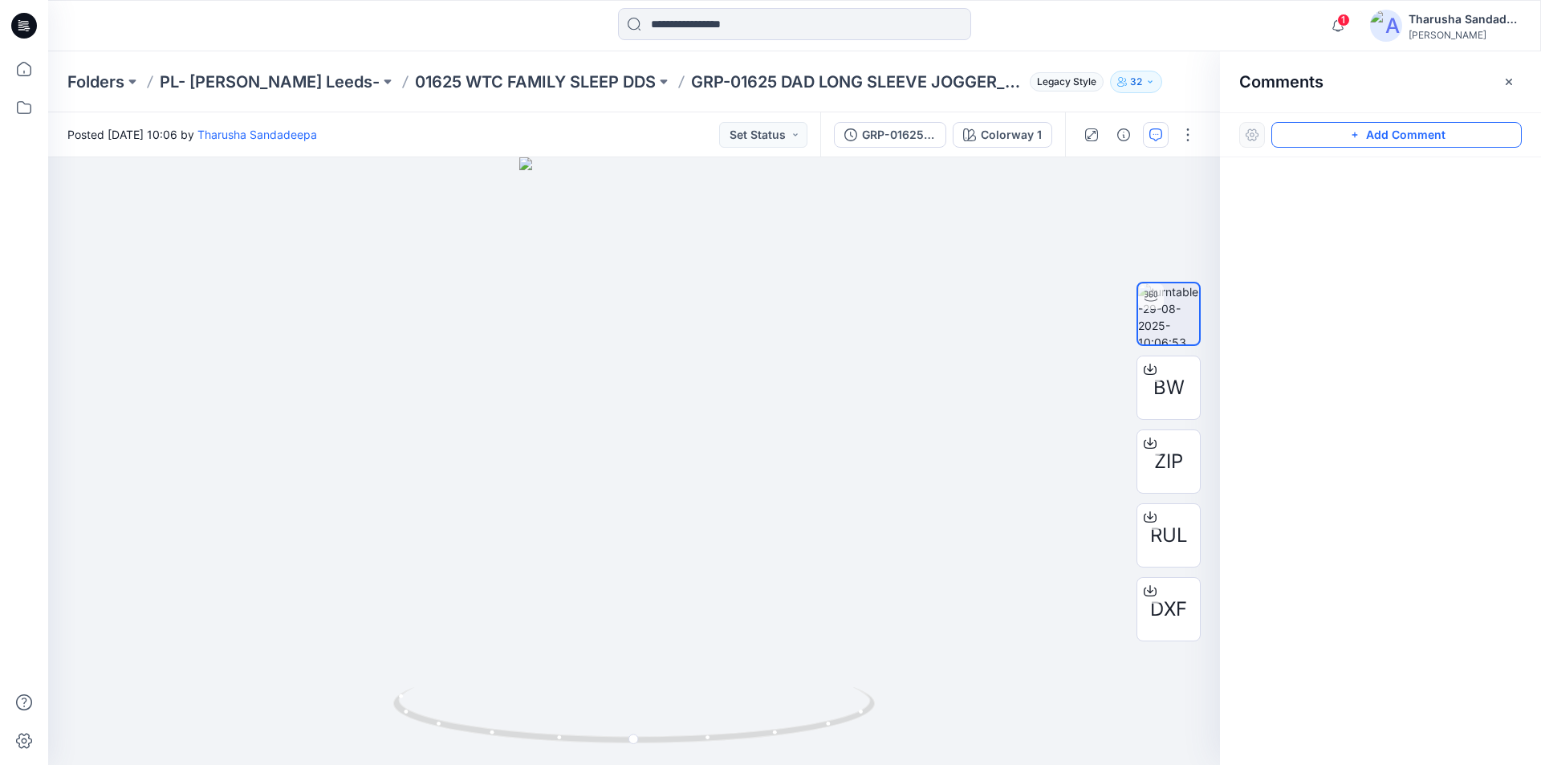
click at [1377, 132] on button "Add Comment" at bounding box center [1396, 135] width 250 height 26
click at [641, 364] on div "1" at bounding box center [634, 461] width 1172 height 608
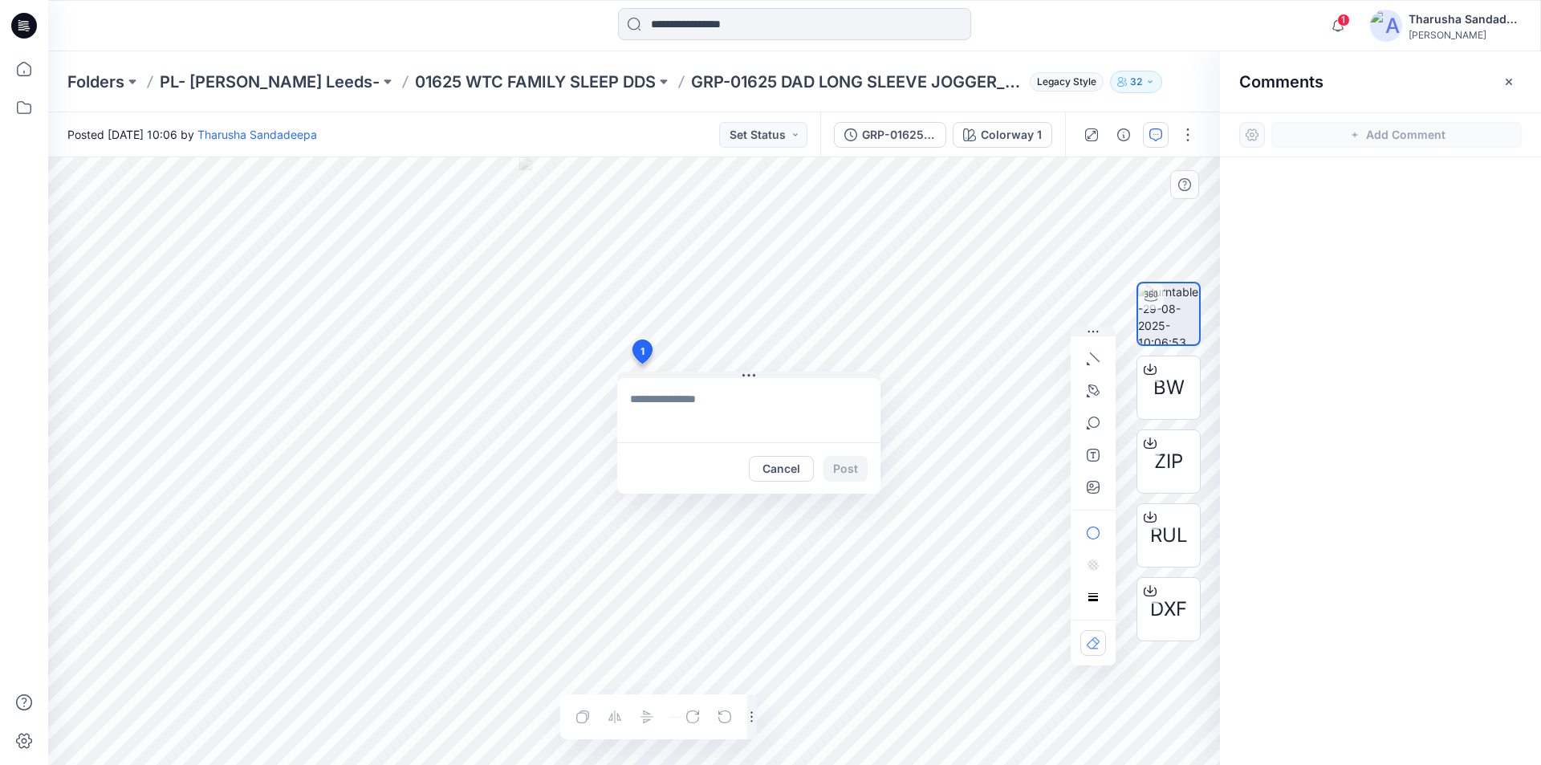
type textarea "**********"
click at [845, 465] on button "Post" at bounding box center [845, 469] width 44 height 26
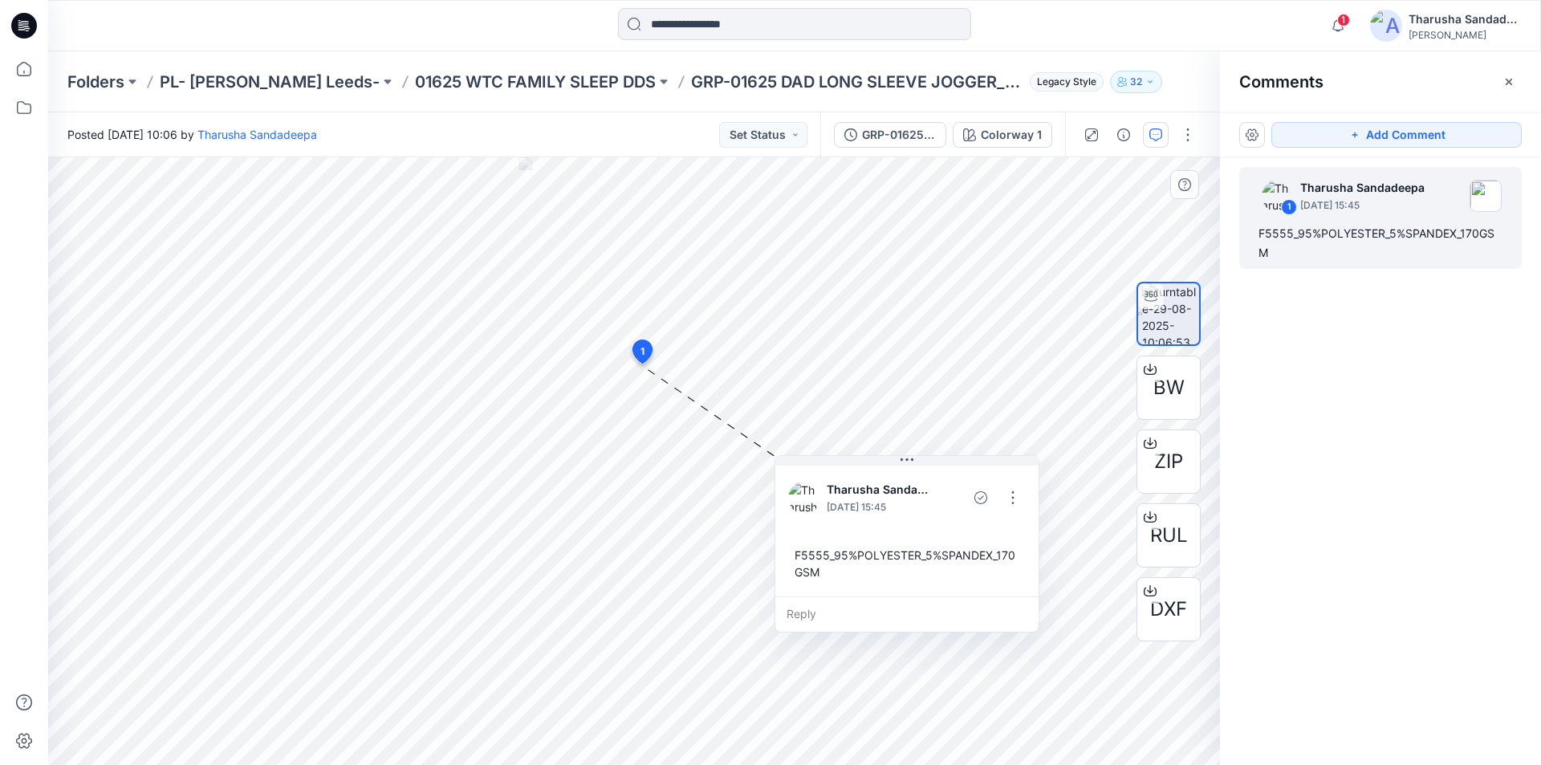
drag, startPoint x: 782, startPoint y: 393, endPoint x: 939, endPoint y: 477, distance: 178.1
click at [939, 477] on div at bounding box center [947, 497] width 29 height 44
click at [1412, 140] on button "Add Comment" at bounding box center [1396, 135] width 250 height 26
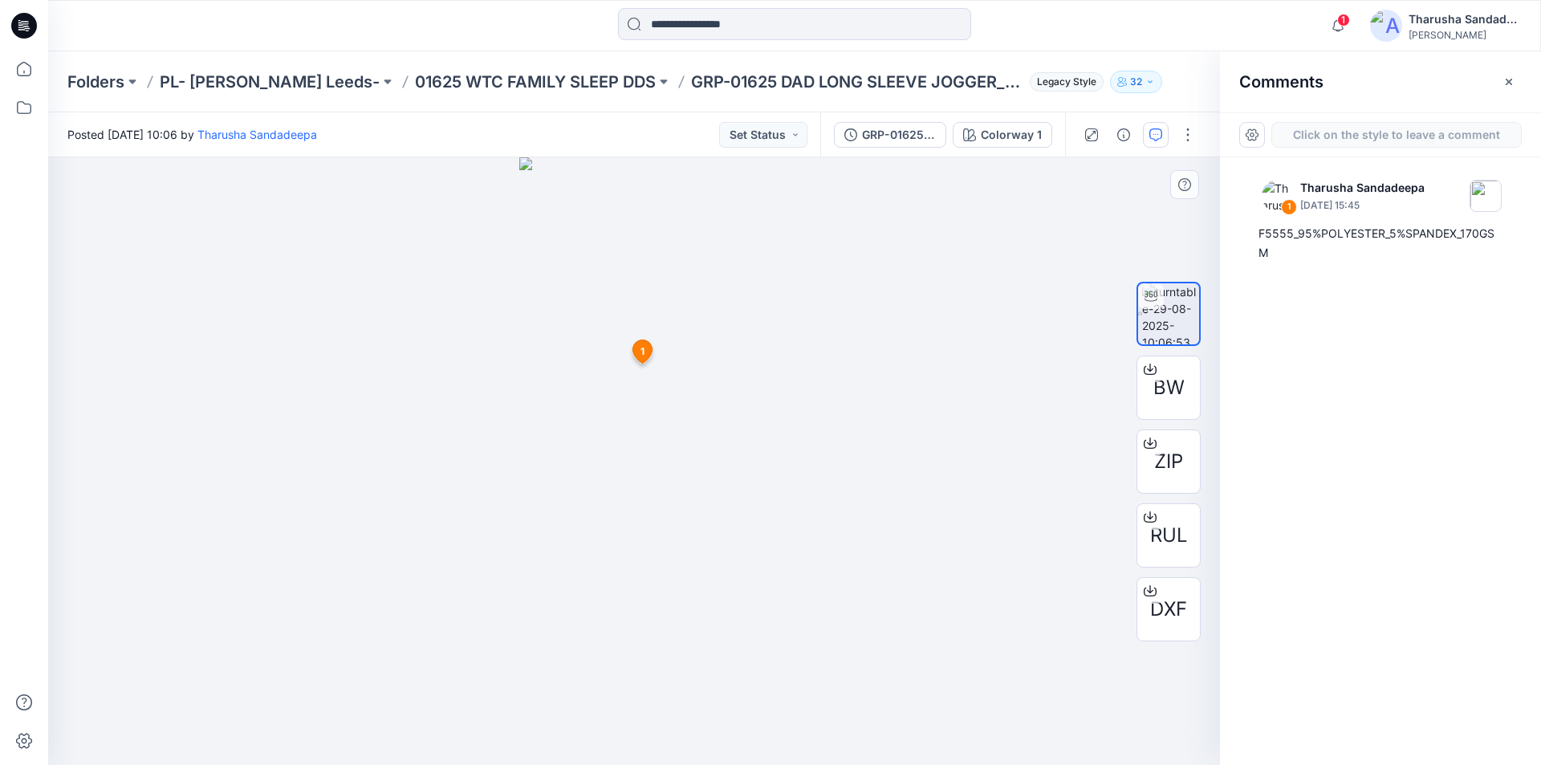
click at [628, 267] on div "2 1 Tharusha Sandadeepa [DATE] 15:45 F5555_95%POLYESTER_5%SPANDEX_170GSM Reply" at bounding box center [634, 461] width 1172 height 608
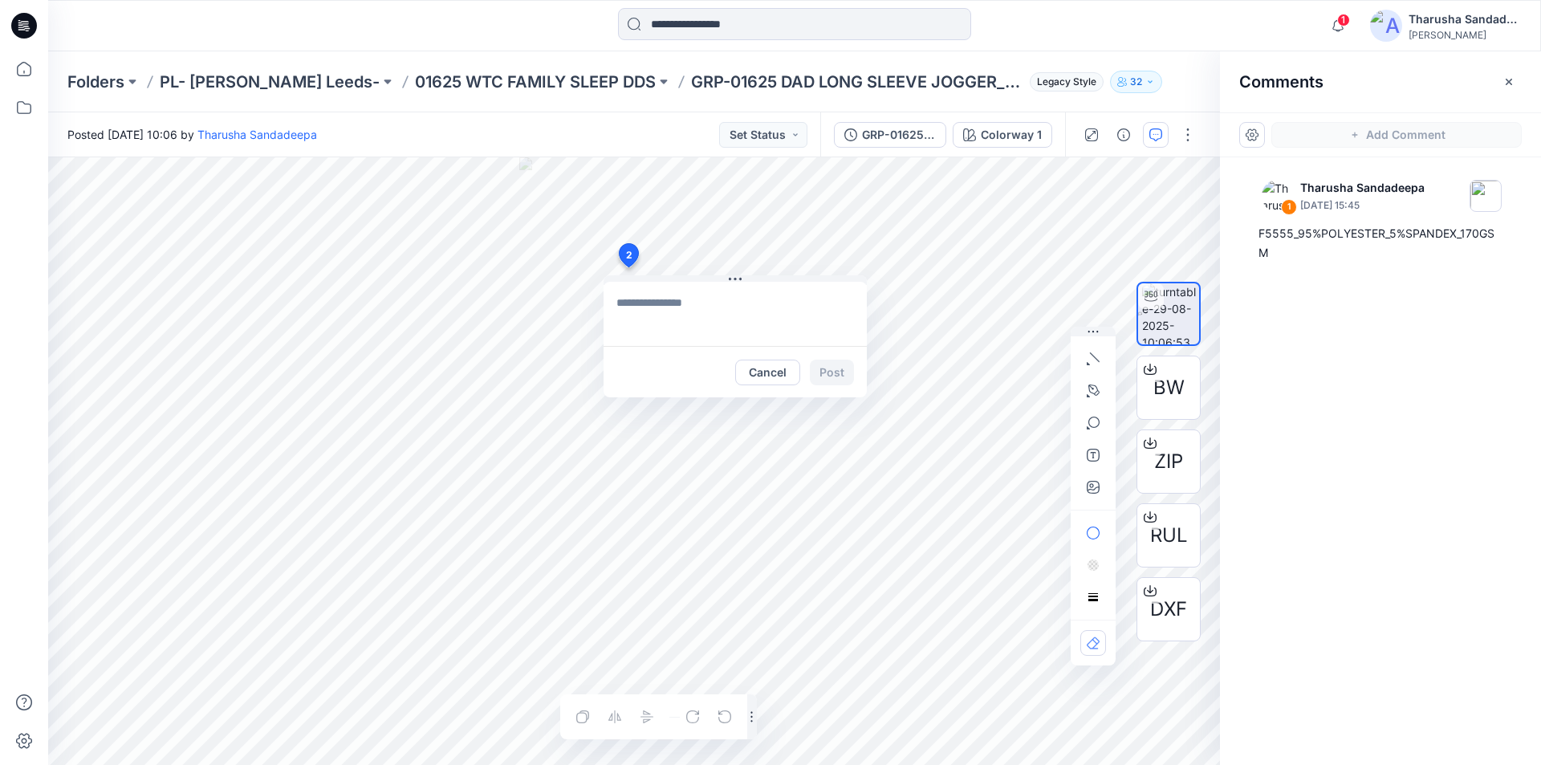
type textarea "**********"
click at [831, 376] on button "Post" at bounding box center [832, 373] width 44 height 26
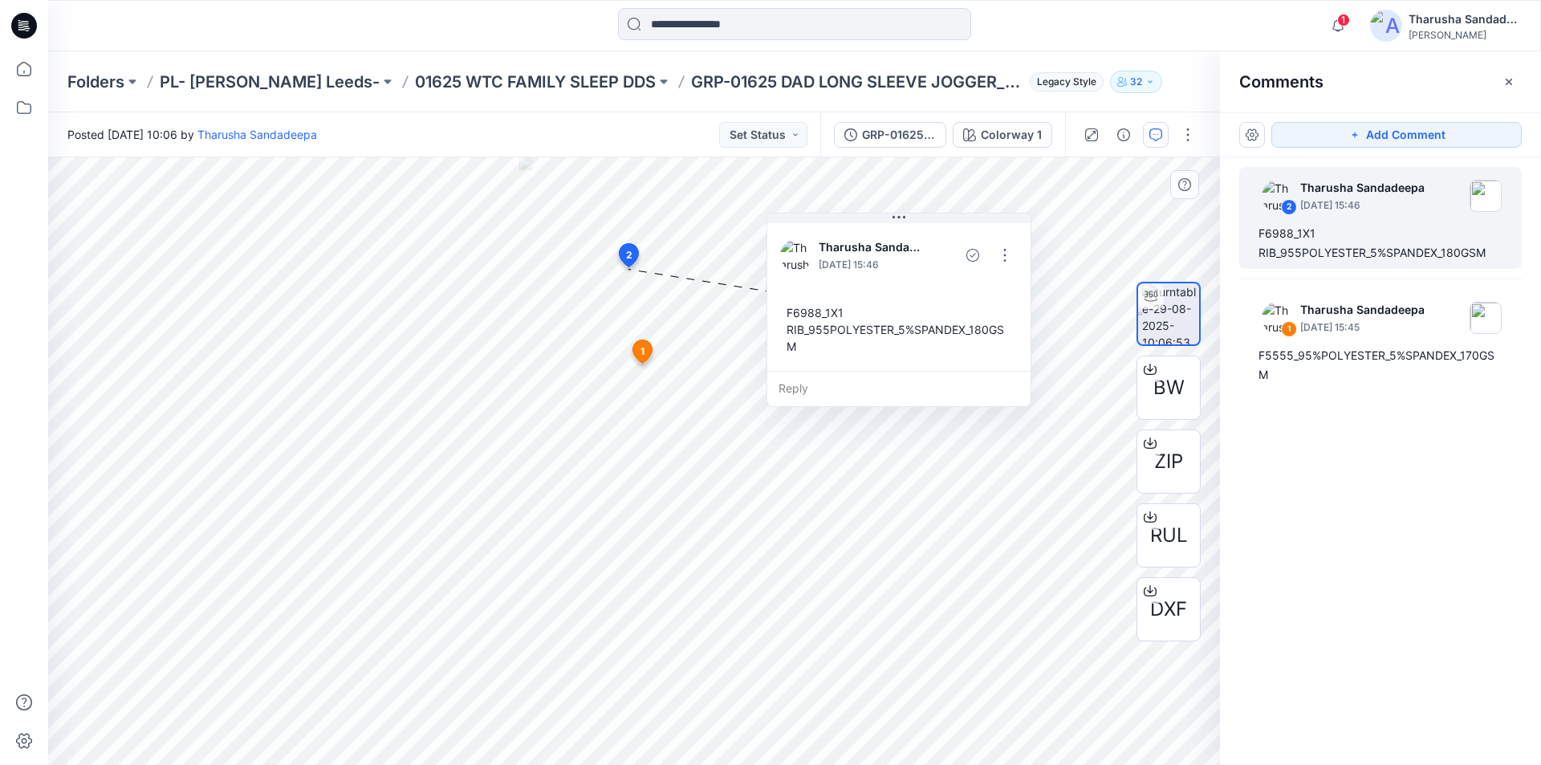
drag, startPoint x: 742, startPoint y: 300, endPoint x: 905, endPoint y: 238, distance: 174.5
click at [905, 238] on p "Tharusha Sandadeepa" at bounding box center [872, 247] width 106 height 19
click at [18, 25] on icon at bounding box center [24, 25] width 26 height 51
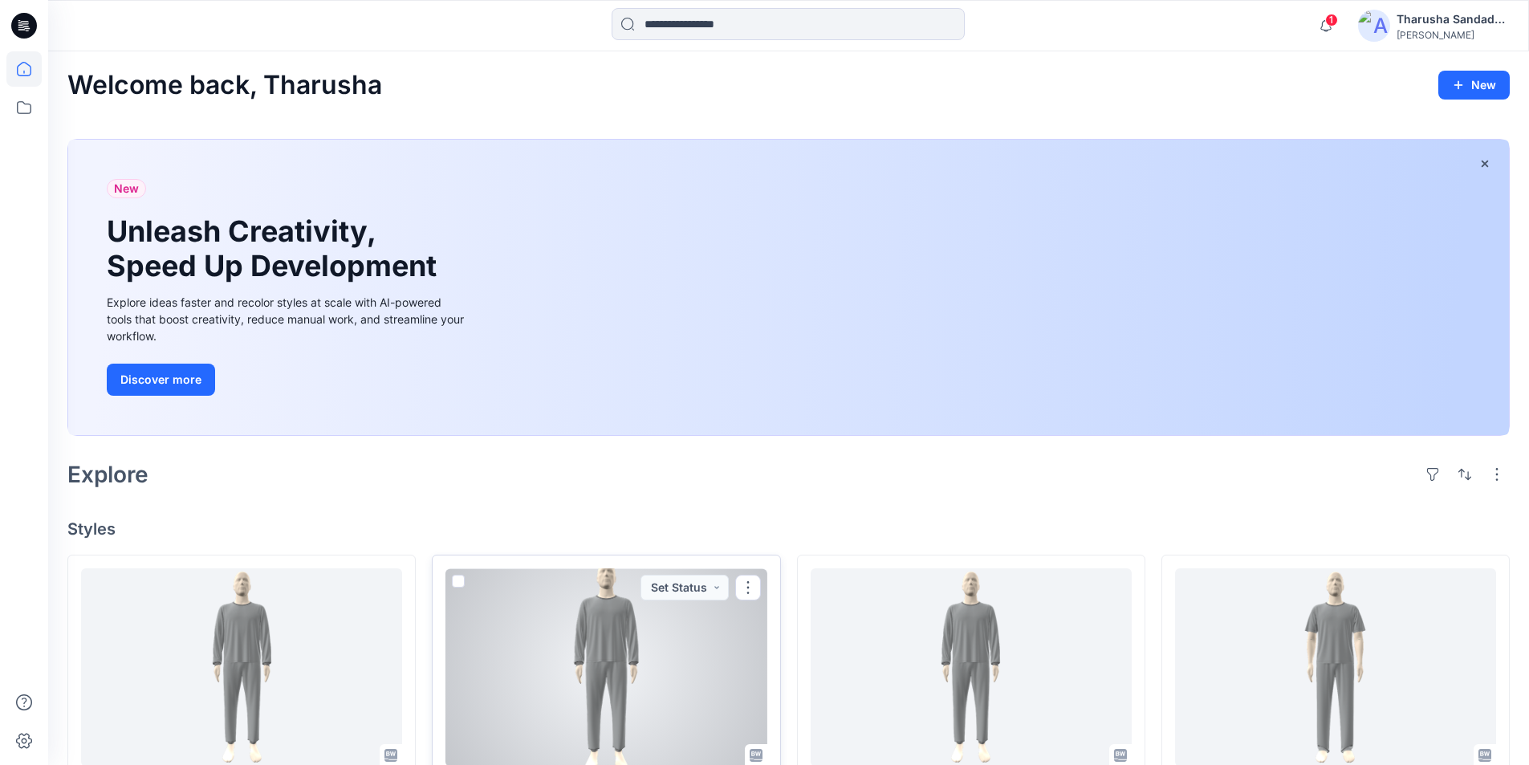
click at [632, 670] on div at bounding box center [605, 667] width 321 height 198
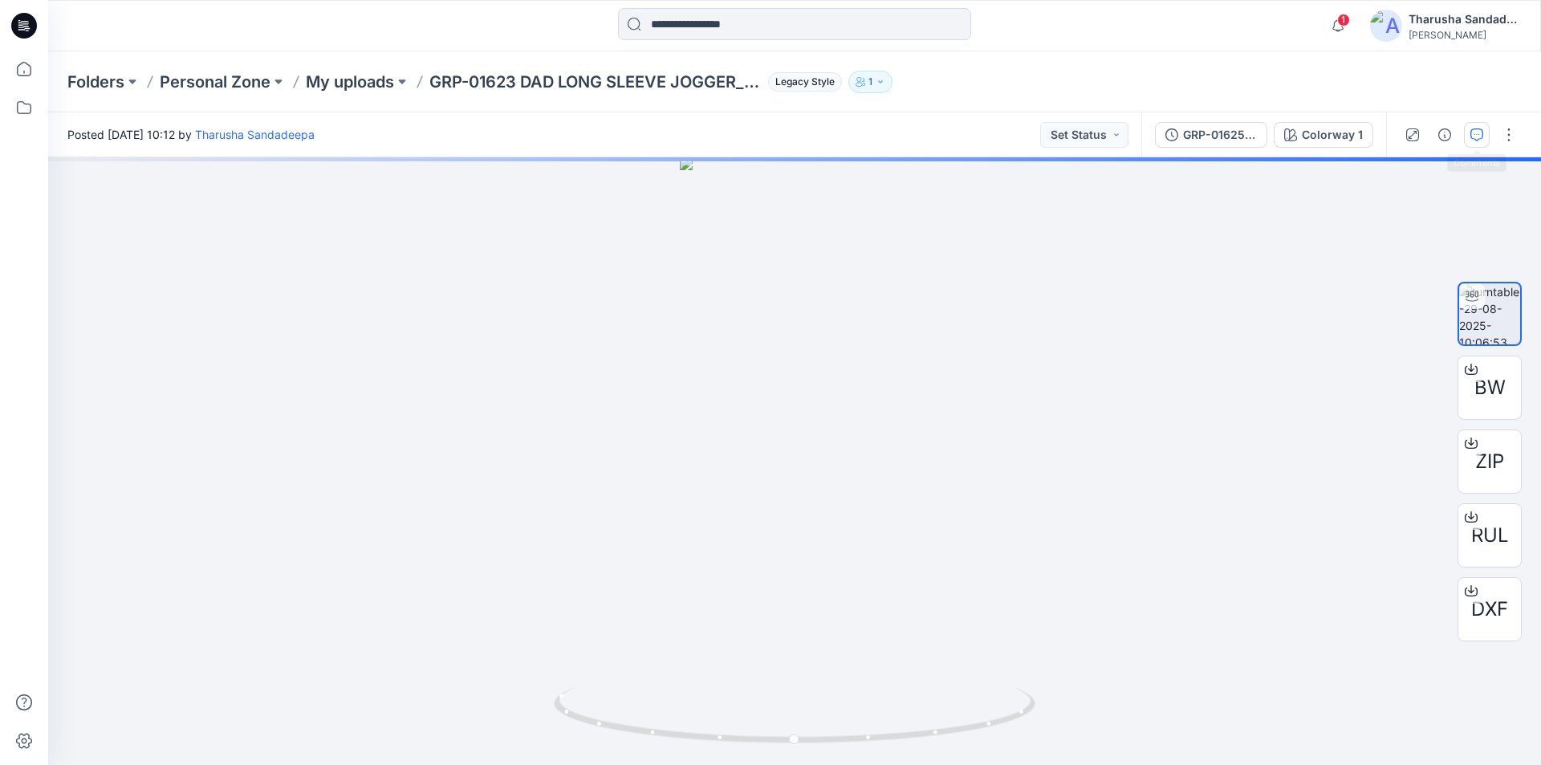
click at [1472, 136] on icon "button" at bounding box center [1476, 134] width 13 height 13
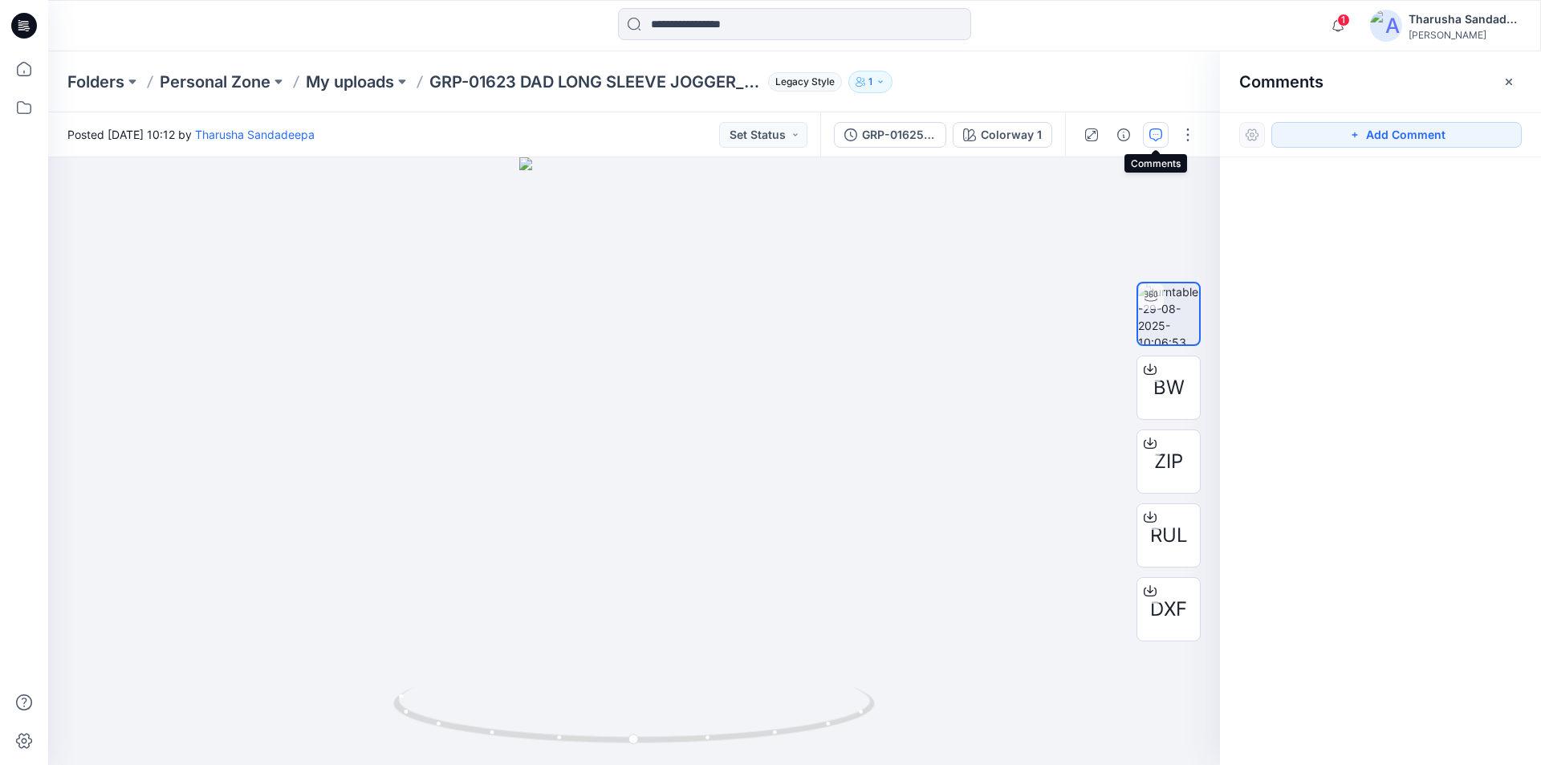
click at [1160, 133] on icon "button" at bounding box center [1155, 134] width 13 height 13
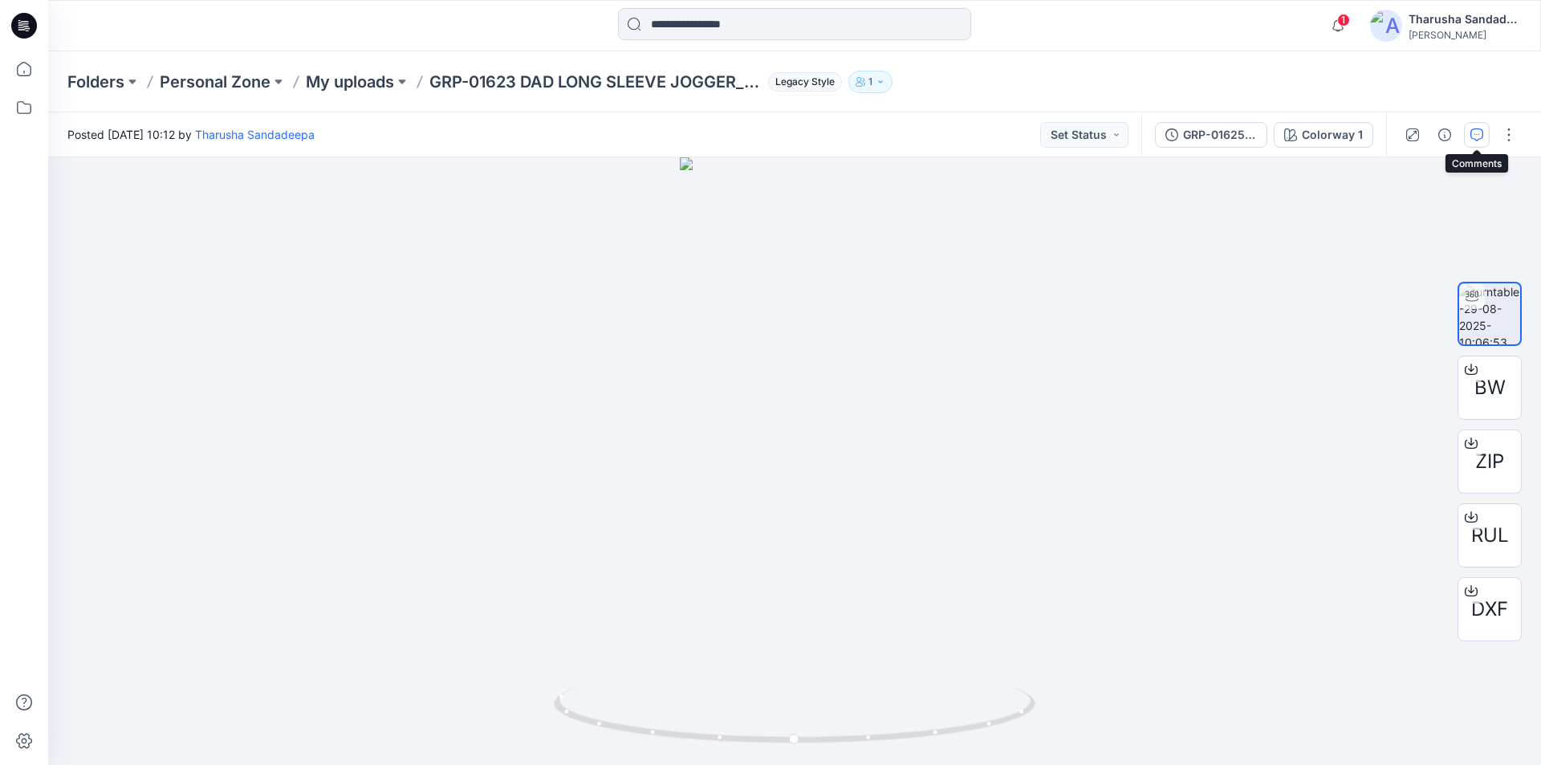
click at [1469, 140] on button "button" at bounding box center [1477, 135] width 26 height 26
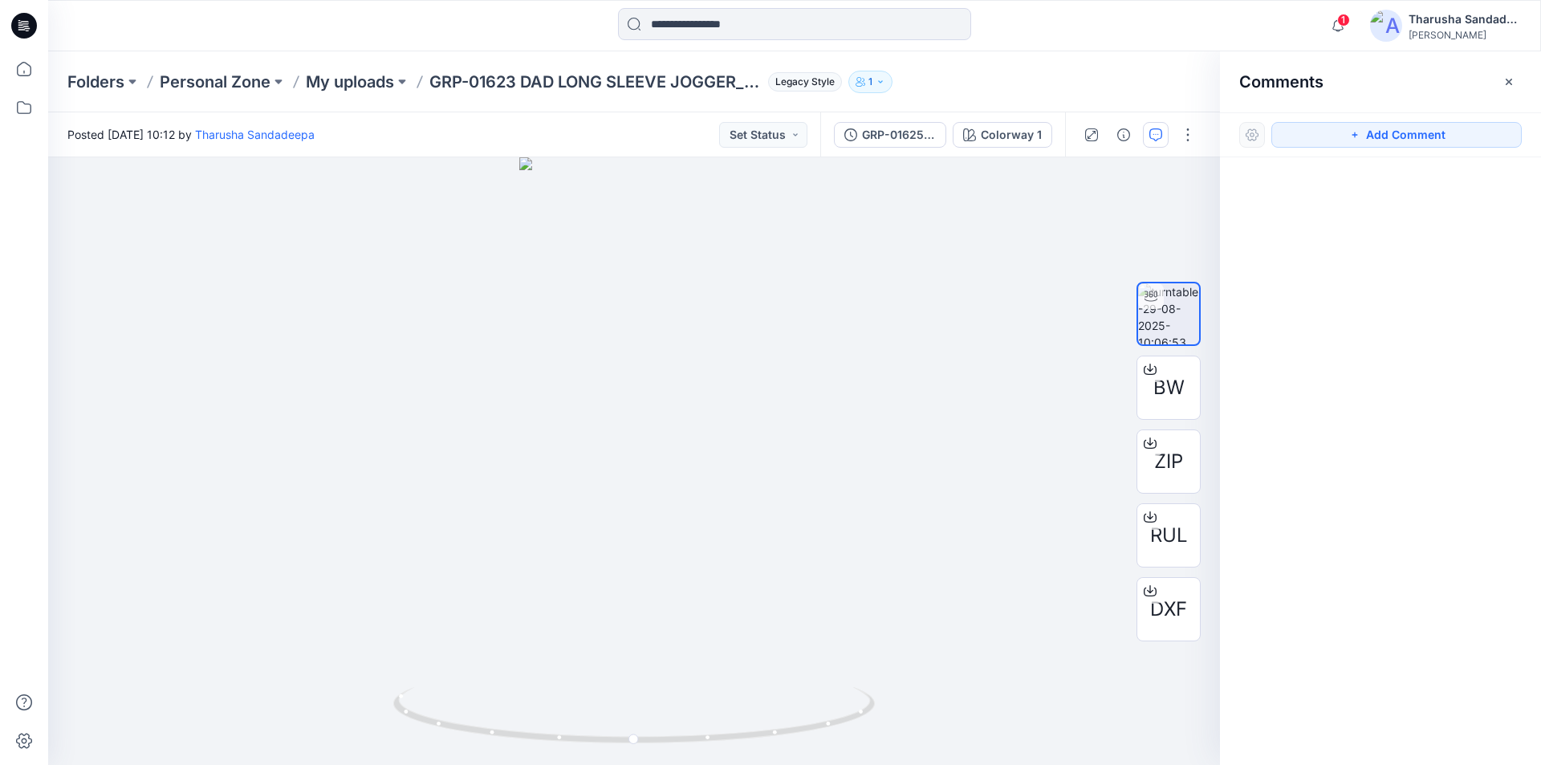
click at [11, 23] on div at bounding box center [23, 25] width 51 height 51
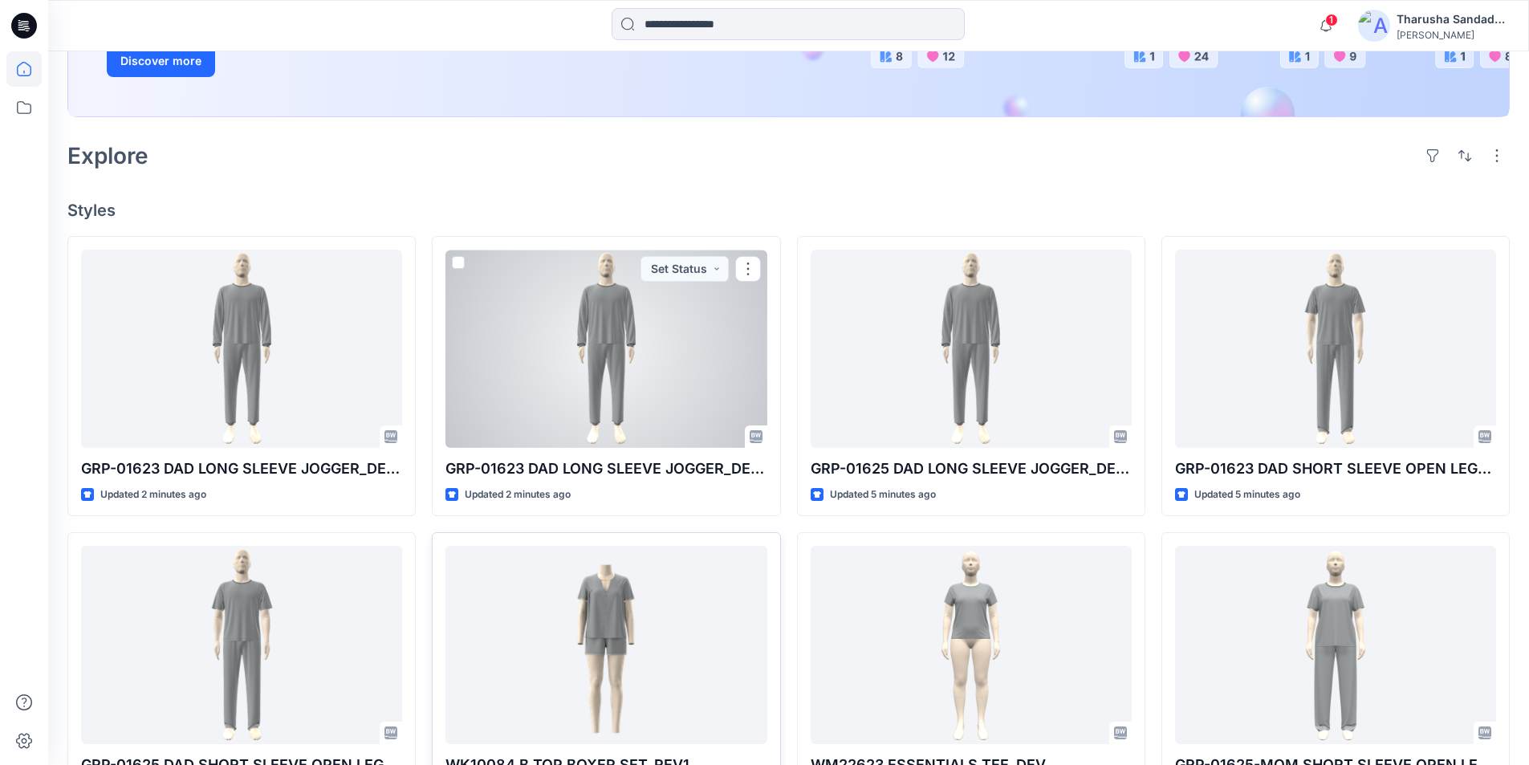
scroll to position [321, 0]
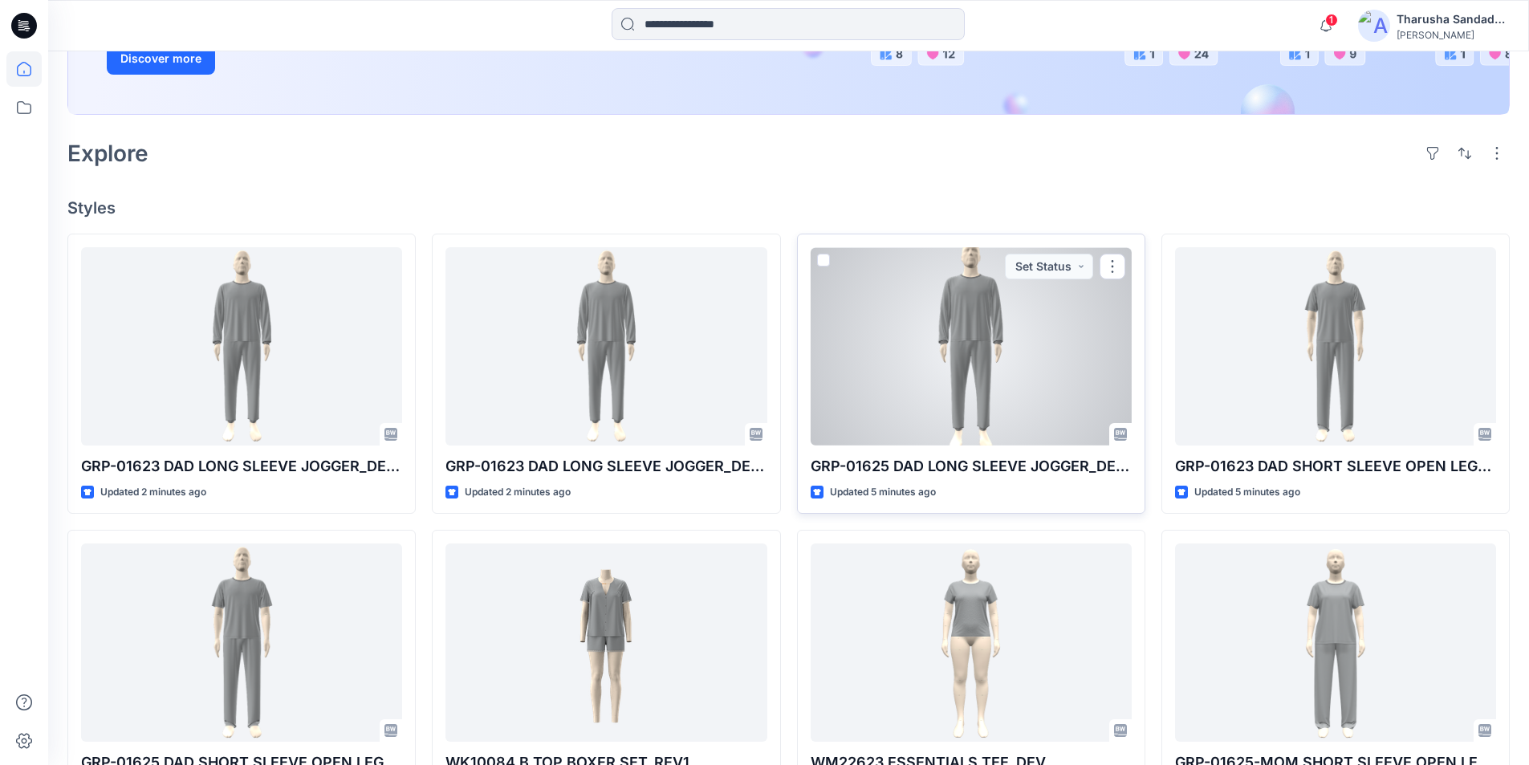
click at [1061, 354] on div at bounding box center [971, 346] width 321 height 198
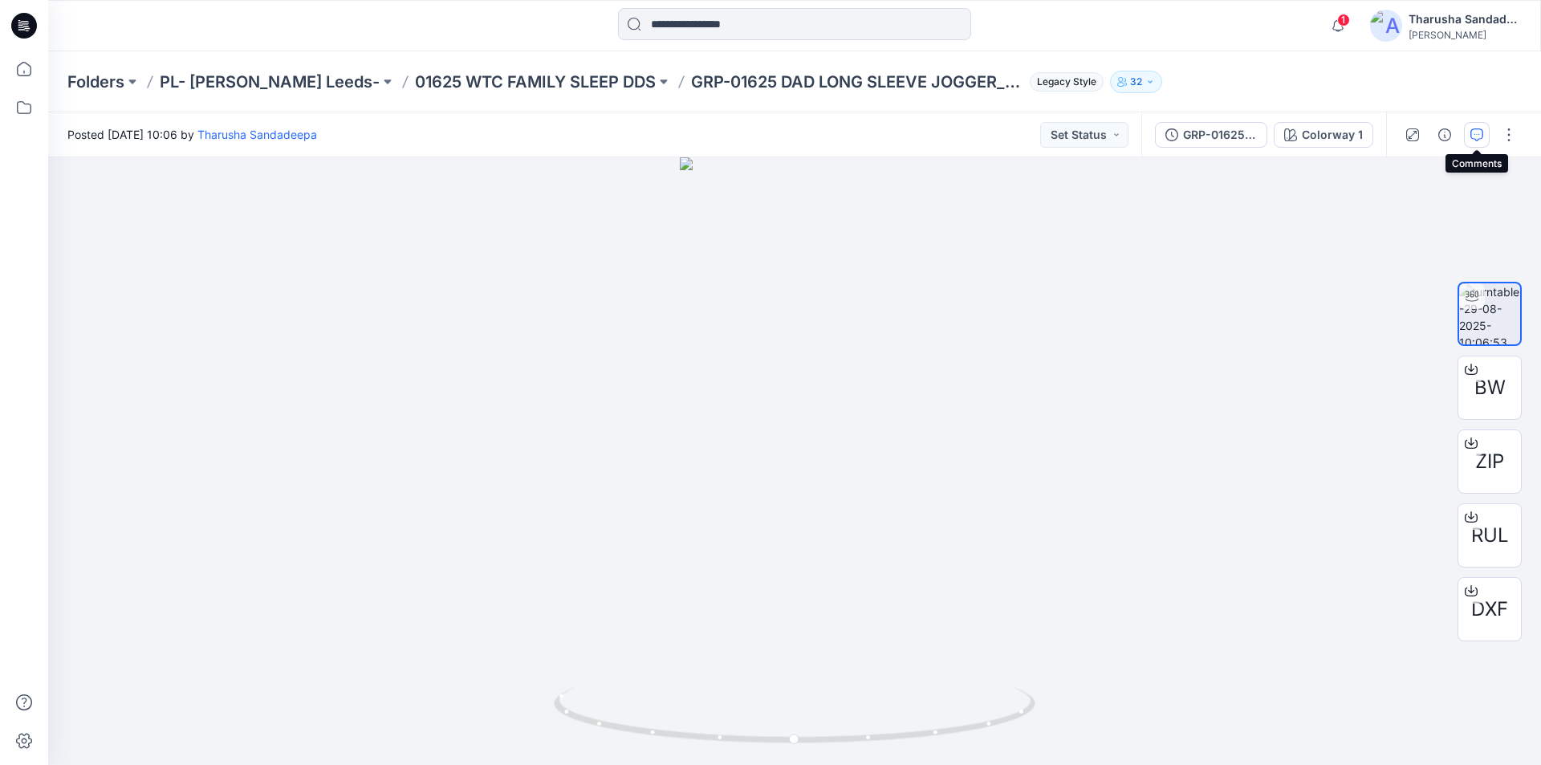
click at [1472, 126] on button "button" at bounding box center [1477, 135] width 26 height 26
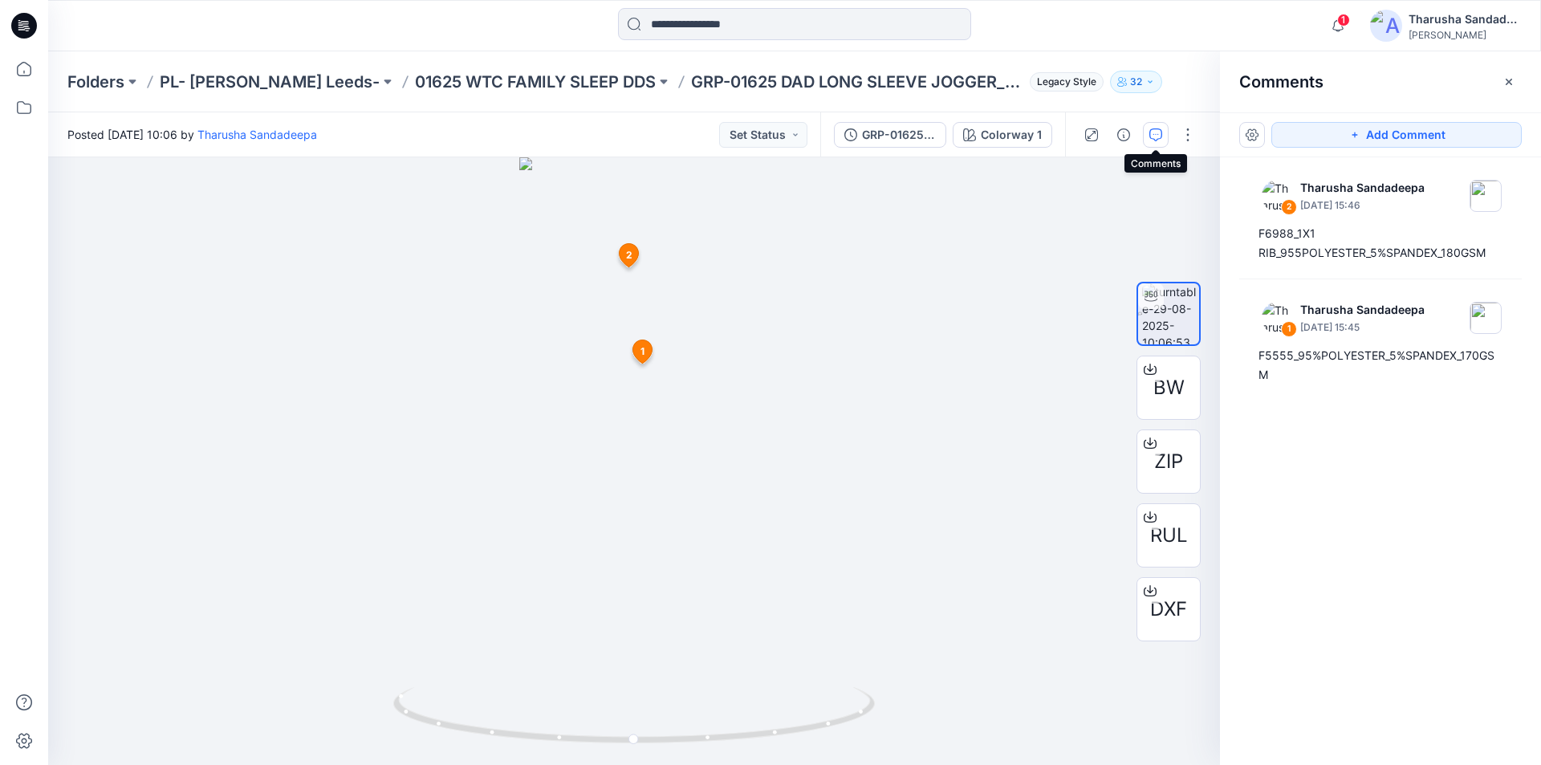
drag, startPoint x: 27, startPoint y: 30, endPoint x: 55, endPoint y: 22, distance: 29.2
click at [26, 30] on icon at bounding box center [24, 26] width 26 height 26
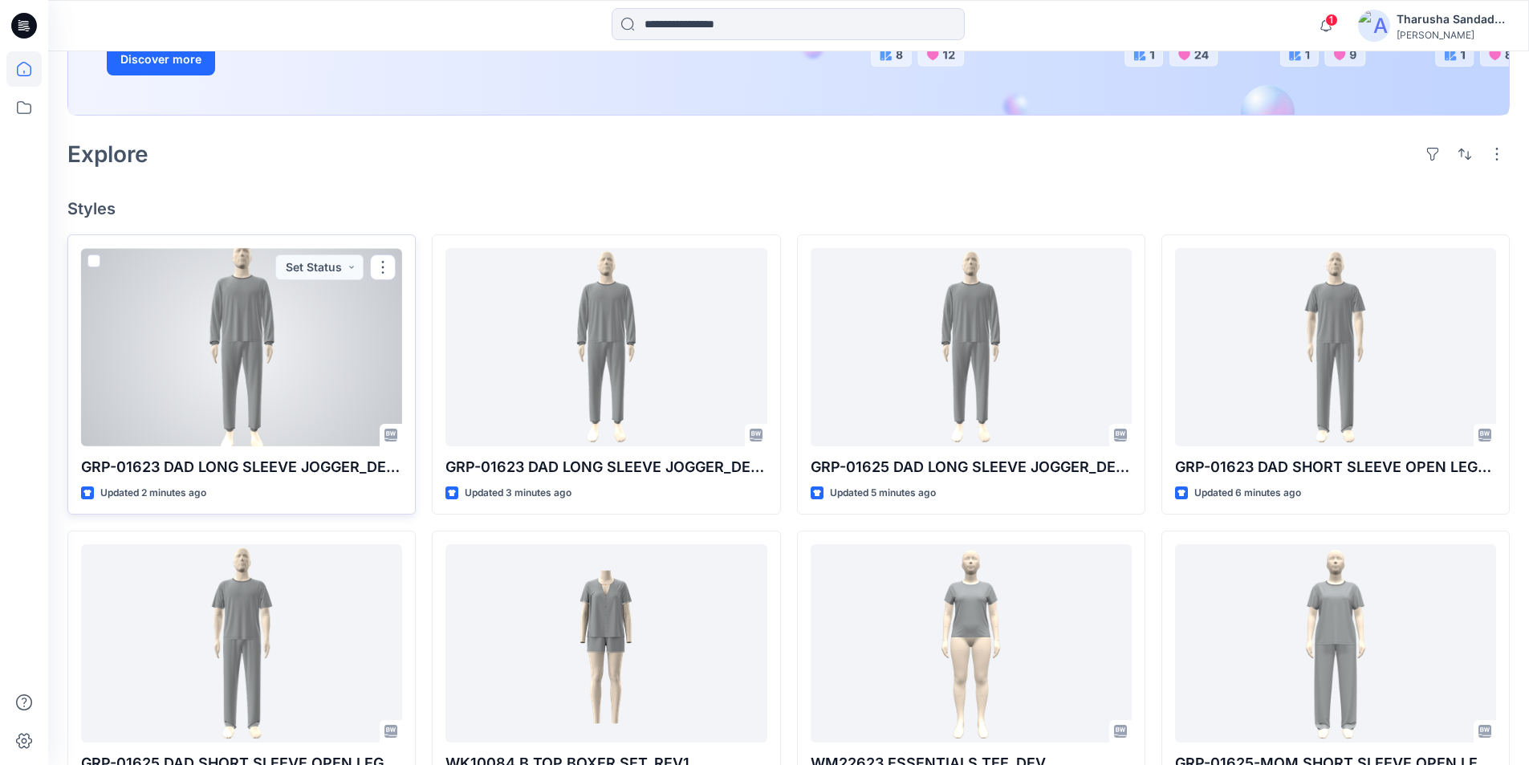
scroll to position [321, 0]
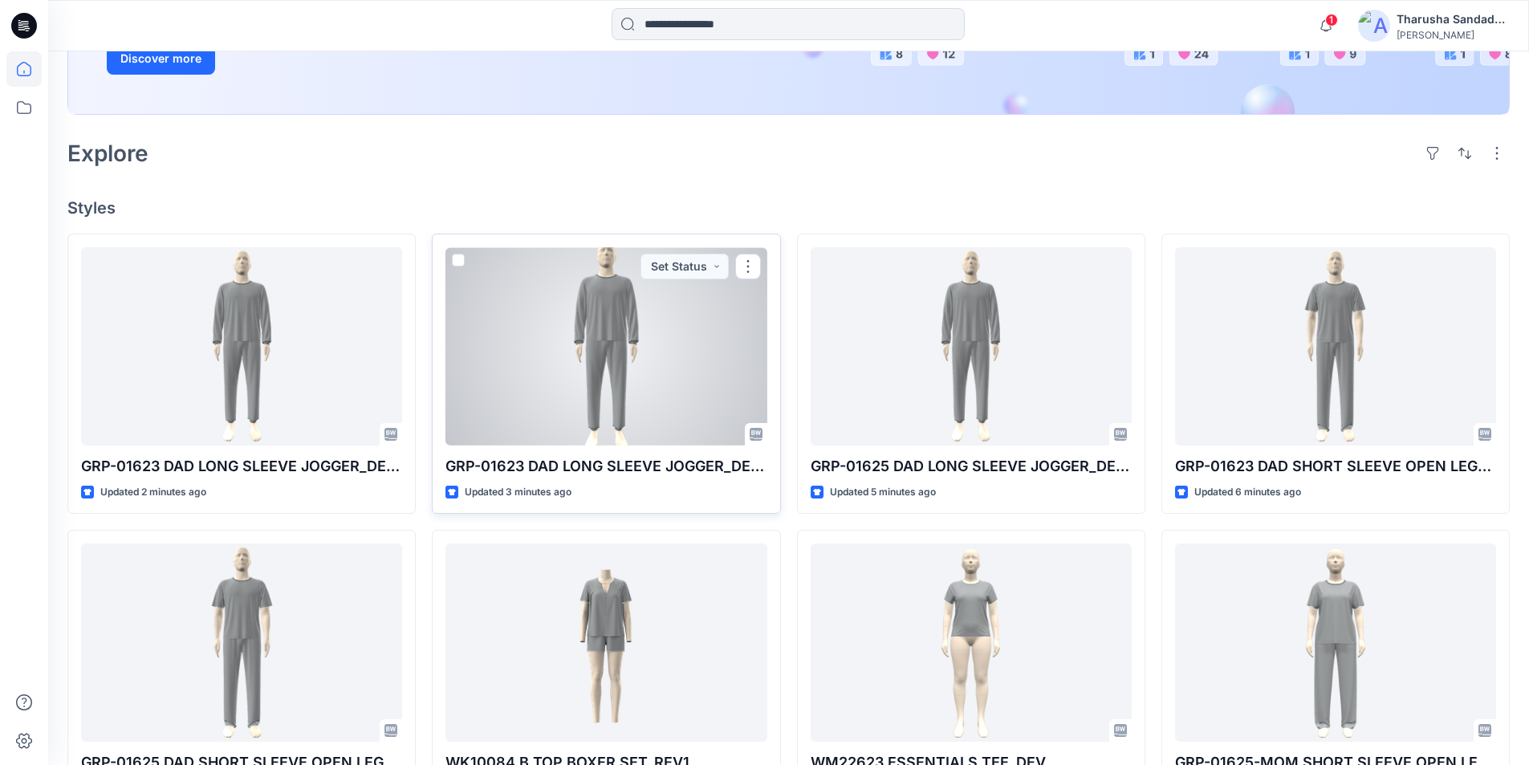
click at [586, 380] on div at bounding box center [605, 346] width 321 height 198
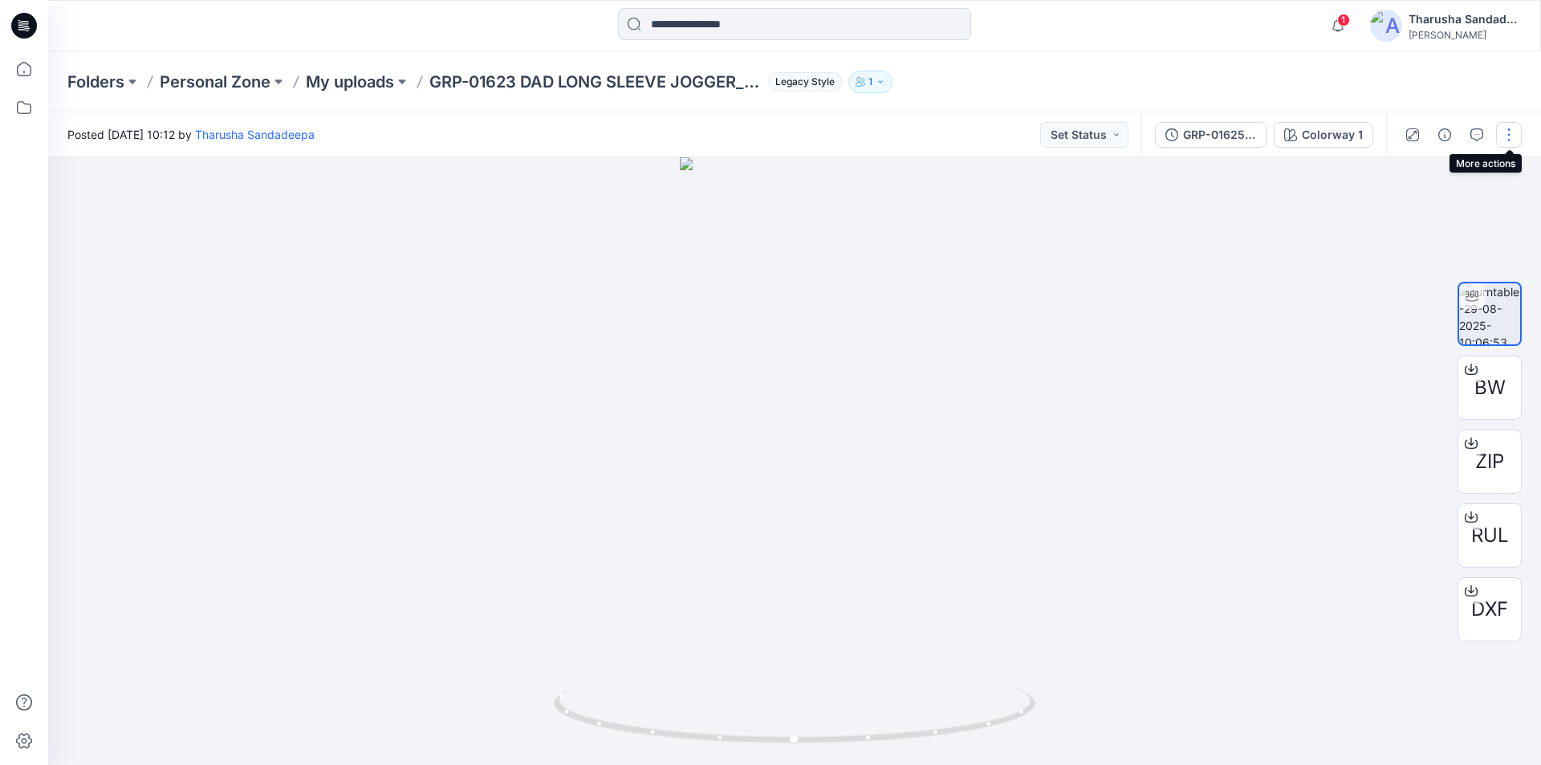
click at [1506, 134] on button "button" at bounding box center [1509, 135] width 26 height 26
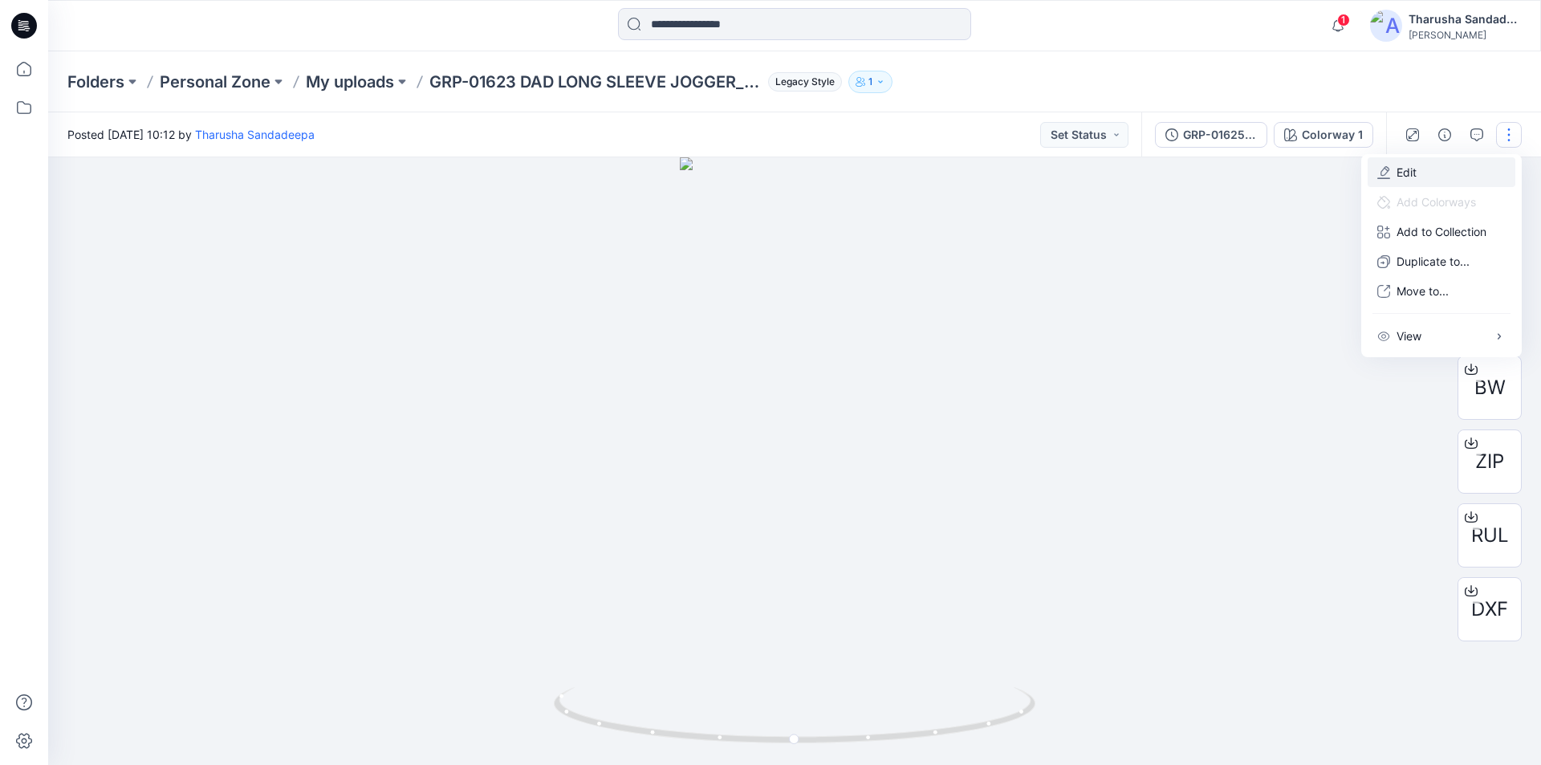
click at [1424, 175] on button "Edit" at bounding box center [1441, 172] width 148 height 30
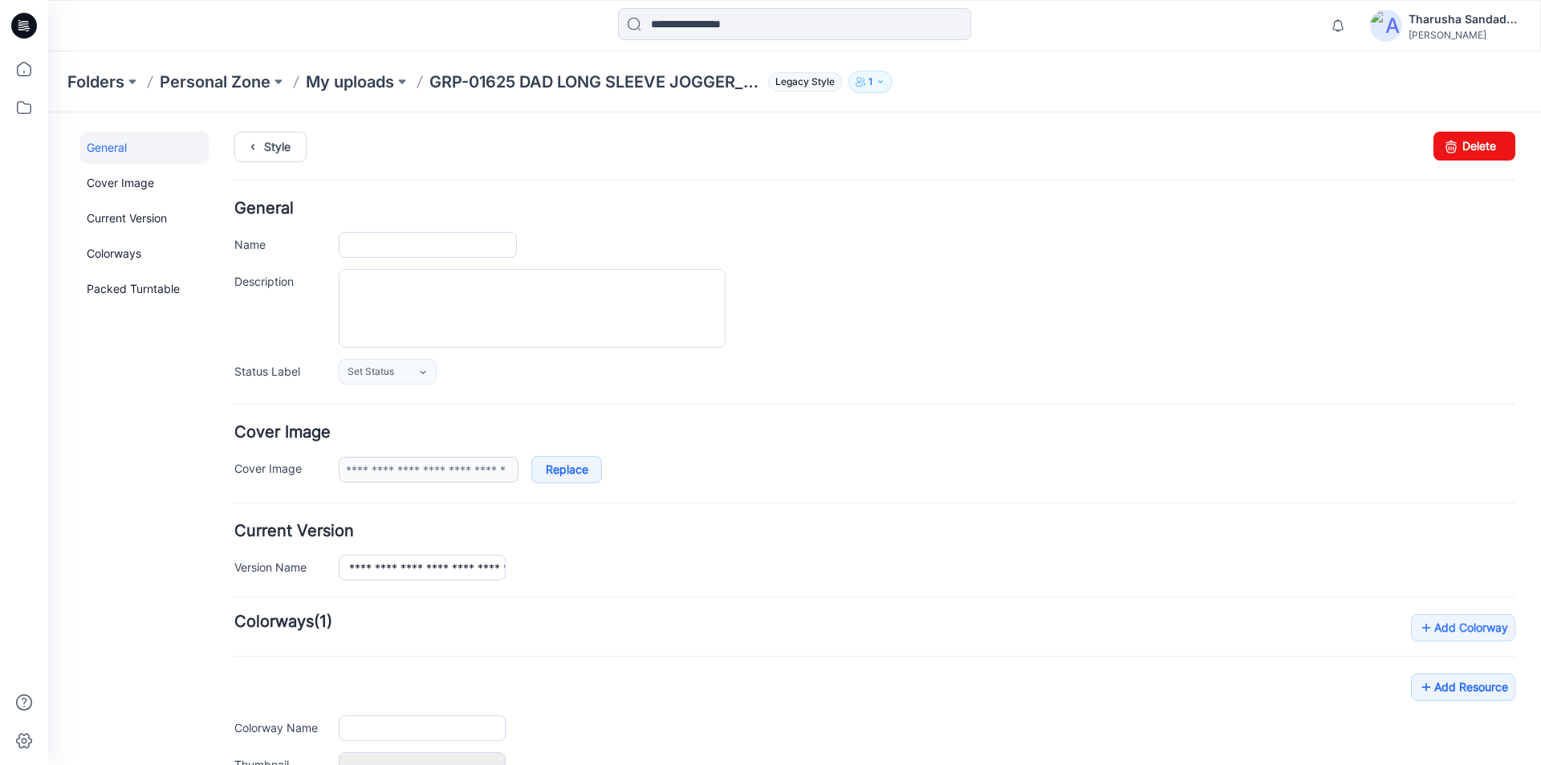
type input "**********"
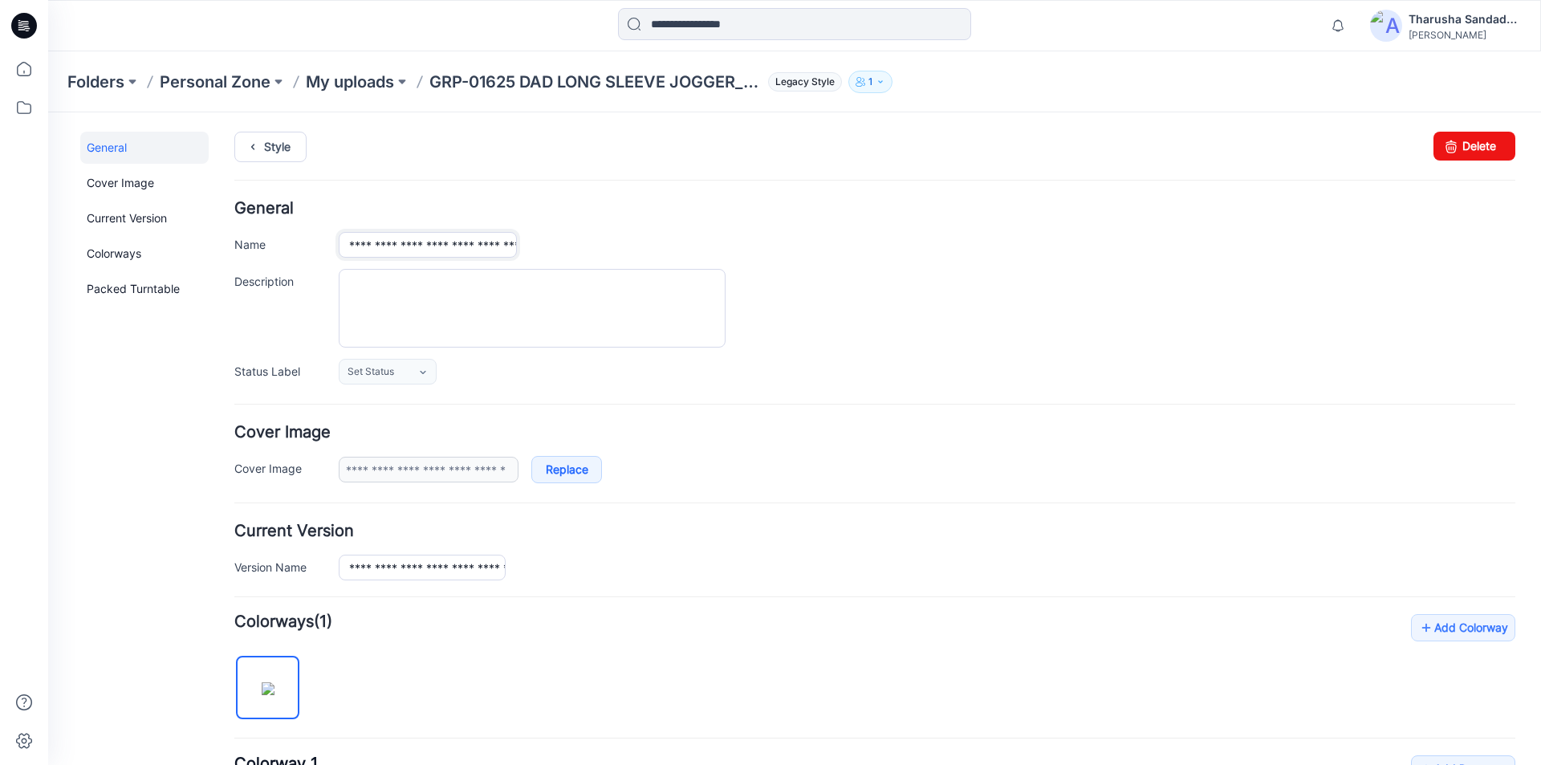
click at [409, 243] on input "**********" at bounding box center [428, 245] width 178 height 26
type input "**********"
click at [526, 176] on div "Style Changes Saved Delete" at bounding box center [874, 166] width 1281 height 69
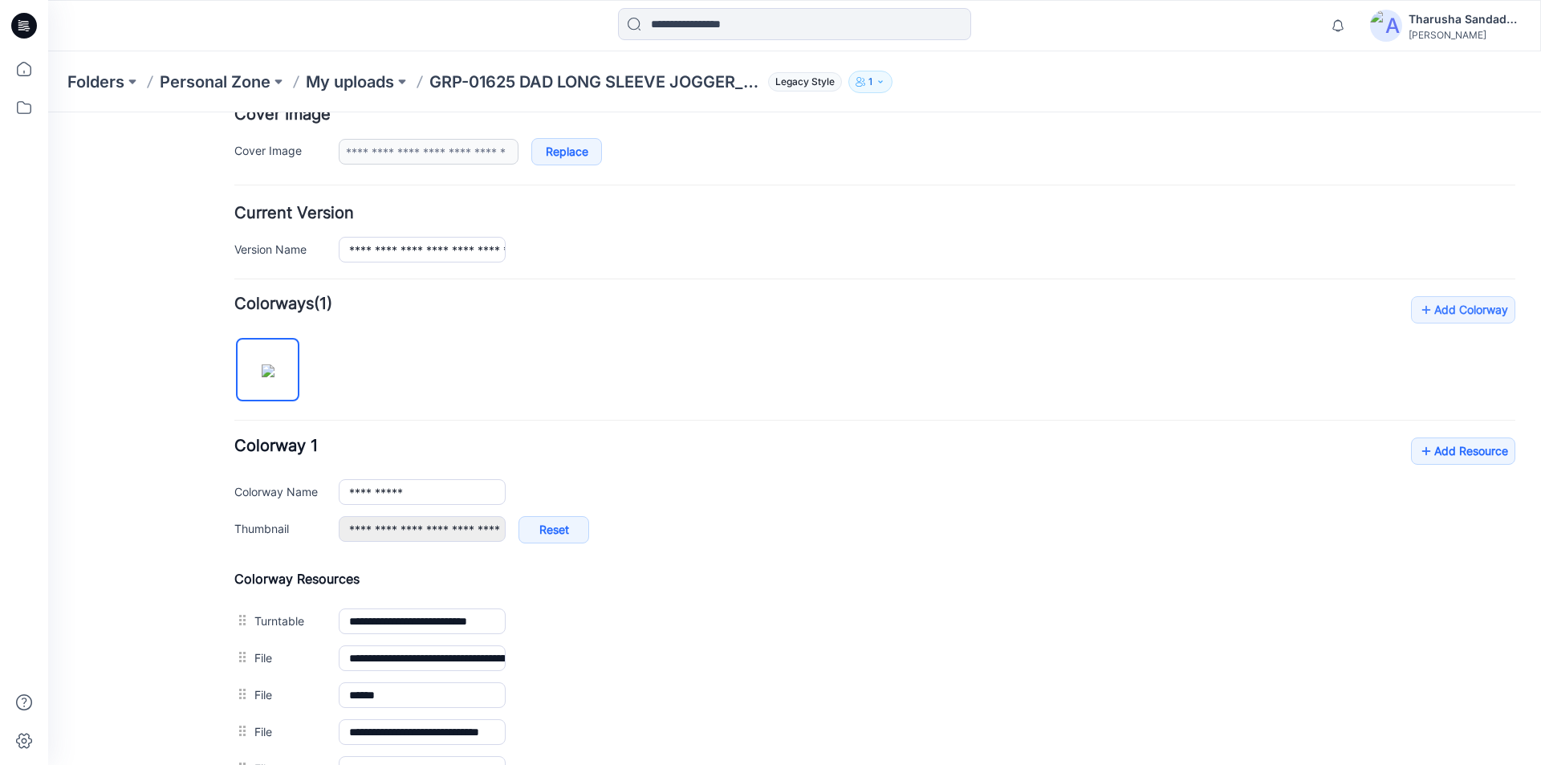
scroll to position [321, 0]
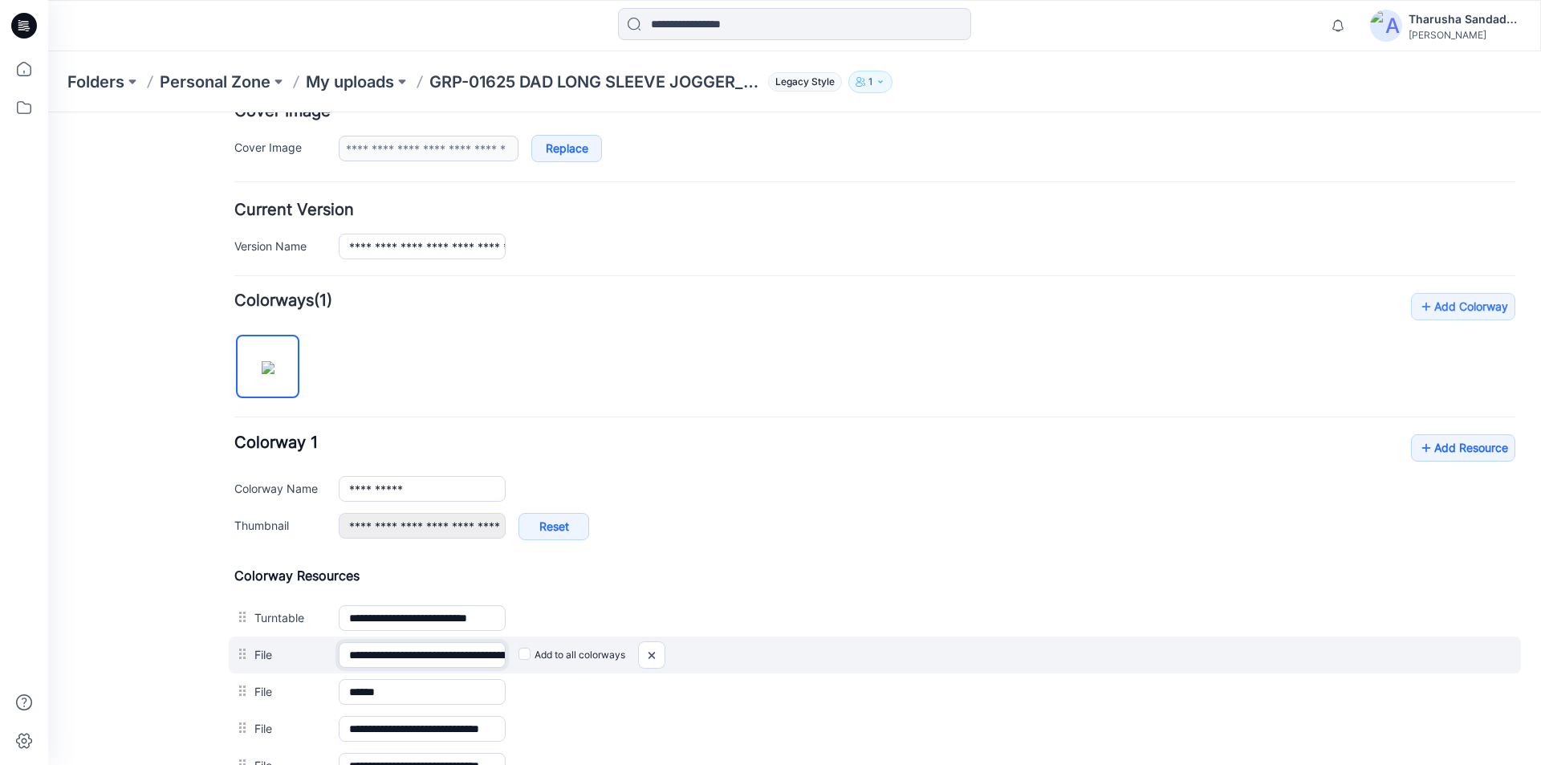
click at [405, 656] on input "**********" at bounding box center [422, 655] width 167 height 26
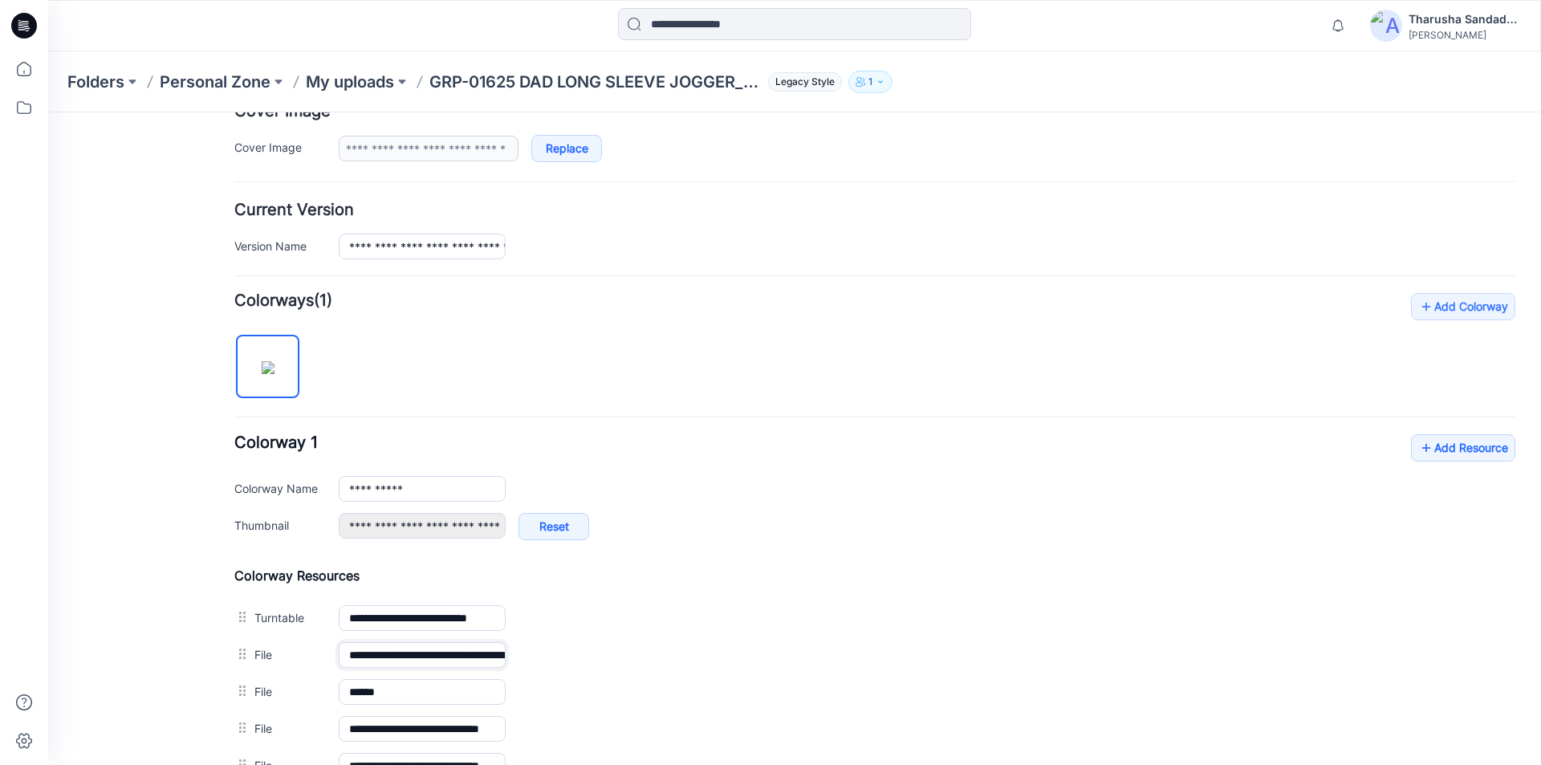
type input "**********"
click at [616, 579] on h4 "Colorway Resources" at bounding box center [874, 575] width 1281 height 16
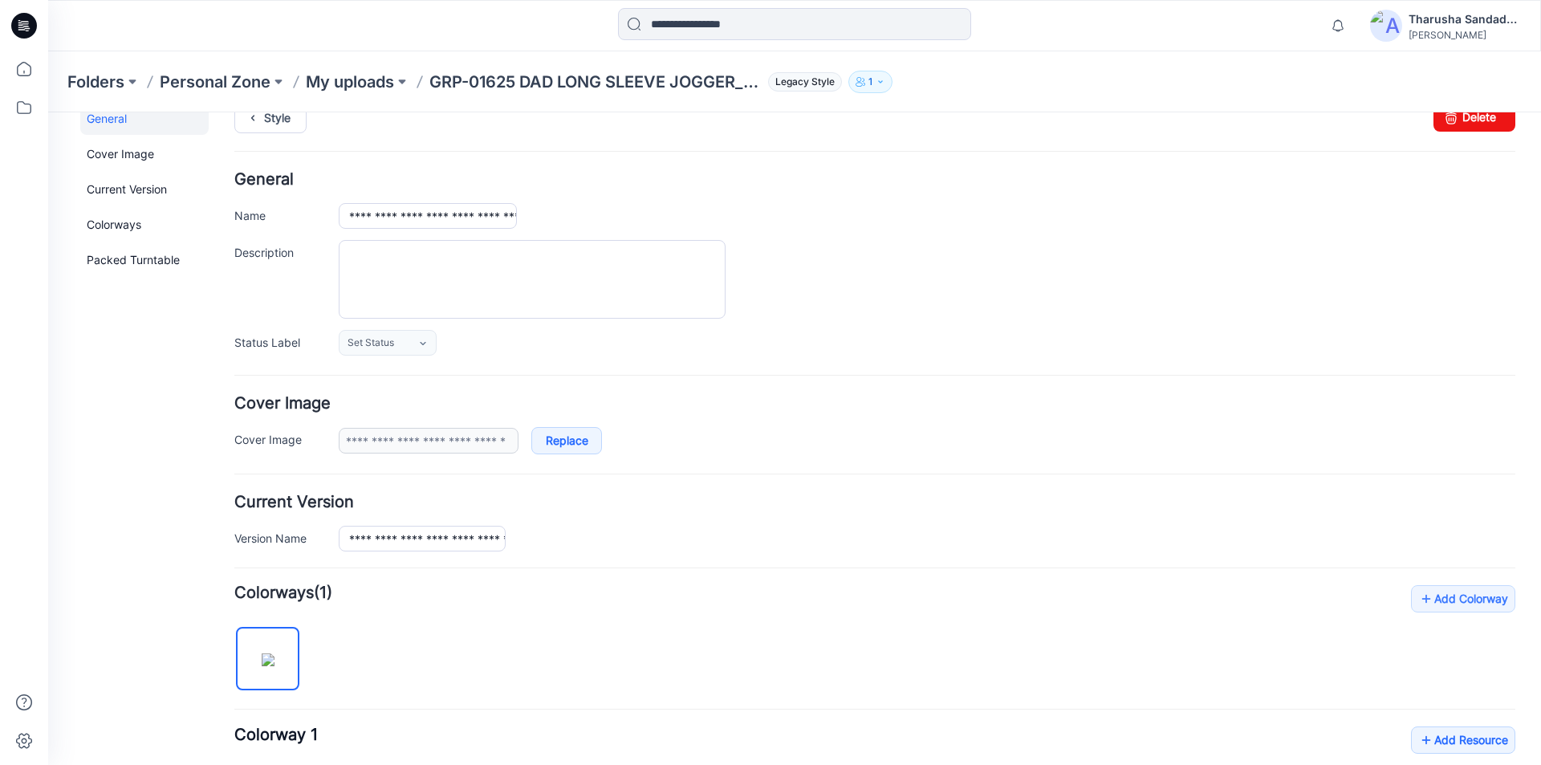
scroll to position [0, 0]
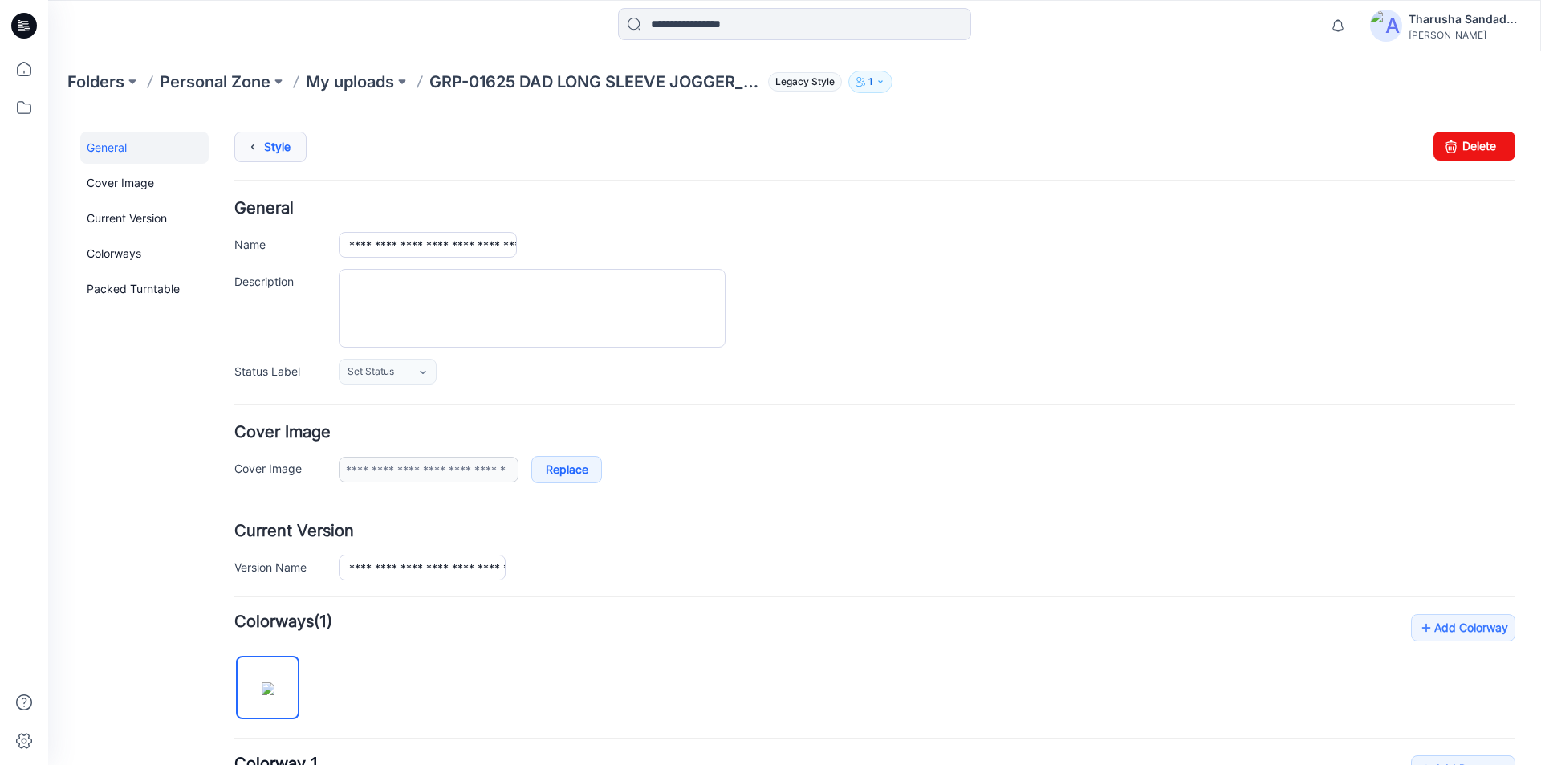
click at [276, 139] on link "Style" at bounding box center [270, 147] width 72 height 30
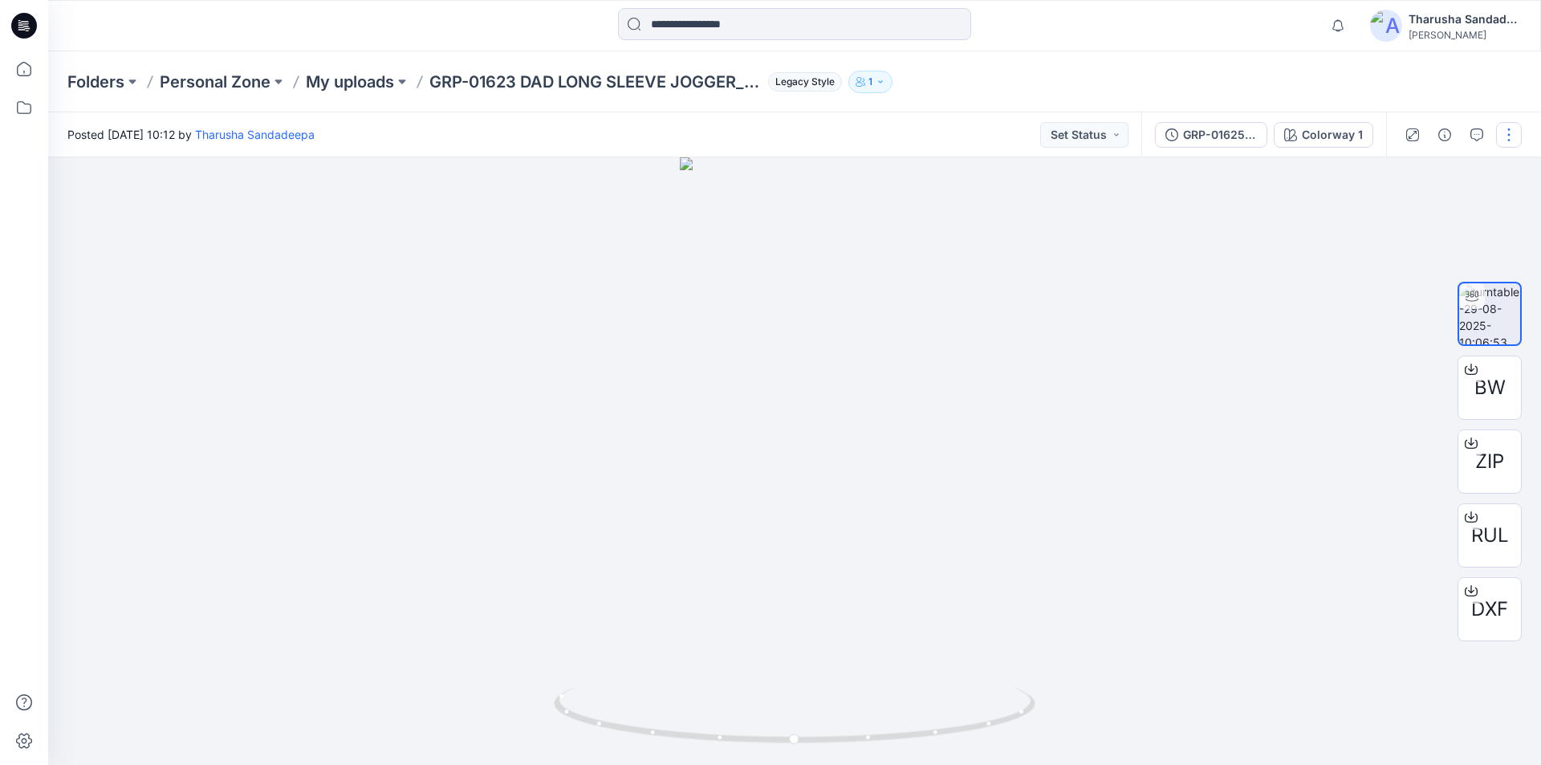
click at [1506, 142] on button "button" at bounding box center [1509, 135] width 26 height 26
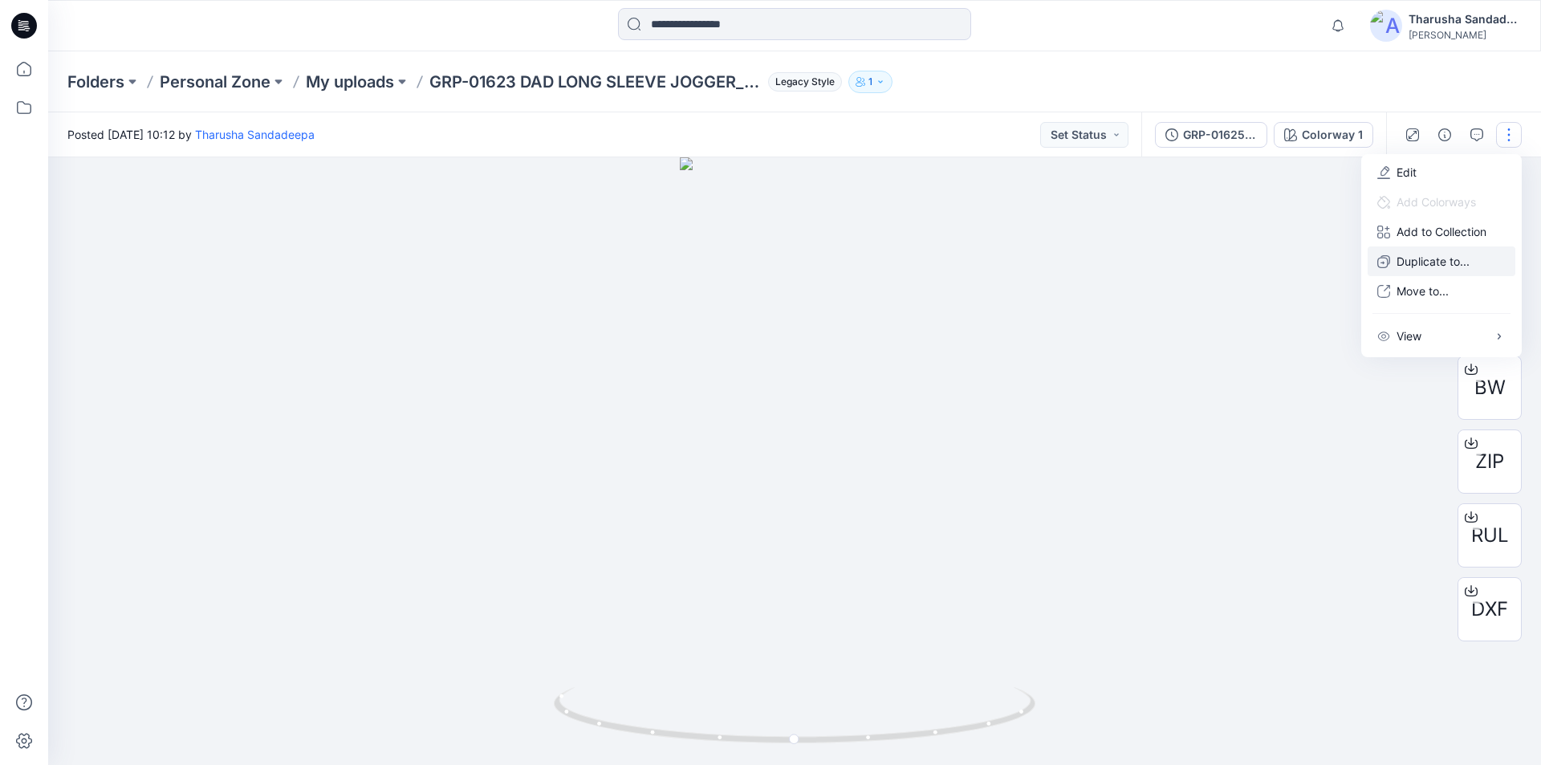
click at [1423, 266] on p "Duplicate to..." at bounding box center [1432, 261] width 73 height 17
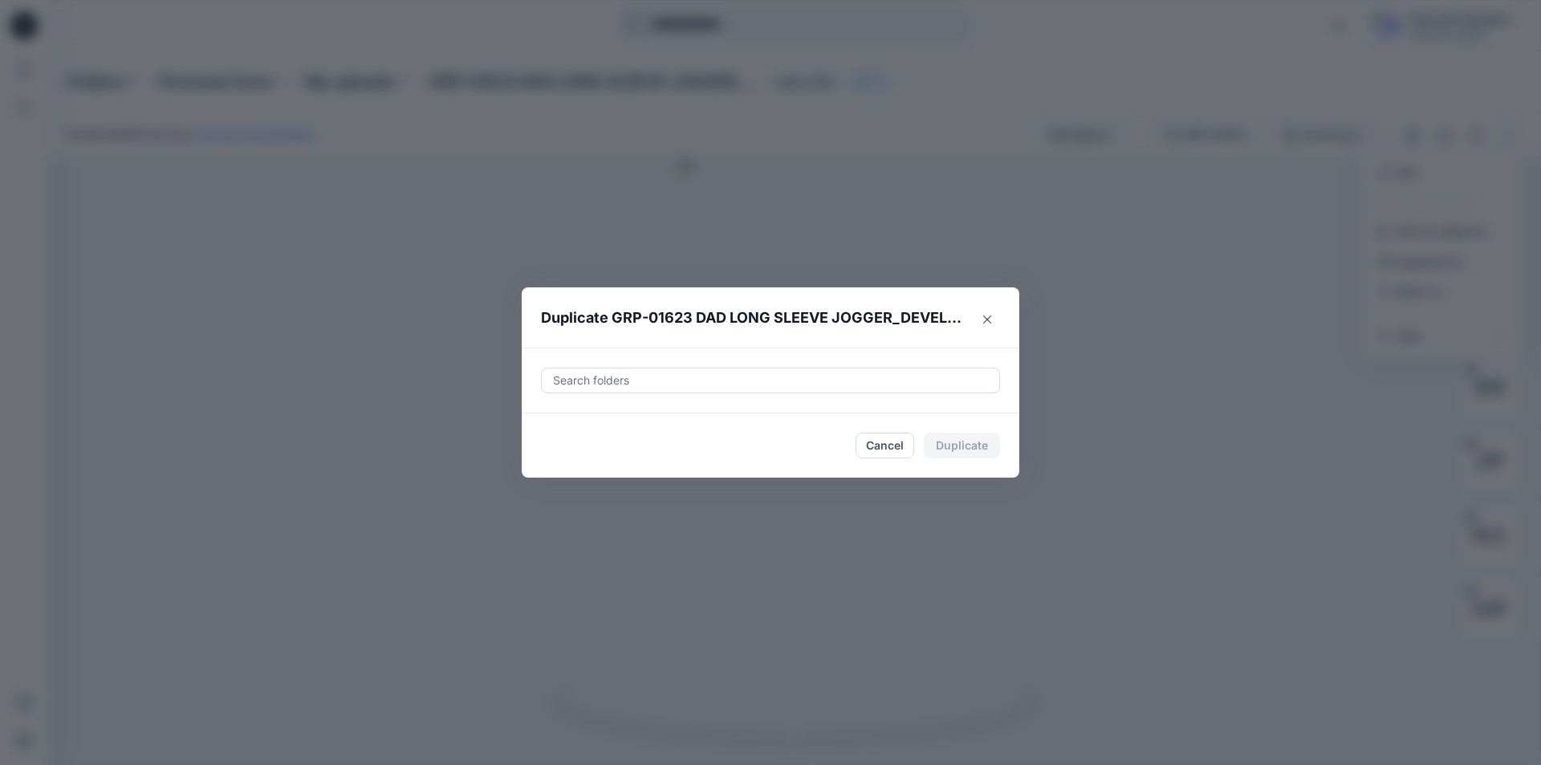
click at [732, 379] on div at bounding box center [770, 380] width 438 height 19
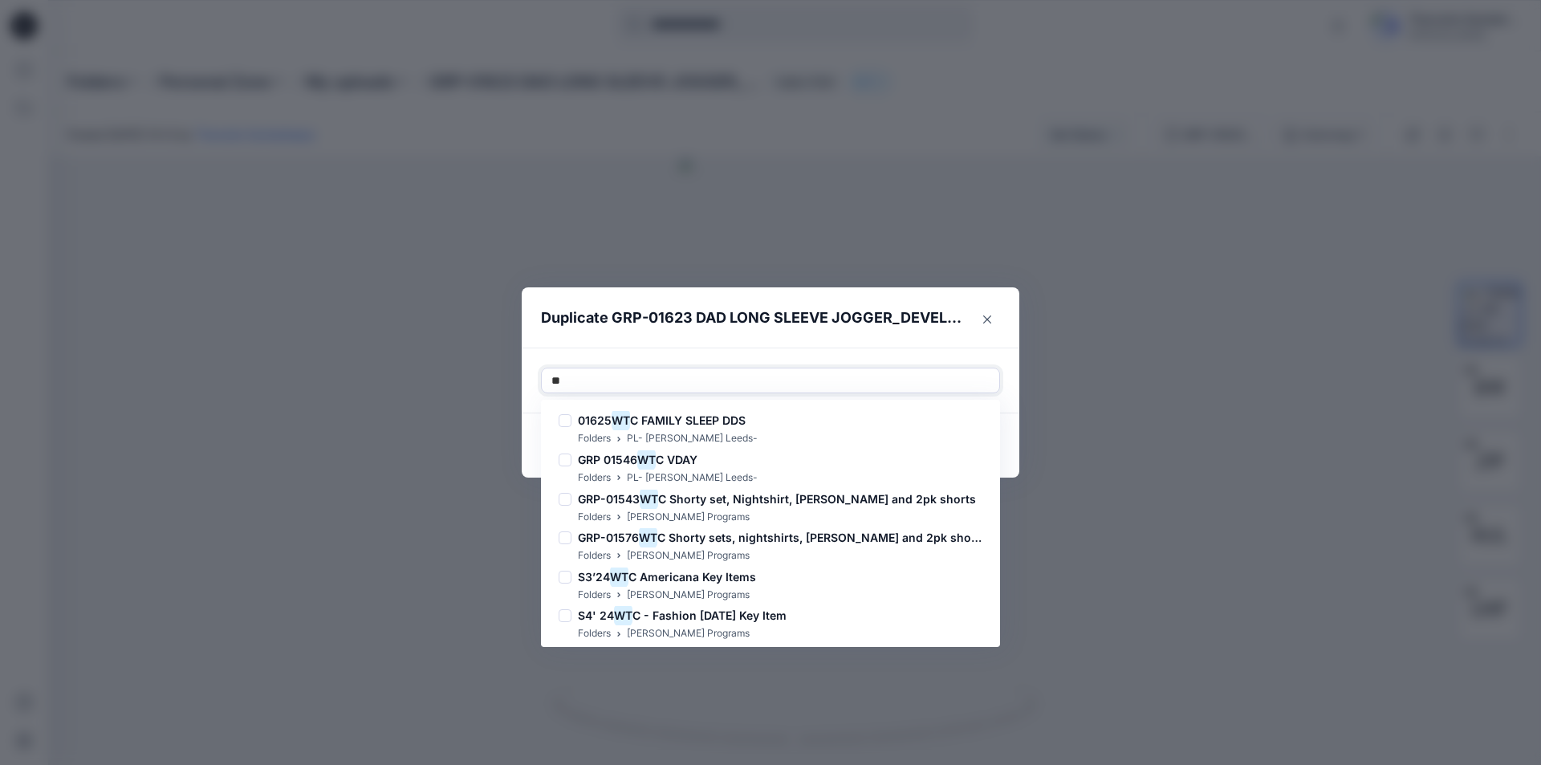
type input "*"
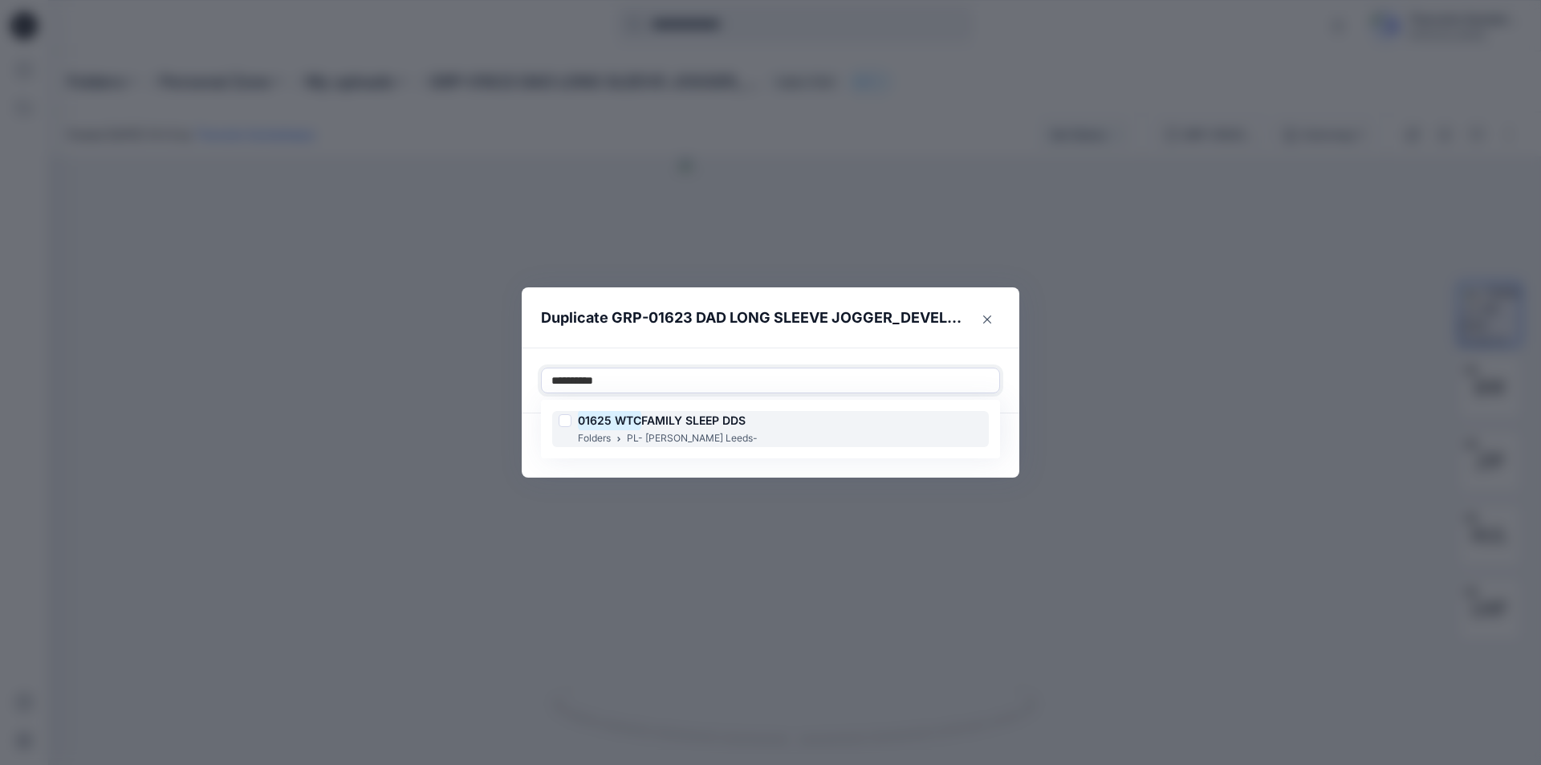
click at [717, 421] on span "FAMILY SLEEP DDS" at bounding box center [693, 420] width 104 height 14
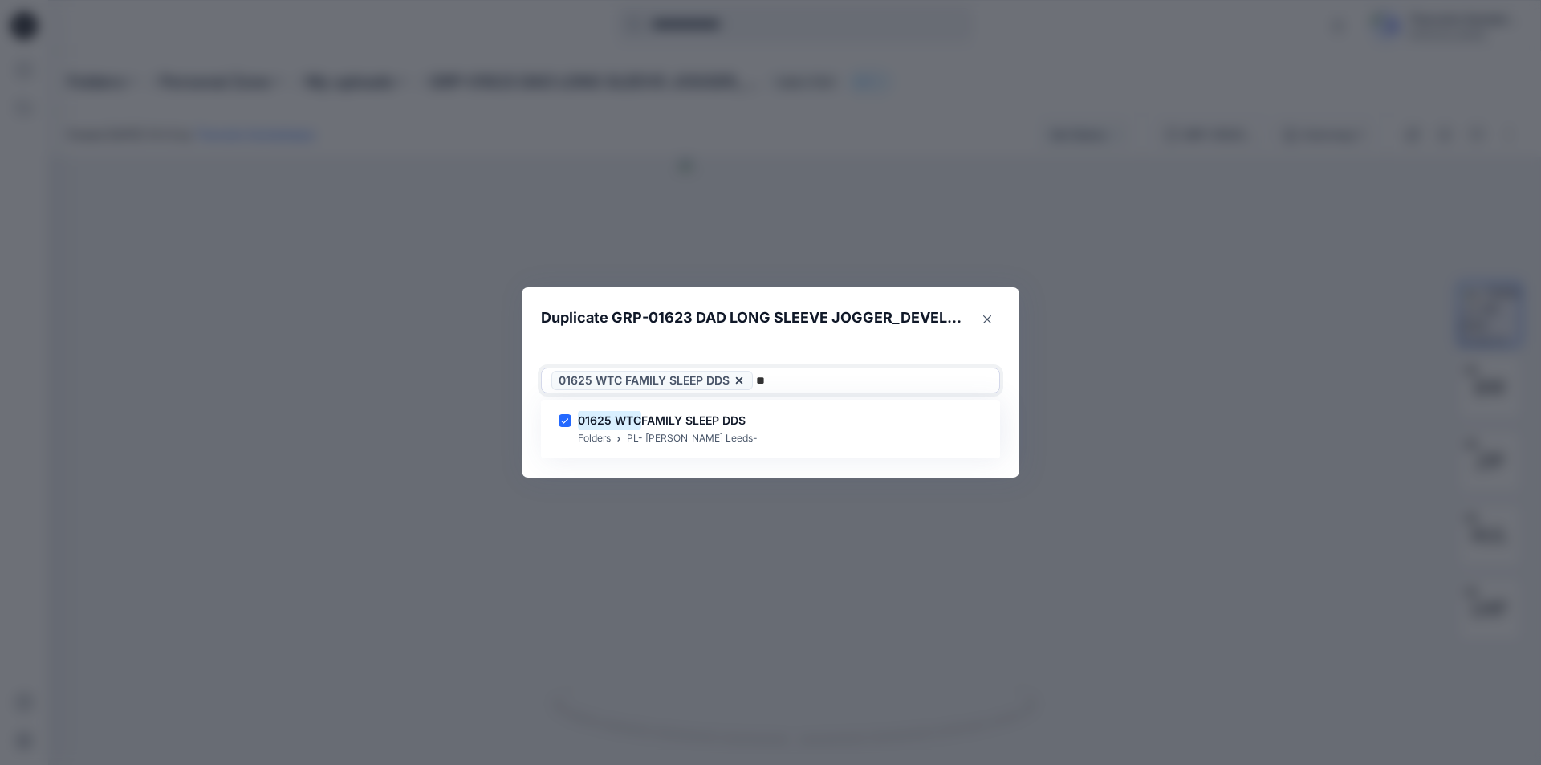
type input "*"
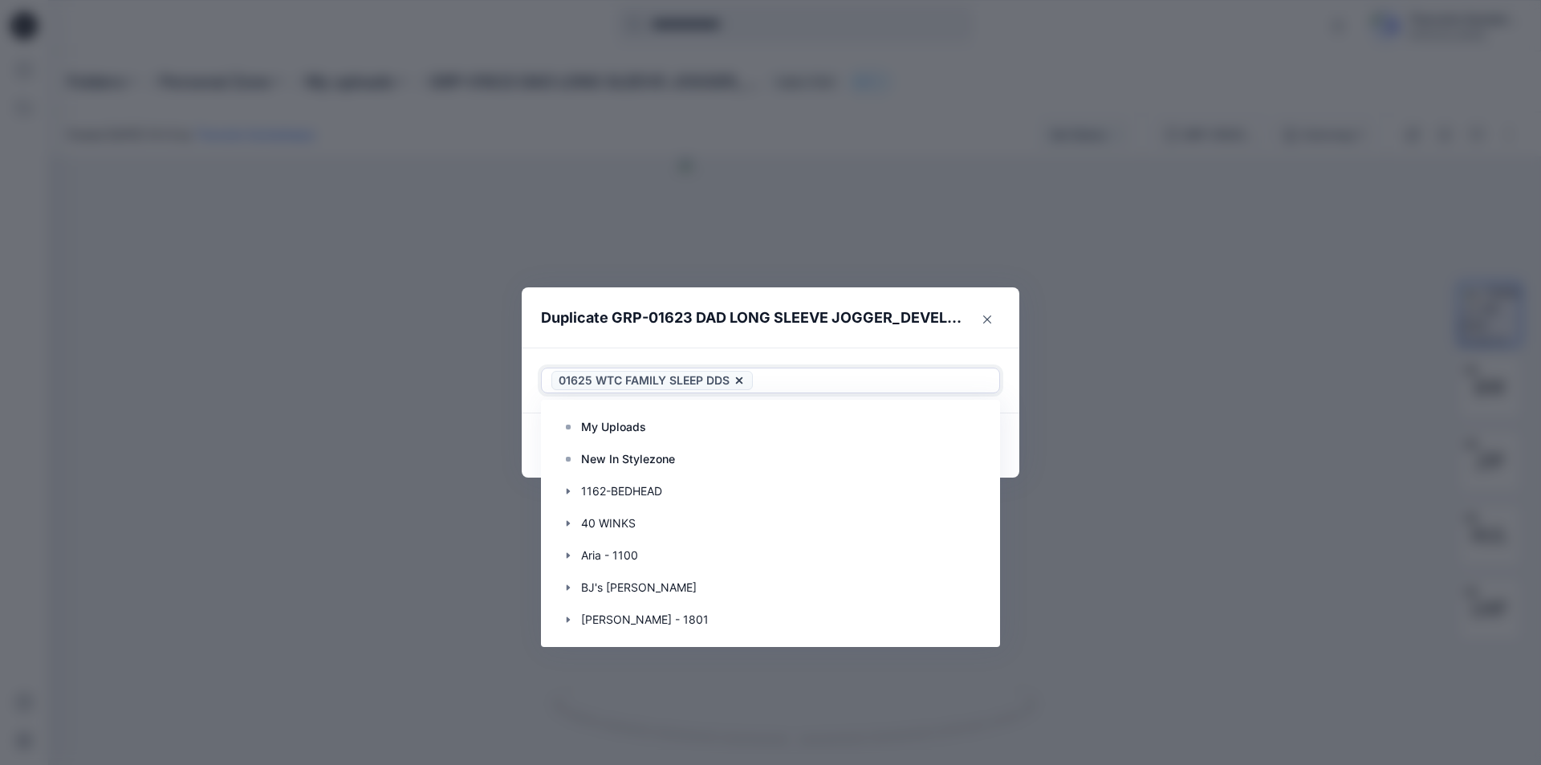
click at [823, 346] on header "Duplicate GRP-01623 DAD LONG SLEEVE JOGGER_DEVEL0PMENT" at bounding box center [754, 317] width 465 height 61
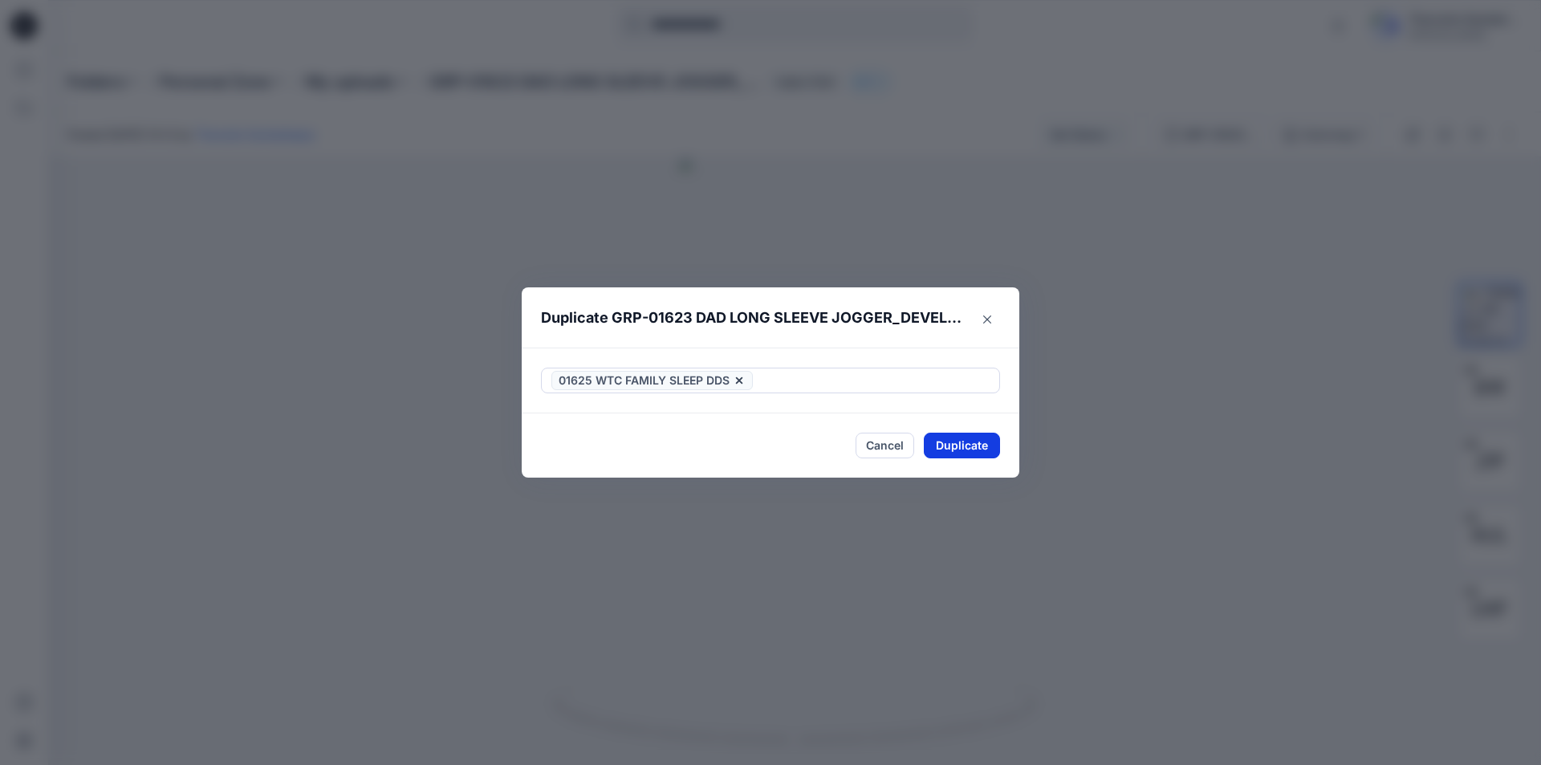
click at [967, 445] on button "Duplicate" at bounding box center [962, 446] width 76 height 26
click at [990, 447] on button "Close" at bounding box center [974, 446] width 52 height 26
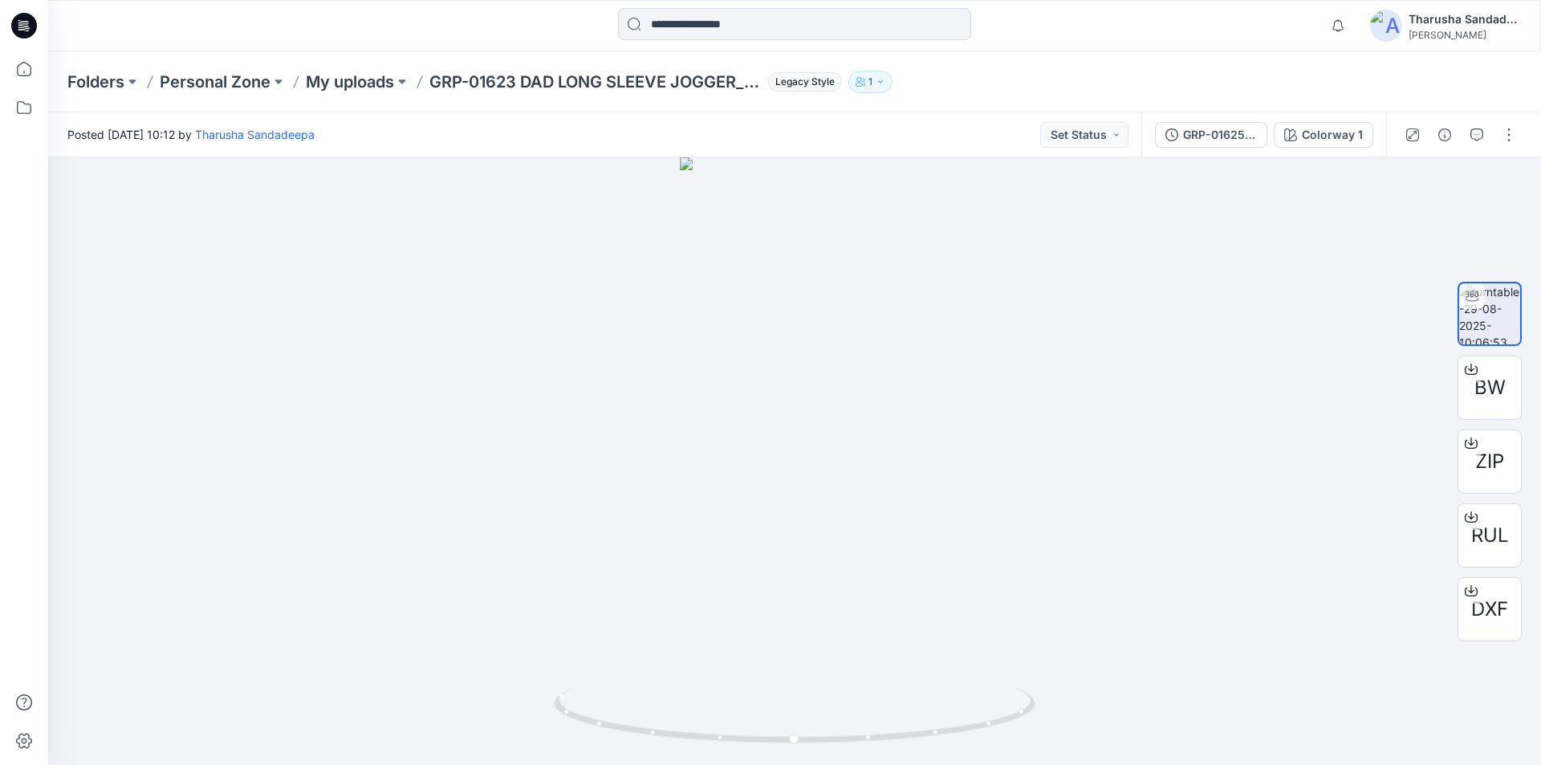
click at [30, 23] on icon at bounding box center [24, 26] width 26 height 26
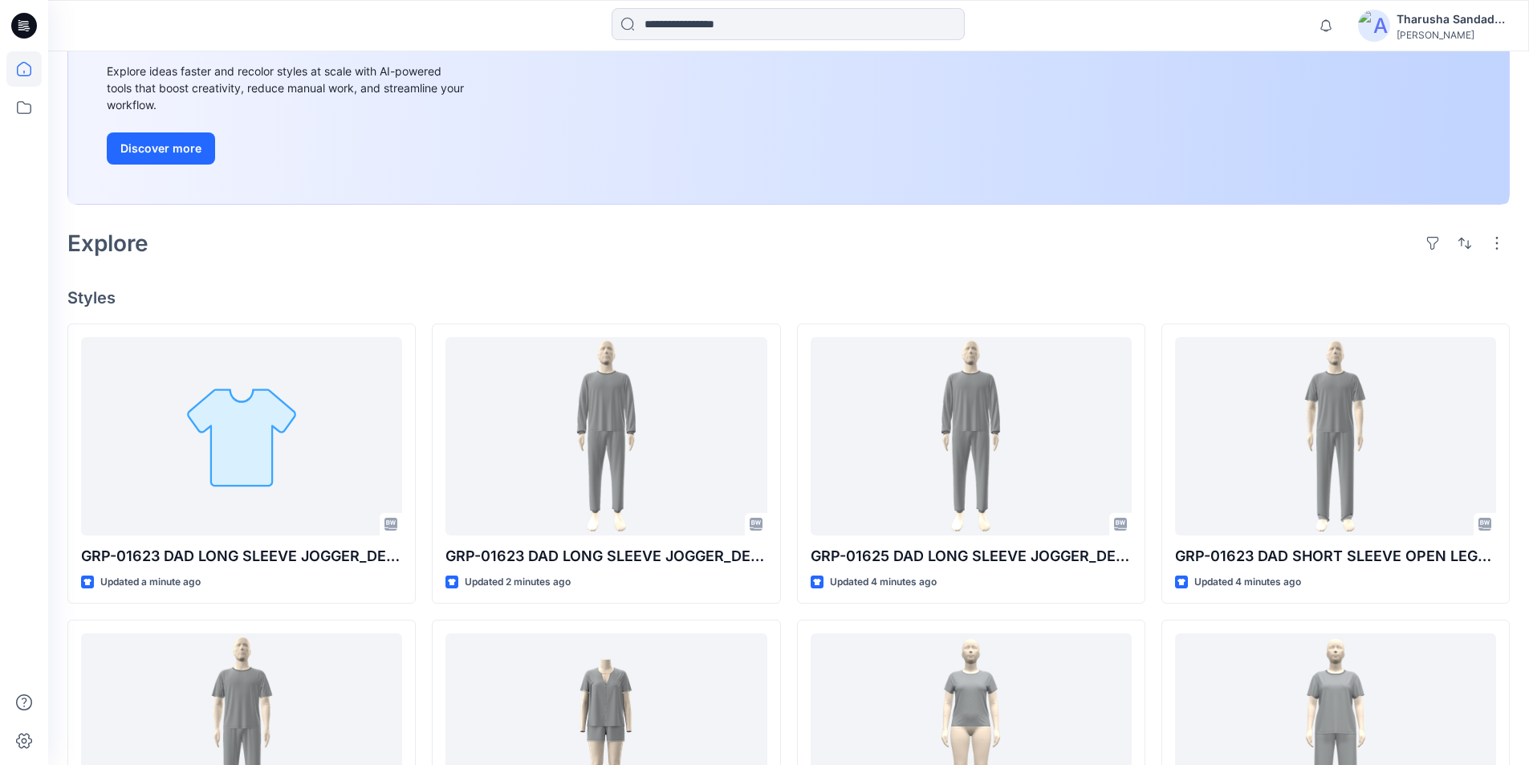
scroll to position [241, 0]
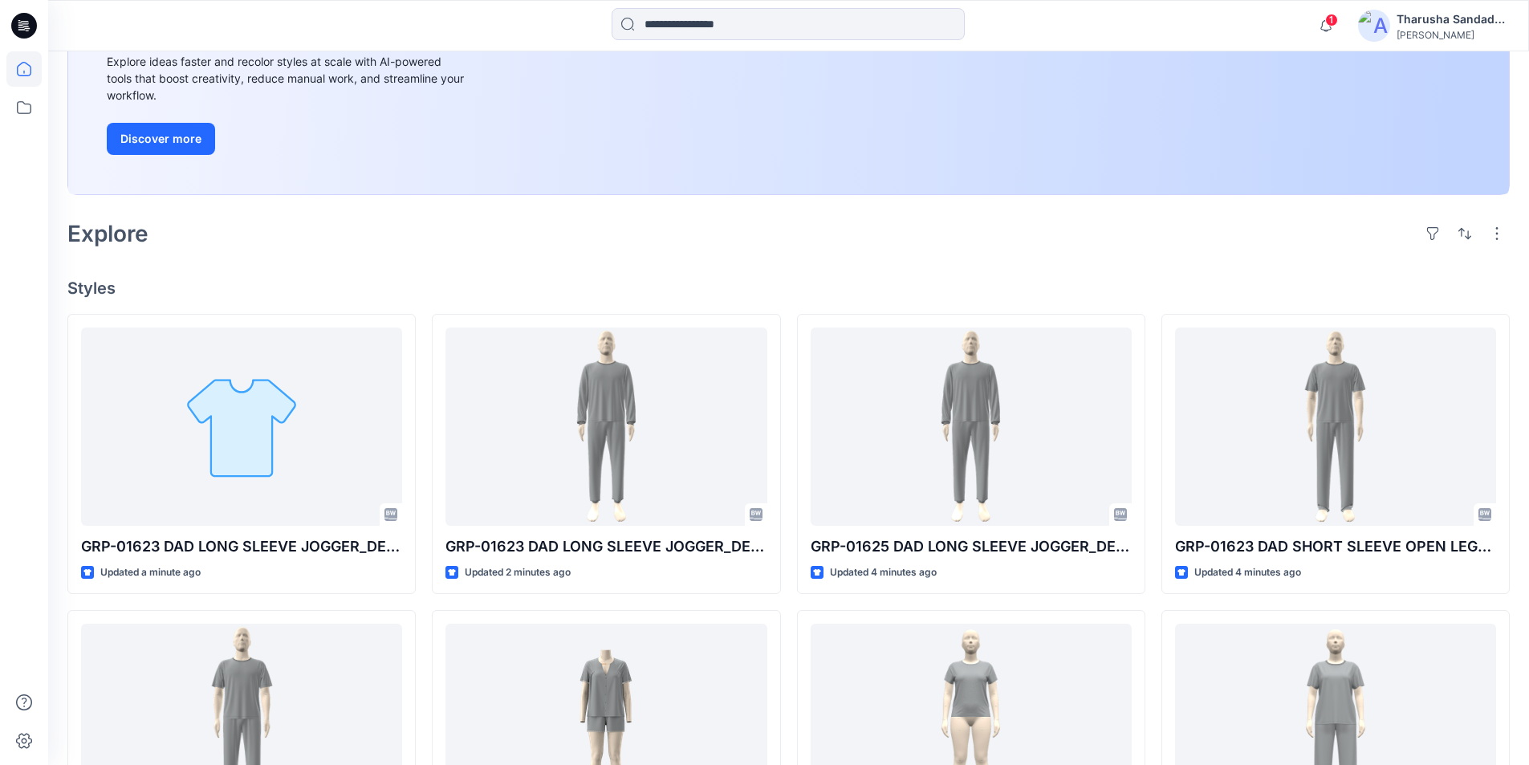
click at [34, 21] on icon at bounding box center [24, 26] width 26 height 26
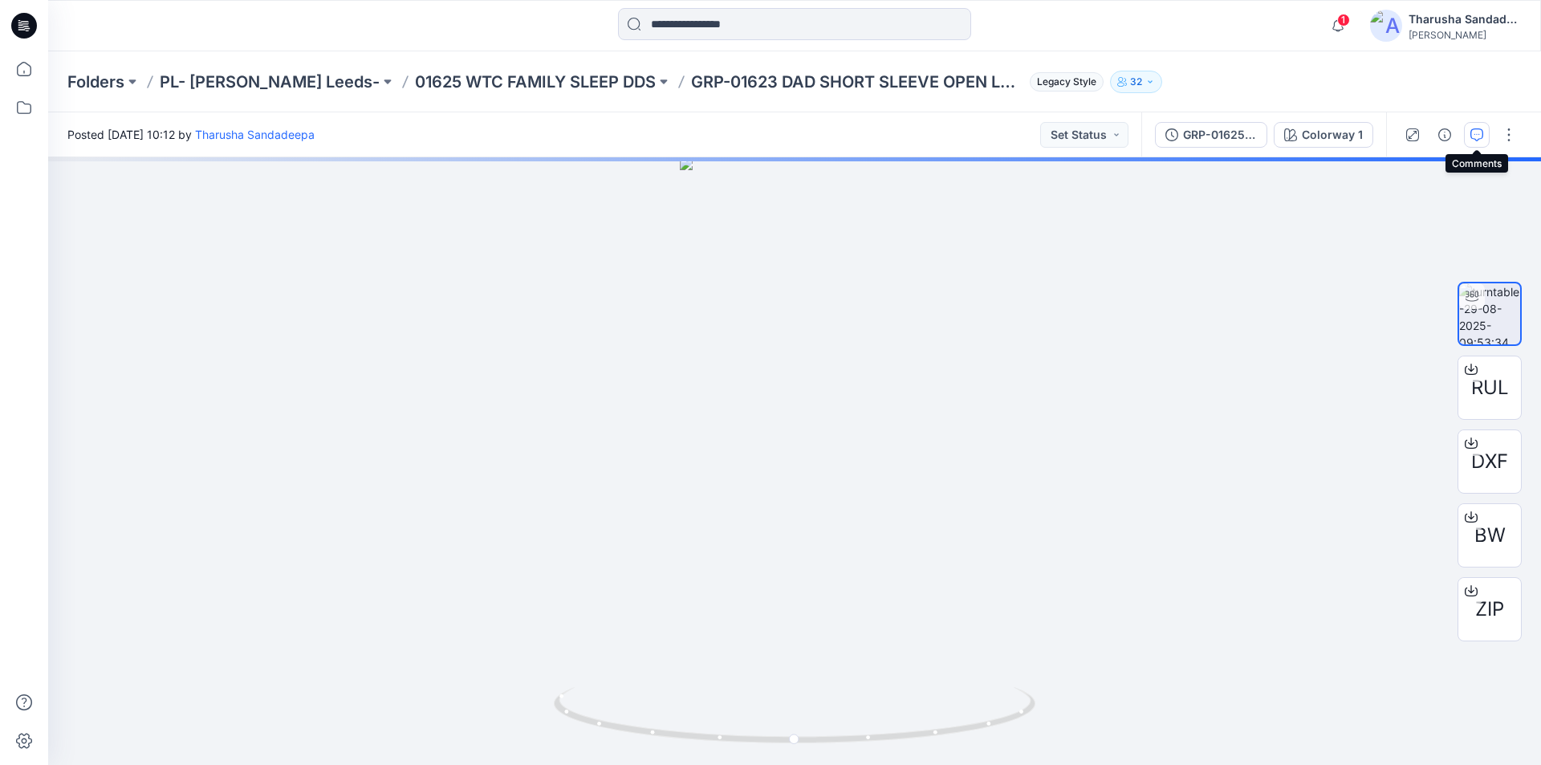
click at [1473, 130] on icon "button" at bounding box center [1476, 134] width 13 height 13
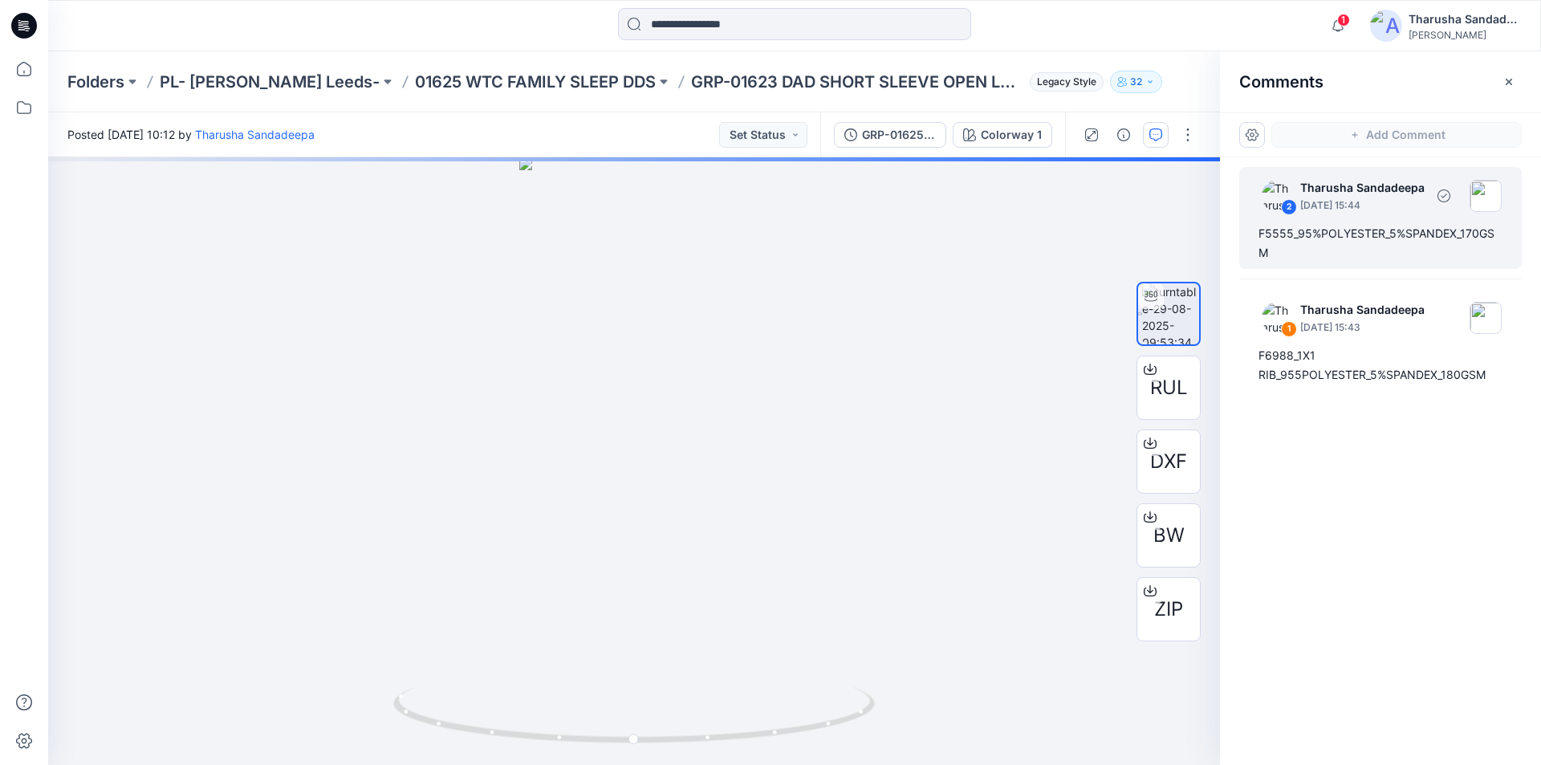
click at [1347, 229] on div "F5555_95%POLYESTER_5%SPANDEX_170GSM" at bounding box center [1380, 243] width 244 height 39
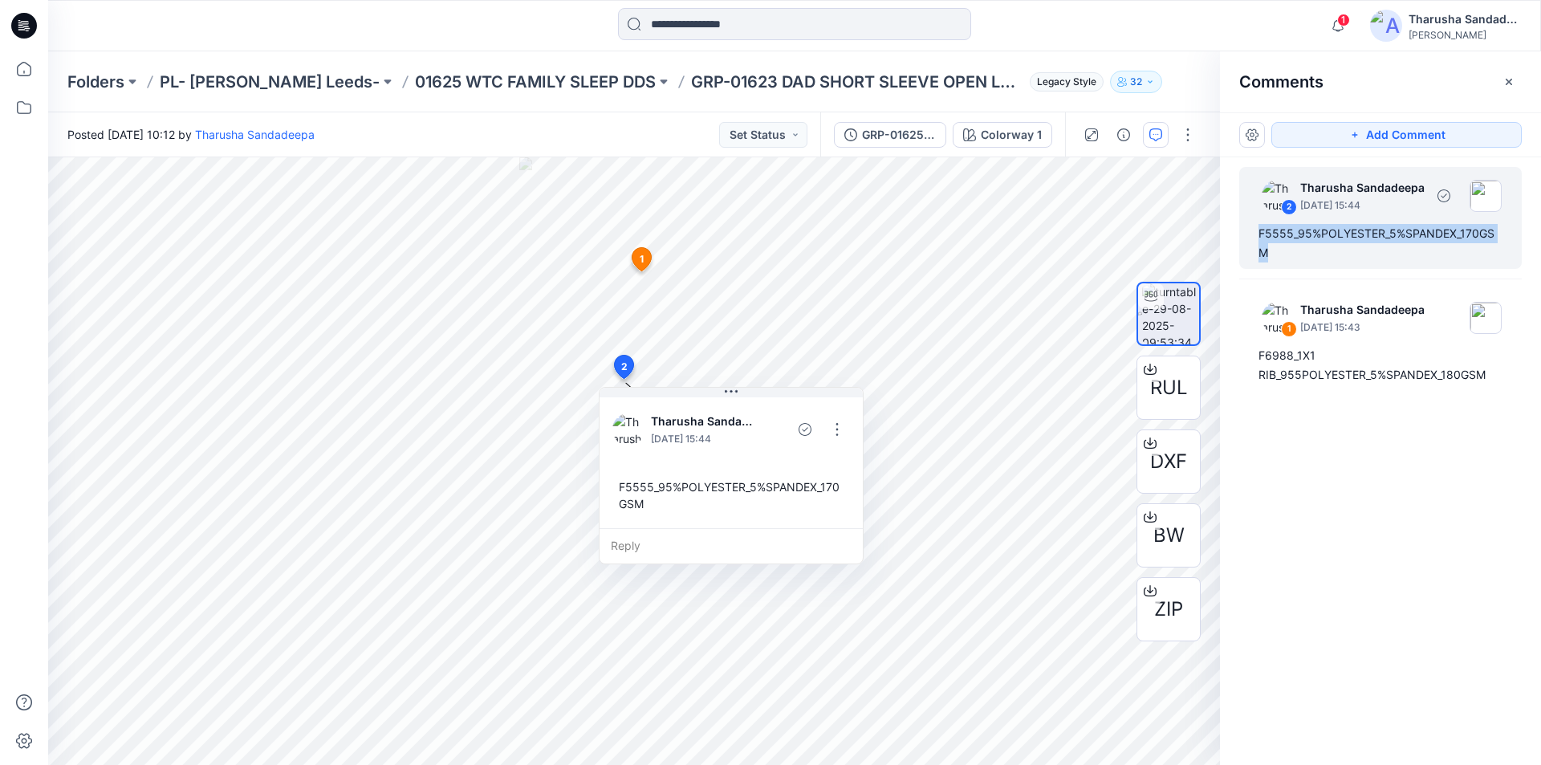
drag, startPoint x: 1259, startPoint y: 231, endPoint x: 1295, endPoint y: 241, distance: 37.4
click at [1300, 267] on div "2 Tharusha Sandadeepa August 29, 2025 15:44 F5555_95%POLYESTER_5%SPANDEX_170GSM" at bounding box center [1380, 218] width 282 height 102
copy div "F5555_95%POLYESTER_5%SPANDEX_170GSM"
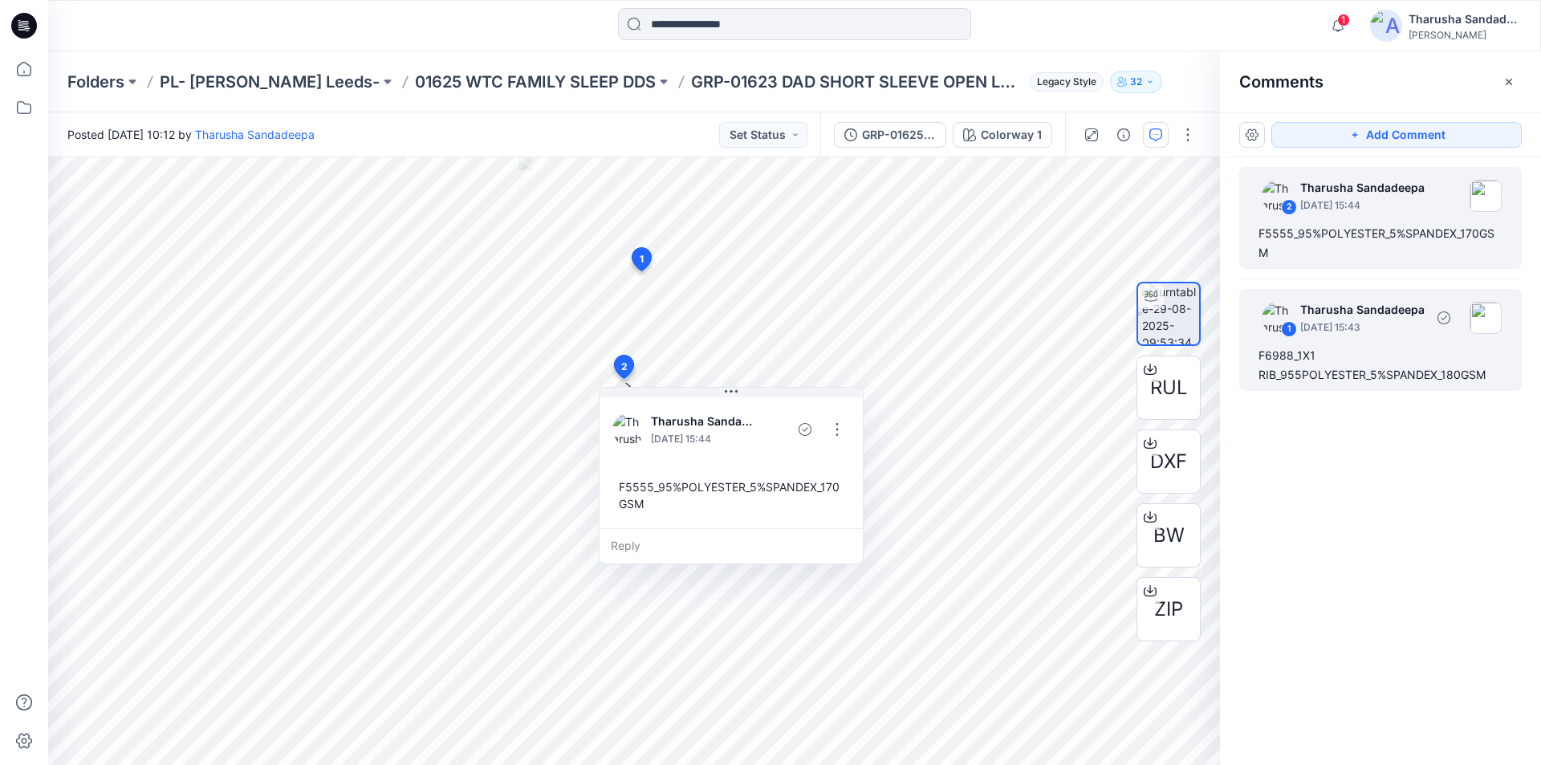
click at [1341, 378] on div "F6988_1X1 RIB_955POLYESTER_5%SPANDEX_180GSM" at bounding box center [1380, 365] width 244 height 39
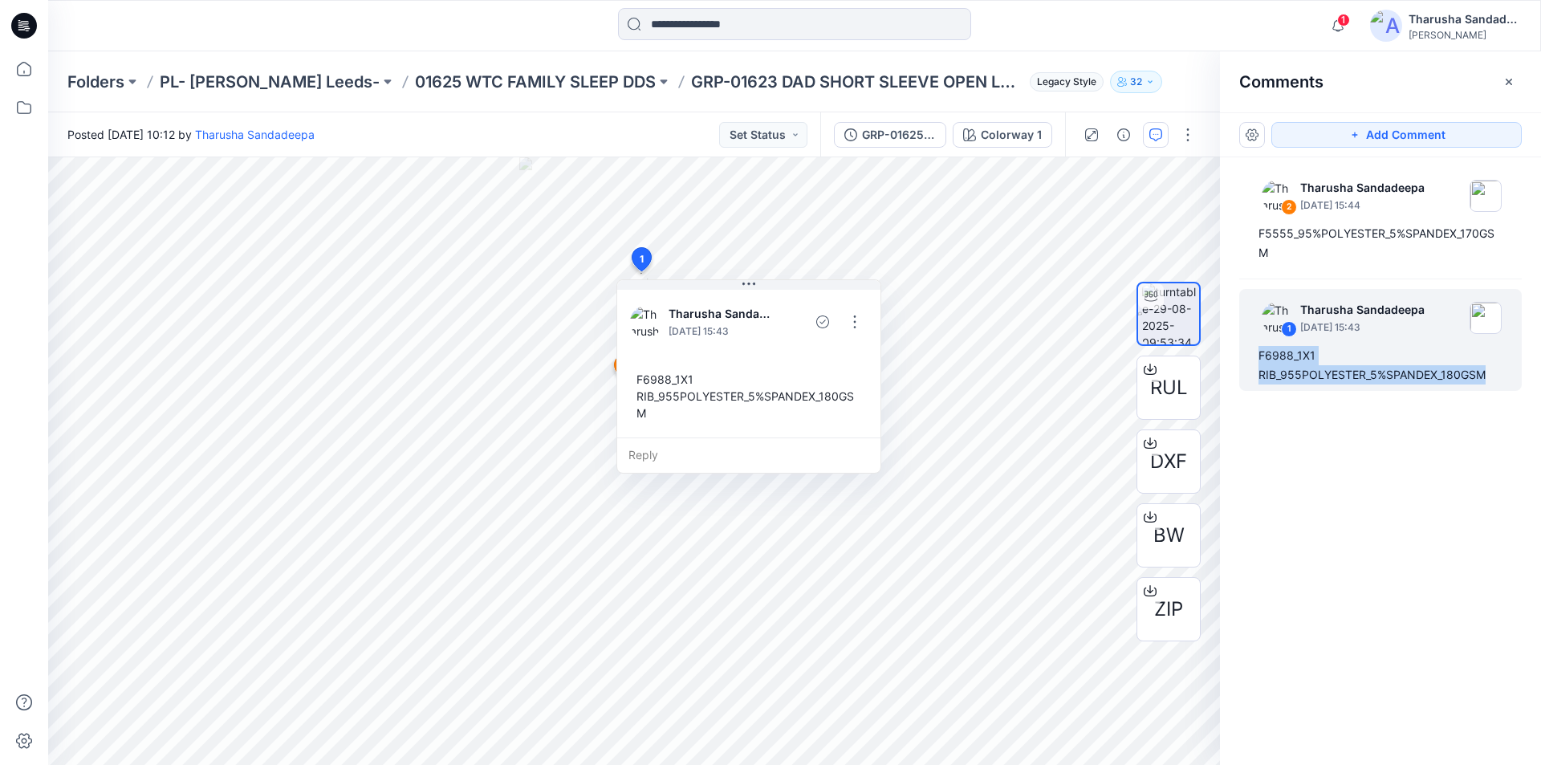
drag, startPoint x: 1260, startPoint y: 356, endPoint x: 1491, endPoint y: 392, distance: 233.8
click at [1491, 392] on div "2 Tharusha Sandadeepa August 29, 2025 15:44 F5555_95%POLYESTER_5%SPANDEX_170GSM…" at bounding box center [1380, 431] width 321 height 548
copy div "F6988_1X1 RIB_955POLYESTER_5%SPANDEX_180GSM"
drag, startPoint x: 1133, startPoint y: 63, endPoint x: 1232, endPoint y: 13, distance: 110.9
click at [1133, 63] on div "Folders PL- Richards Leeds- 01625 WTC FAMILY SLEEP DDS GRP-01623 DAD SHORT SLEE…" at bounding box center [794, 81] width 1493 height 61
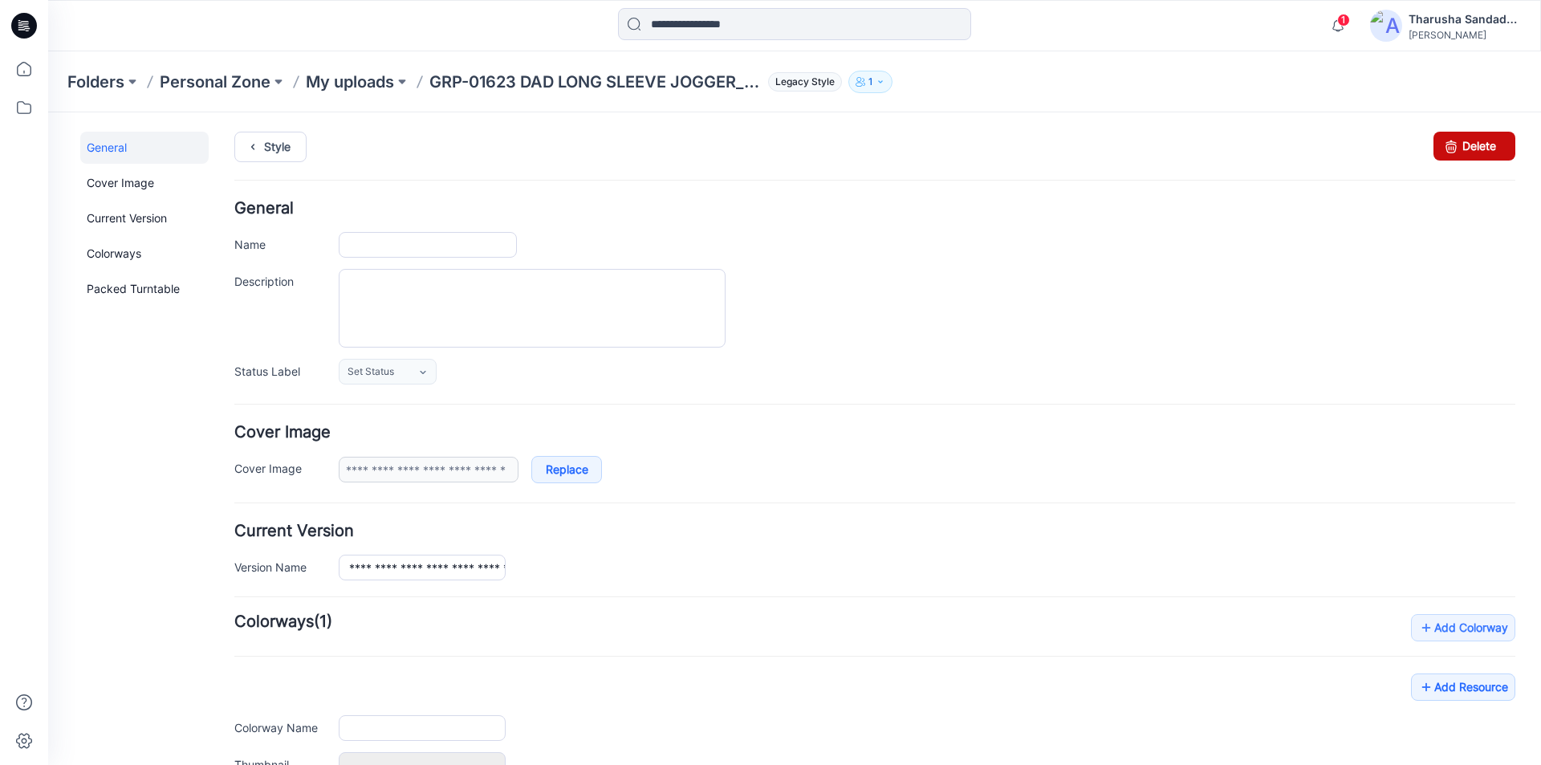
type input "**********"
click at [1479, 149] on link "Delete" at bounding box center [1474, 146] width 82 height 29
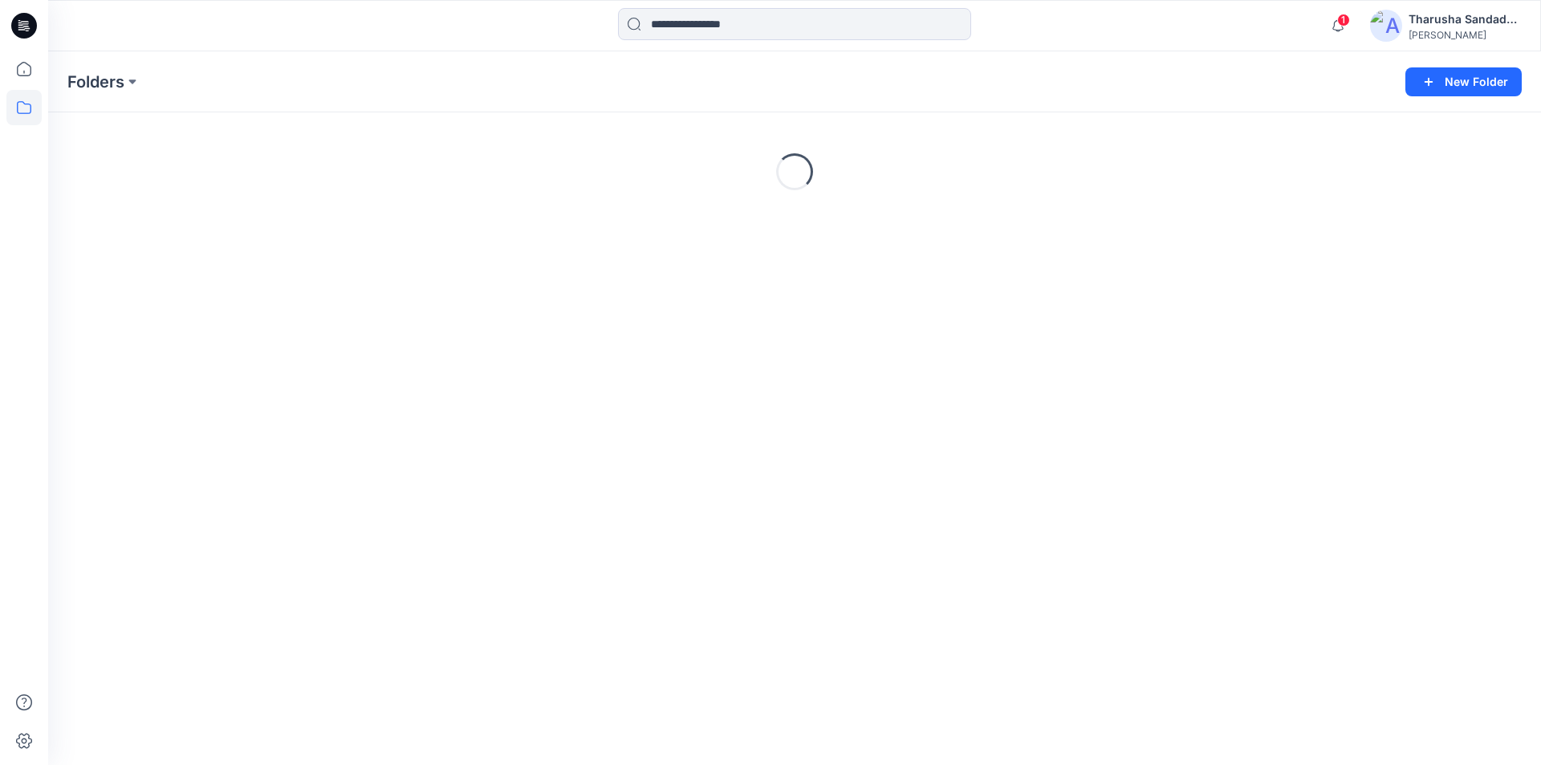
click at [23, 32] on icon at bounding box center [24, 26] width 26 height 26
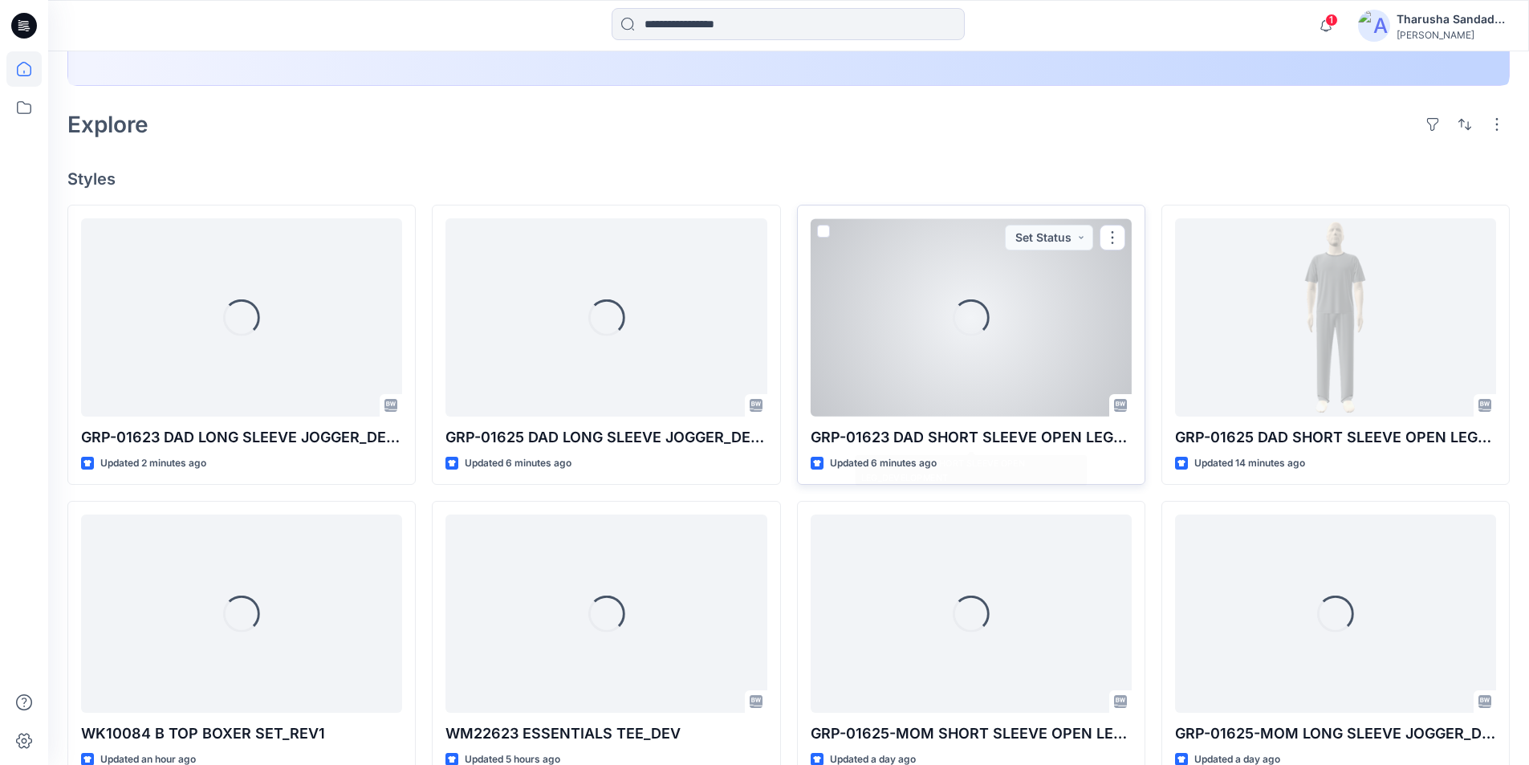
scroll to position [351, 0]
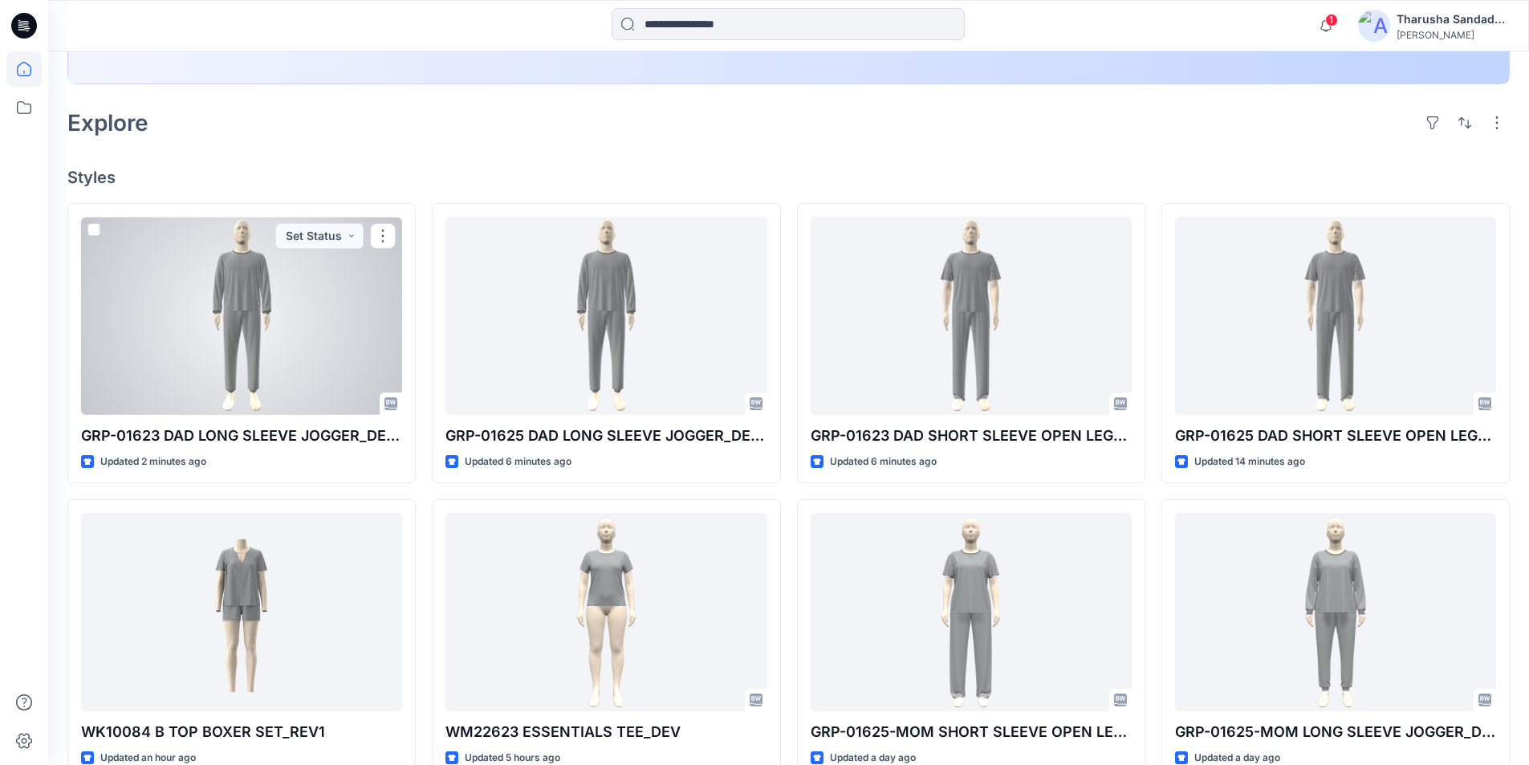
drag, startPoint x: 279, startPoint y: 332, endPoint x: 273, endPoint y: 319, distance: 15.1
click at [279, 332] on div at bounding box center [241, 316] width 321 height 198
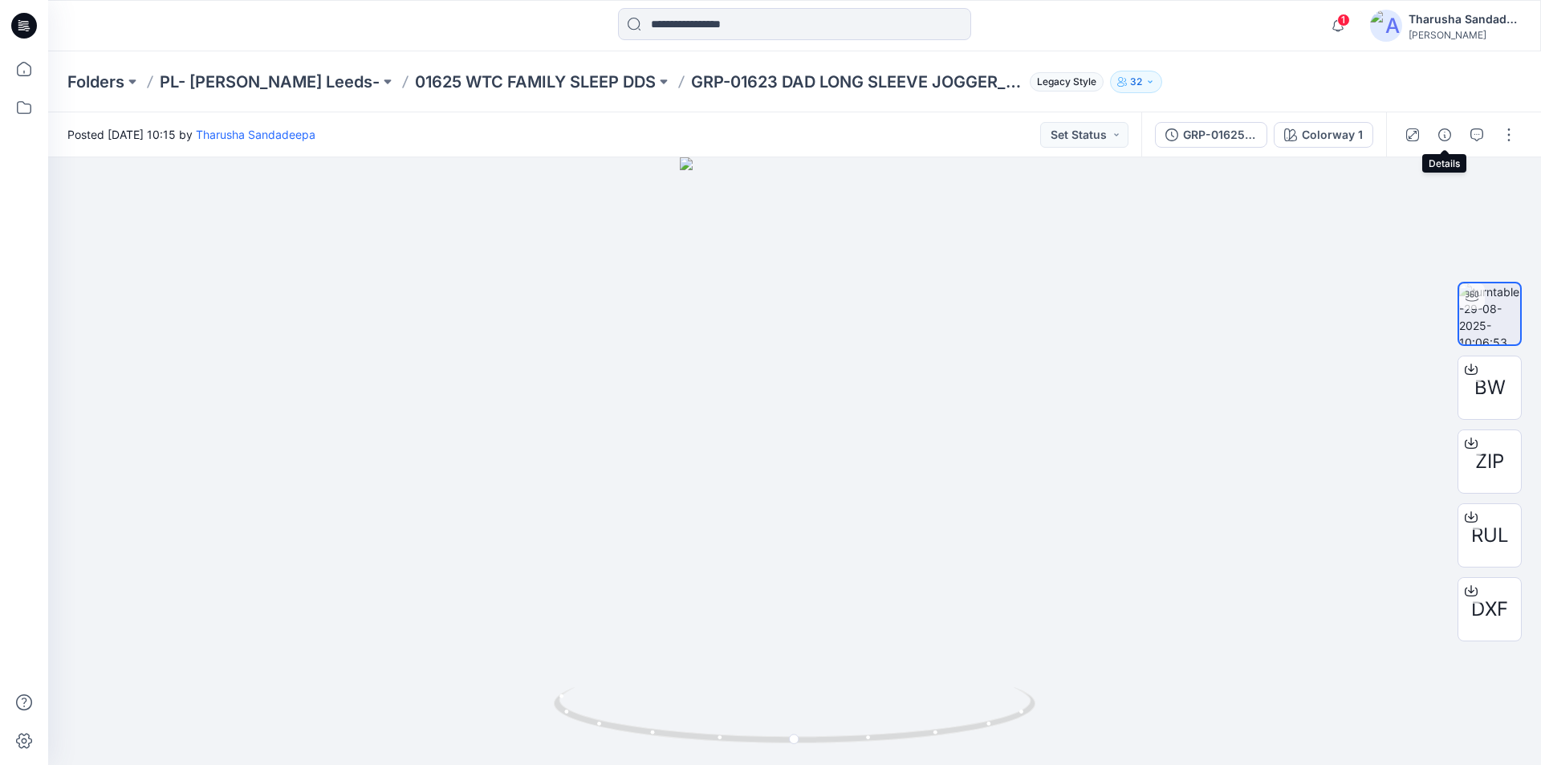
click at [1449, 138] on icon "button" at bounding box center [1444, 134] width 13 height 13
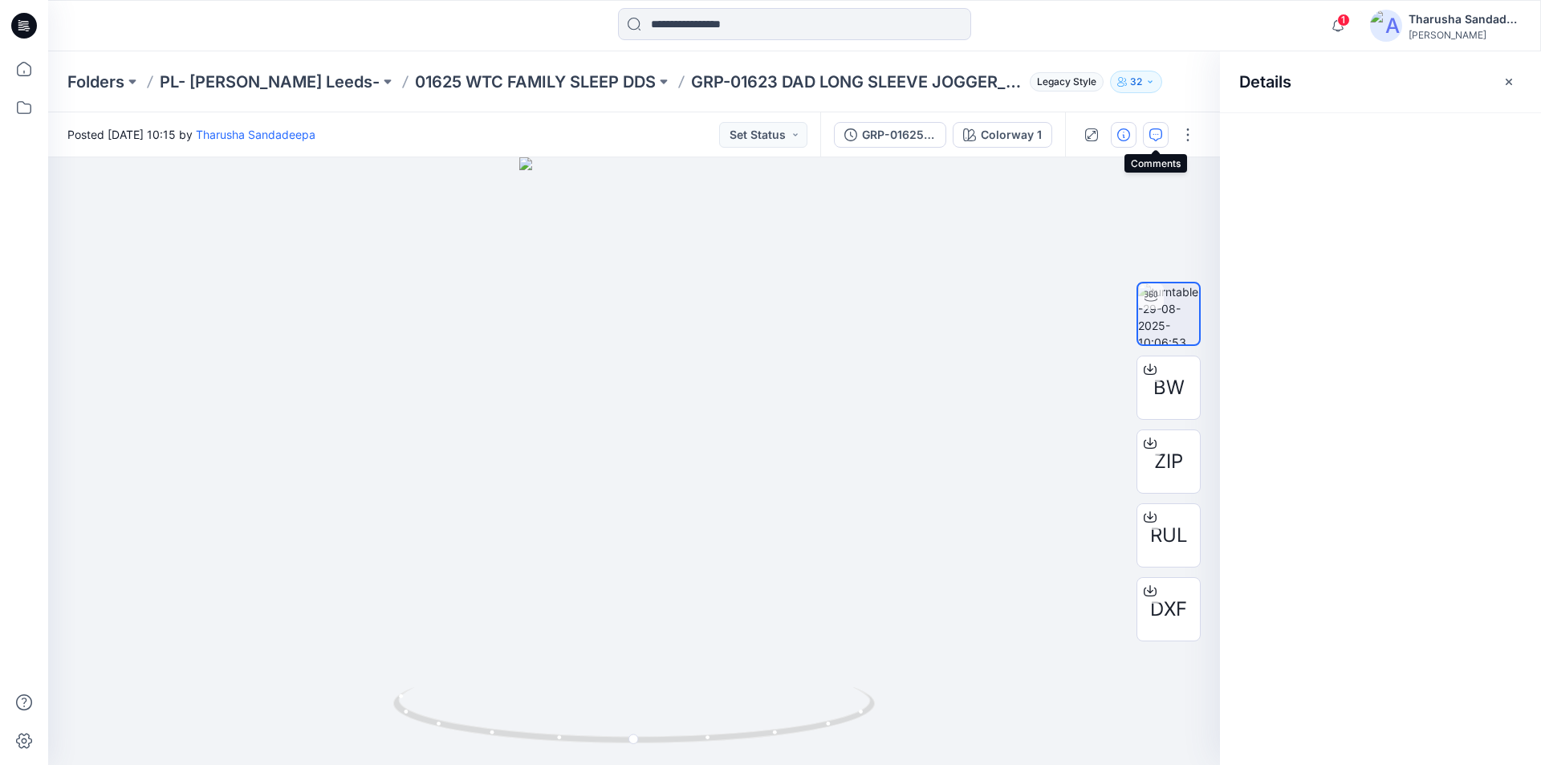
click at [1152, 132] on icon "button" at bounding box center [1155, 134] width 13 height 13
click at [1374, 142] on button "Add Comment" at bounding box center [1396, 135] width 250 height 26
click at [638, 270] on div "1" at bounding box center [634, 461] width 1172 height 608
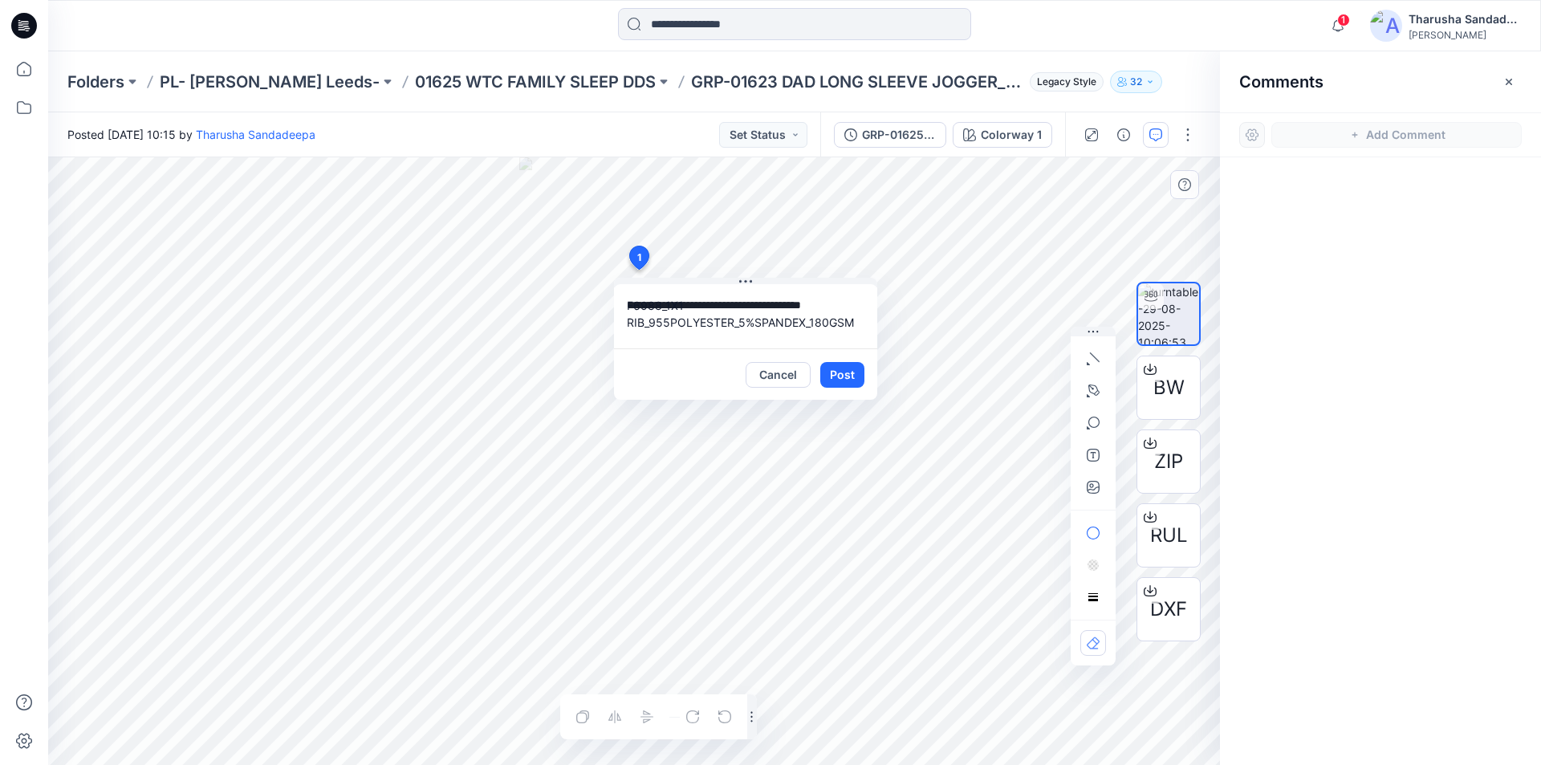
click at [670, 319] on textarea "**********" at bounding box center [745, 316] width 263 height 64
type textarea "**********"
click at [681, 364] on div "Cancel Post" at bounding box center [745, 373] width 263 height 51
click at [832, 376] on button "Post" at bounding box center [842, 375] width 44 height 26
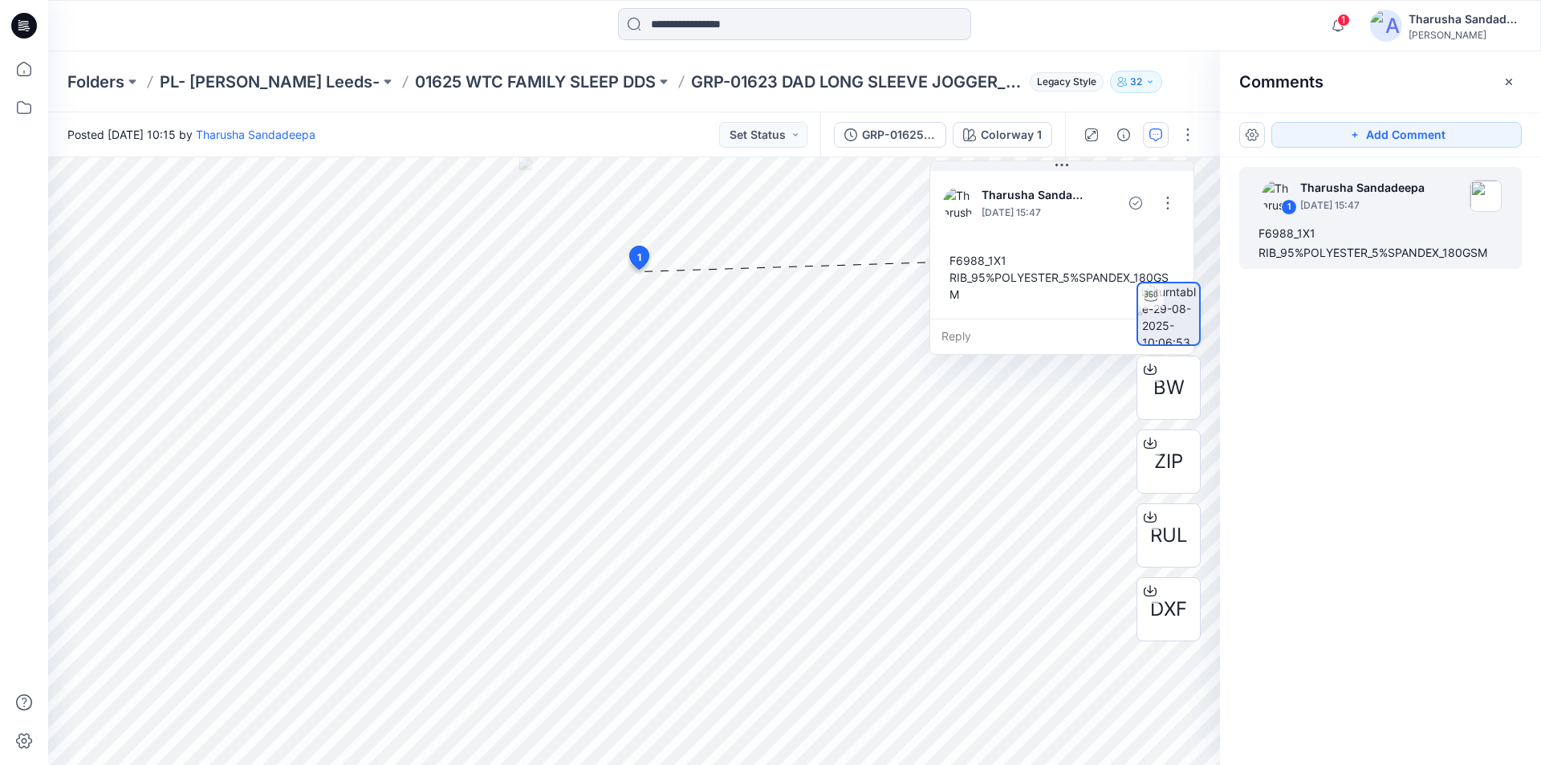
drag, startPoint x: 767, startPoint y: 301, endPoint x: 998, endPoint y: 95, distance: 309.8
click at [998, 95] on div "Folders PL- Richards Leeds- 01625 WTC FAMILY SLEEP DDS GRP-01623 DAD LONG SLEEV…" at bounding box center [794, 407] width 1493 height 713
click at [1395, 129] on button "Add Comment" at bounding box center [1396, 135] width 250 height 26
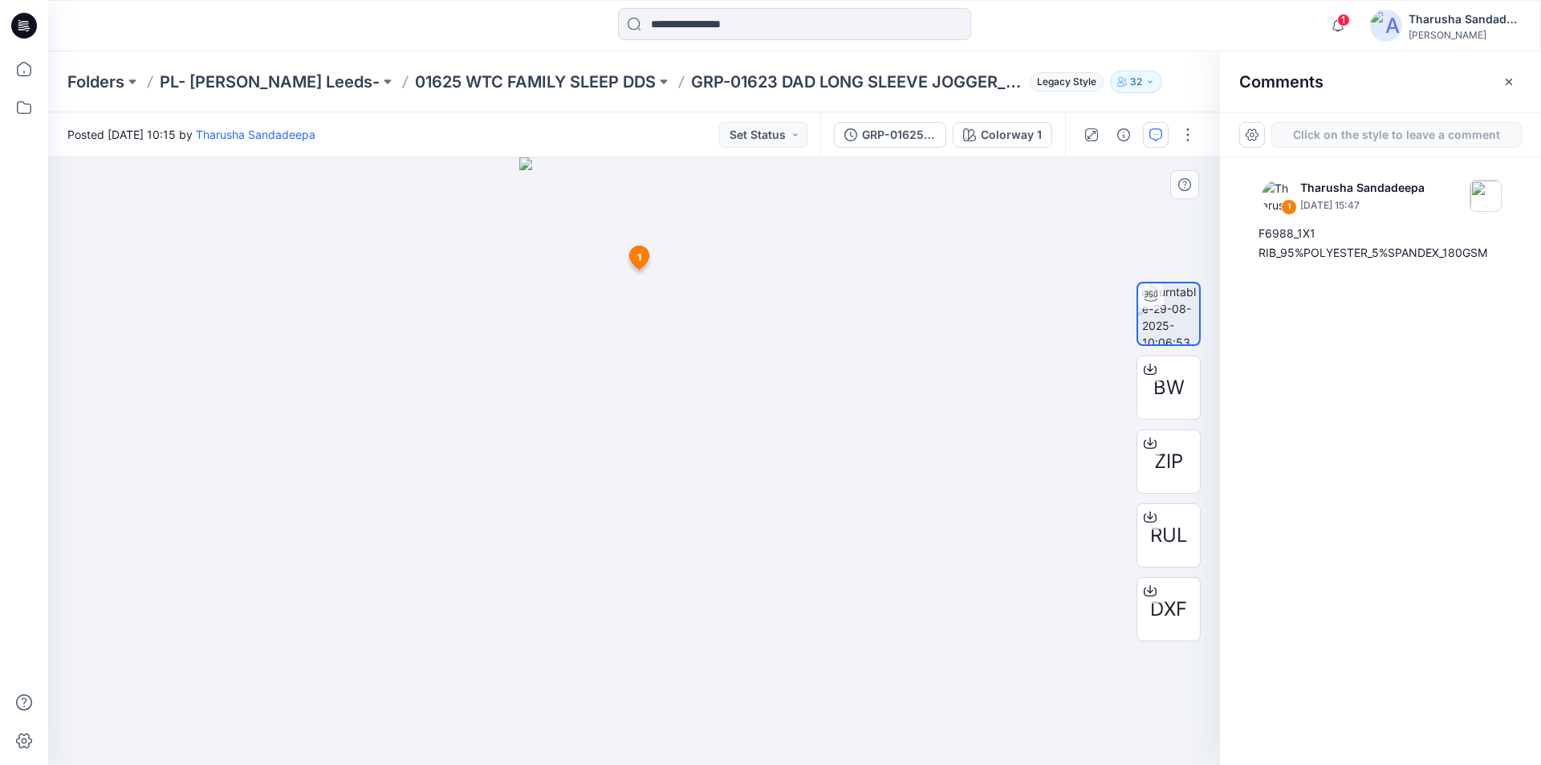
click at [631, 359] on div "2 1 Tharusha Sandadeepa August 29, 2025 15:47 F6988_1X1 RIB_95%POLYESTER_5%SPAN…" at bounding box center [634, 461] width 1172 height 608
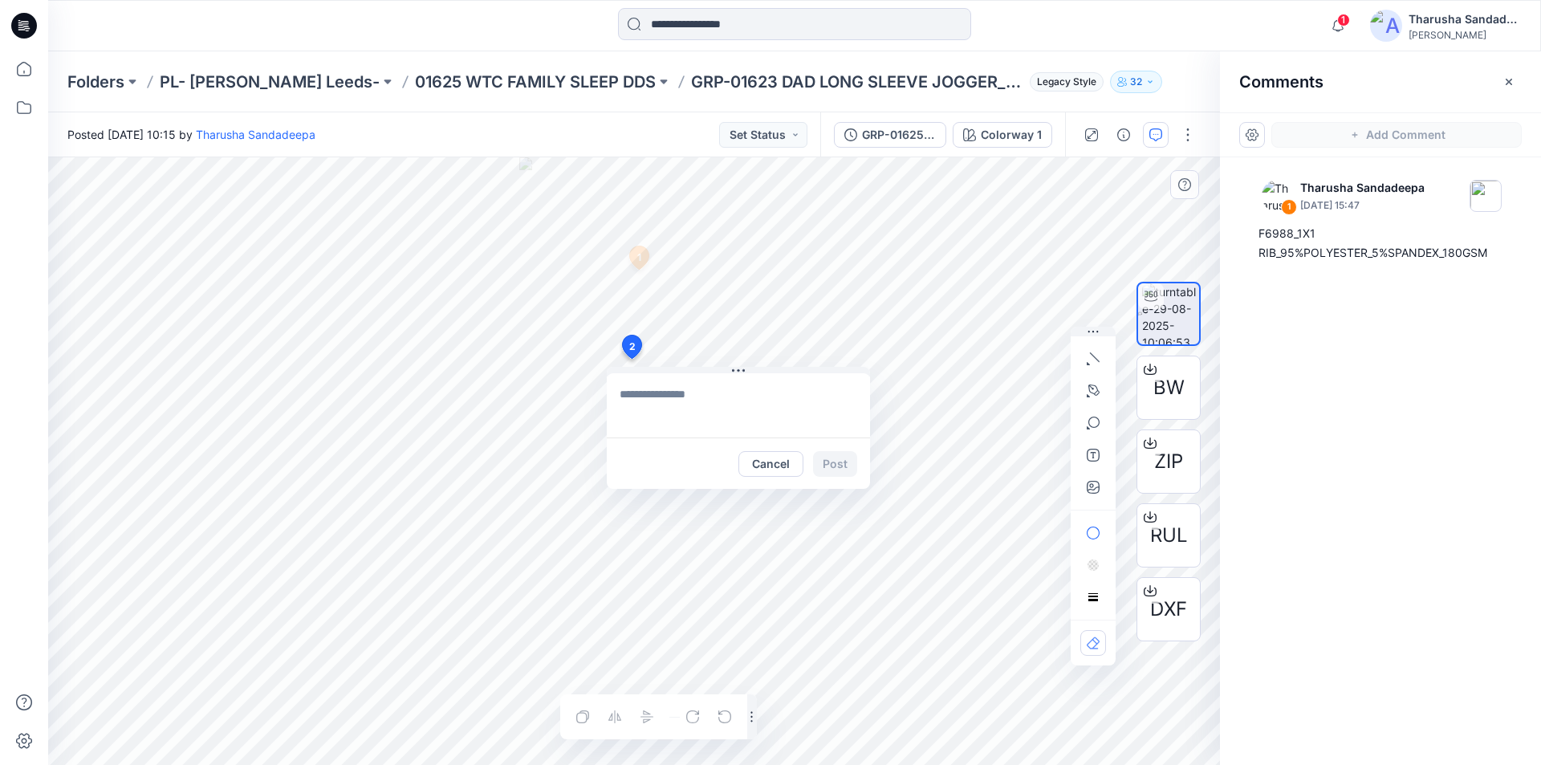
type textarea "**********"
click at [831, 465] on button "Post" at bounding box center [835, 464] width 44 height 26
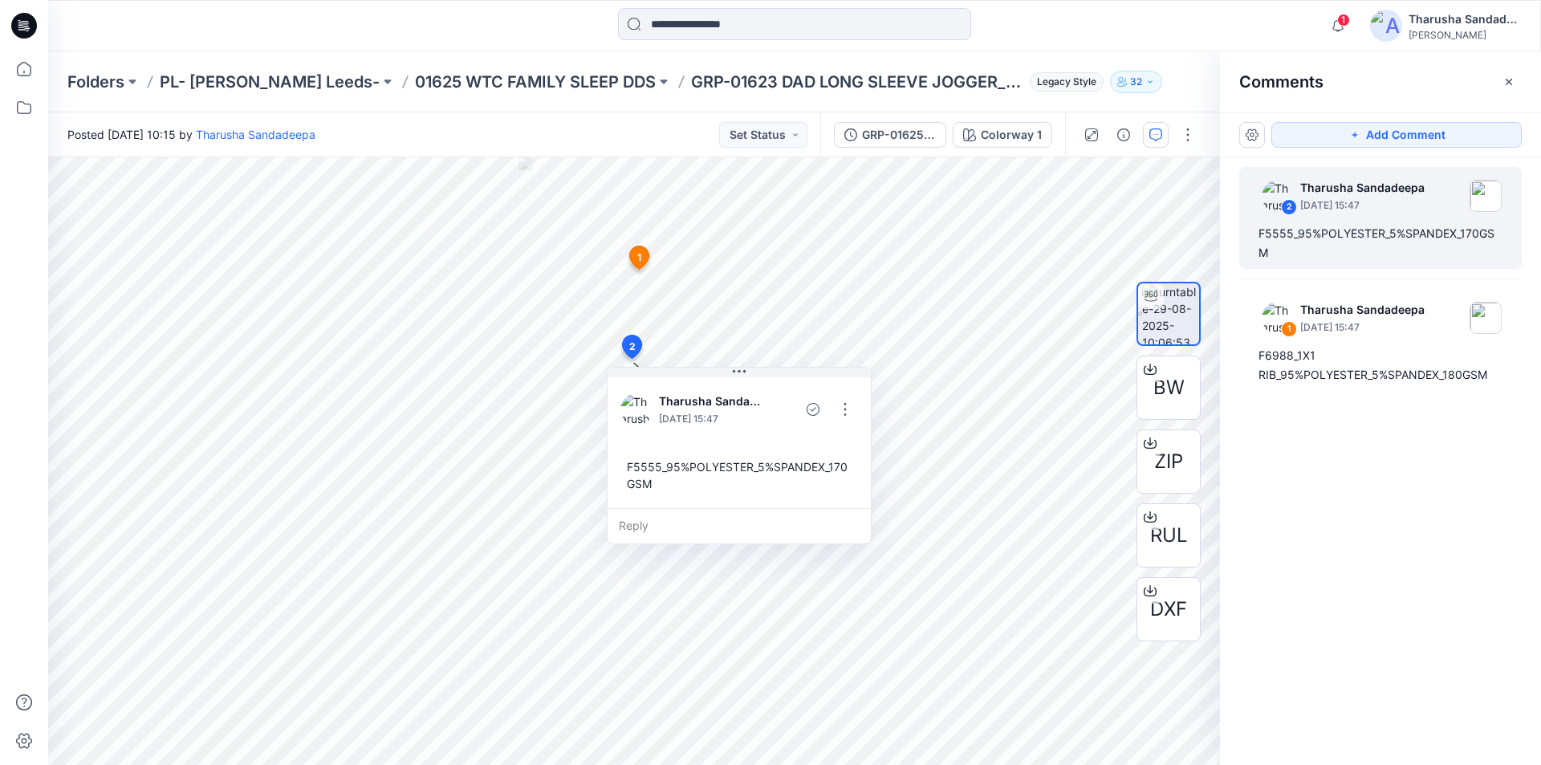
click at [28, 26] on icon at bounding box center [26, 26] width 6 height 1
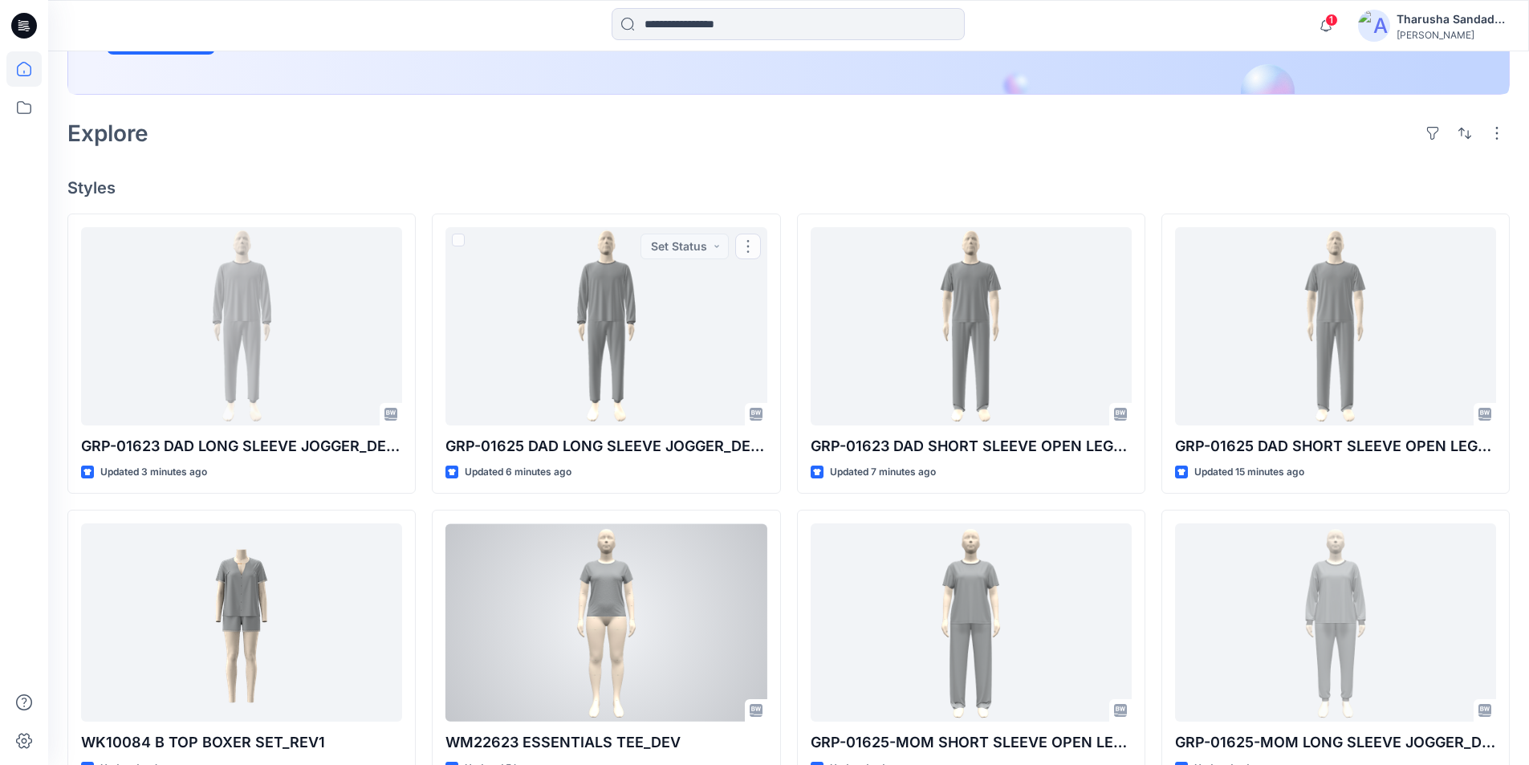
scroll to position [401, 0]
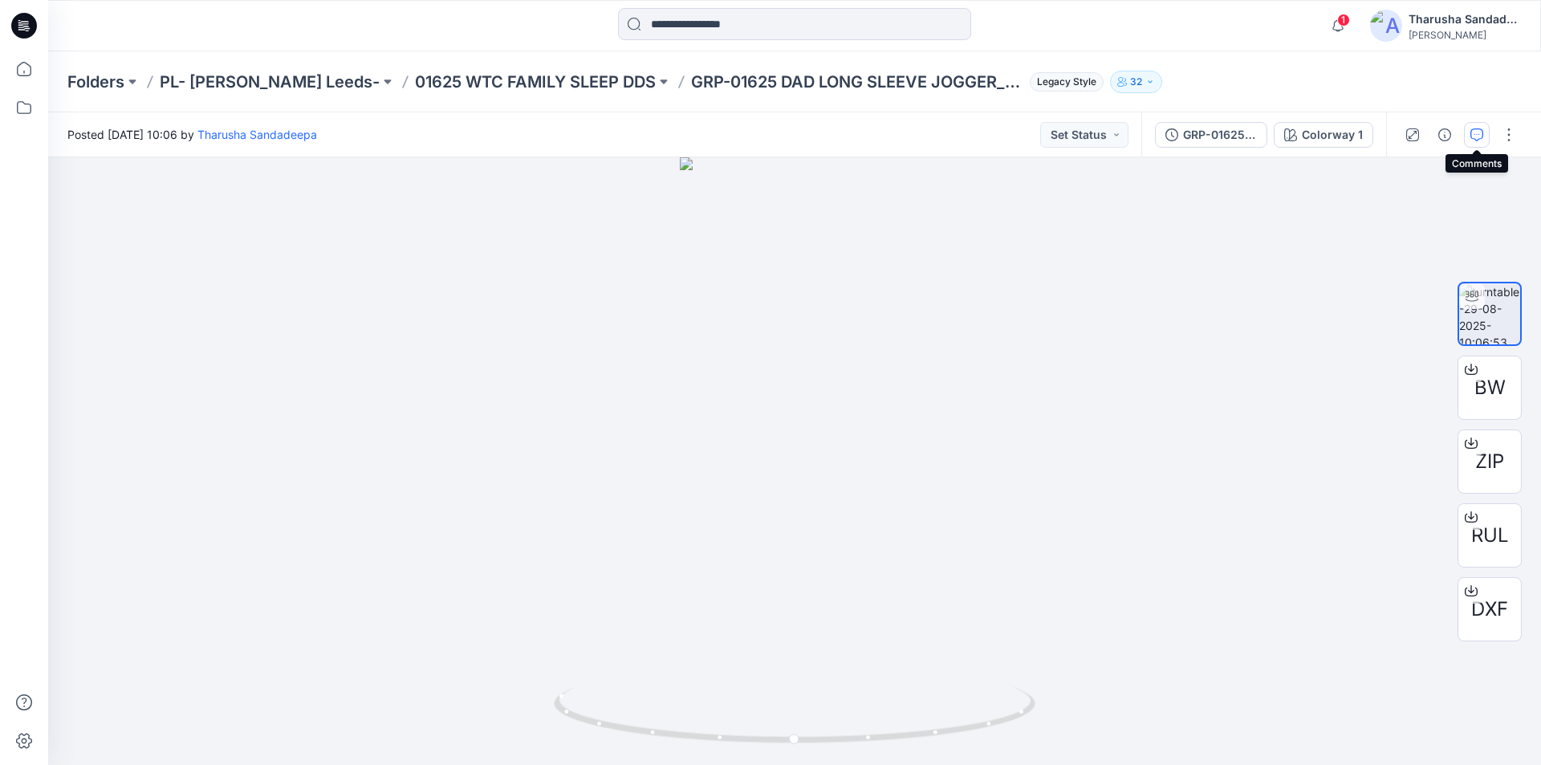
click at [1470, 132] on icon "button" at bounding box center [1476, 134] width 13 height 13
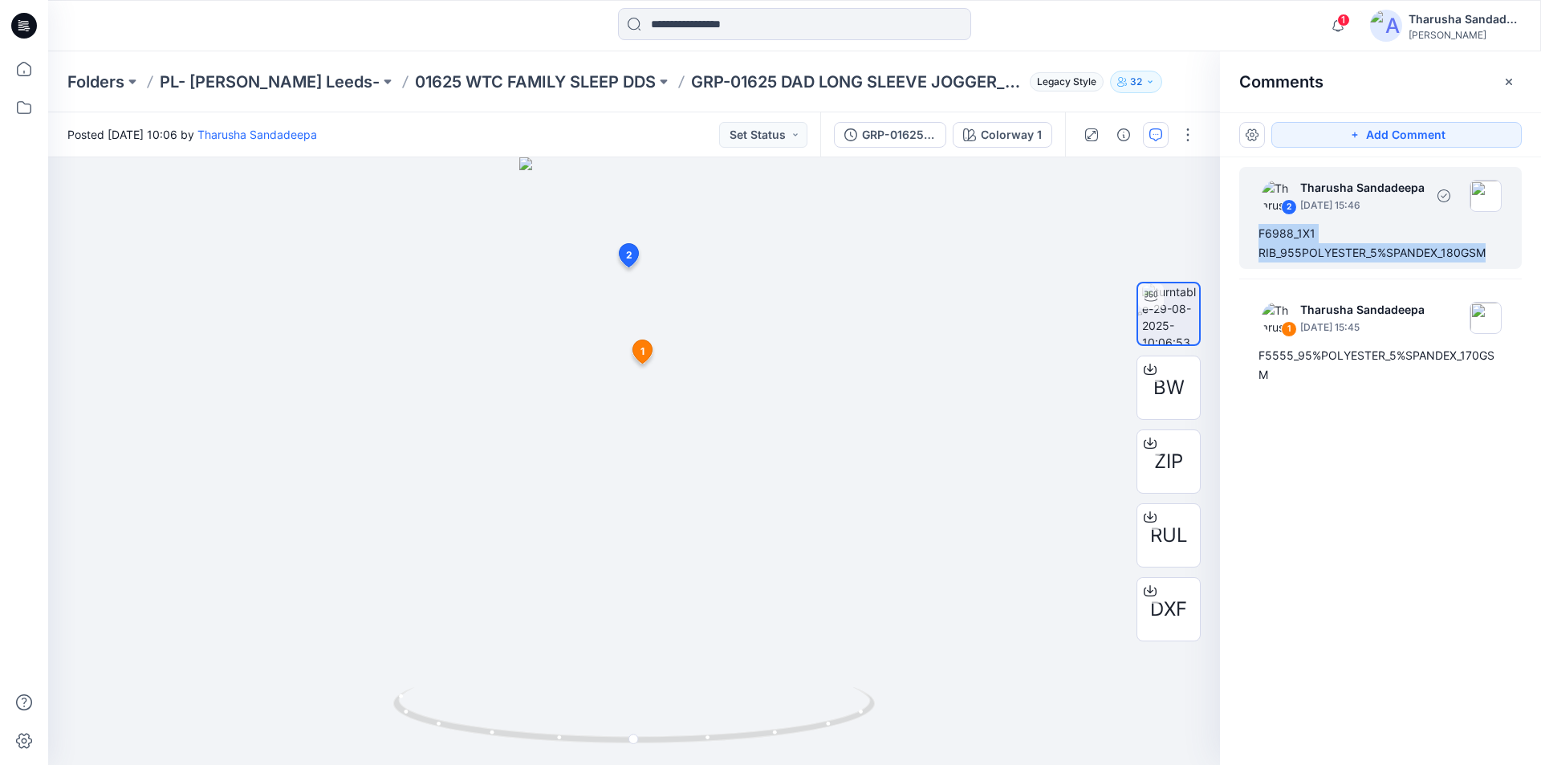
drag, startPoint x: 1261, startPoint y: 232, endPoint x: 1485, endPoint y: 261, distance: 226.6
click at [1494, 263] on div "2 Tharusha Sandadeepa August 29, 2025 15:46 F6988_1X1 RIB_955POLYESTER_5%SPANDE…" at bounding box center [1380, 218] width 282 height 102
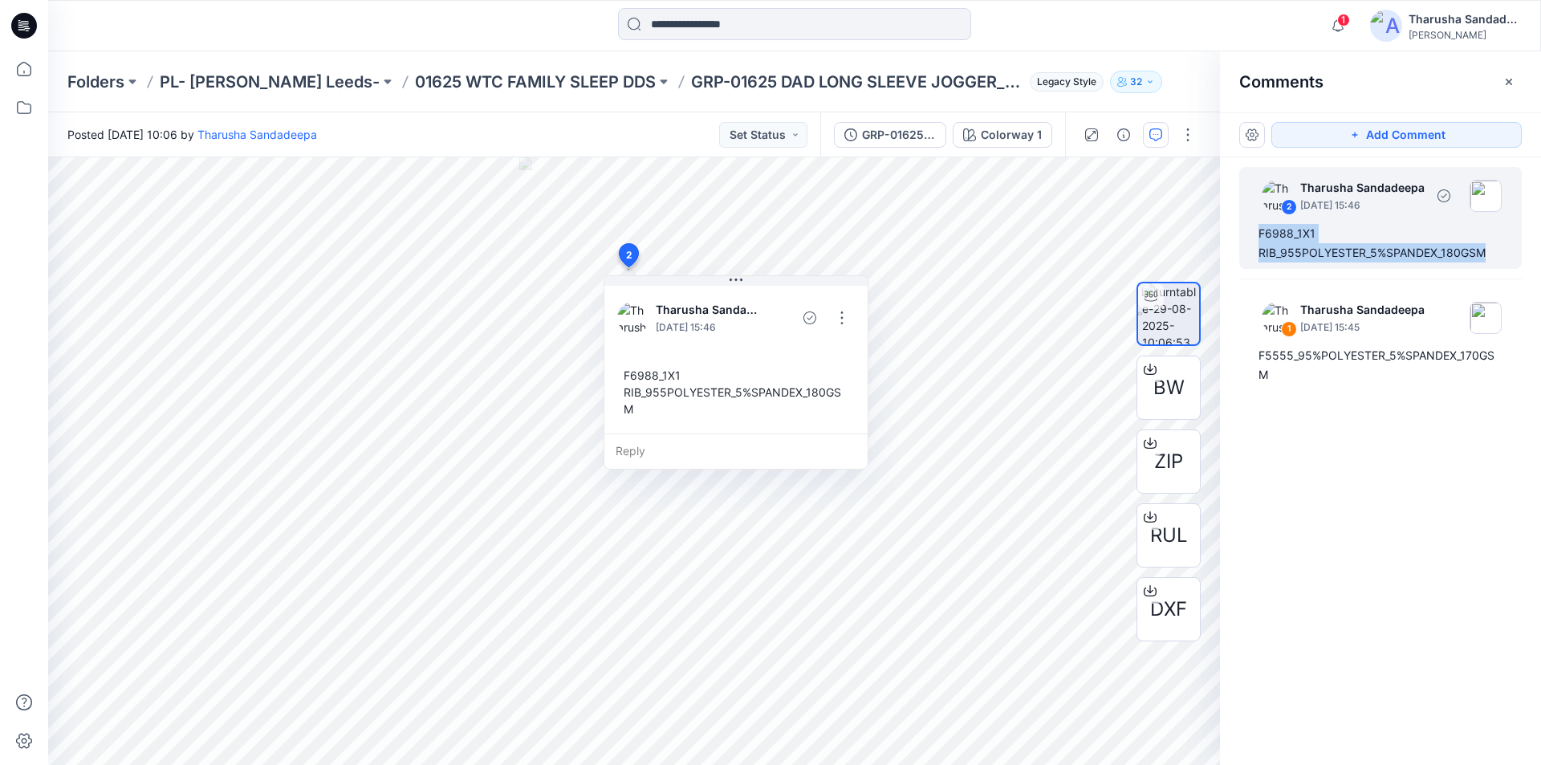
copy div "F6988_1X1 RIB_955POLYESTER_5%SPANDEX_180GSM"
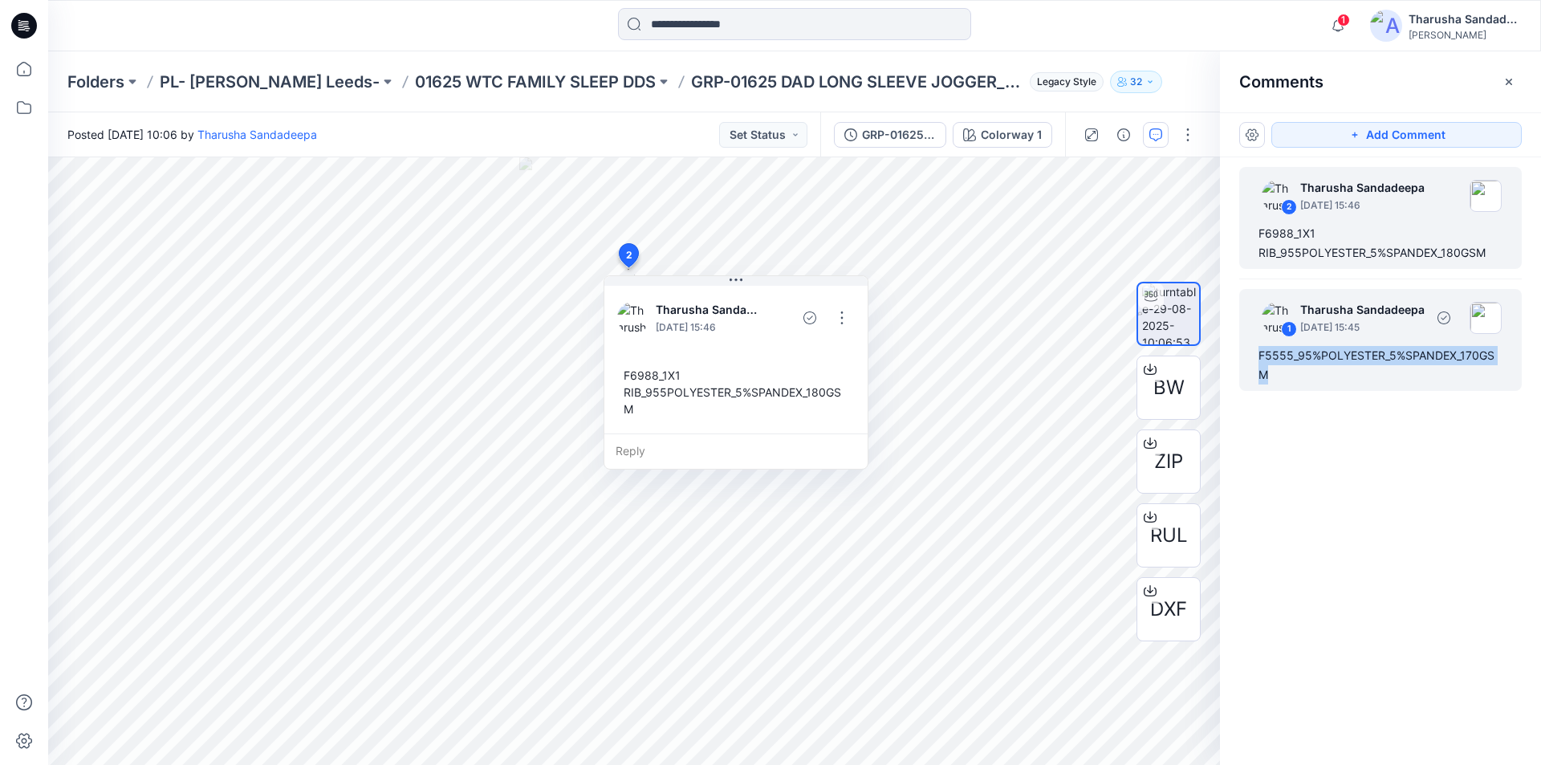
drag, startPoint x: 1260, startPoint y: 355, endPoint x: 1287, endPoint y: 380, distance: 37.5
click at [1287, 382] on div "F5555_95%POLYESTER_5%SPANDEX_170GSM" at bounding box center [1380, 365] width 244 height 39
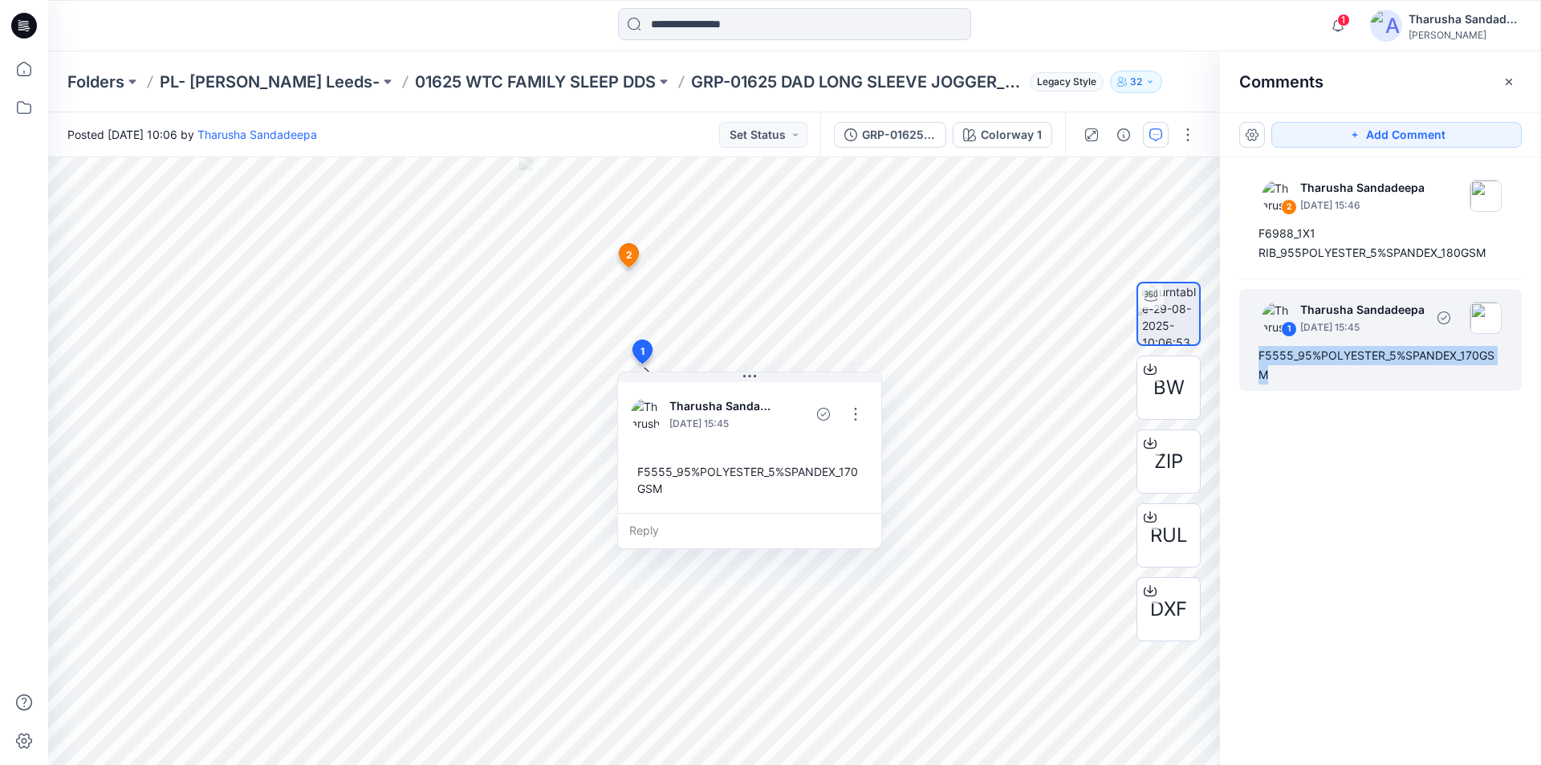
copy div "F5555_95%POLYESTER_5%SPANDEX_170GSM"
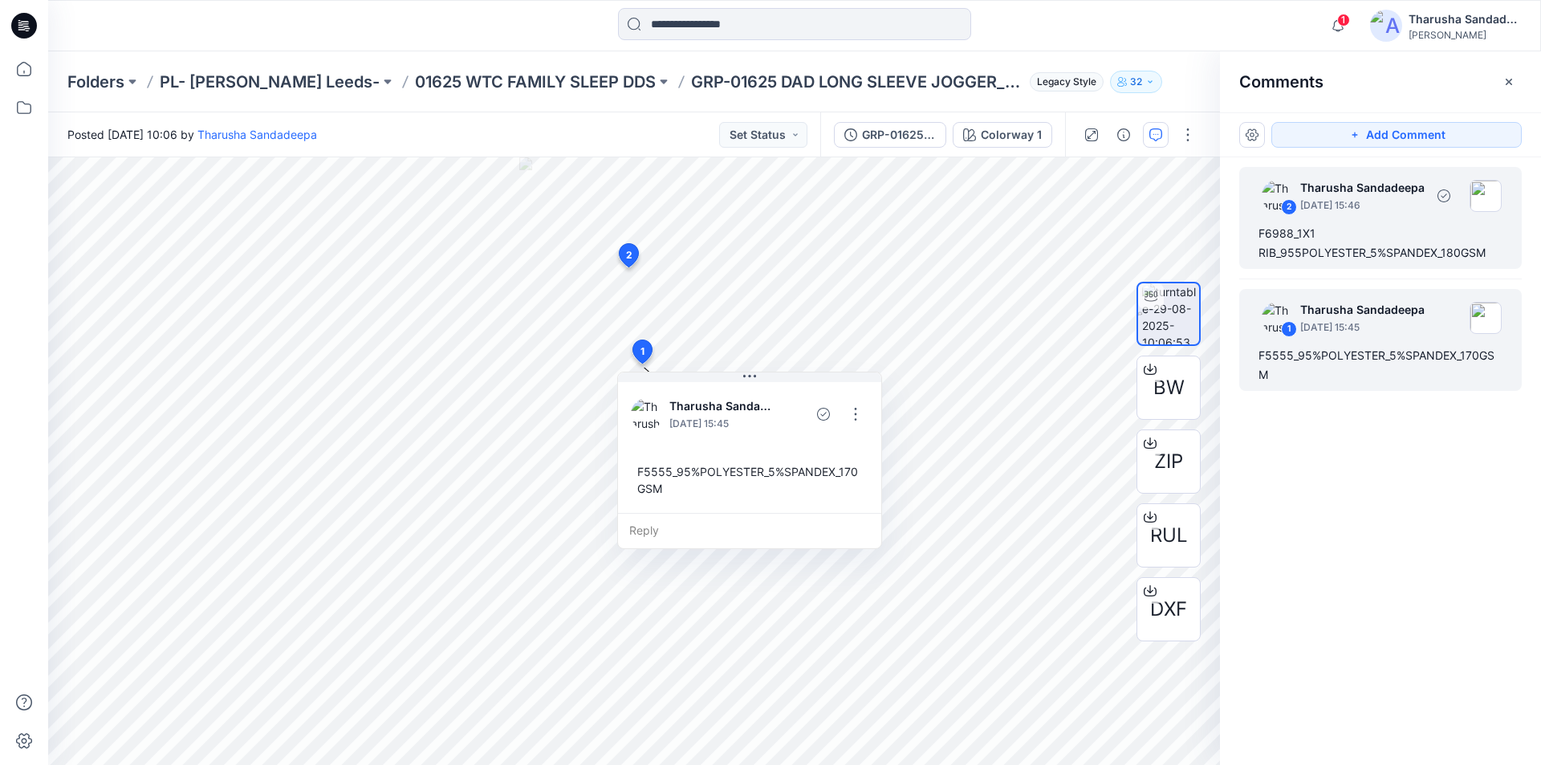
click at [1327, 247] on div "F6988_1X1 RIB_955POLYESTER_5%SPANDEX_180GSM" at bounding box center [1380, 243] width 244 height 39
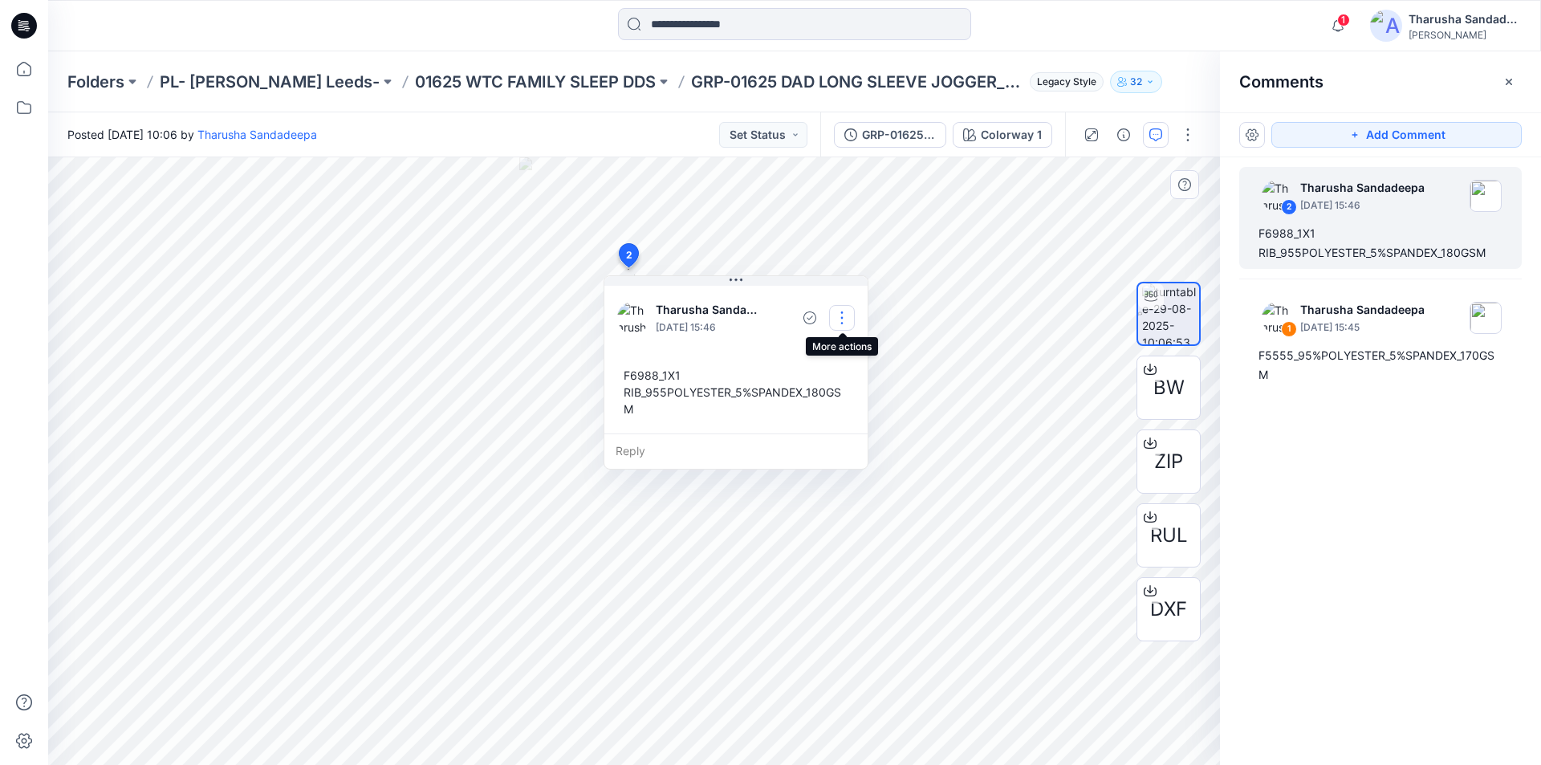
click at [848, 323] on button "button" at bounding box center [842, 318] width 26 height 26
click at [837, 357] on p "Edit comment" at bounding box center [846, 355] width 72 height 17
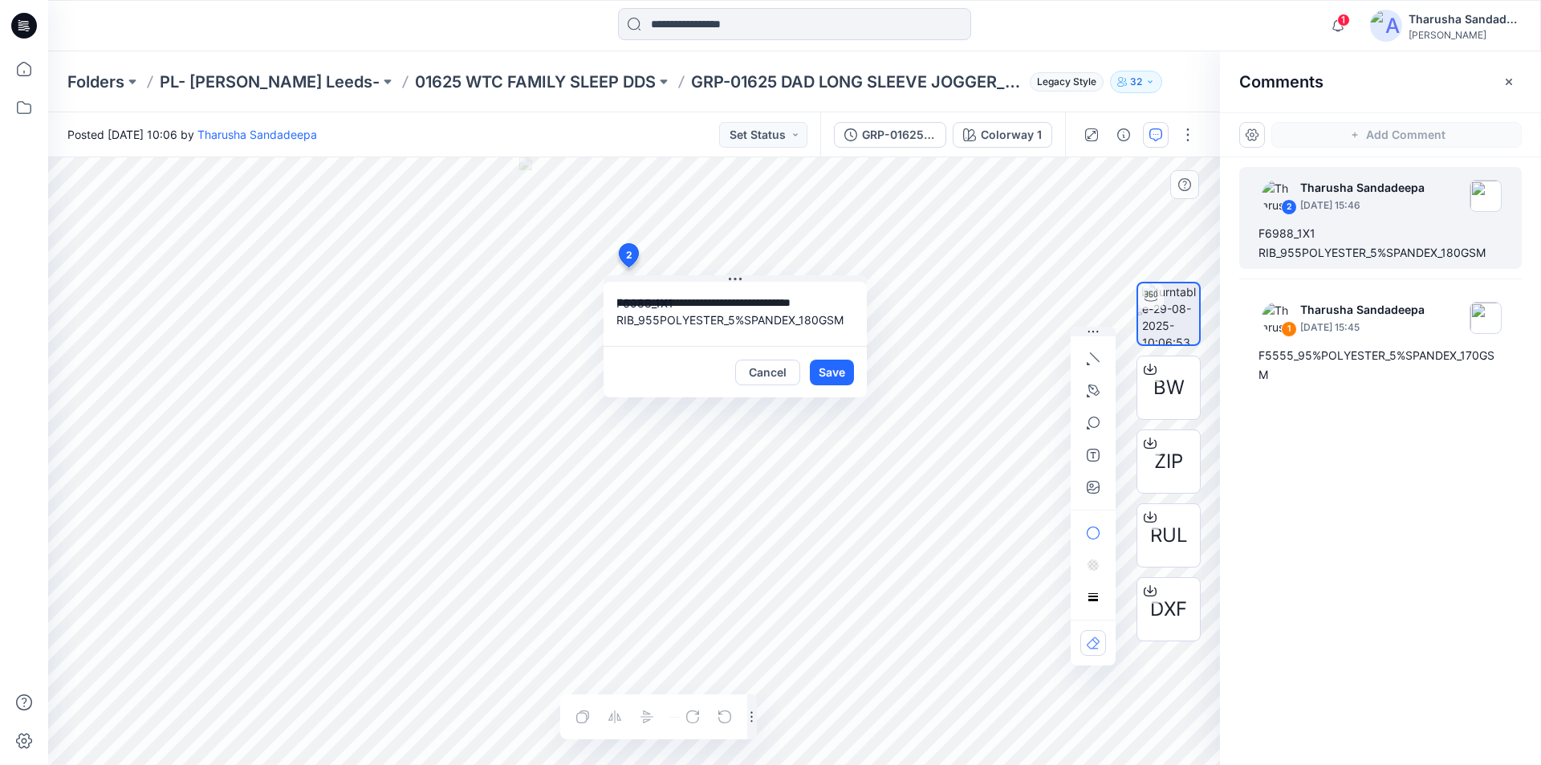
click at [659, 323] on textarea "**********" at bounding box center [734, 314] width 263 height 64
type textarea "**********"
drag, startPoint x: 826, startPoint y: 369, endPoint x: 816, endPoint y: 372, distance: 9.9
click at [827, 368] on button "Save" at bounding box center [832, 373] width 44 height 26
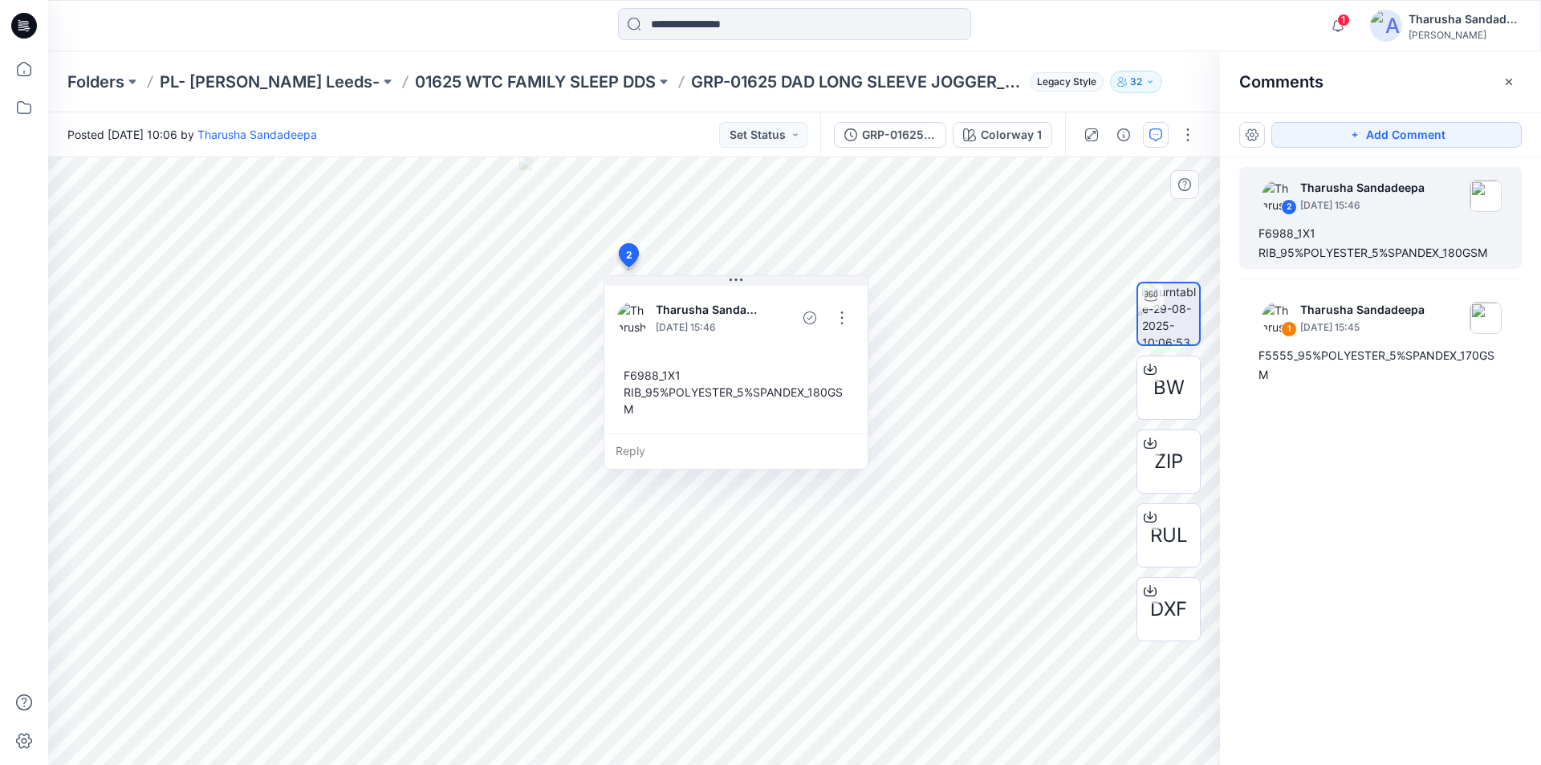
click at [12, 22] on icon at bounding box center [24, 26] width 26 height 26
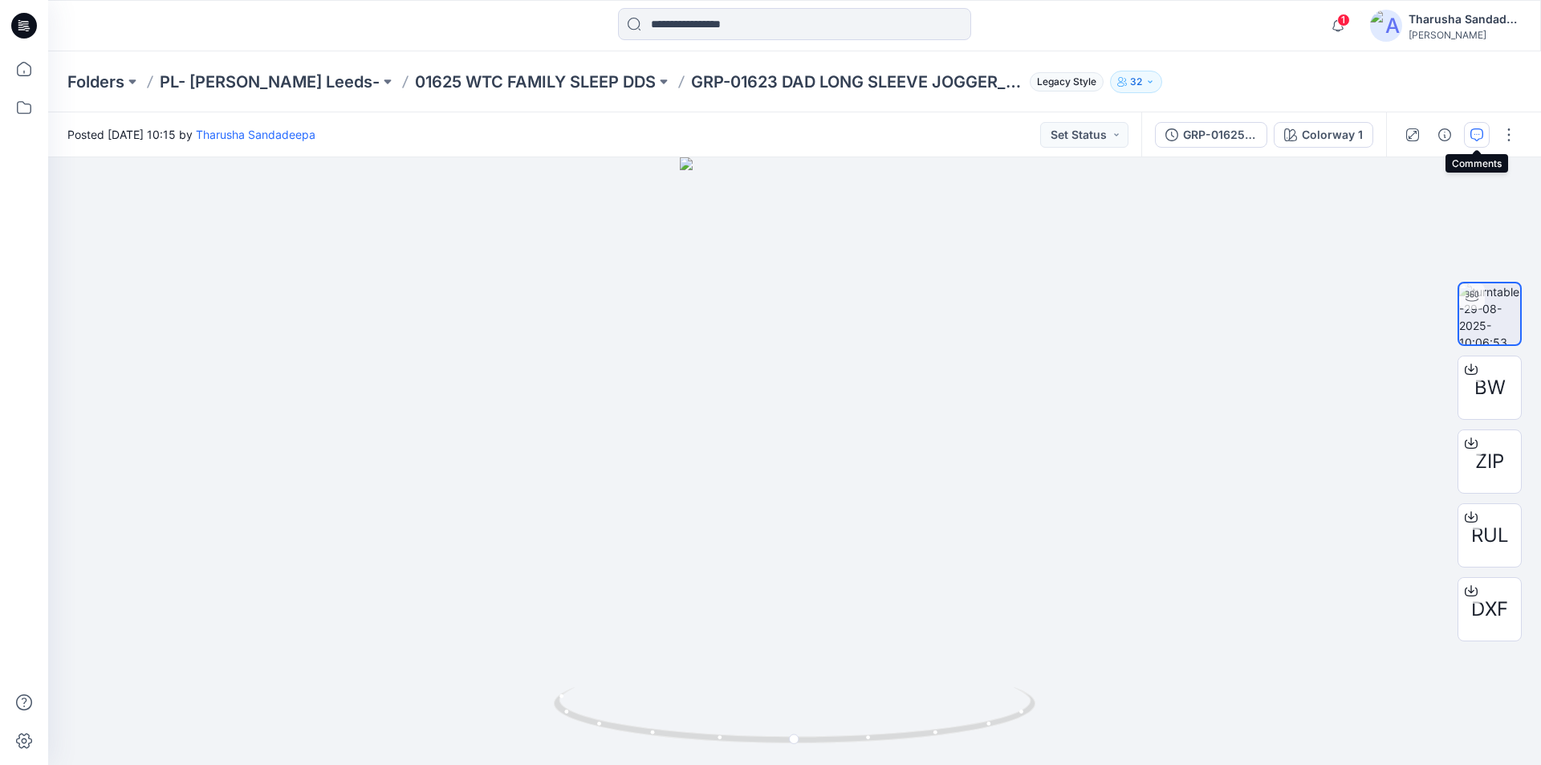
click at [1479, 142] on button "button" at bounding box center [1477, 135] width 26 height 26
click at [1473, 131] on icon "button" at bounding box center [1476, 134] width 13 height 13
click at [1473, 136] on icon "button" at bounding box center [1476, 134] width 13 height 13
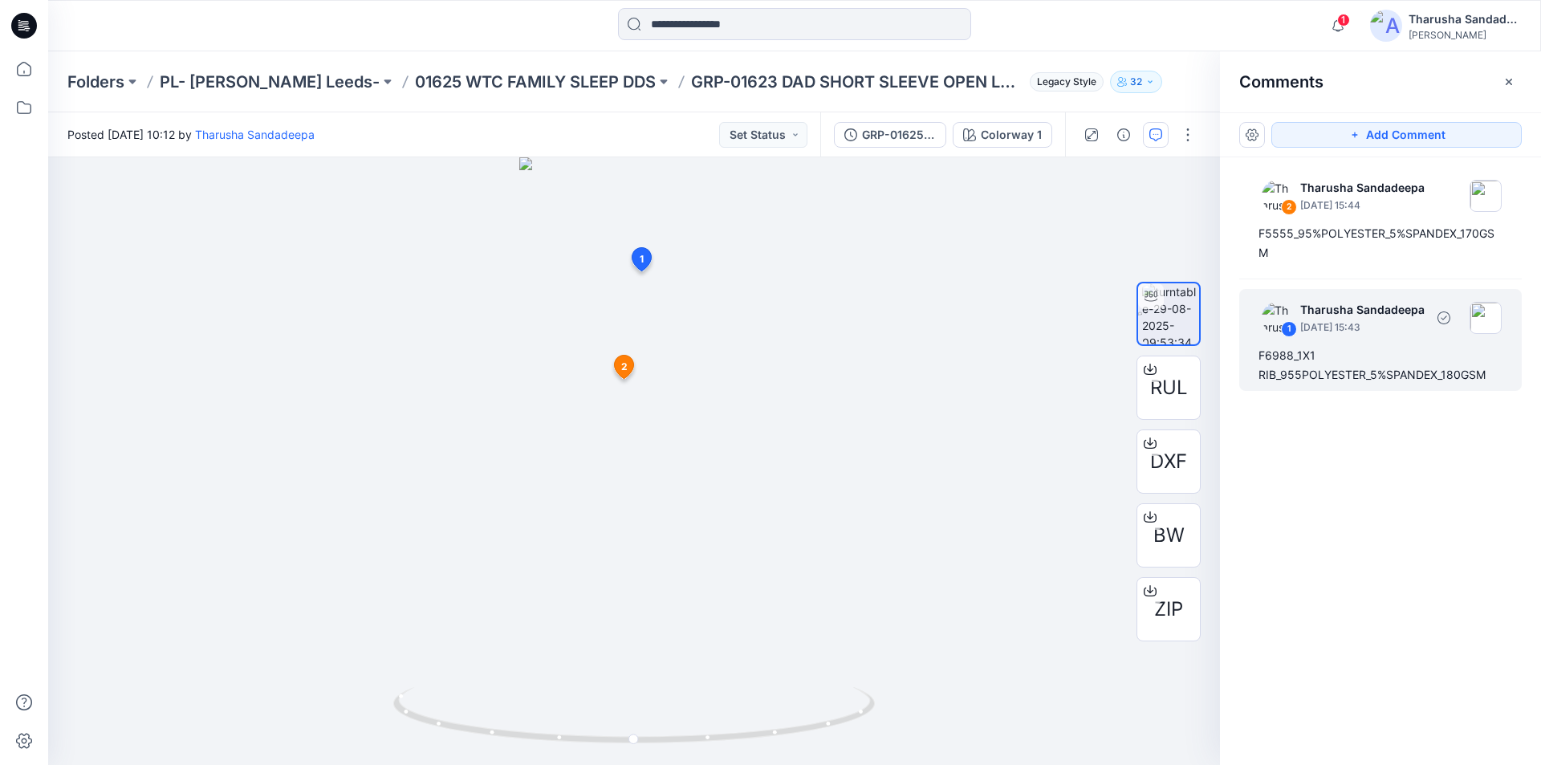
click at [1301, 375] on div "F6988_1X1 RIB_955POLYESTER_5%SPANDEX_180GSM" at bounding box center [1380, 365] width 244 height 39
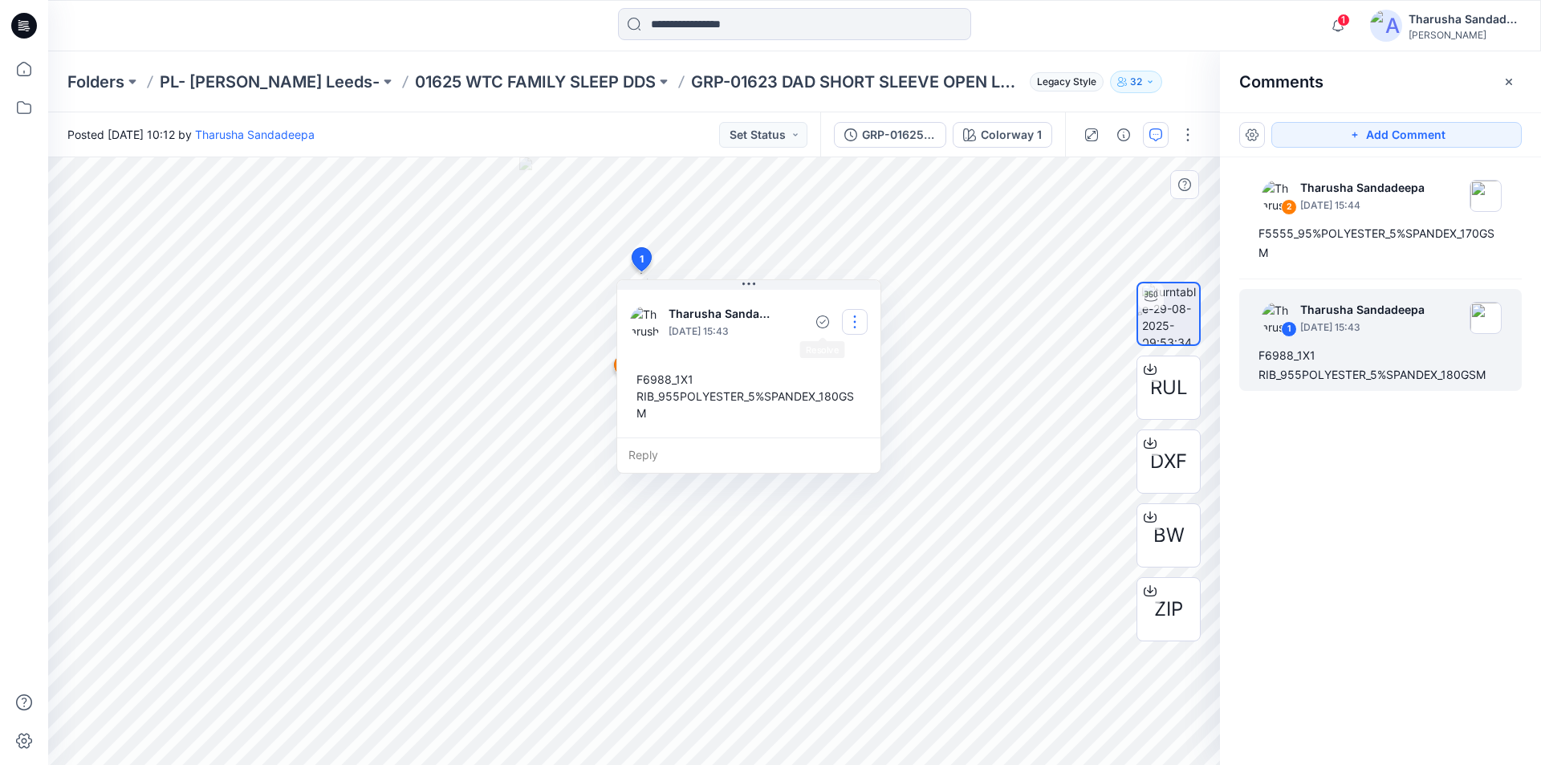
click at [852, 320] on button "button" at bounding box center [855, 322] width 26 height 26
click at [849, 360] on p "Edit comment" at bounding box center [859, 359] width 72 height 17
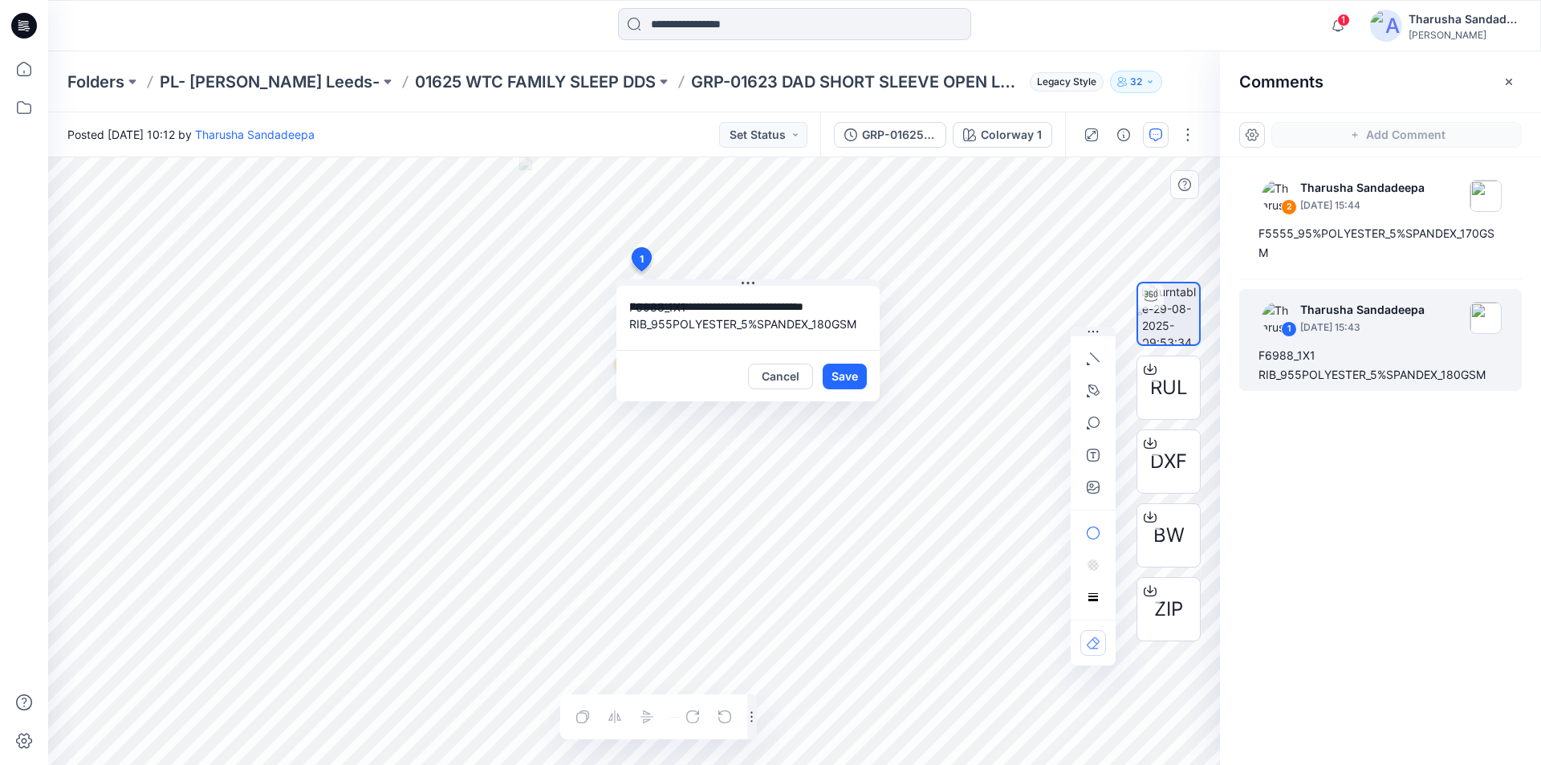
click at [672, 324] on textarea "**********" at bounding box center [747, 318] width 263 height 64
type textarea "**********"
click at [833, 380] on button "Save" at bounding box center [845, 377] width 44 height 26
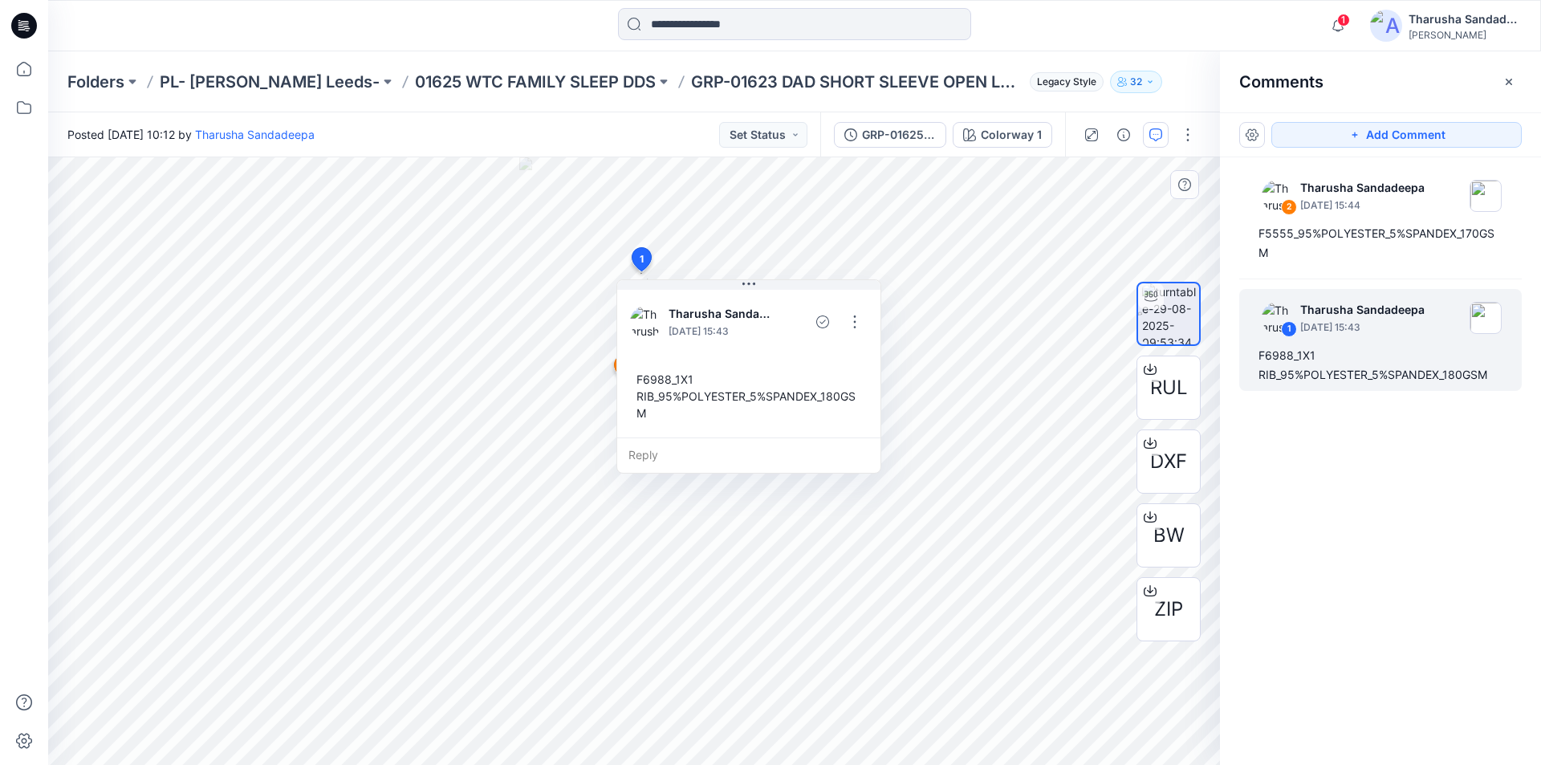
click at [1066, 38] on div at bounding box center [794, 25] width 746 height 35
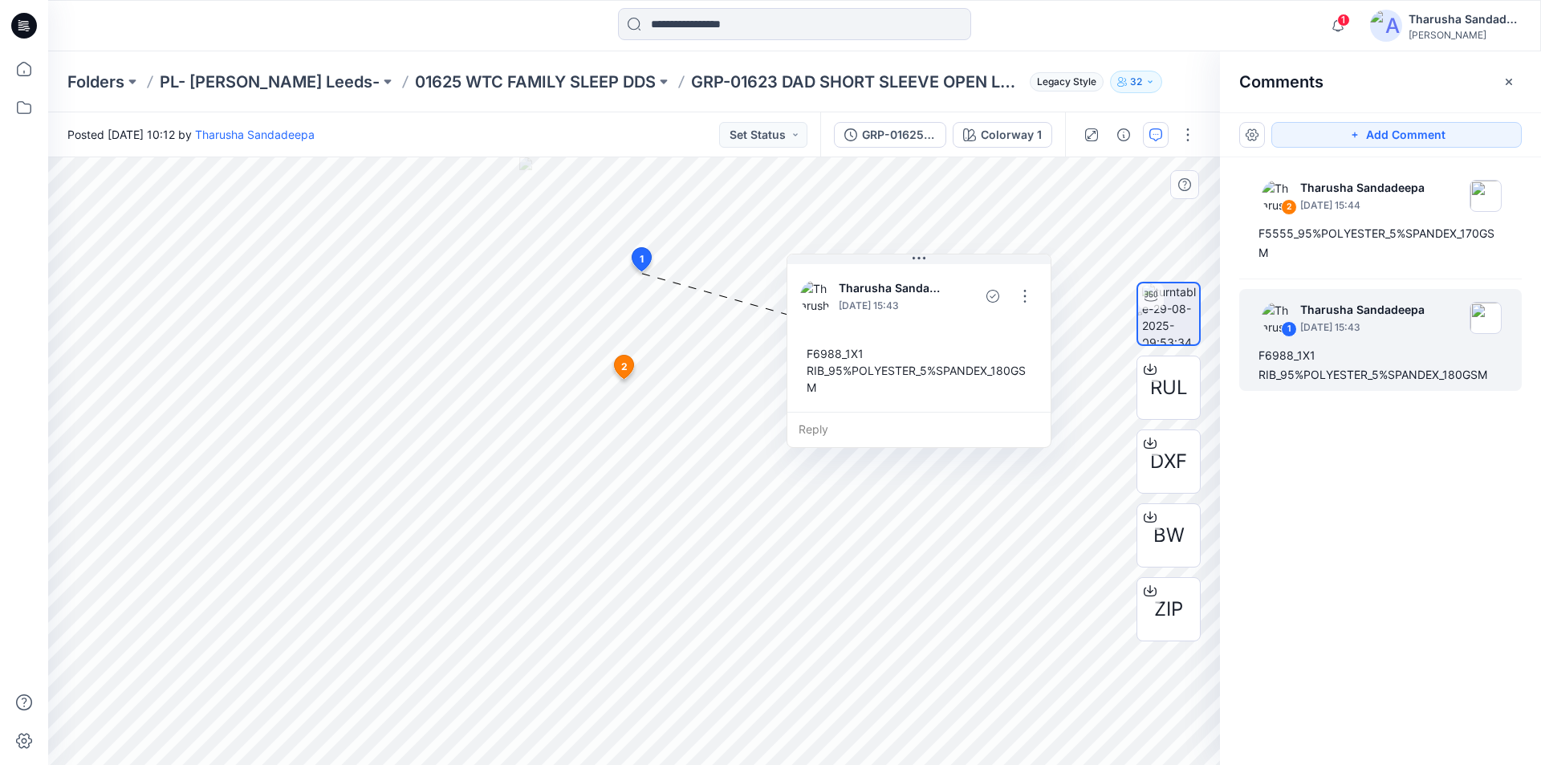
drag, startPoint x: 780, startPoint y: 311, endPoint x: 950, endPoint y: 286, distance: 172.1
click at [950, 286] on div at bounding box center [959, 296] width 29 height 44
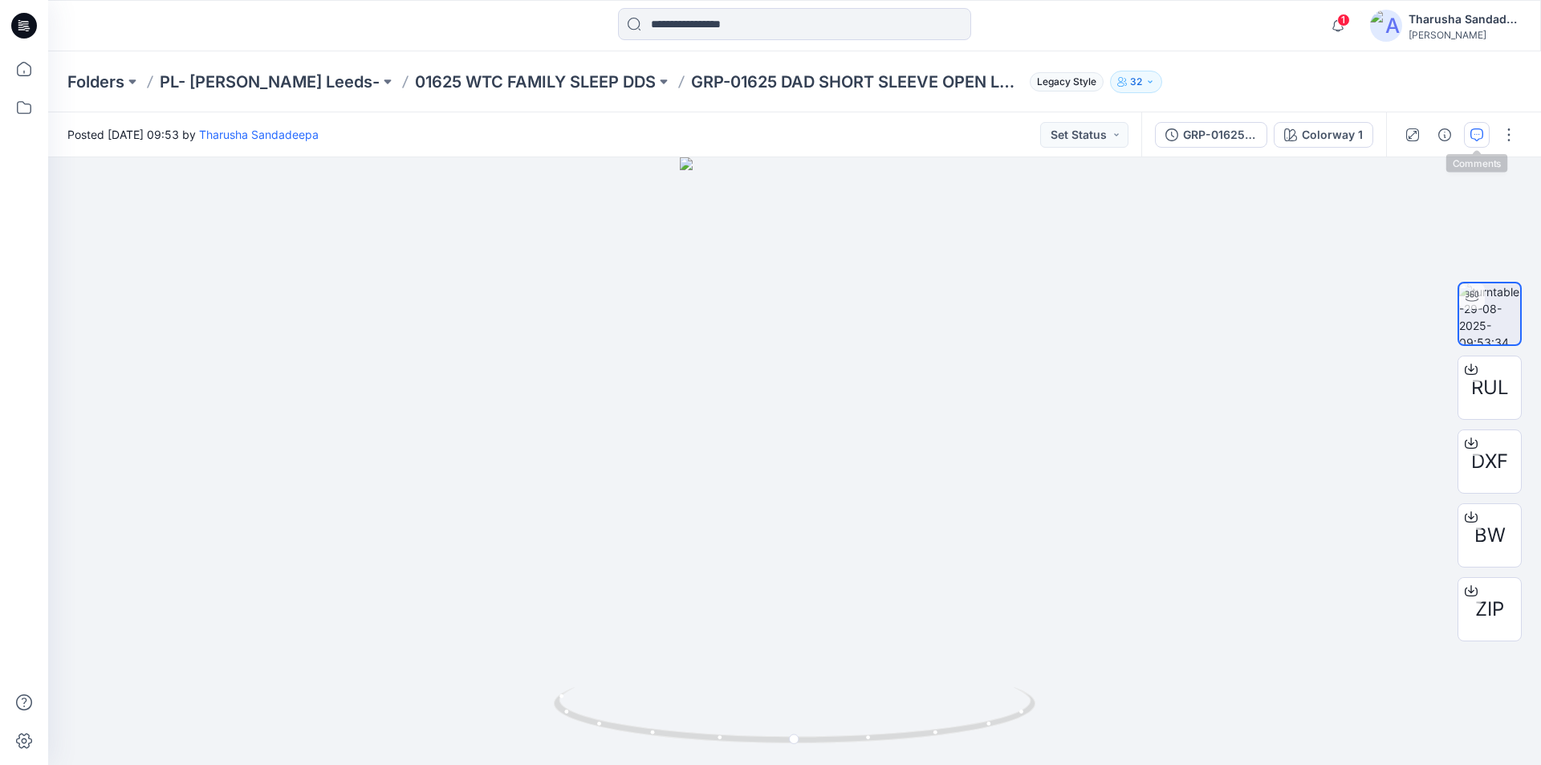
click at [1481, 139] on icon "button" at bounding box center [1476, 134] width 13 height 13
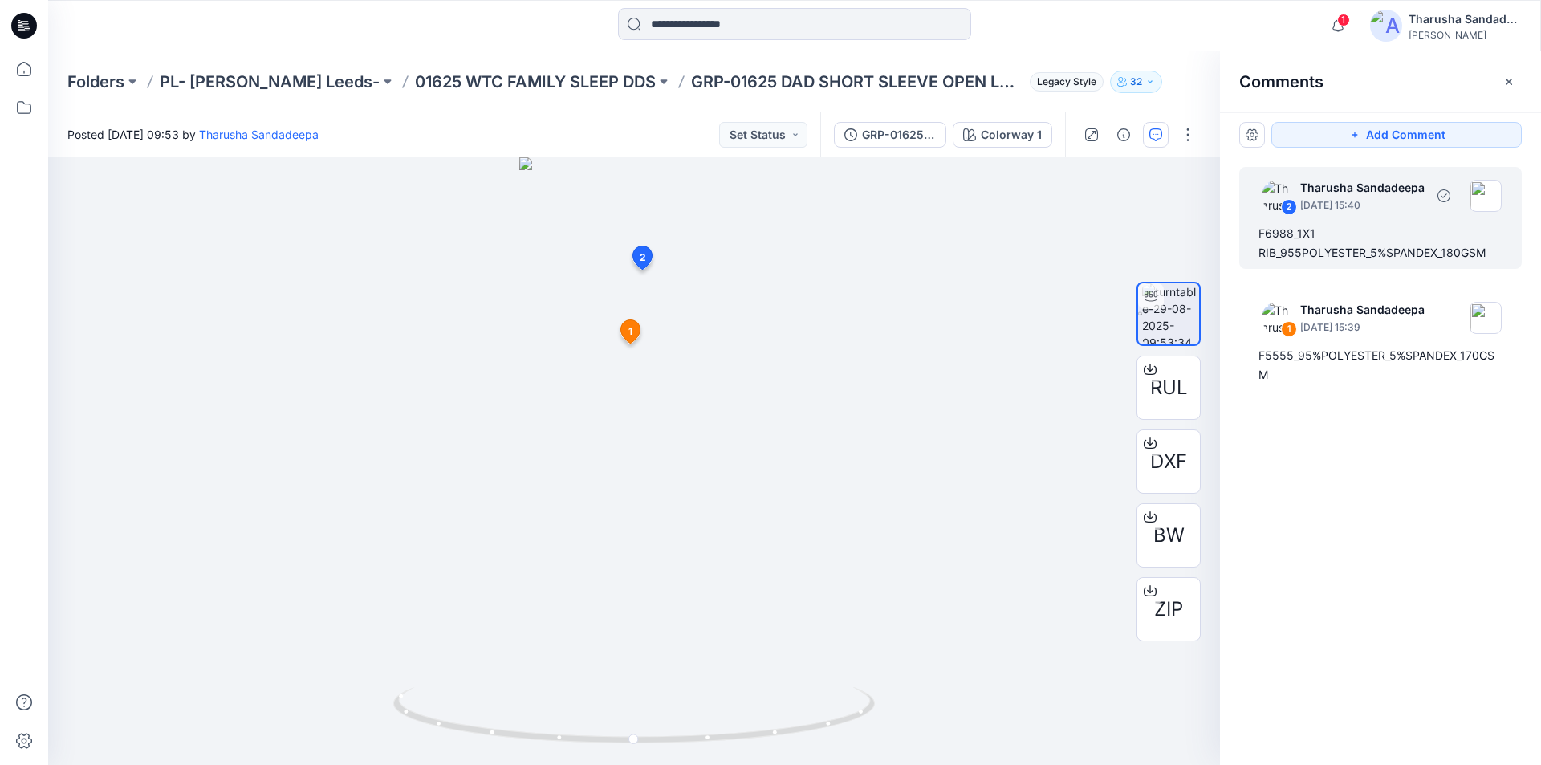
click at [1333, 237] on div "F6988_1X1 RIB_955POLYESTER_5%SPANDEX_180GSM" at bounding box center [1380, 243] width 244 height 39
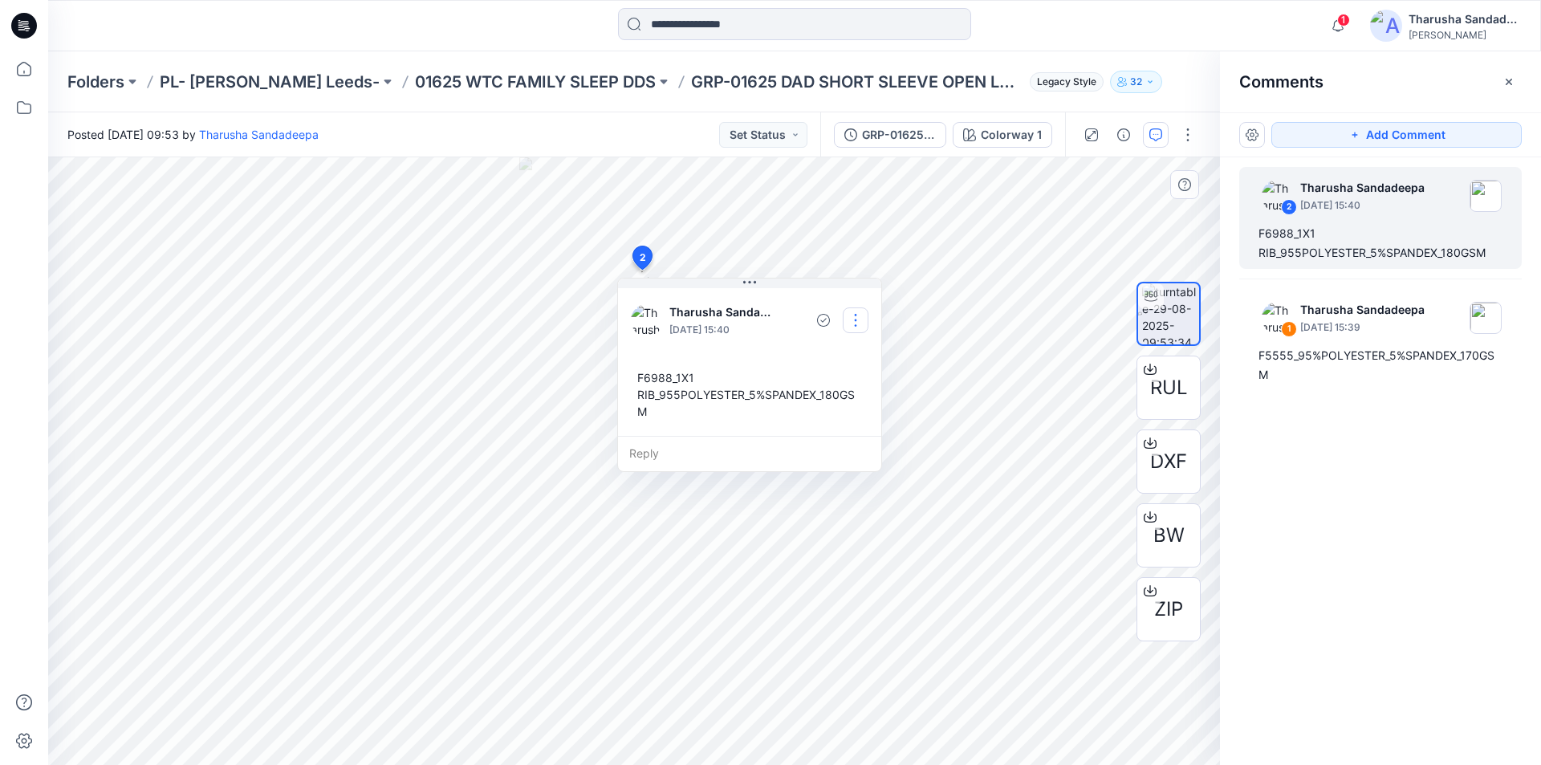
click at [852, 323] on button "button" at bounding box center [856, 320] width 26 height 26
click at [837, 359] on p "Edit comment" at bounding box center [859, 357] width 72 height 17
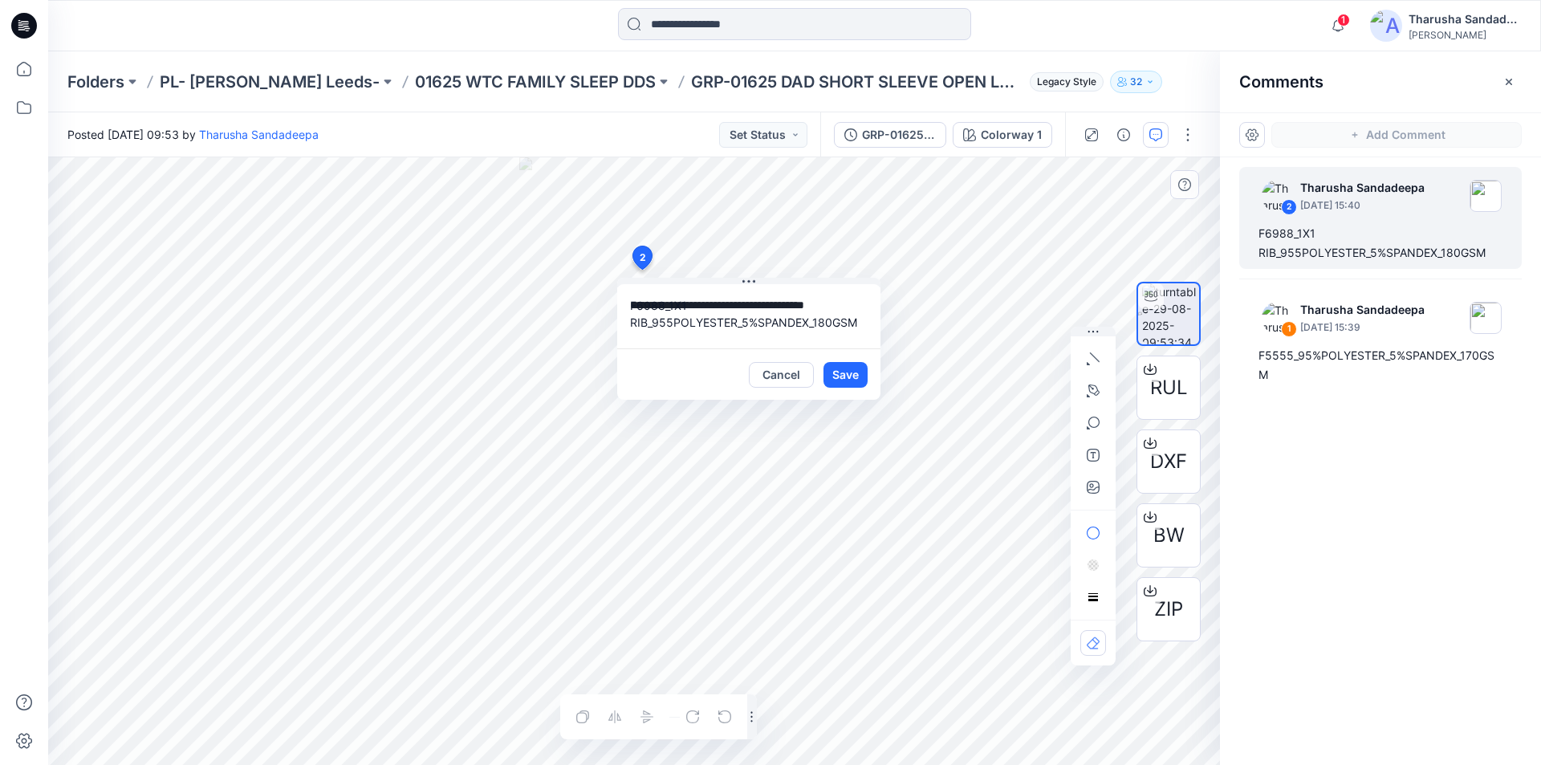
click at [671, 324] on textarea "**********" at bounding box center [748, 316] width 263 height 64
type textarea "**********"
click at [859, 376] on button "Save" at bounding box center [845, 375] width 44 height 26
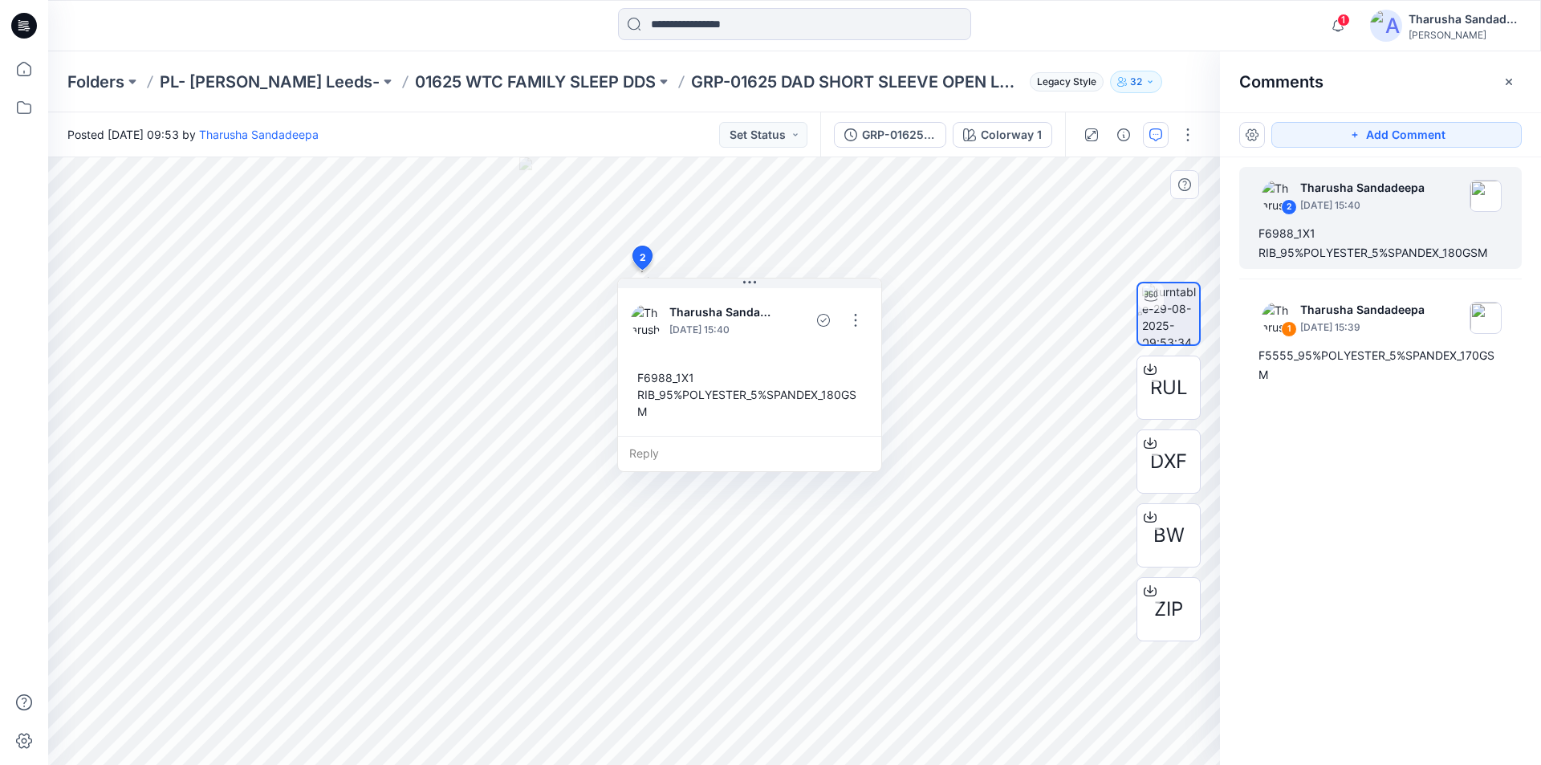
click at [563, 38] on div at bounding box center [794, 25] width 746 height 35
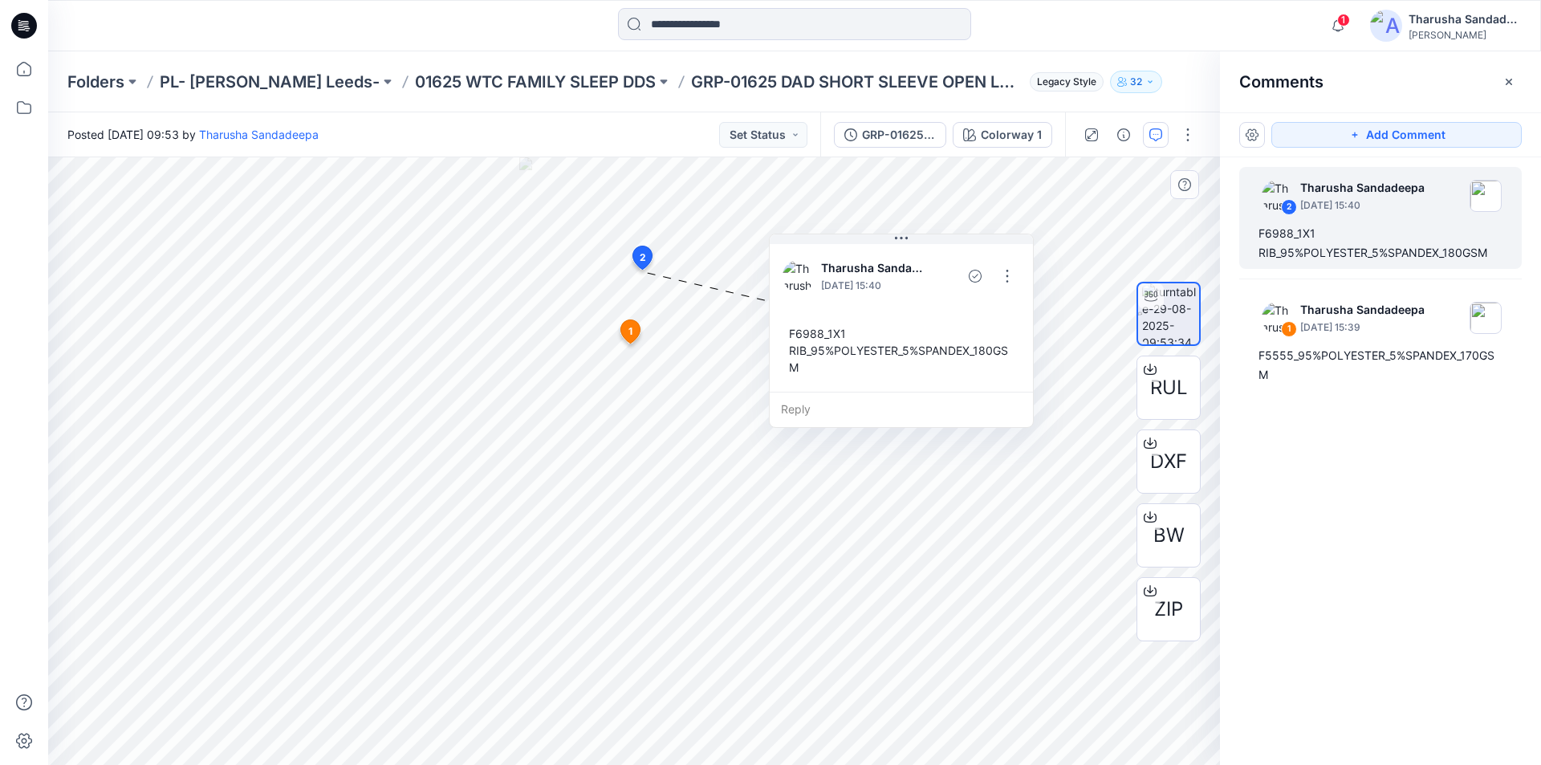
drag, startPoint x: 779, startPoint y: 315, endPoint x: 931, endPoint y: 270, distance: 158.0
click at [931, 270] on div at bounding box center [941, 276] width 29 height 44
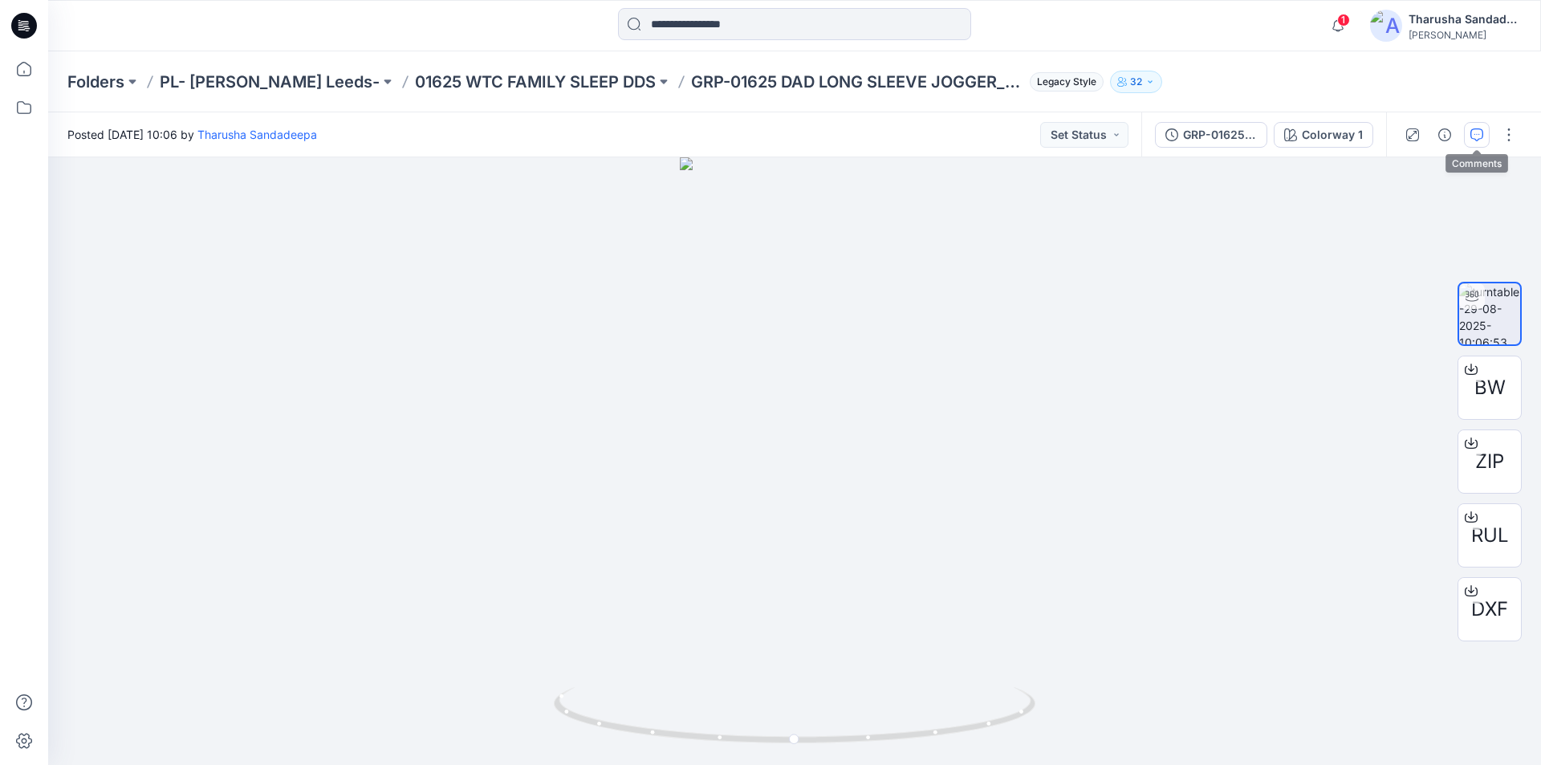
click at [1469, 140] on button "button" at bounding box center [1477, 135] width 26 height 26
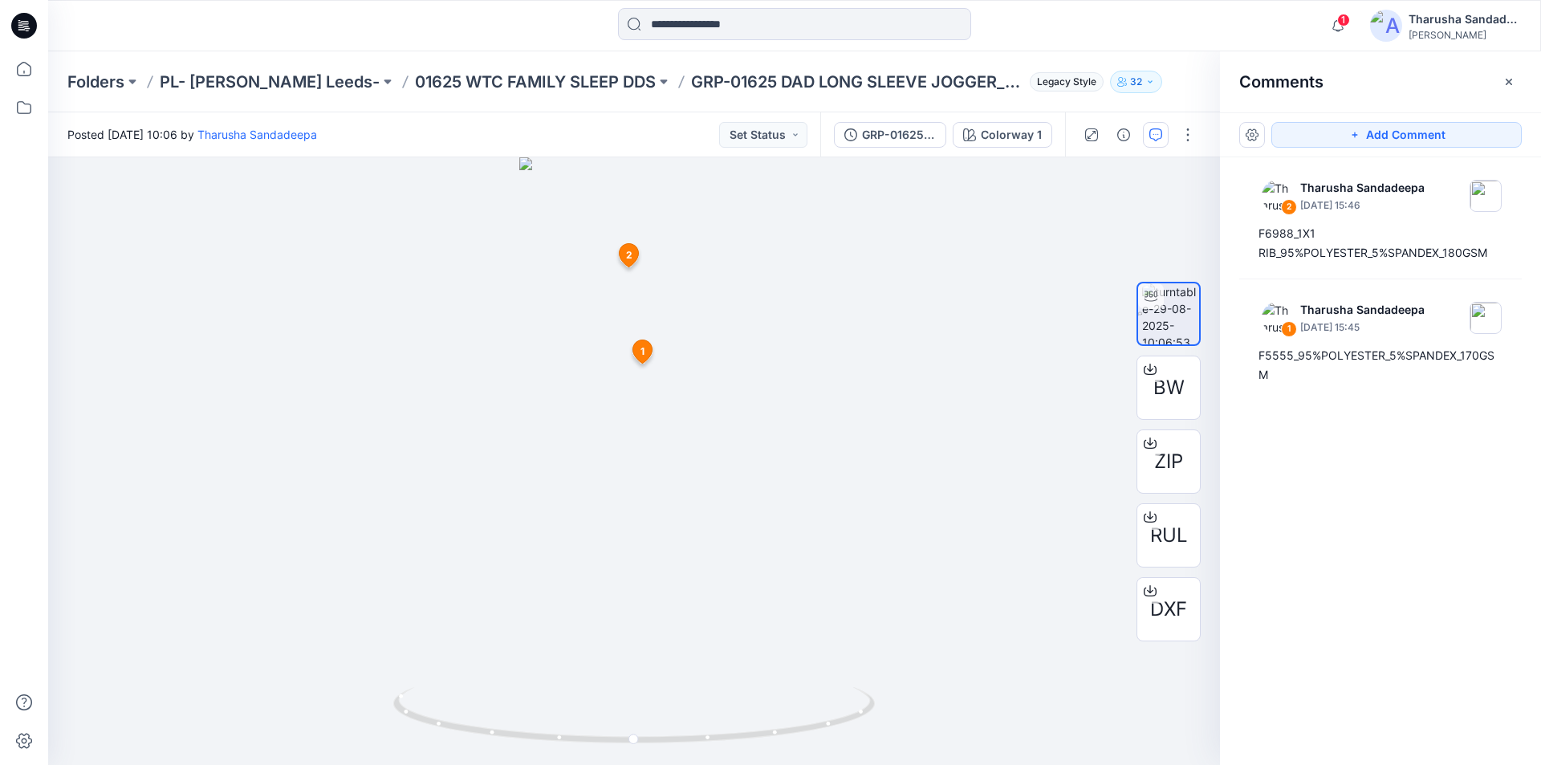
click at [29, 31] on icon at bounding box center [24, 26] width 26 height 26
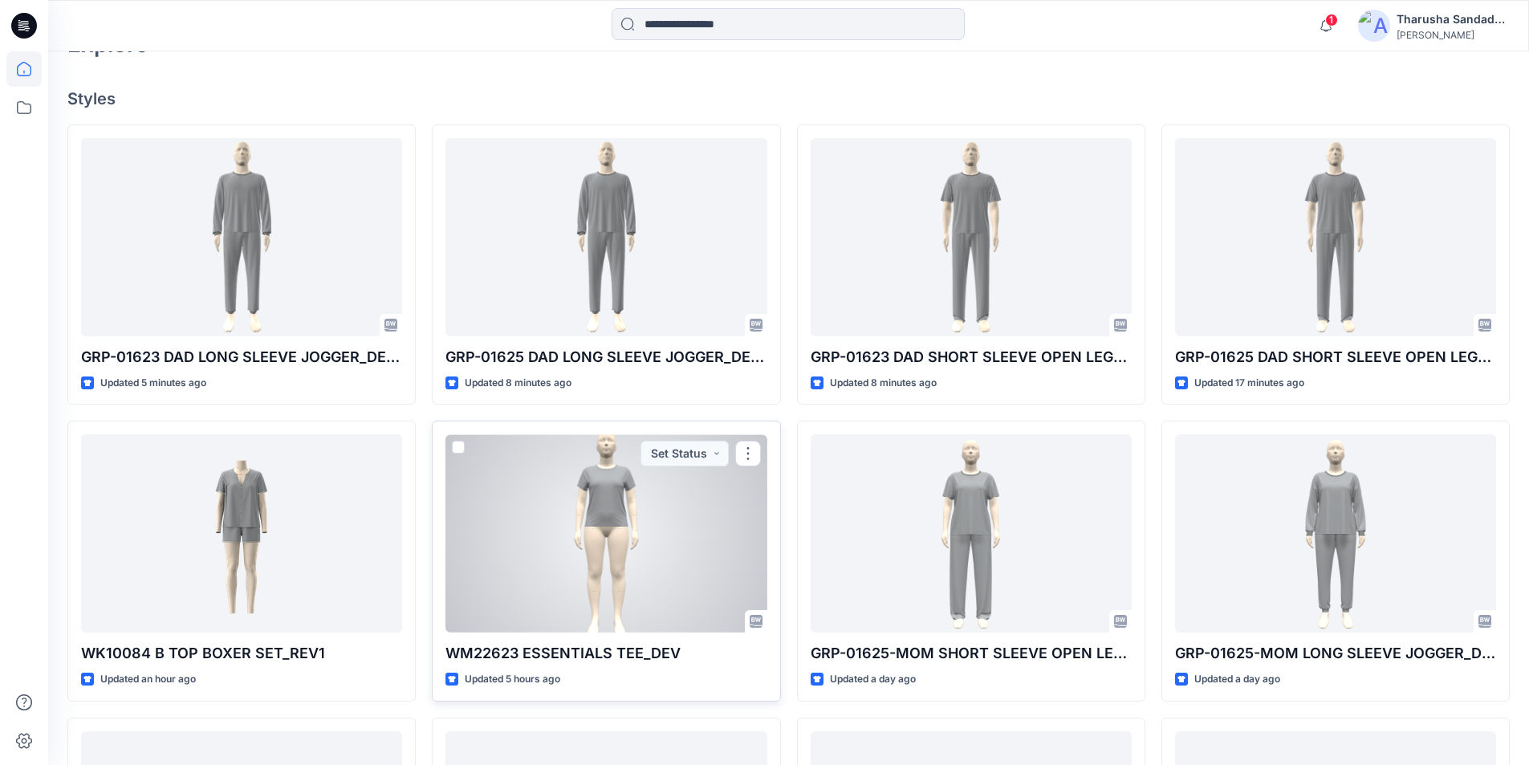
scroll to position [401, 0]
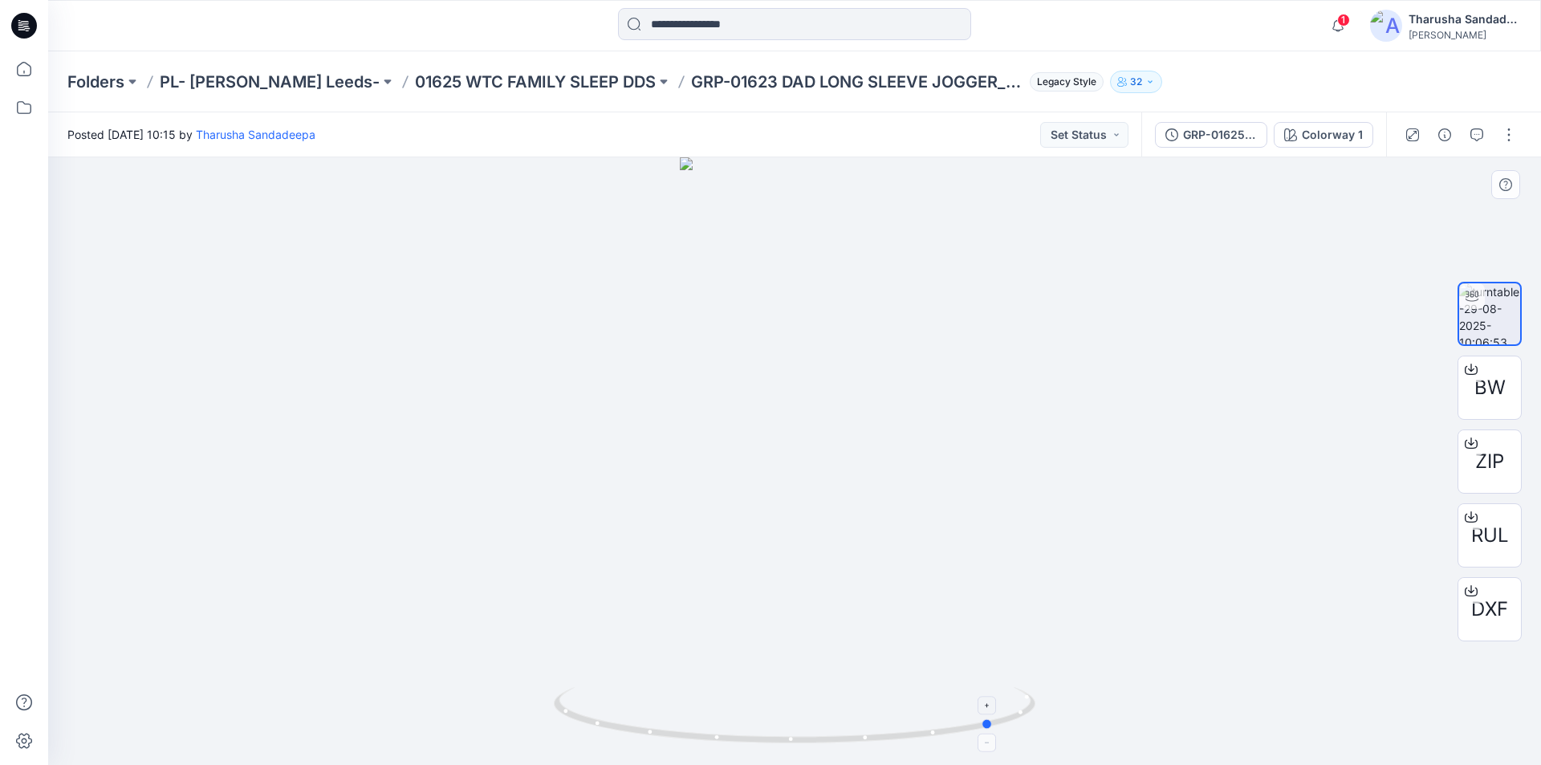
drag, startPoint x: 1014, startPoint y: 718, endPoint x: 733, endPoint y: 703, distance: 282.1
click at [733, 703] on icon at bounding box center [797, 717] width 486 height 60
drag, startPoint x: 880, startPoint y: 731, endPoint x: 904, endPoint y: 725, distance: 23.9
click at [910, 730] on icon at bounding box center [797, 717] width 486 height 60
drag, startPoint x: 766, startPoint y: 268, endPoint x: 774, endPoint y: 302, distance: 34.6
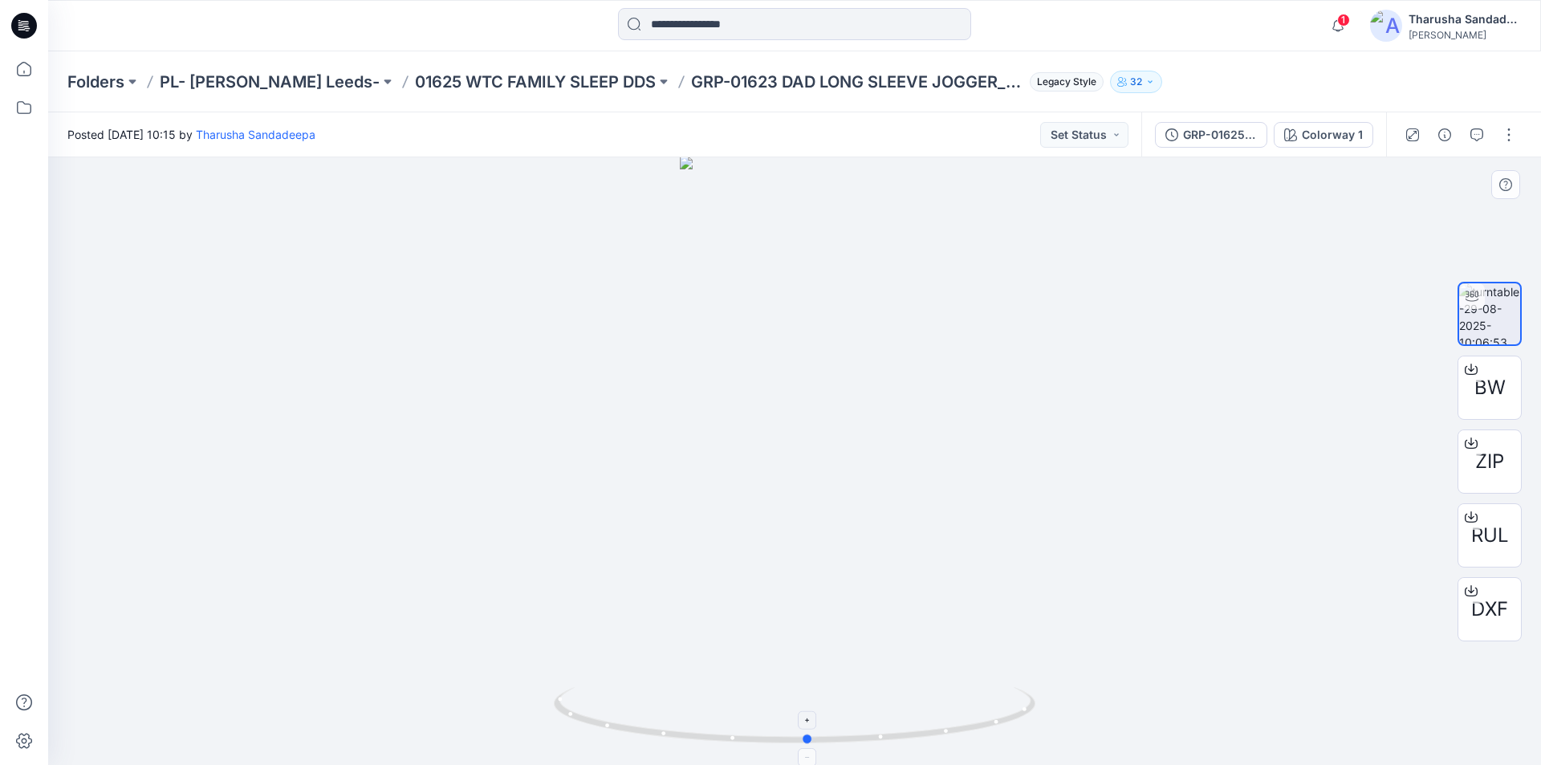
drag, startPoint x: 957, startPoint y: 728, endPoint x: 736, endPoint y: 710, distance: 221.4
click at [736, 710] on icon at bounding box center [797, 717] width 486 height 60
click at [1470, 134] on icon "button" at bounding box center [1476, 134] width 13 height 13
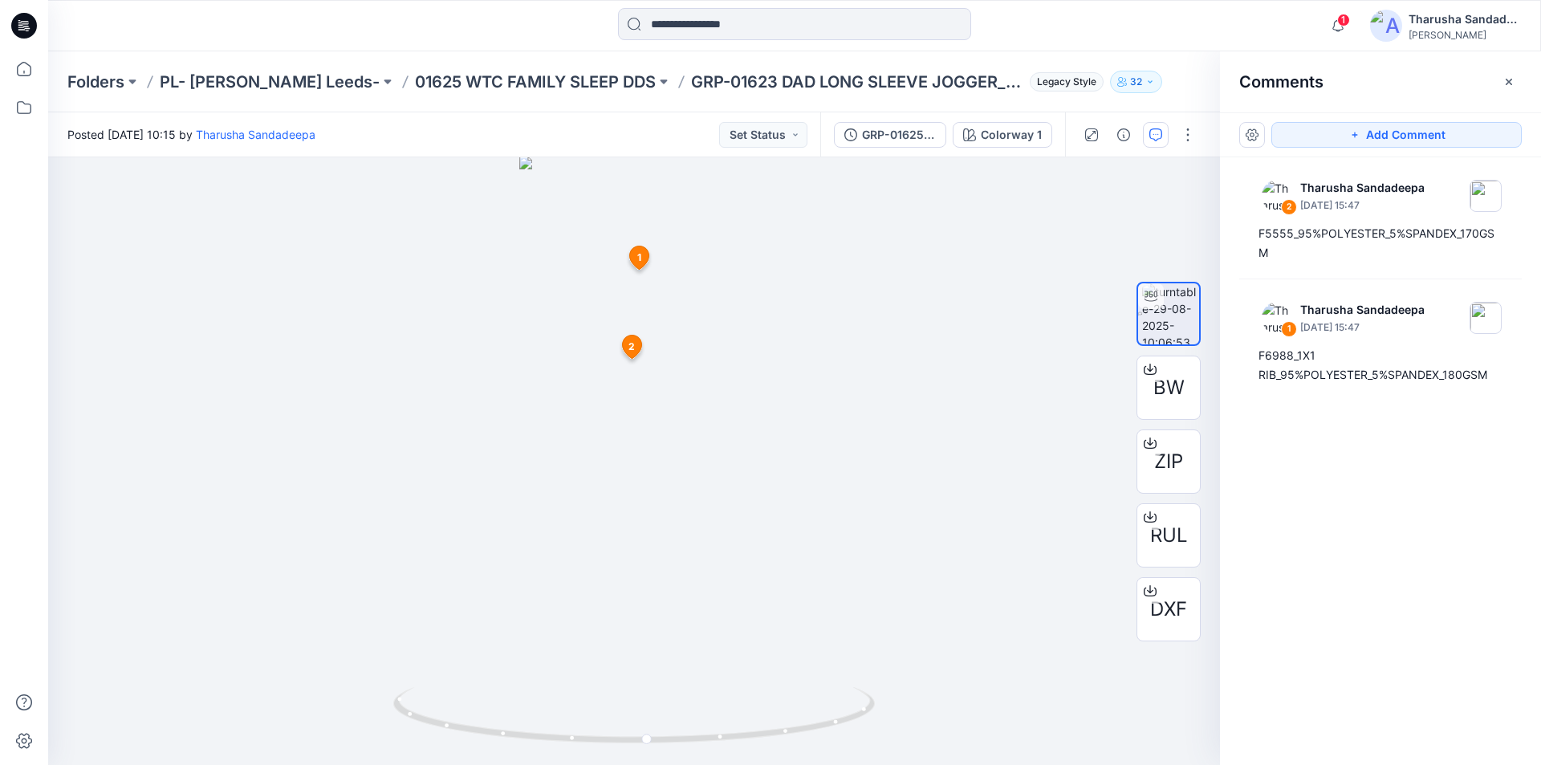
click at [24, 21] on icon at bounding box center [24, 26] width 26 height 26
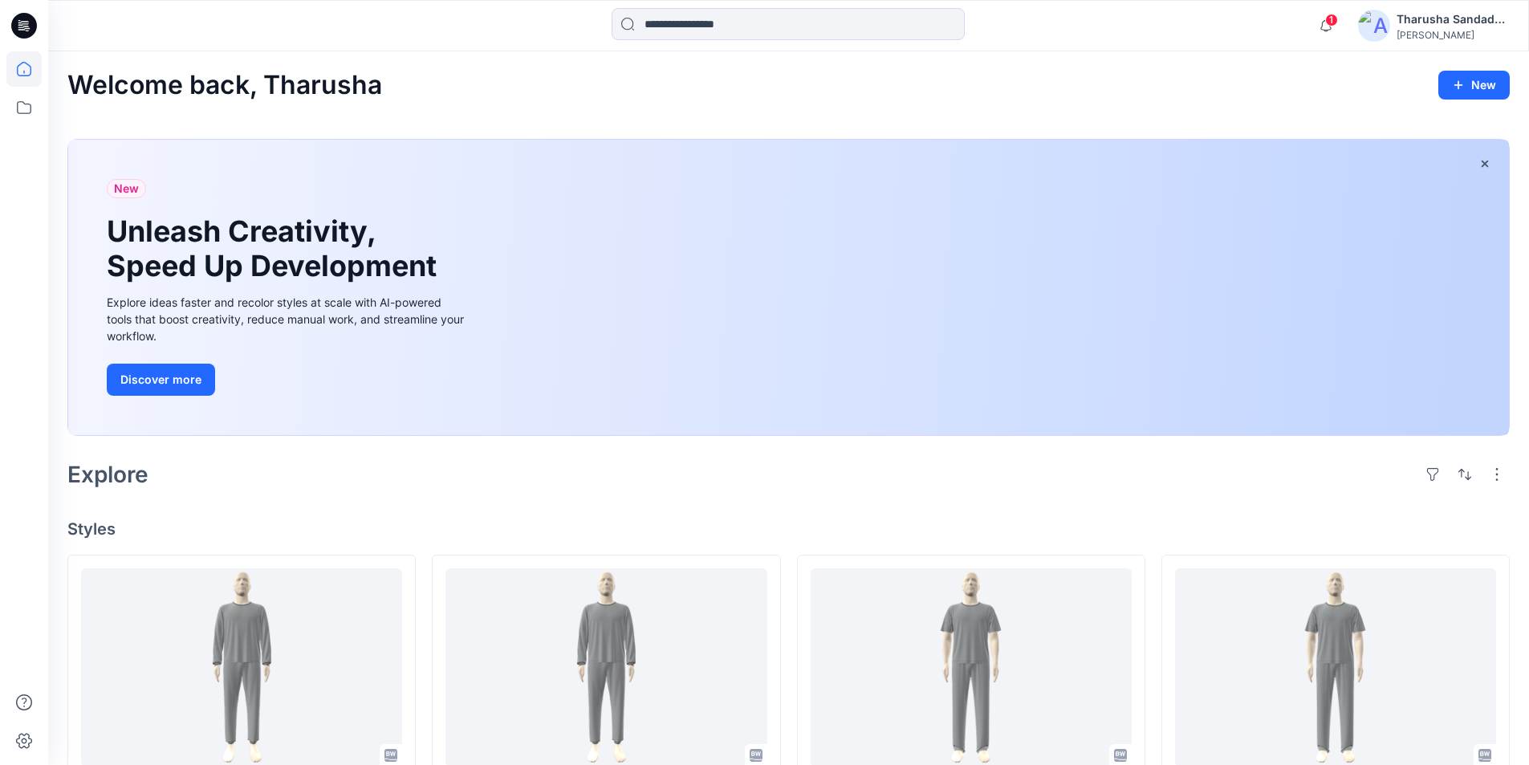
click at [1139, 77] on div "Welcome back, Tharusha New" at bounding box center [788, 86] width 1442 height 30
click at [460, 87] on div "Welcome back, Tharusha New" at bounding box center [788, 86] width 1442 height 30
